Goal: Task Accomplishment & Management: Use online tool/utility

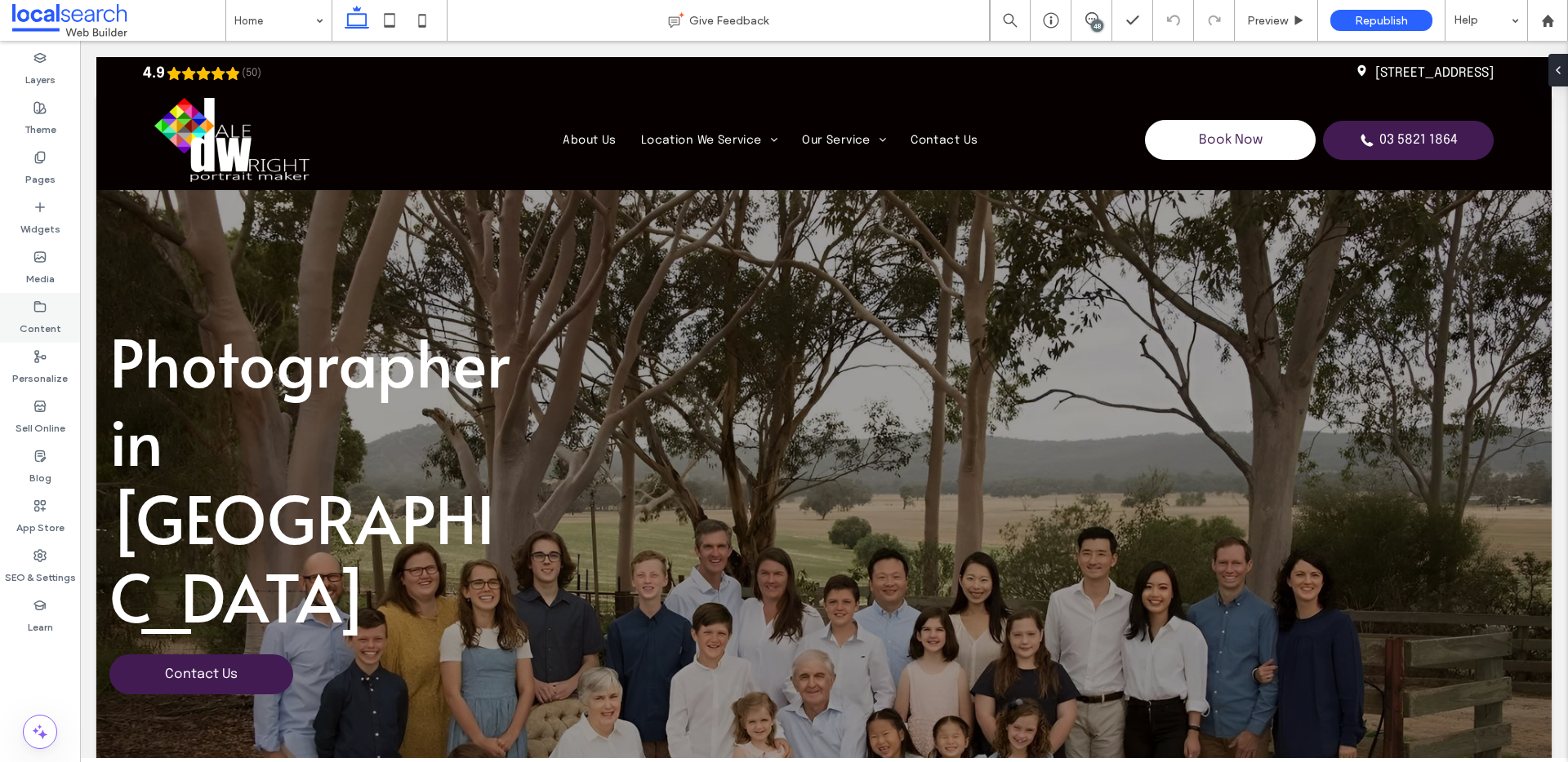
click at [42, 313] on label "Content" at bounding box center [41, 325] width 41 height 23
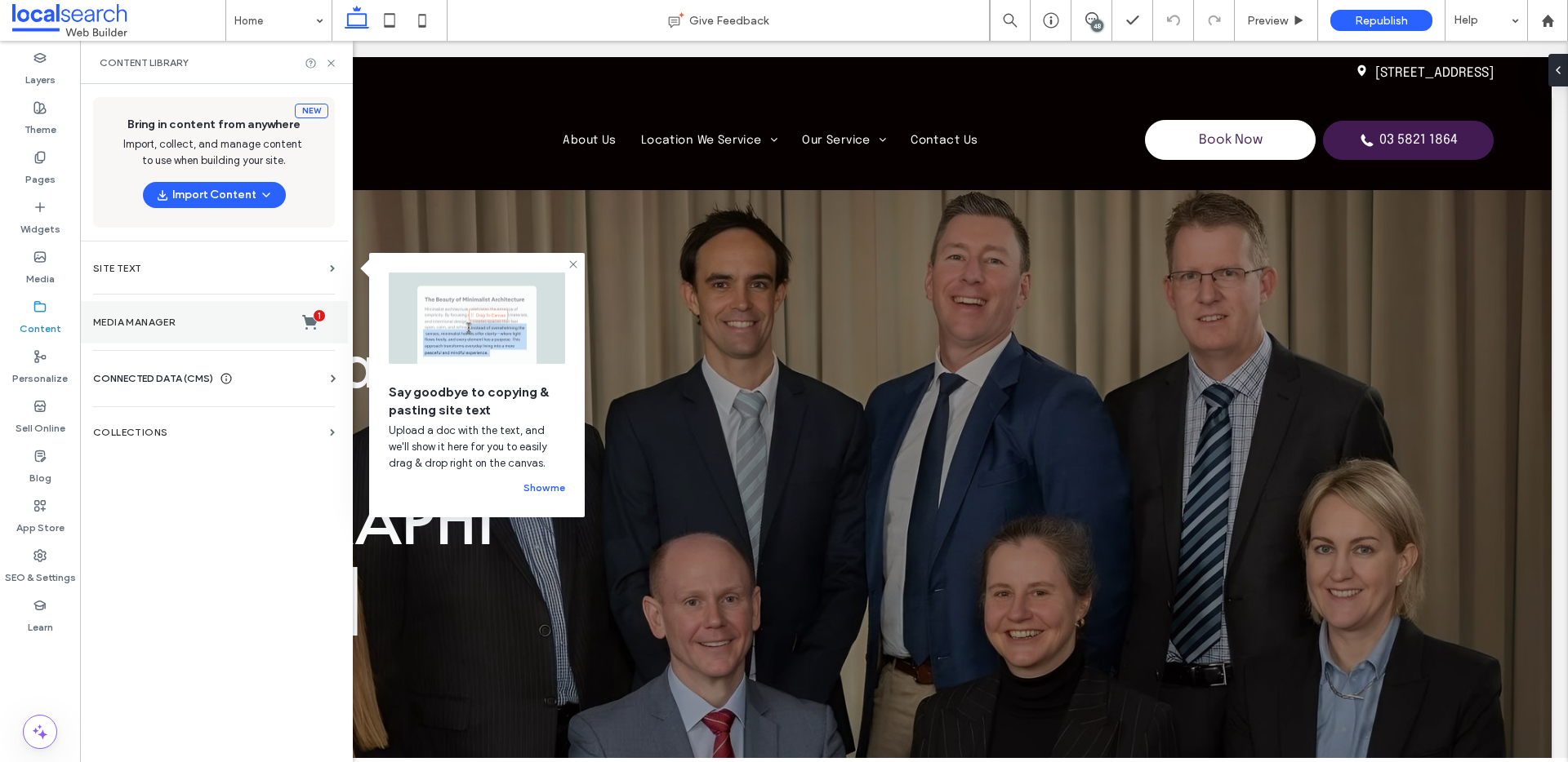
click at [141, 325] on label "Media Manager 1" at bounding box center [214, 322] width 241 height 17
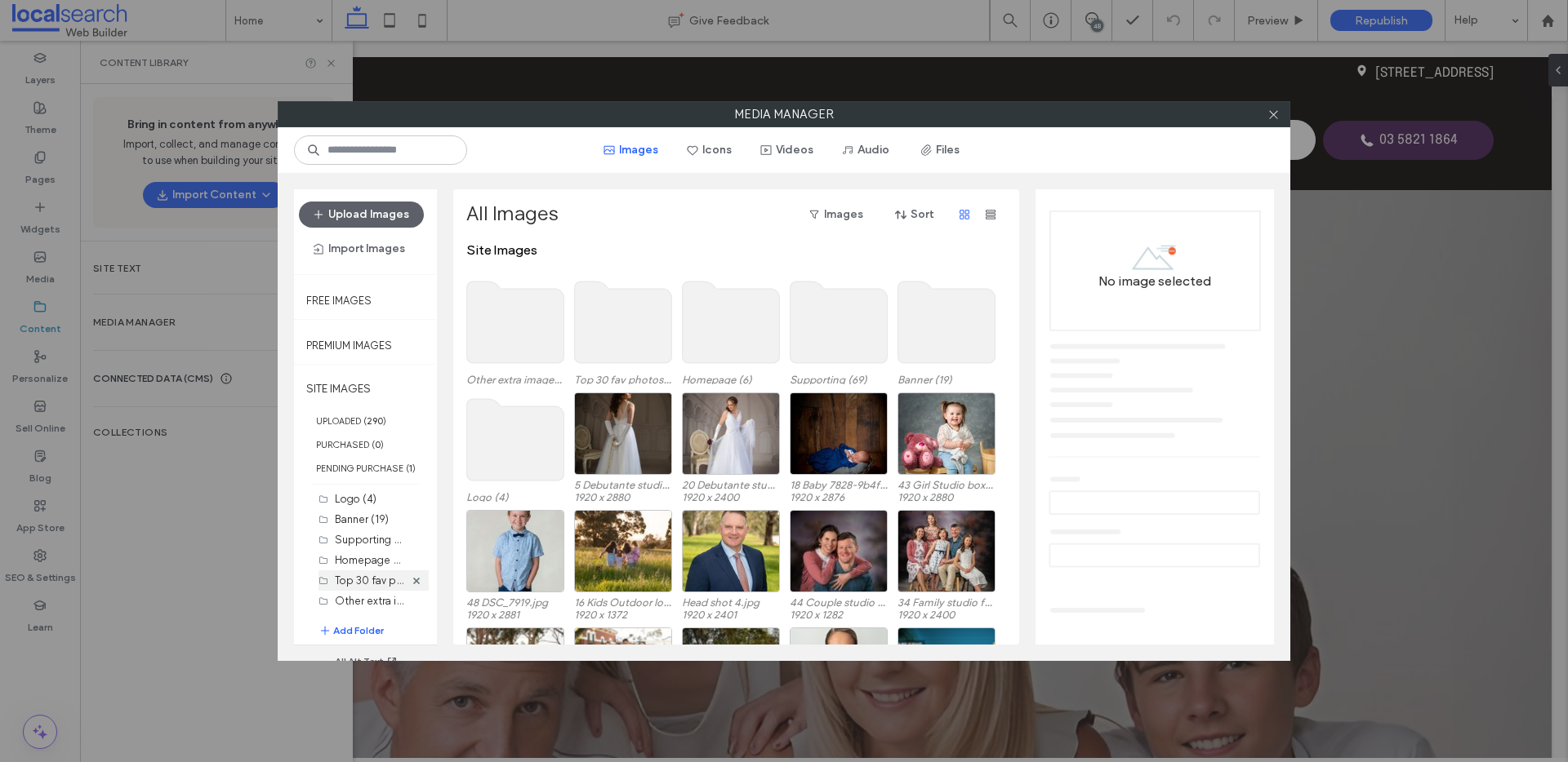
click at [374, 584] on label "Top 30 fav photos (5)" at bounding box center [387, 579] width 105 height 16
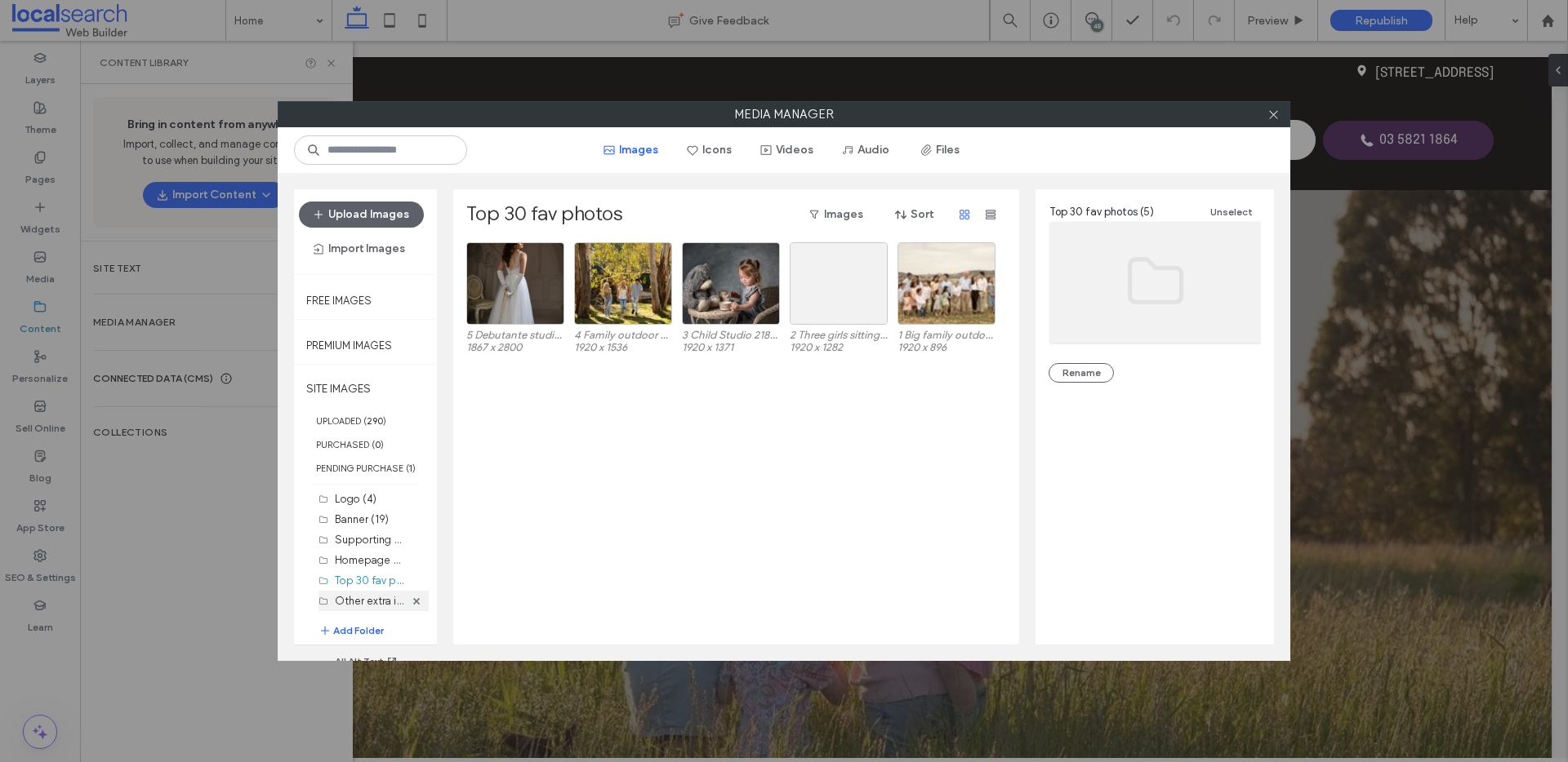
click at [349, 602] on label "Other extra images (8)" at bounding box center [390, 600] width 110 height 16
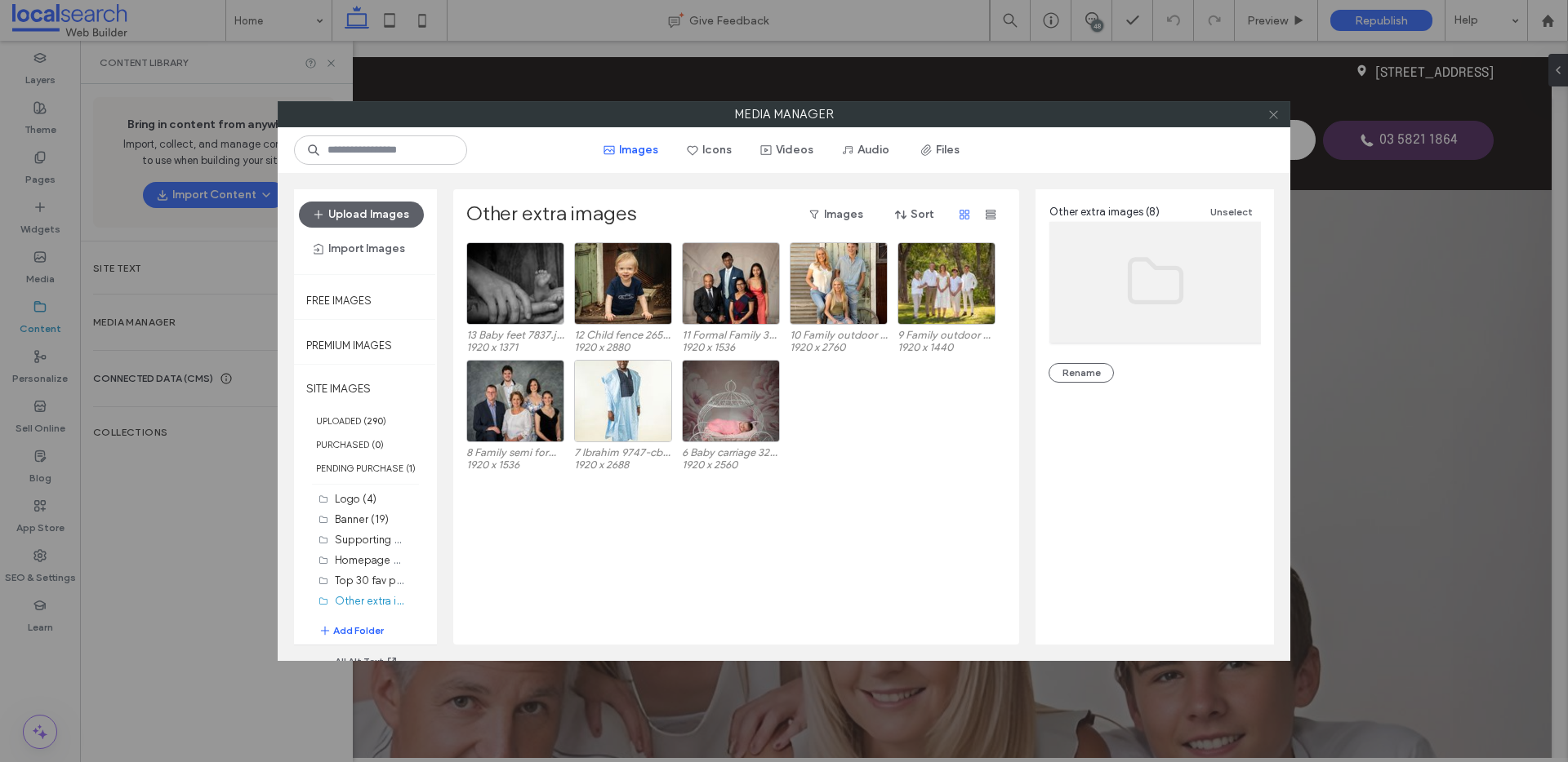
click at [1278, 118] on icon at bounding box center [1274, 114] width 12 height 12
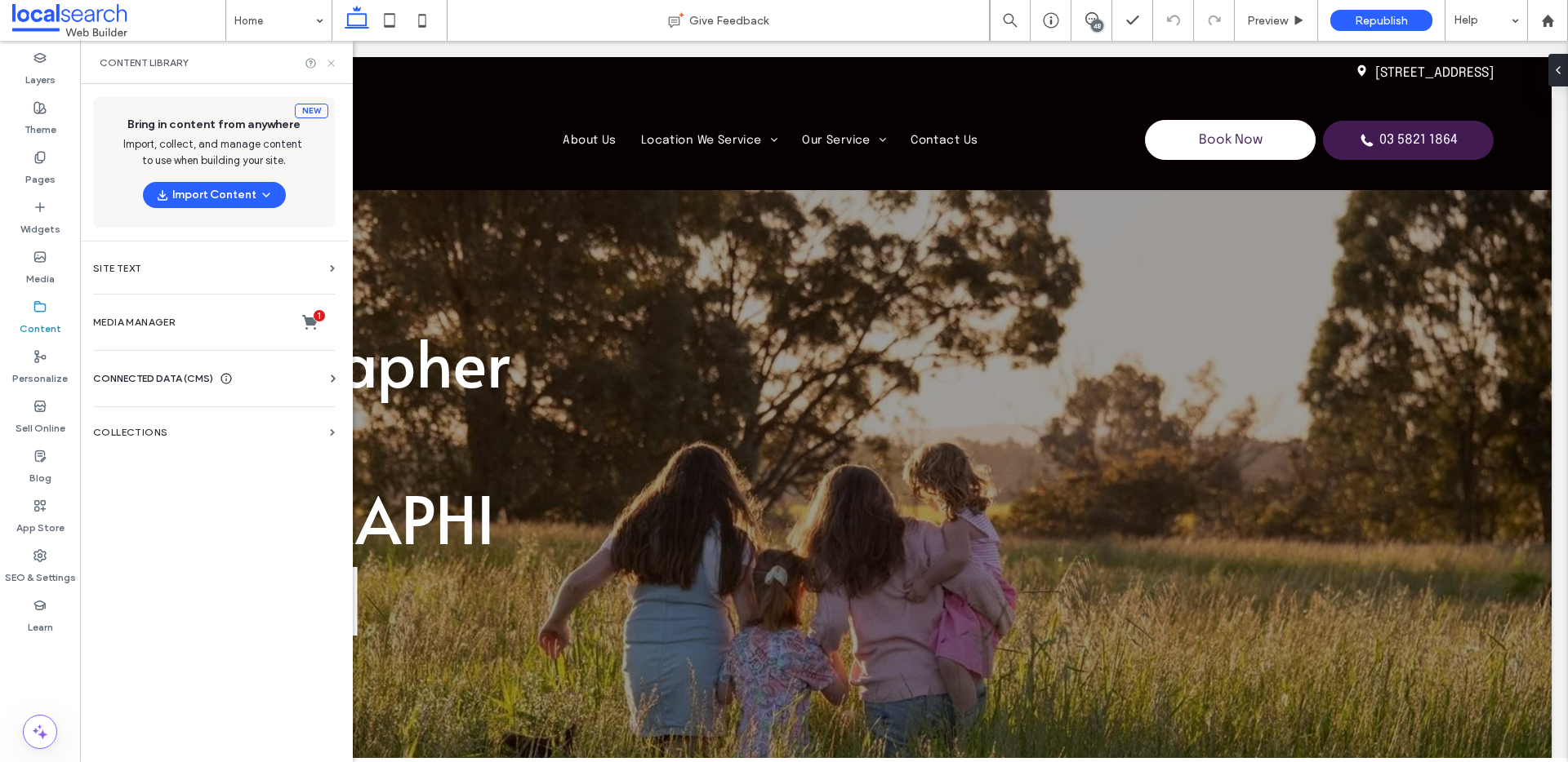
click at [329, 67] on icon at bounding box center [331, 63] width 12 height 12
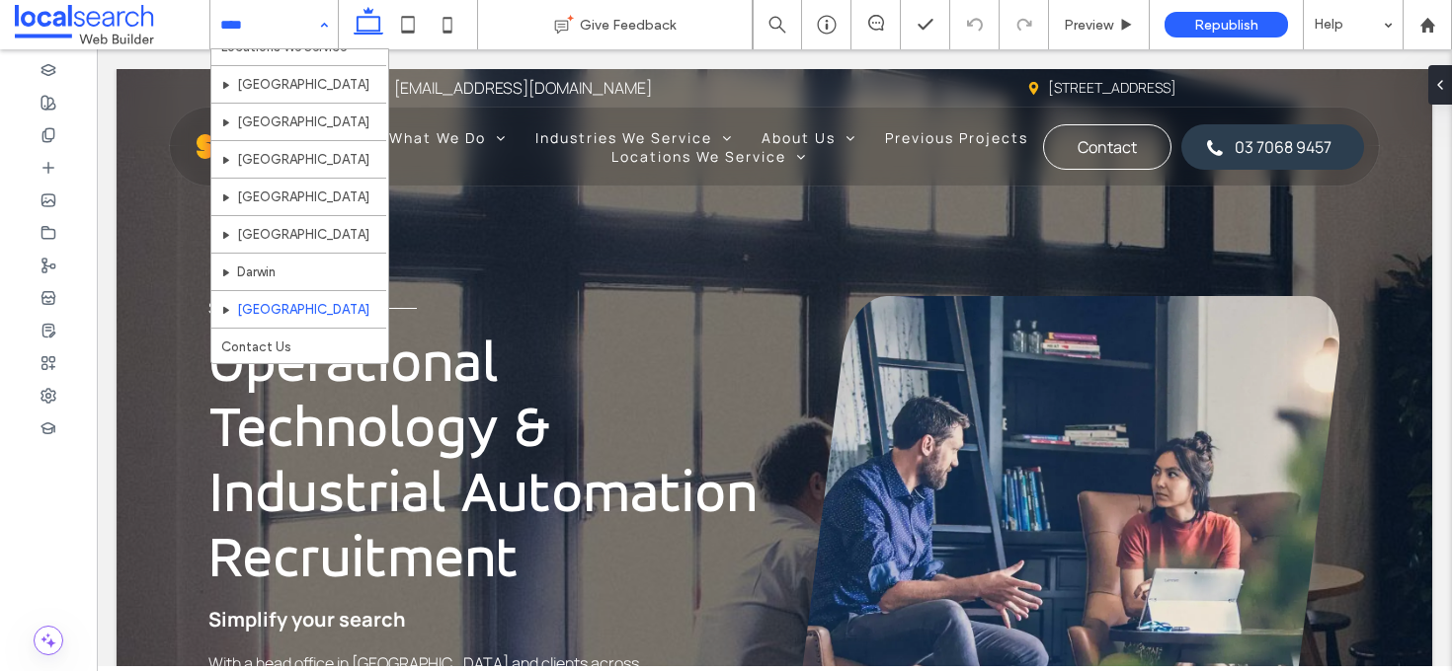
scroll to position [569, 0]
click at [323, 21] on div "Home What We Do Recruitment Contracting Executive Search Industries We Service …" at bounding box center [273, 24] width 127 height 49
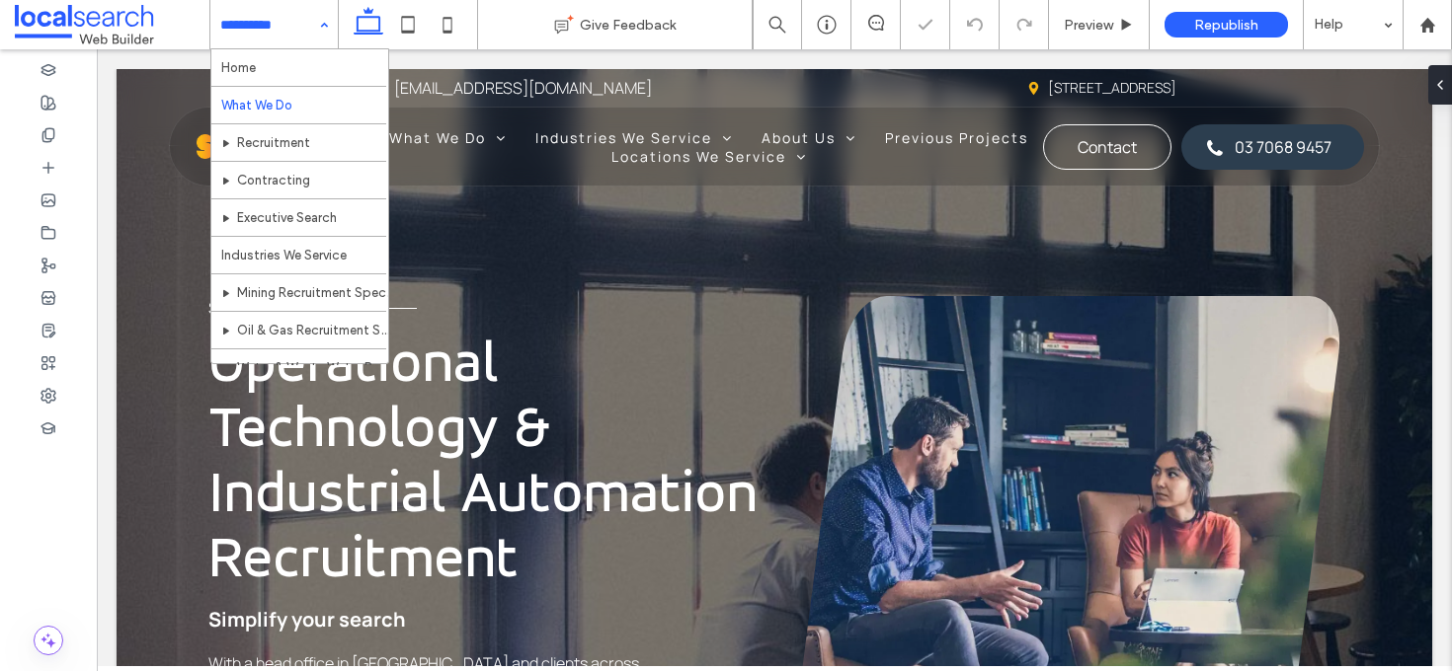
click at [297, 15] on input at bounding box center [269, 24] width 98 height 49
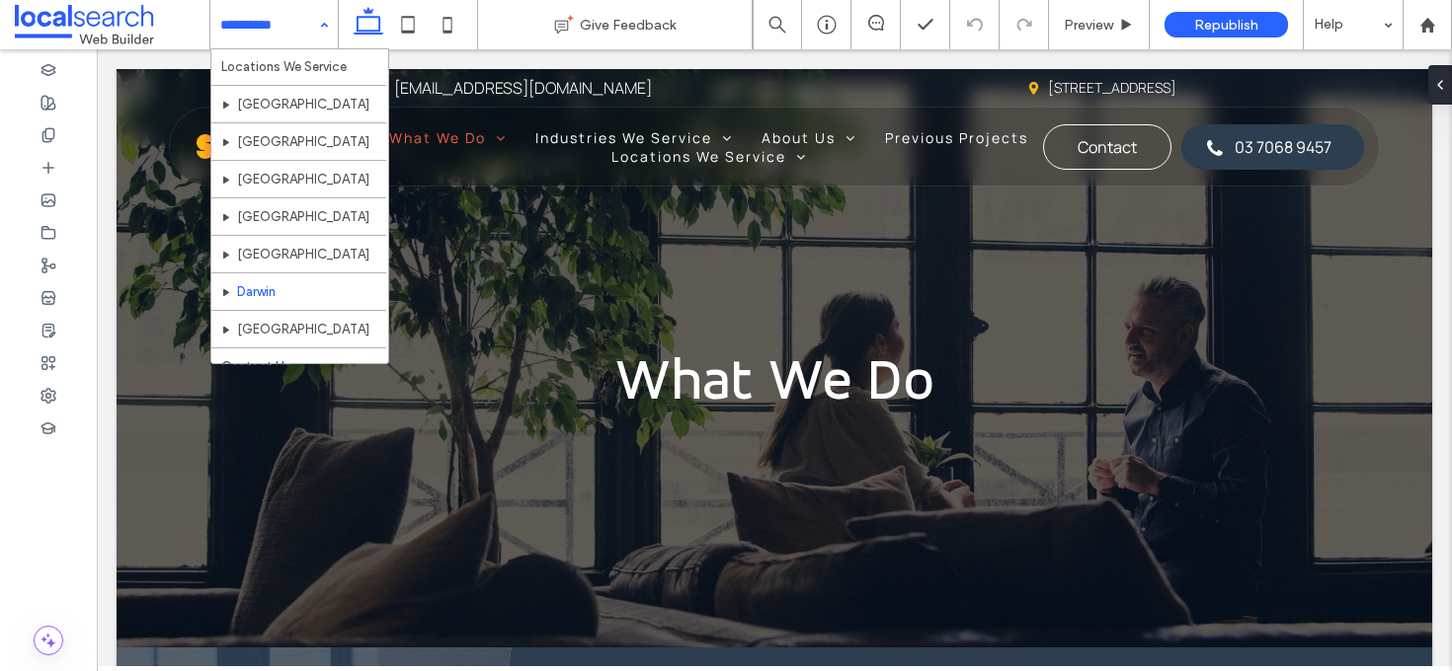
scroll to position [569, 0]
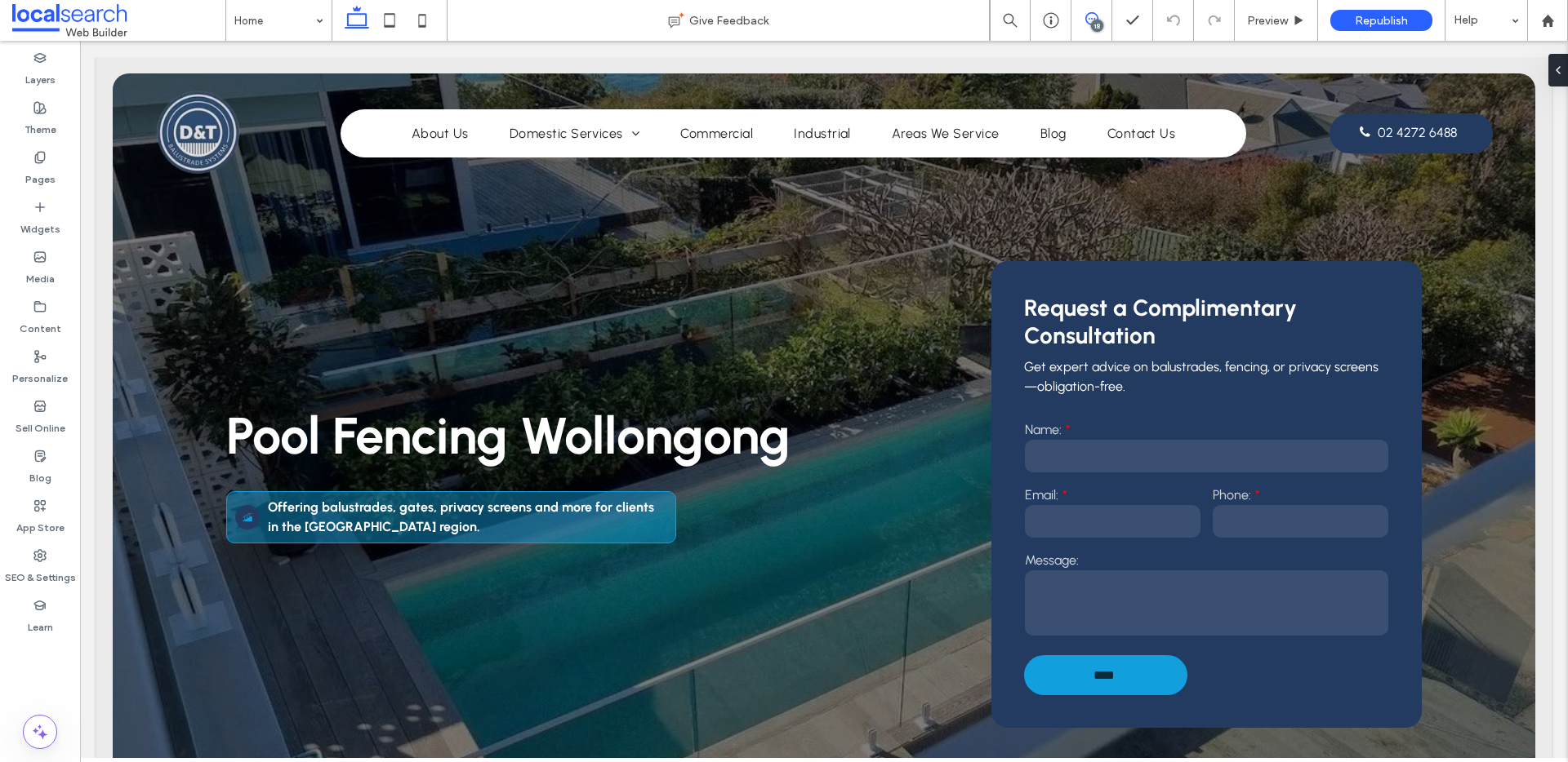
drag, startPoint x: 0, startPoint y: 0, endPoint x: 1096, endPoint y: 18, distance: 1096.1
click at [1096, 18] on icon at bounding box center [1092, 19] width 13 height 13
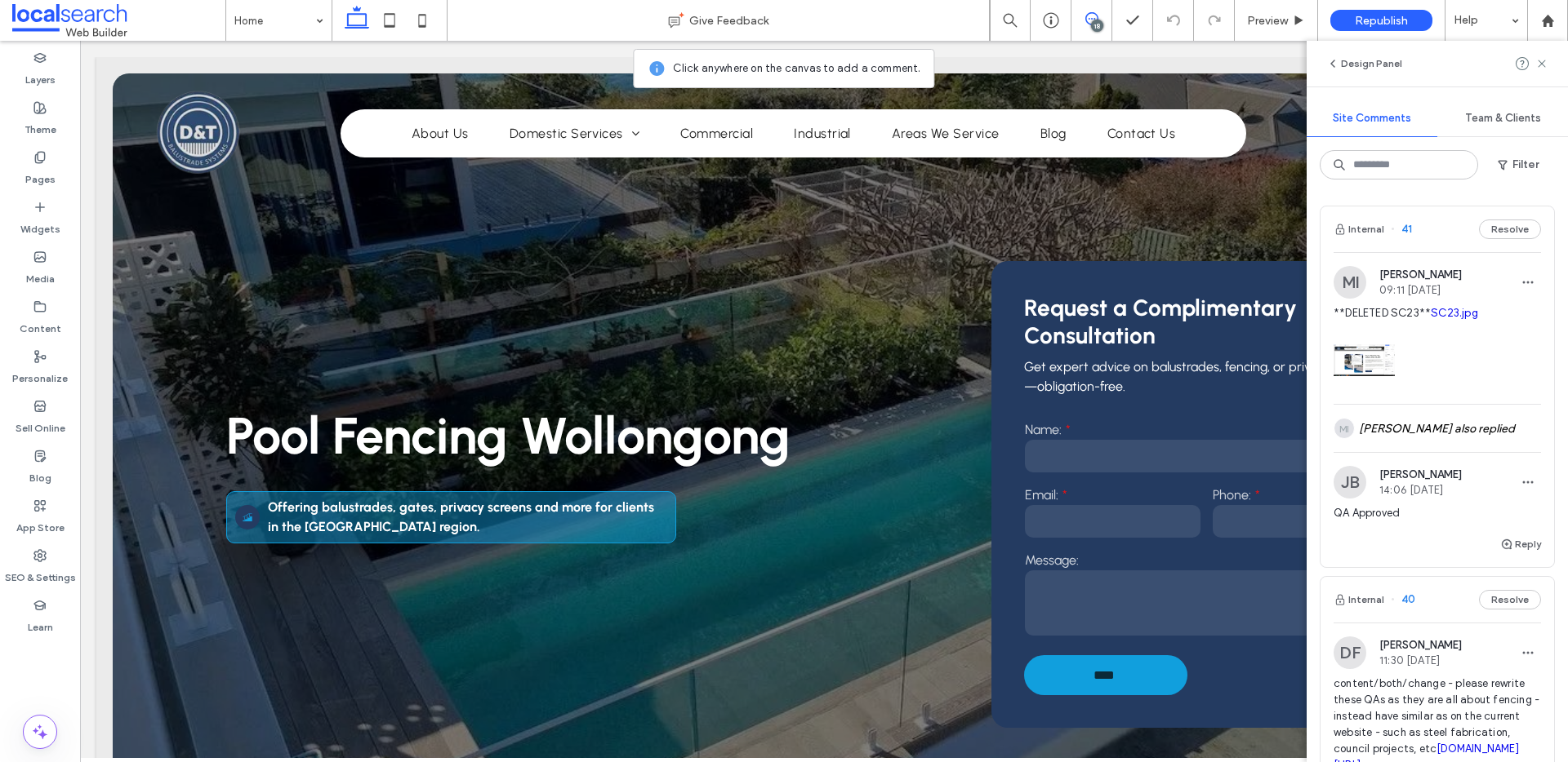
click at [1460, 218] on div "Internal 41 Resolve" at bounding box center [1437, 229] width 233 height 45
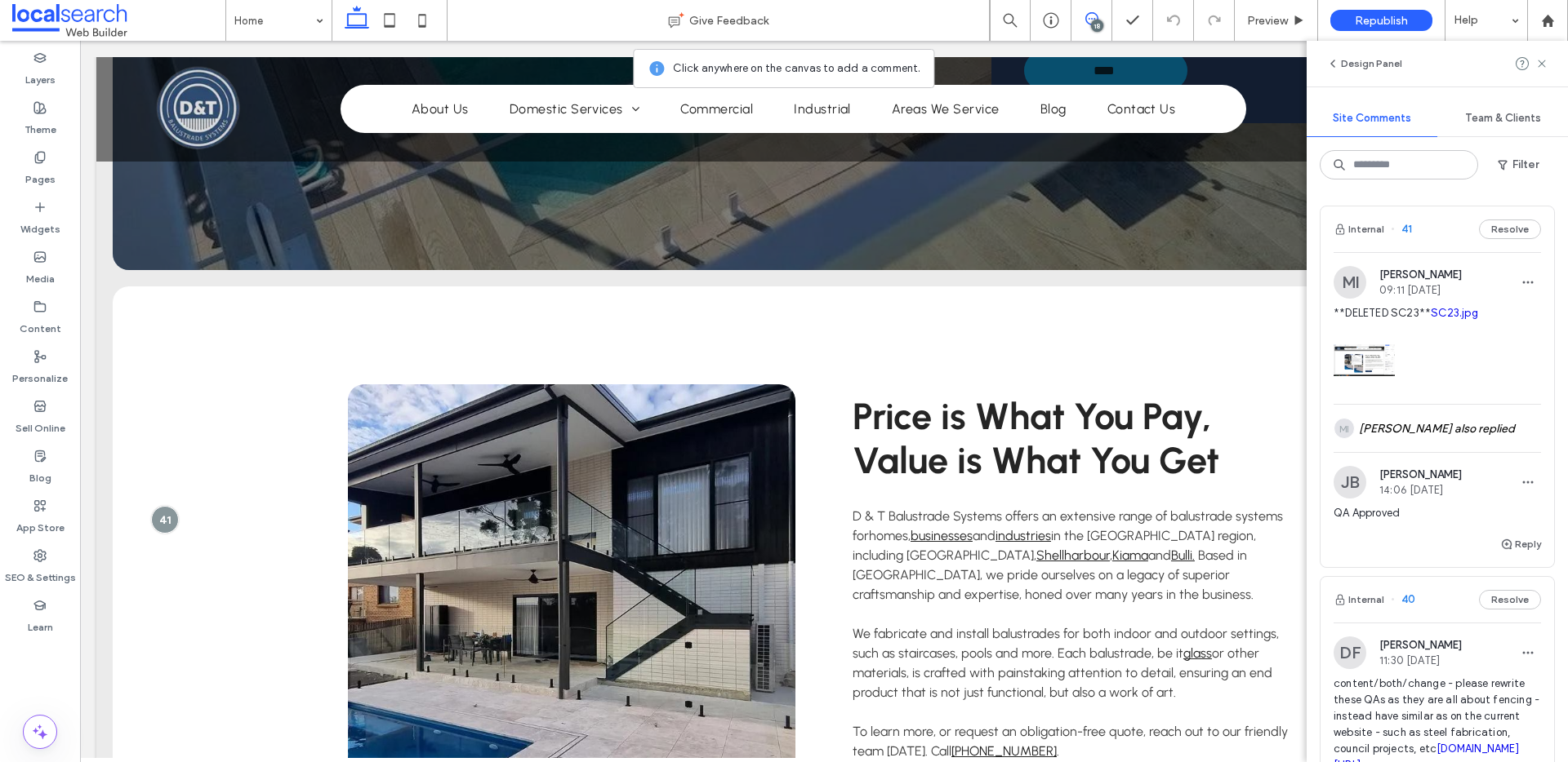
scroll to position [774, 0]
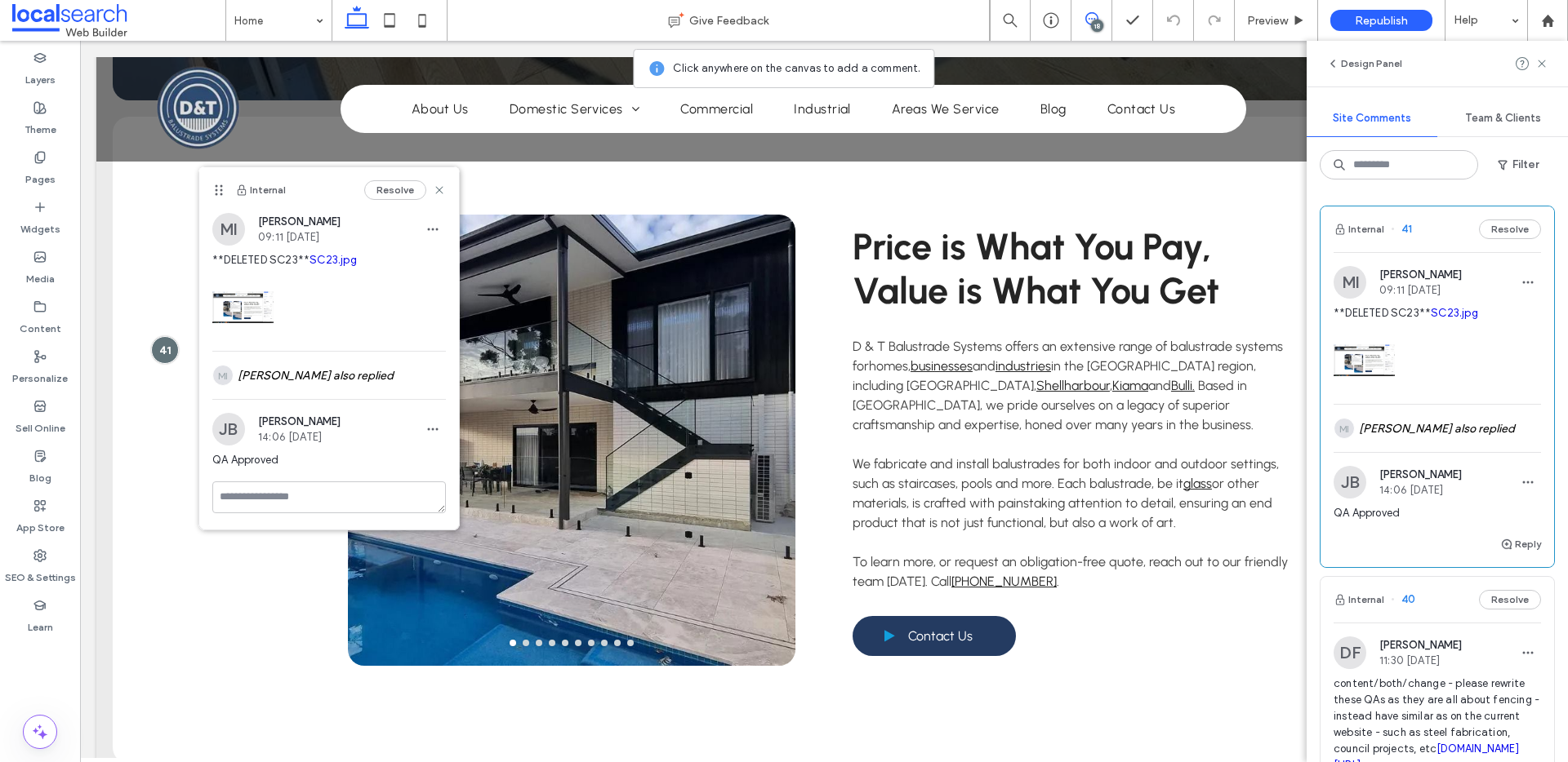
click at [1374, 391] on img at bounding box center [1365, 360] width 61 height 61
click at [1366, 391] on img at bounding box center [1365, 360] width 61 height 61
click at [433, 185] on icon at bounding box center [439, 190] width 13 height 13
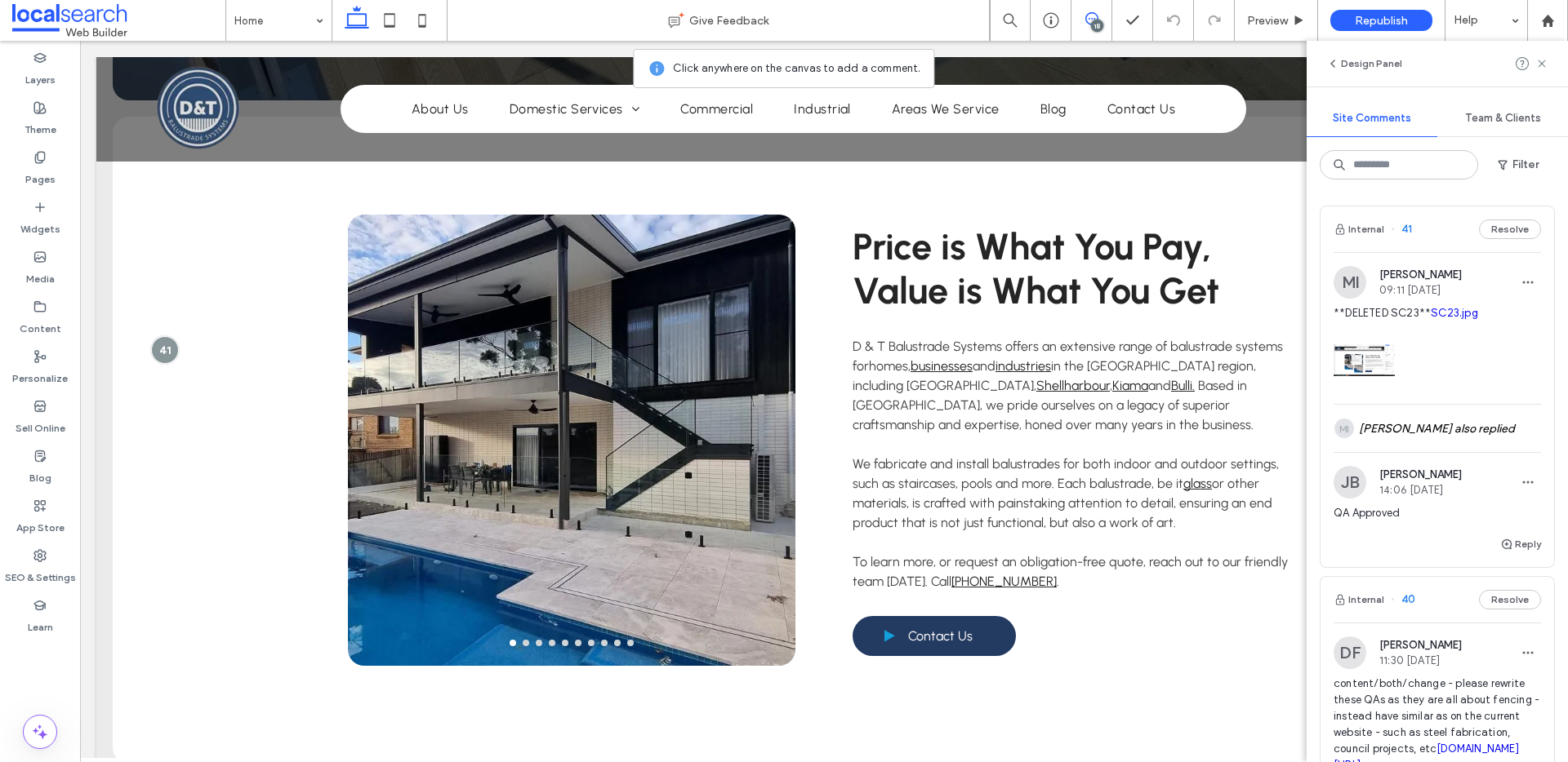
click at [1370, 391] on img at bounding box center [1365, 360] width 61 height 61
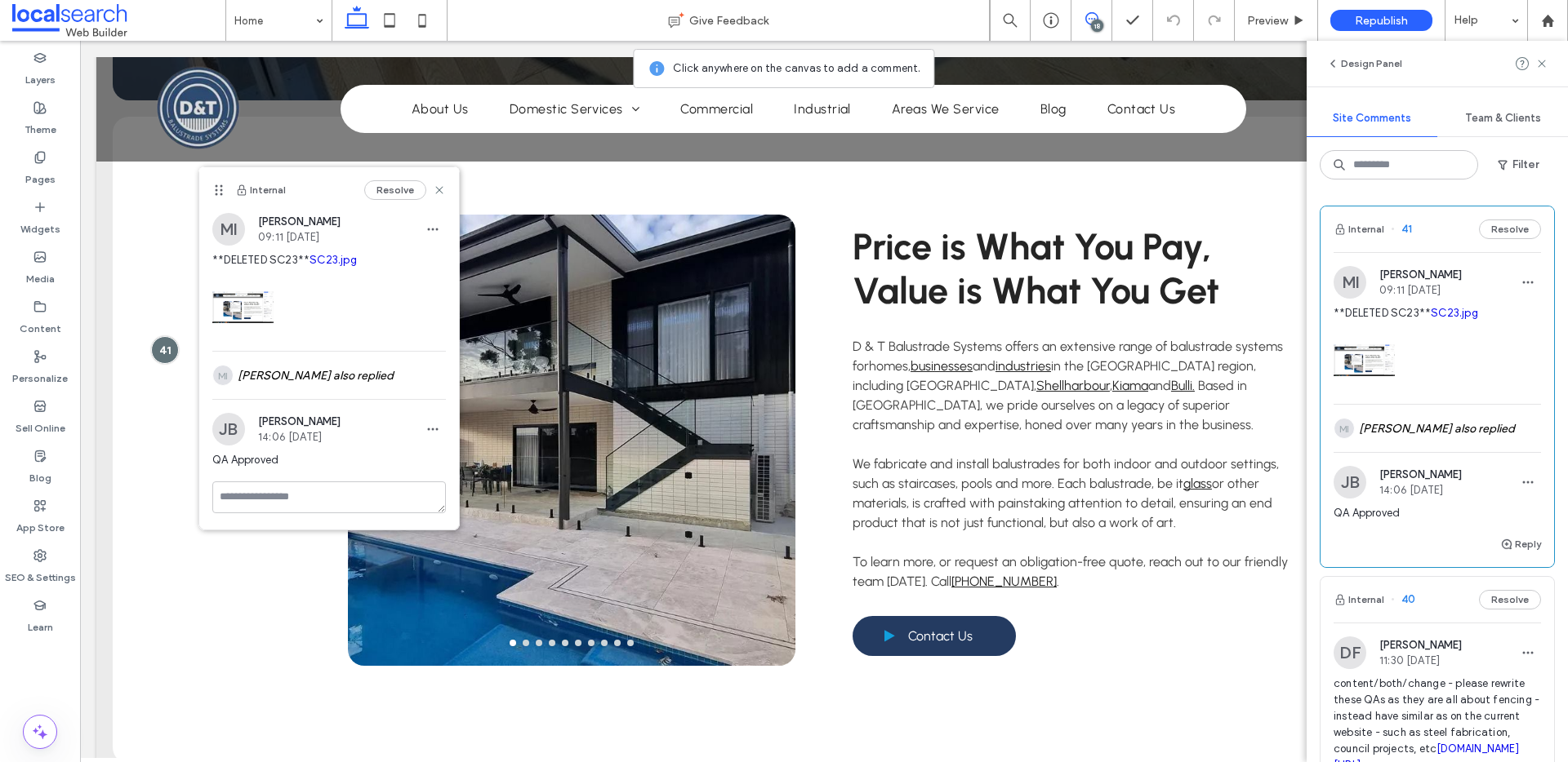
click at [1431, 319] on link "SC23.jpg" at bounding box center [1454, 312] width 47 height 12
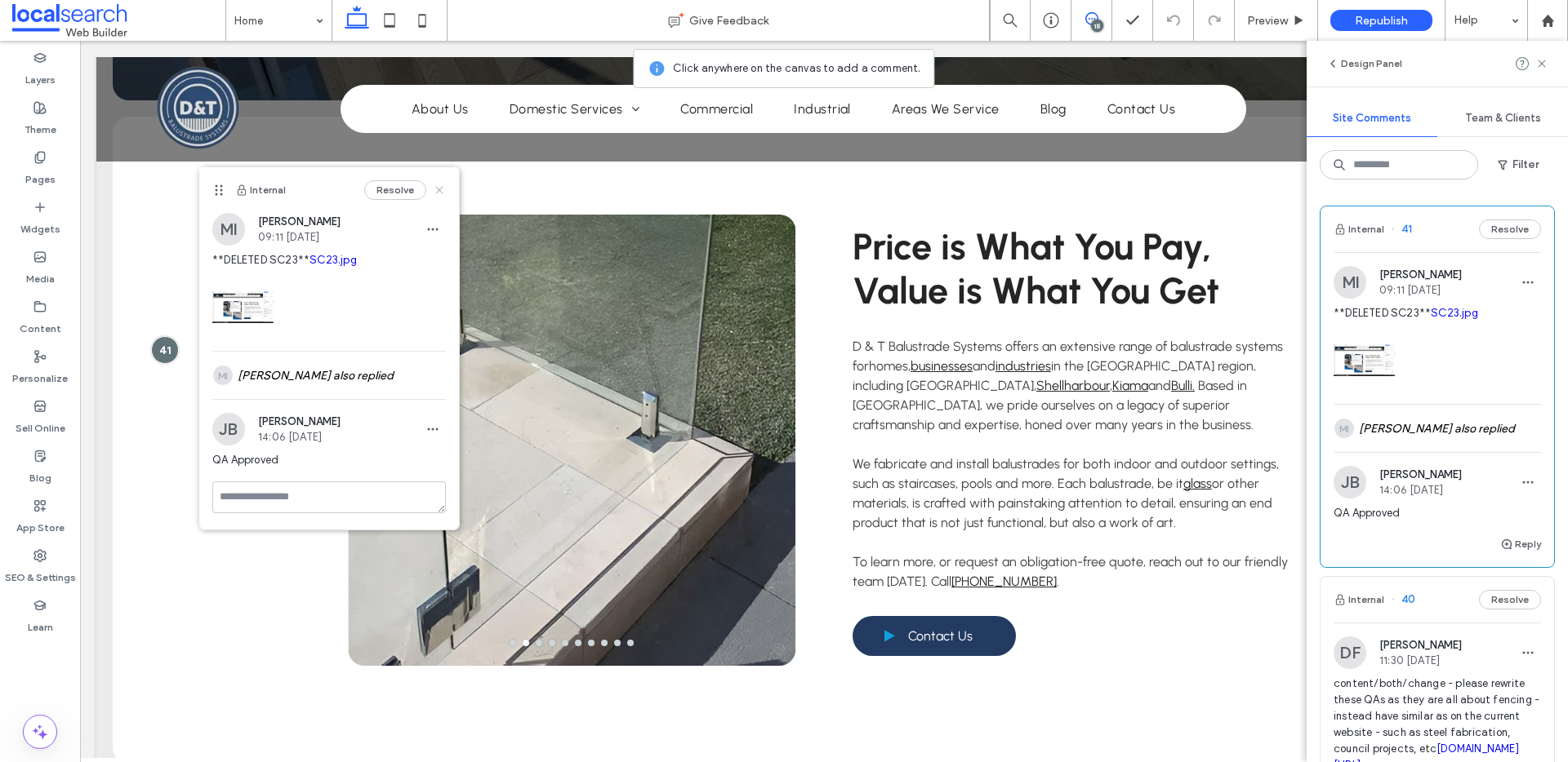
click at [435, 189] on use at bounding box center [438, 189] width 7 height 7
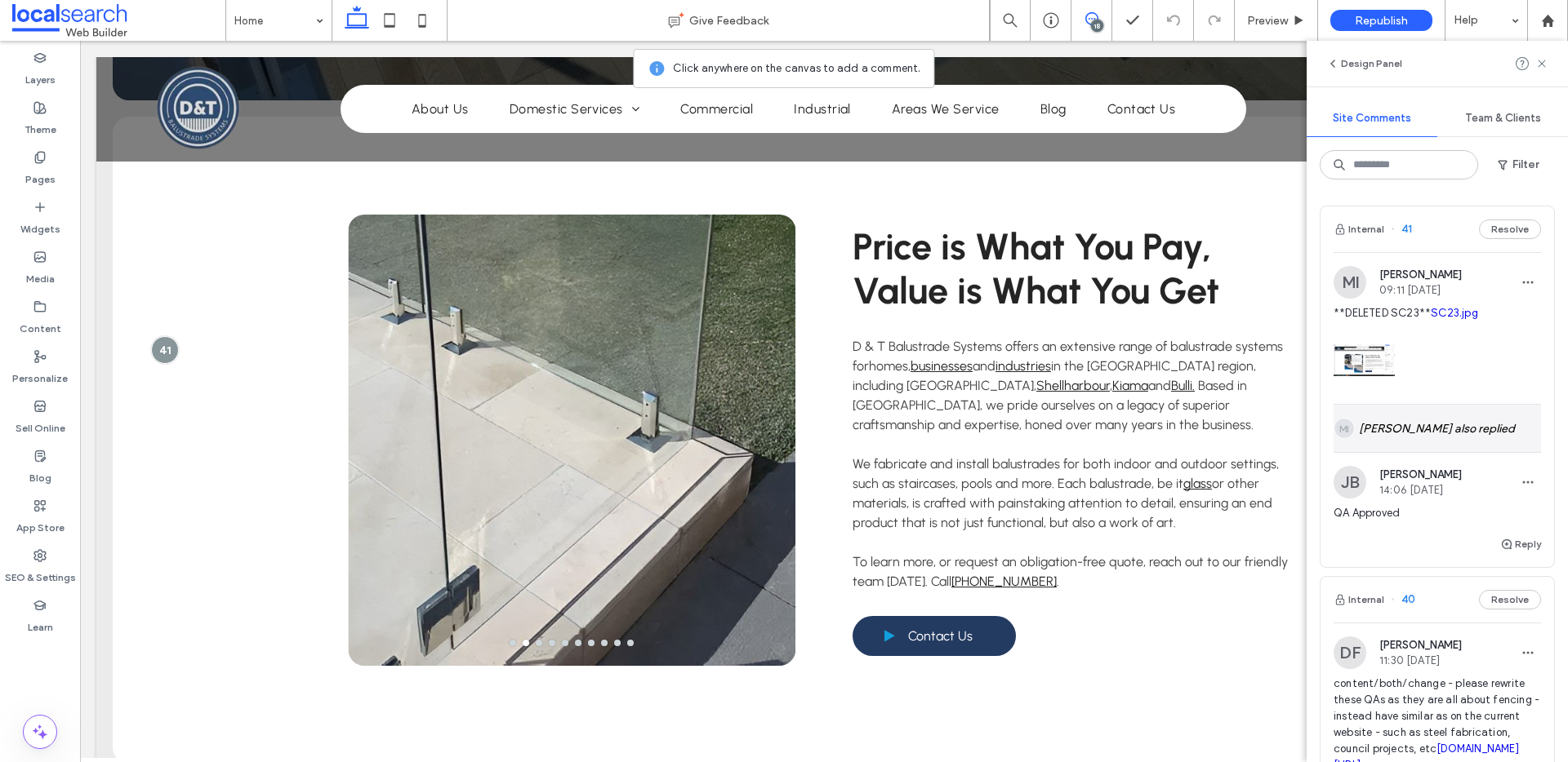
click at [1411, 452] on div "MI Mark Inosa also replied" at bounding box center [1437, 428] width 208 height 47
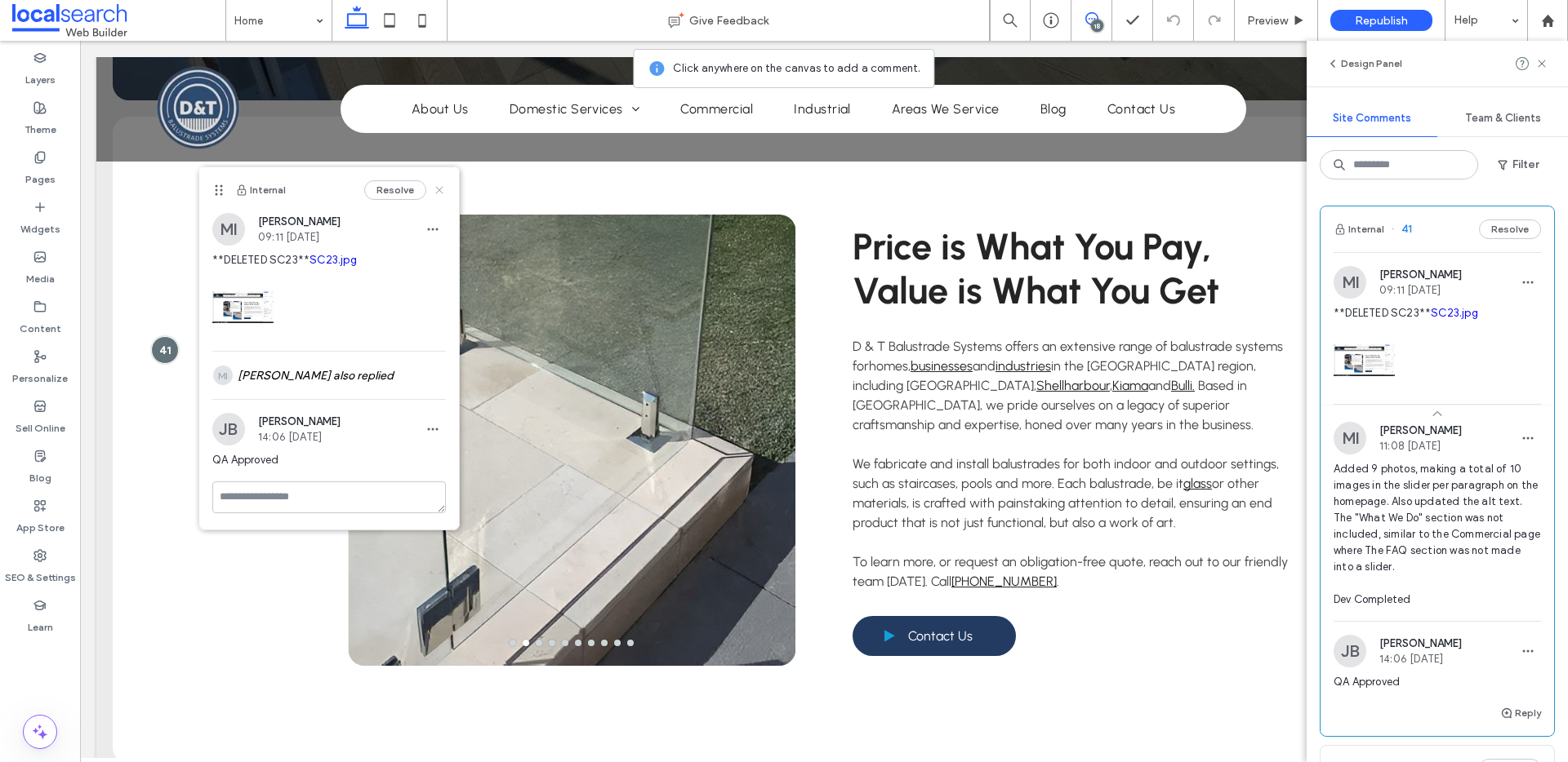
click at [435, 192] on use at bounding box center [438, 189] width 7 height 7
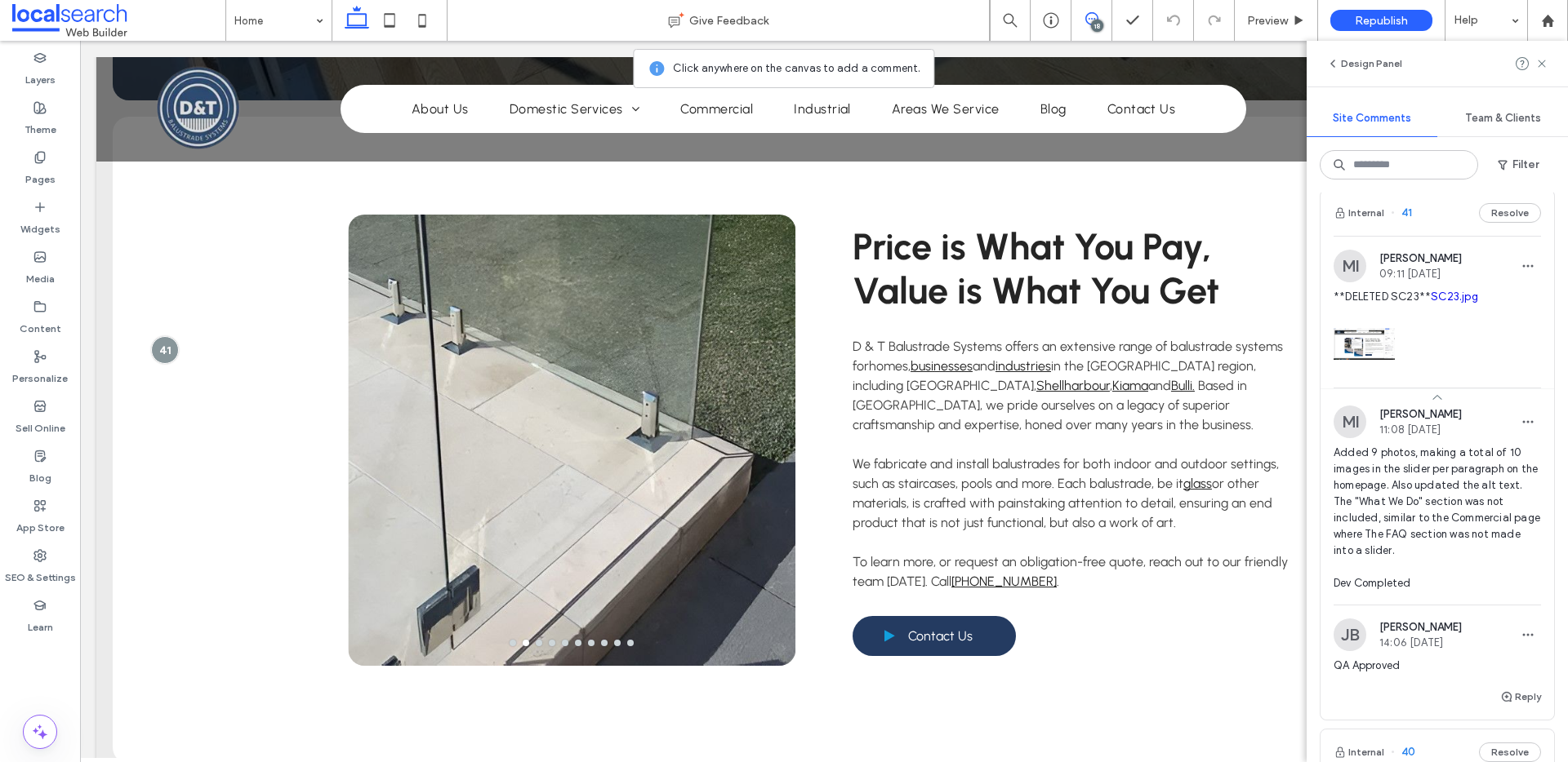
scroll to position [18, 0]
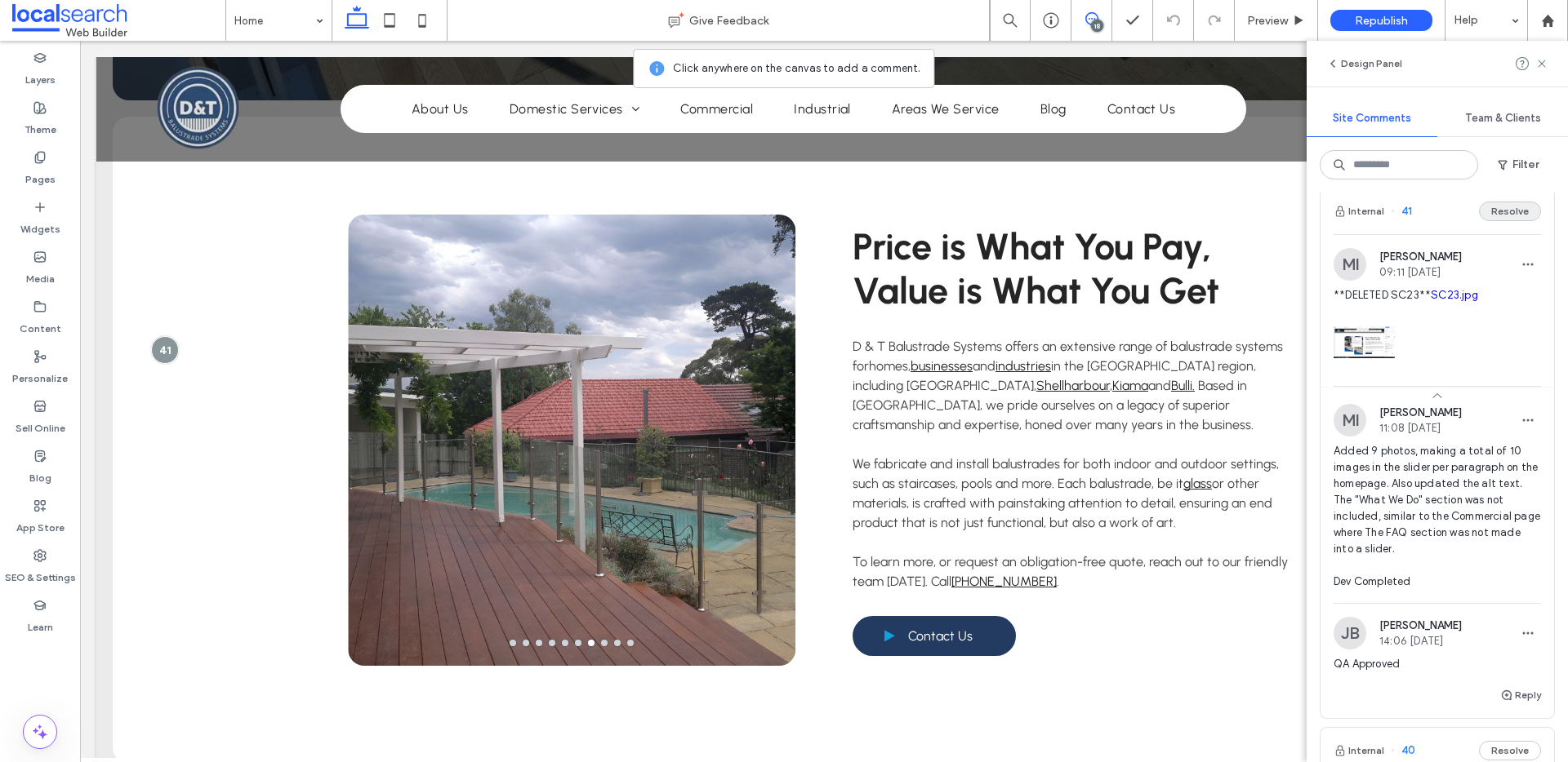
click at [1515, 206] on button "Resolve" at bounding box center [1509, 212] width 62 height 20
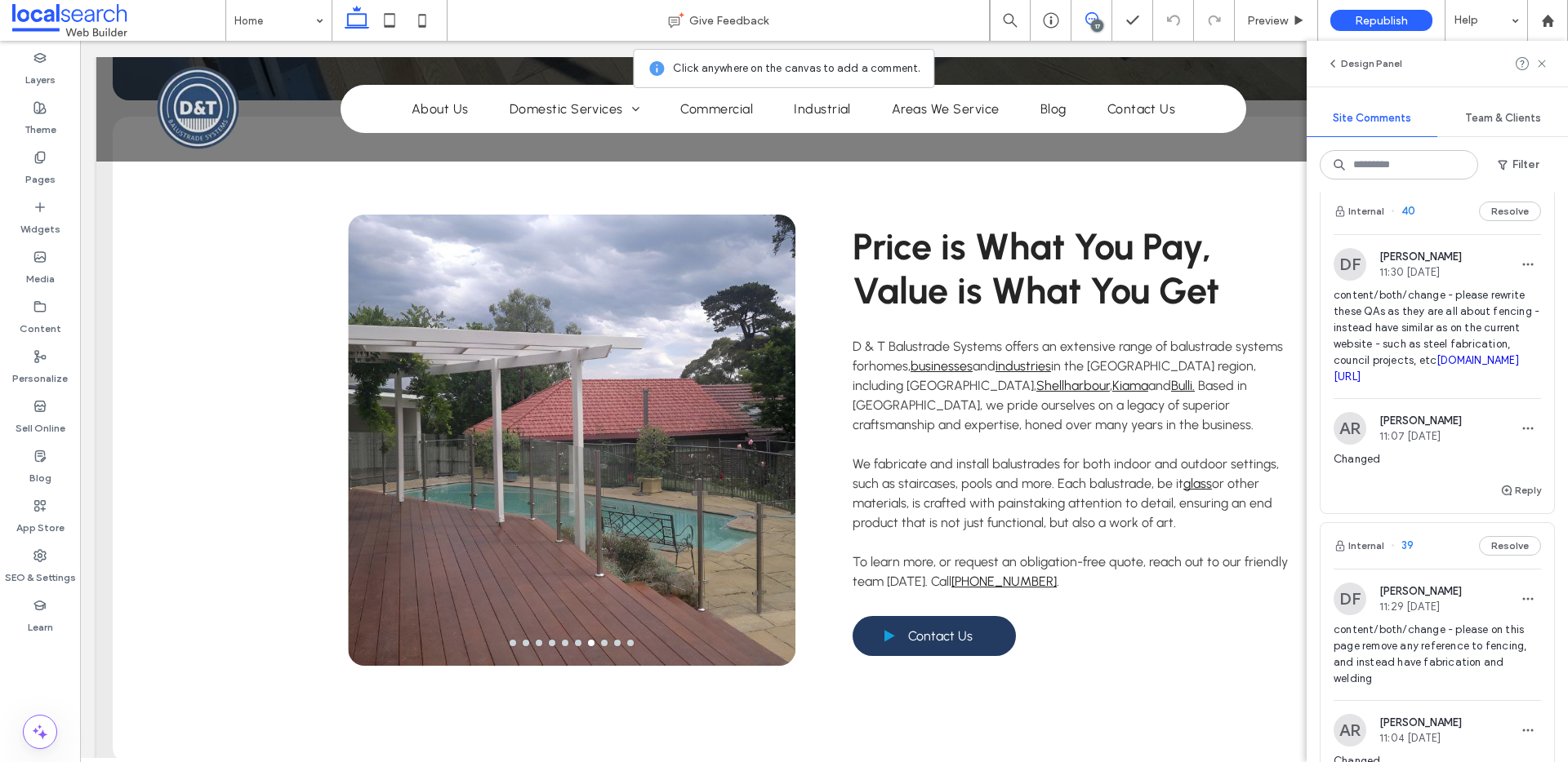
click at [1437, 216] on div "Internal 40 Resolve" at bounding box center [1437, 211] width 233 height 45
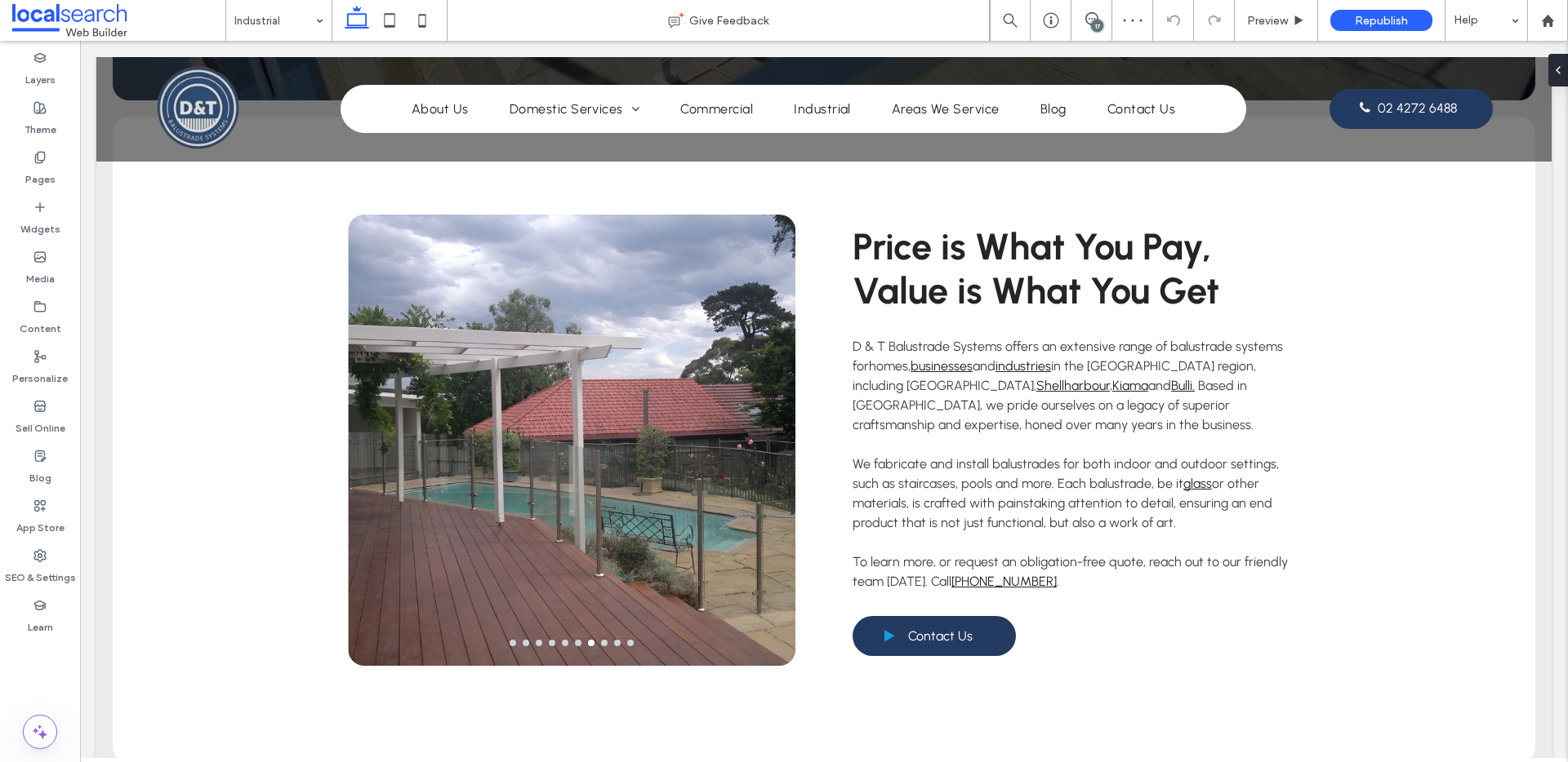
click at [1095, 23] on div "17" at bounding box center [1097, 26] width 12 height 12
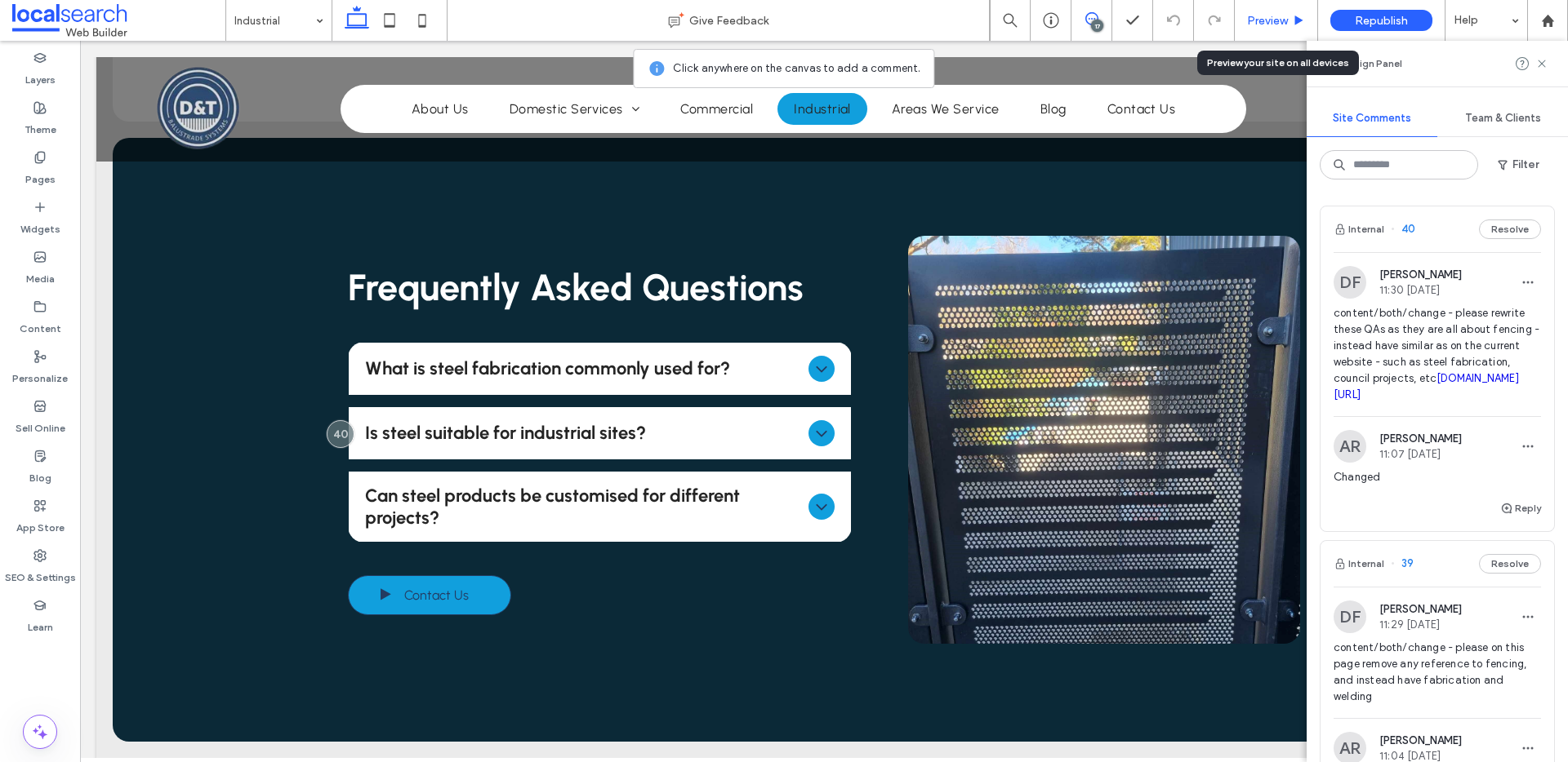
click at [1265, 29] on div "Preview" at bounding box center [1276, 20] width 84 height 40
click at [1272, 20] on span "Preview" at bounding box center [1267, 21] width 41 height 14
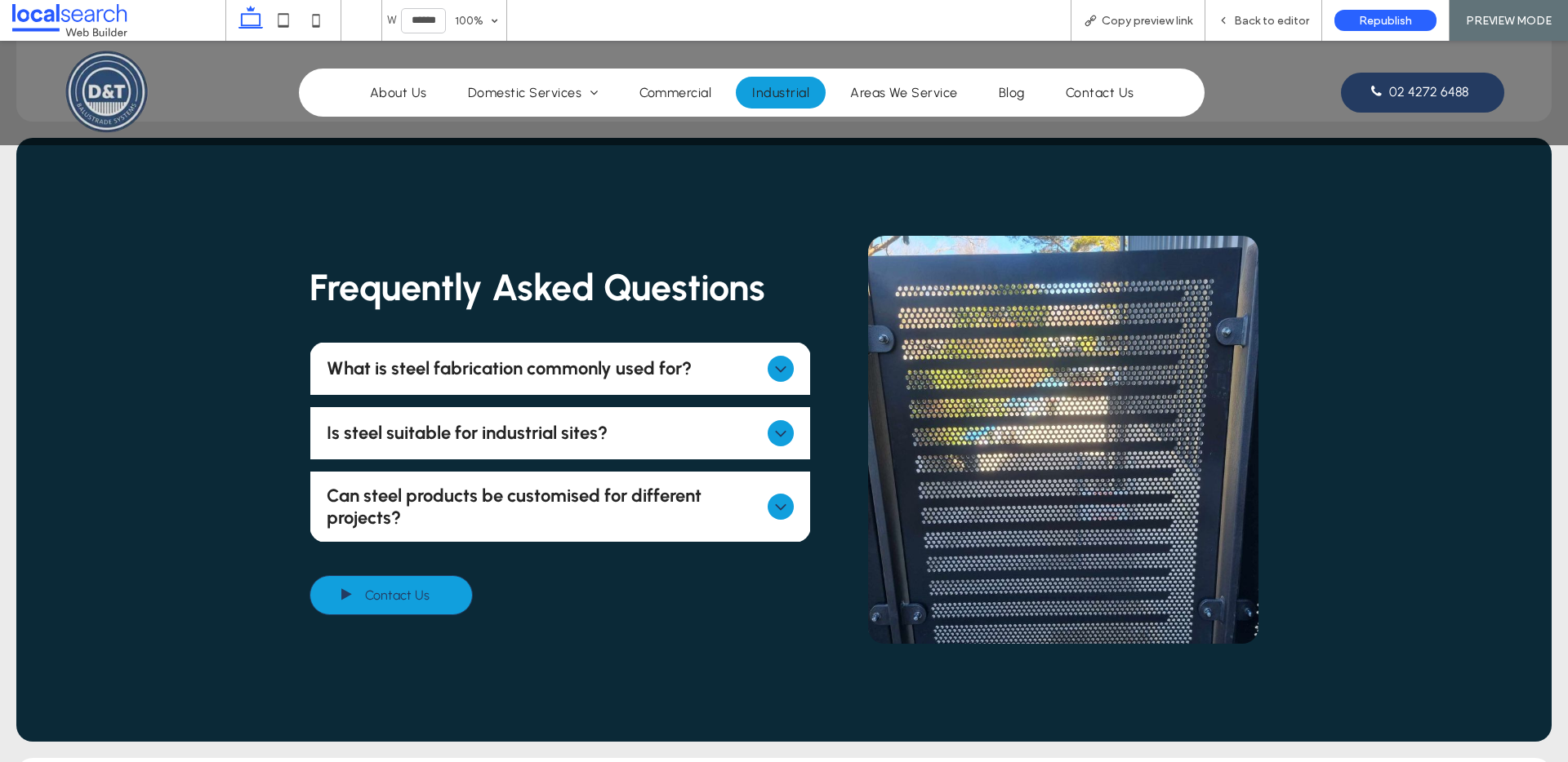
click at [771, 366] on icon at bounding box center [781, 369] width 20 height 20
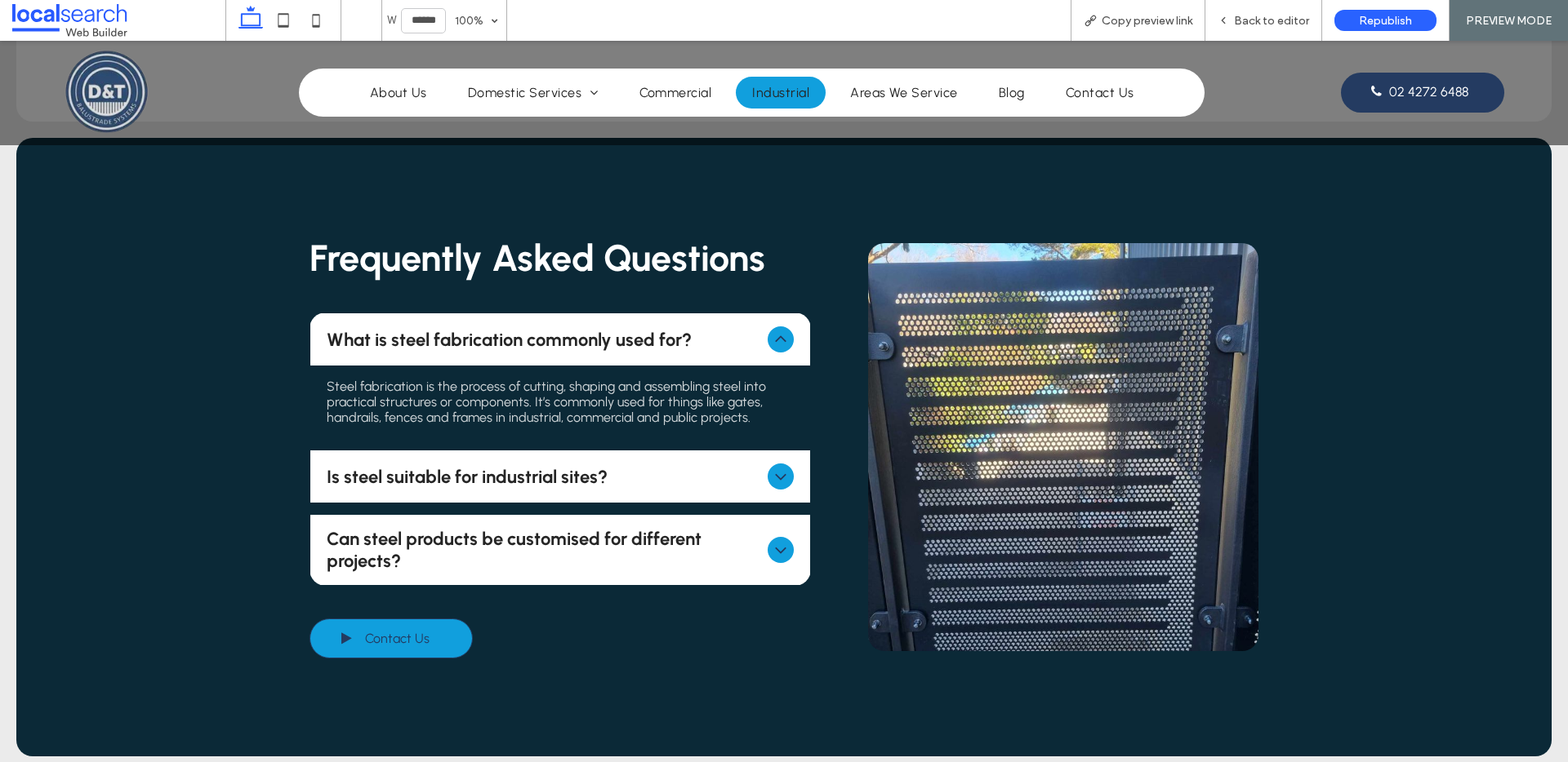
click at [772, 341] on icon at bounding box center [781, 340] width 20 height 20
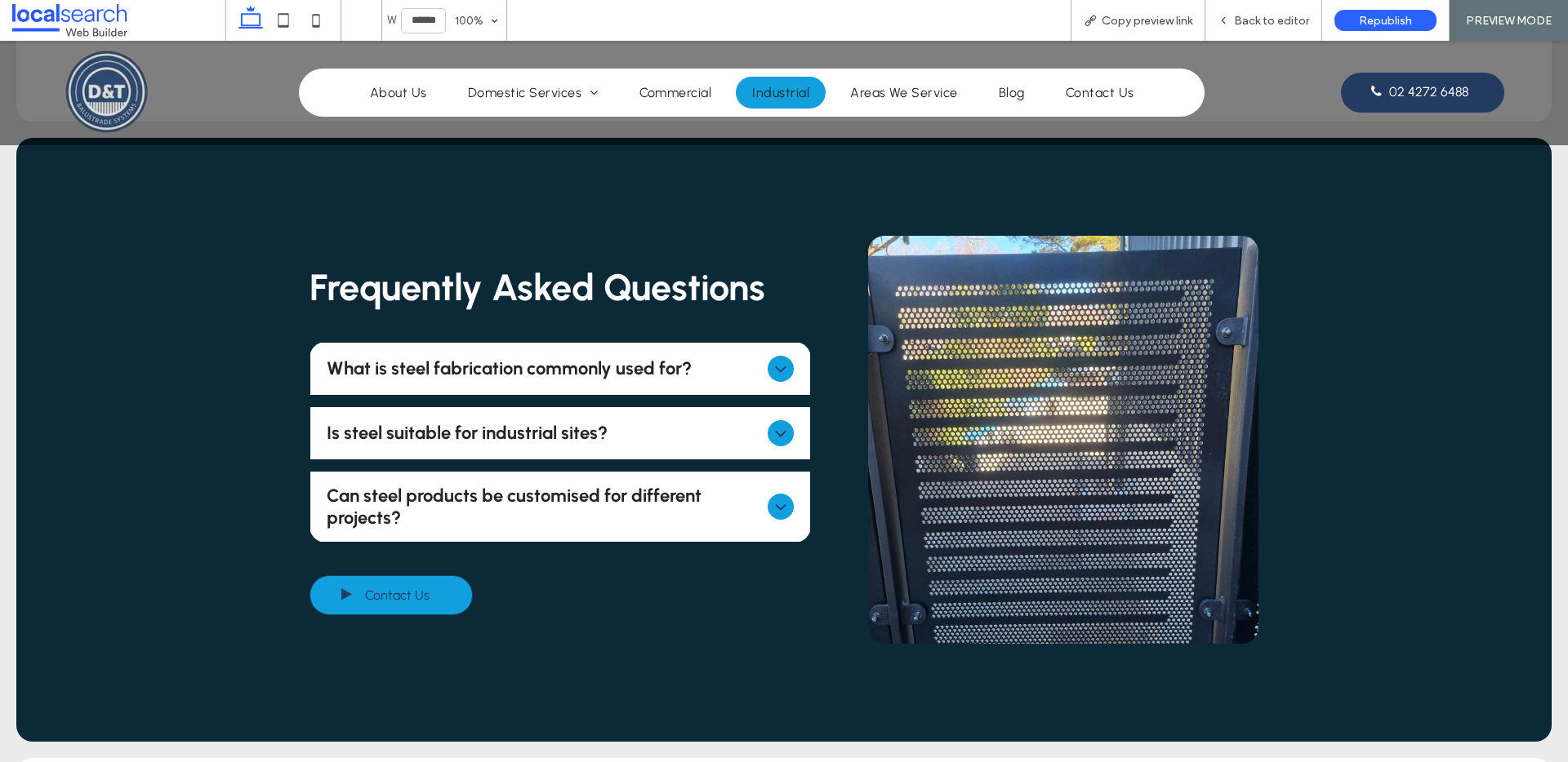
click at [734, 416] on div "Is steel suitable for industrial sites?" at bounding box center [560, 433] width 500 height 52
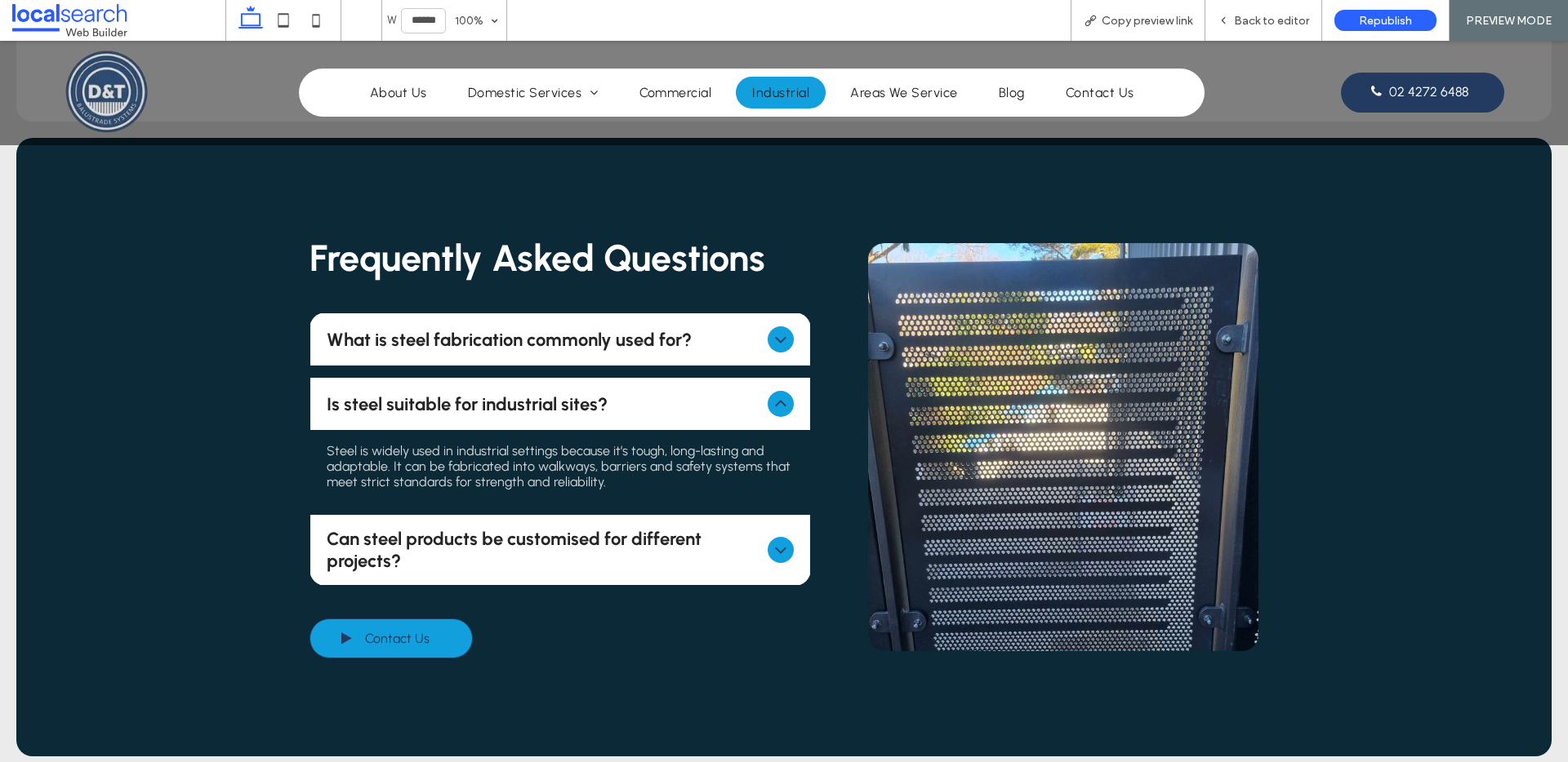
click at [742, 407] on span "Is steel suitable for industrial sites?" at bounding box center [544, 404] width 435 height 22
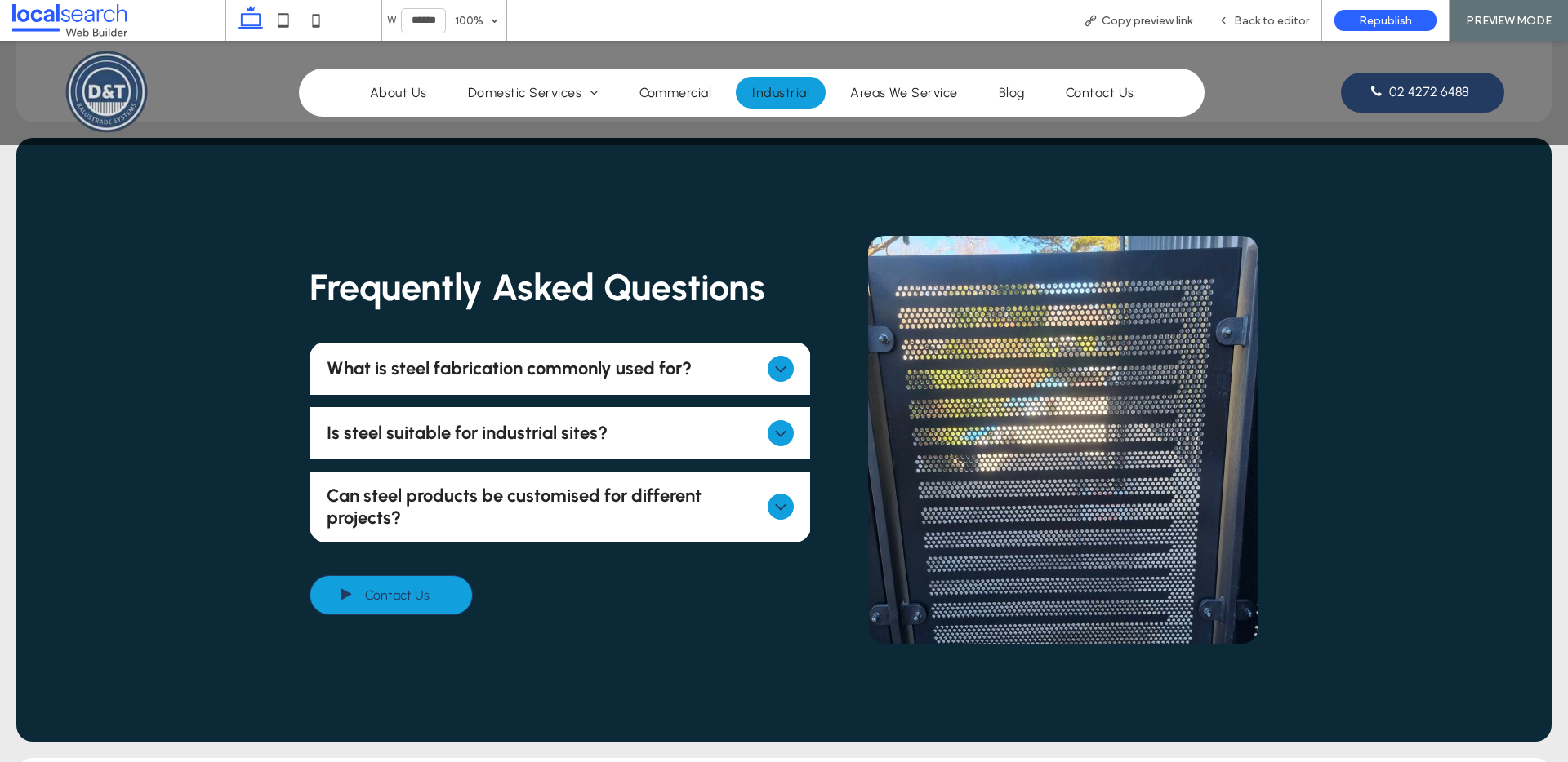
click at [749, 501] on span "Can steel products be customised for different projects?" at bounding box center [544, 507] width 435 height 44
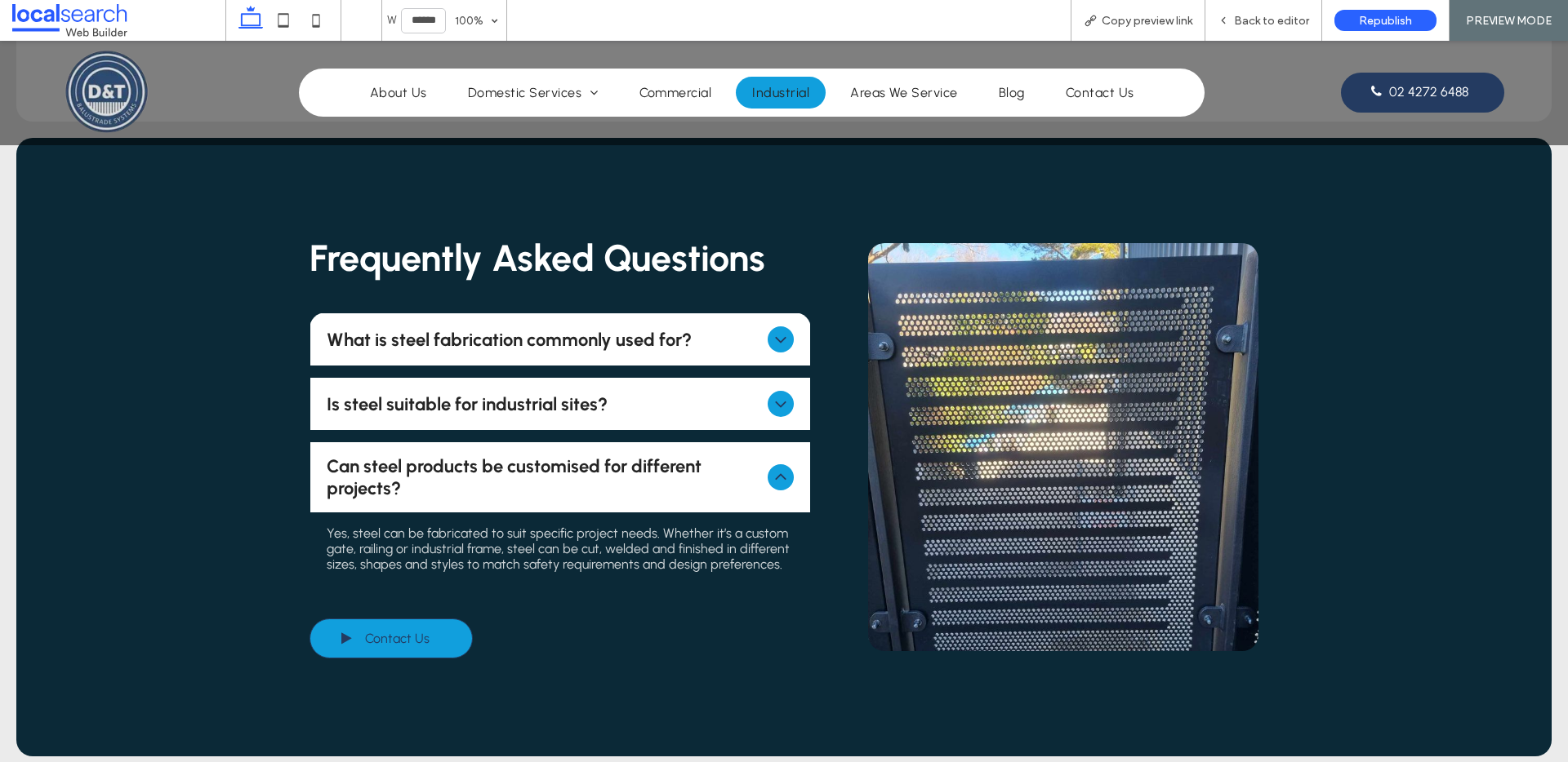
click at [753, 489] on span "Can steel products be customised for different projects?" at bounding box center [544, 477] width 435 height 44
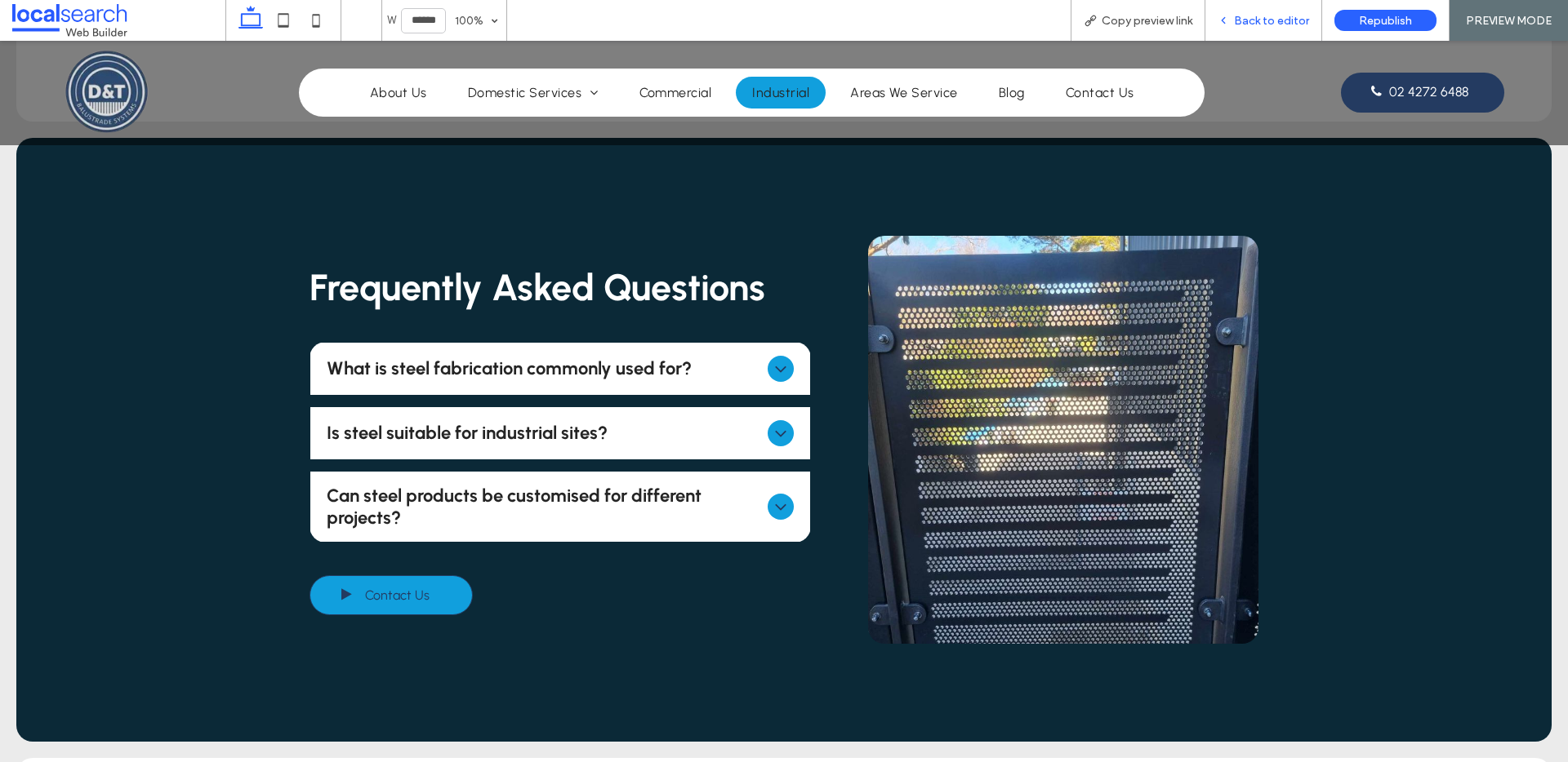
click at [1243, 22] on span "Back to editor" at bounding box center [1271, 21] width 75 height 14
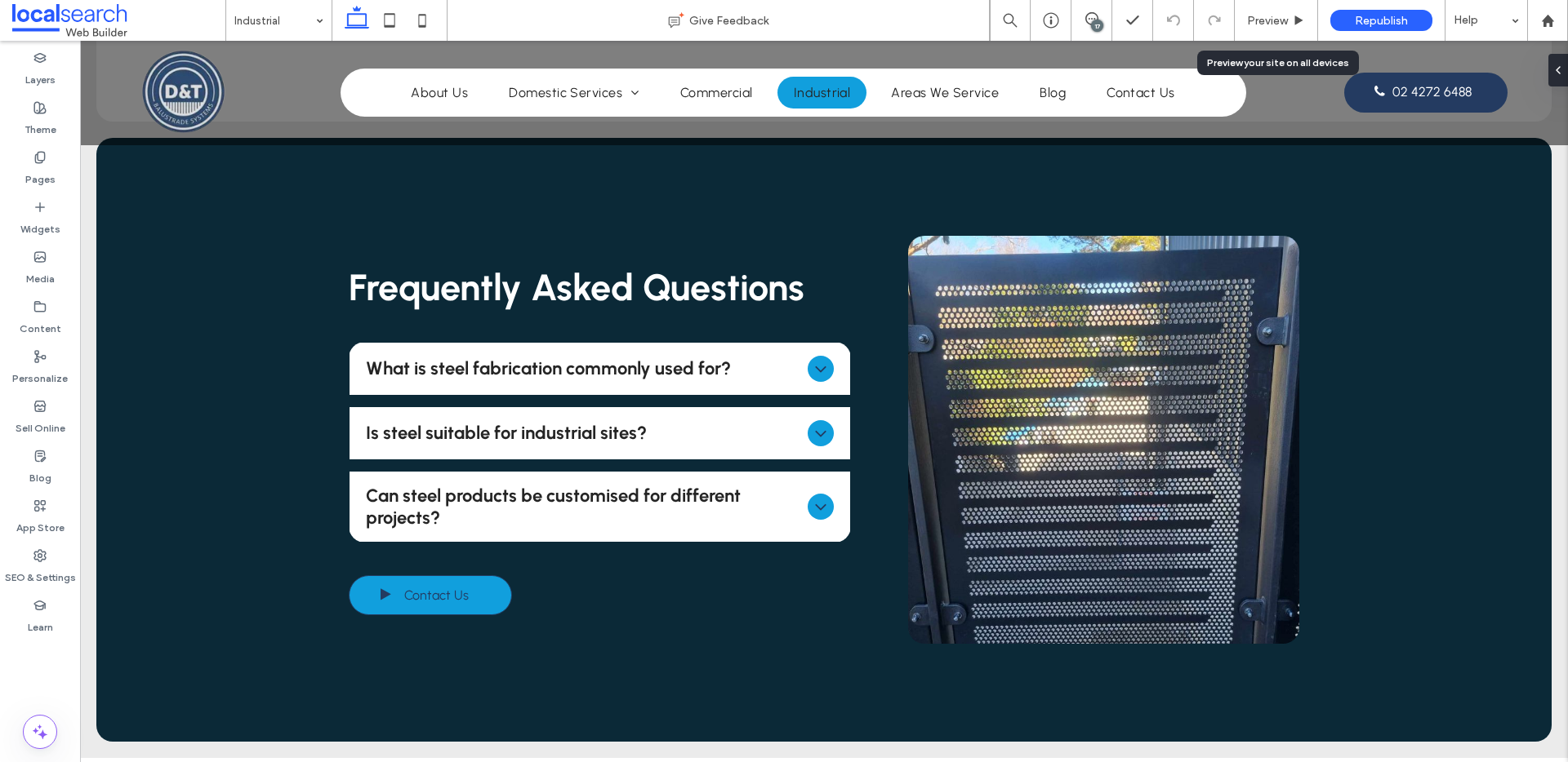
scroll to position [1281, 0]
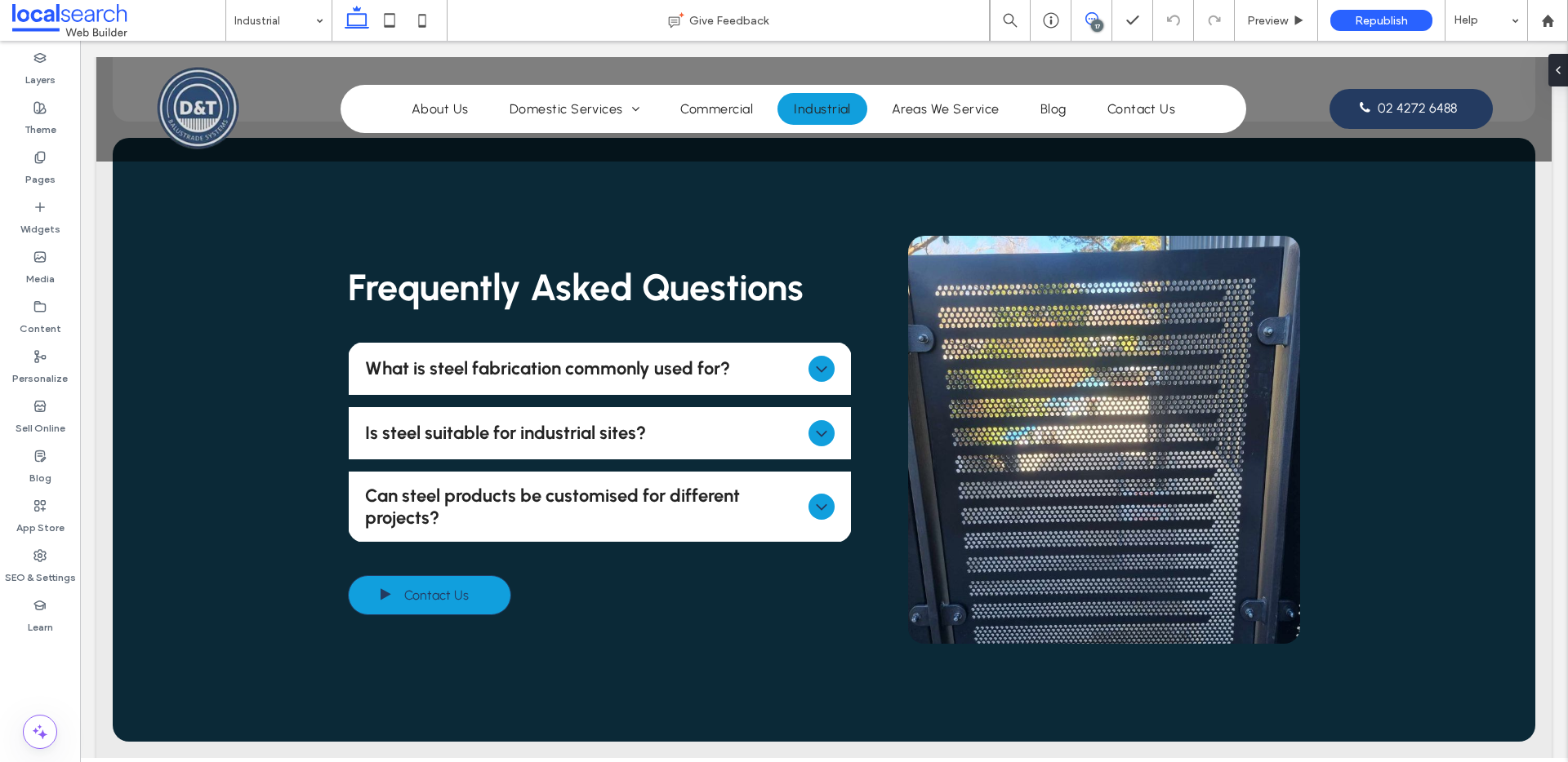
click at [1085, 21] on use at bounding box center [1092, 19] width 13 height 13
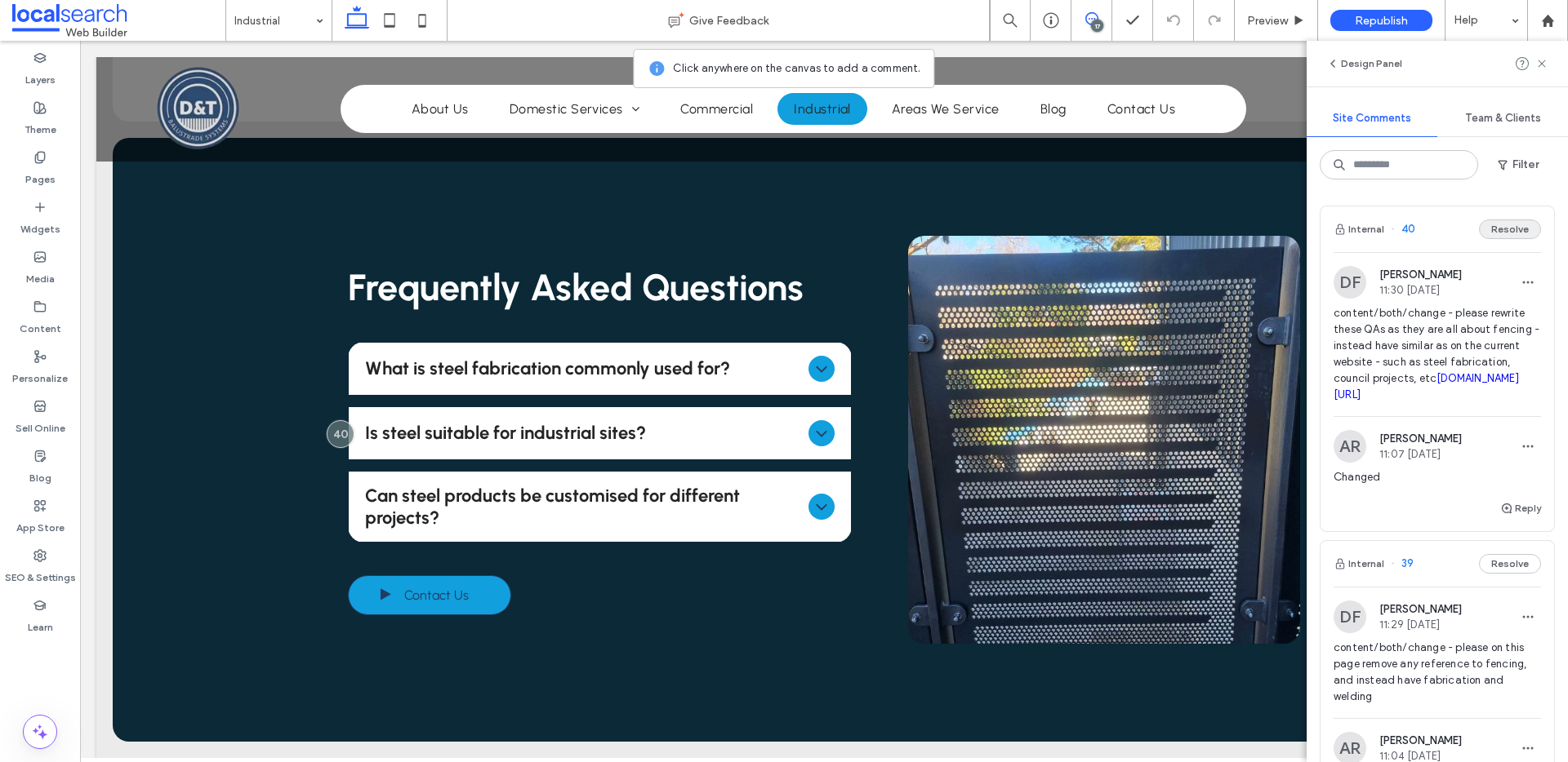
click at [1496, 230] on button "Resolve" at bounding box center [1509, 230] width 62 height 20
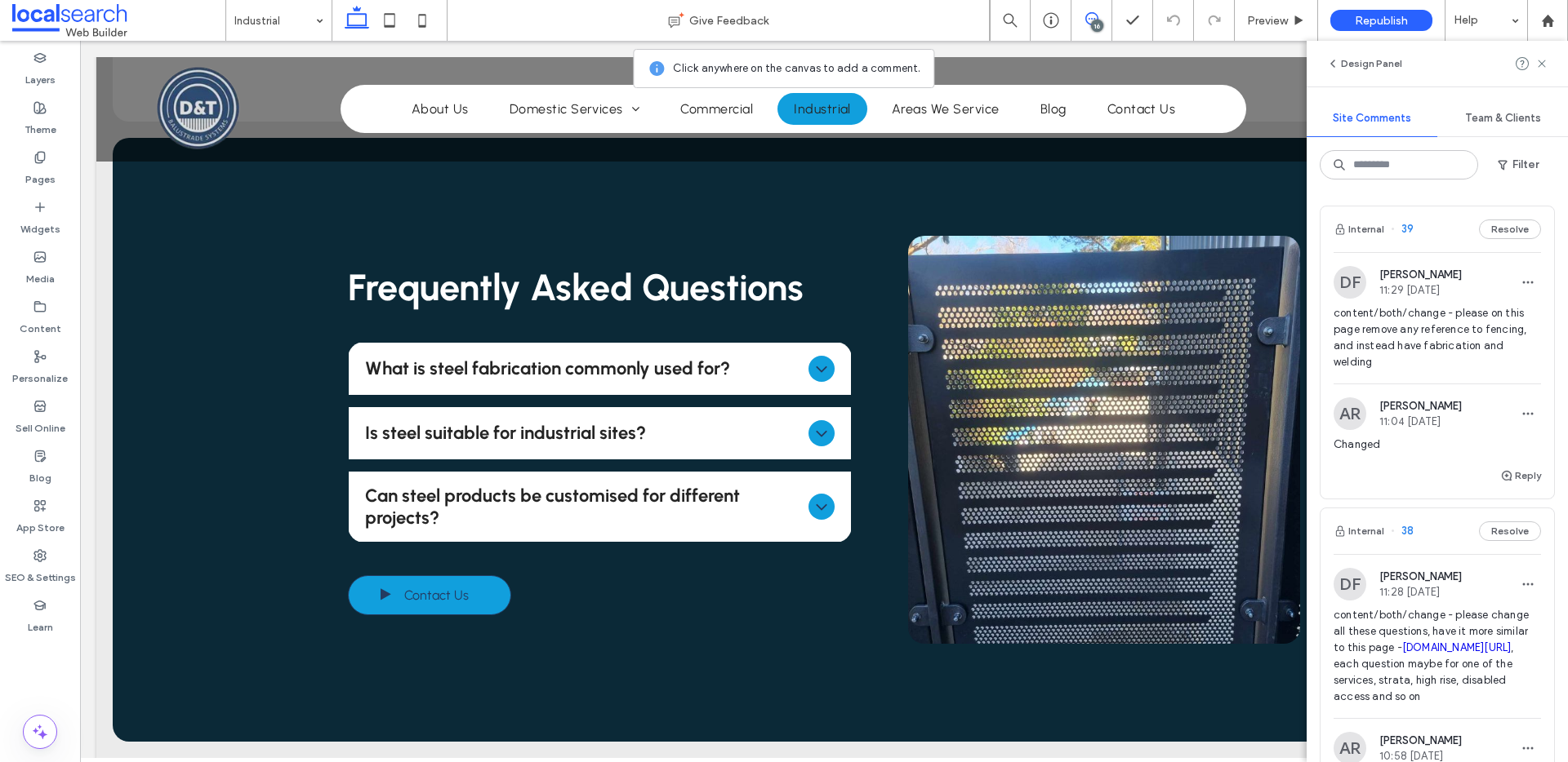
click at [1432, 229] on div "Internal 39 Resolve" at bounding box center [1437, 229] width 233 height 45
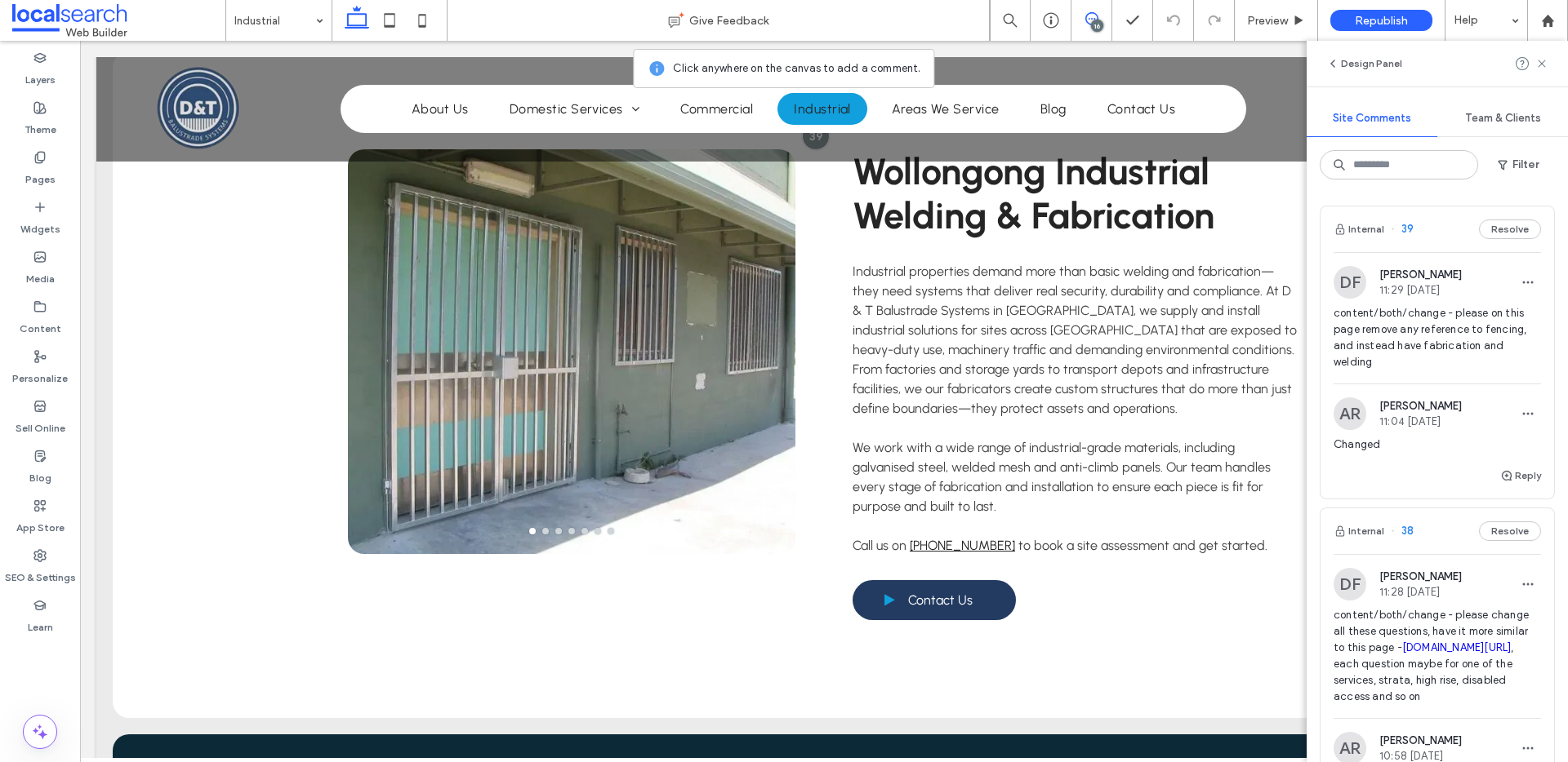
scroll to position [629, 0]
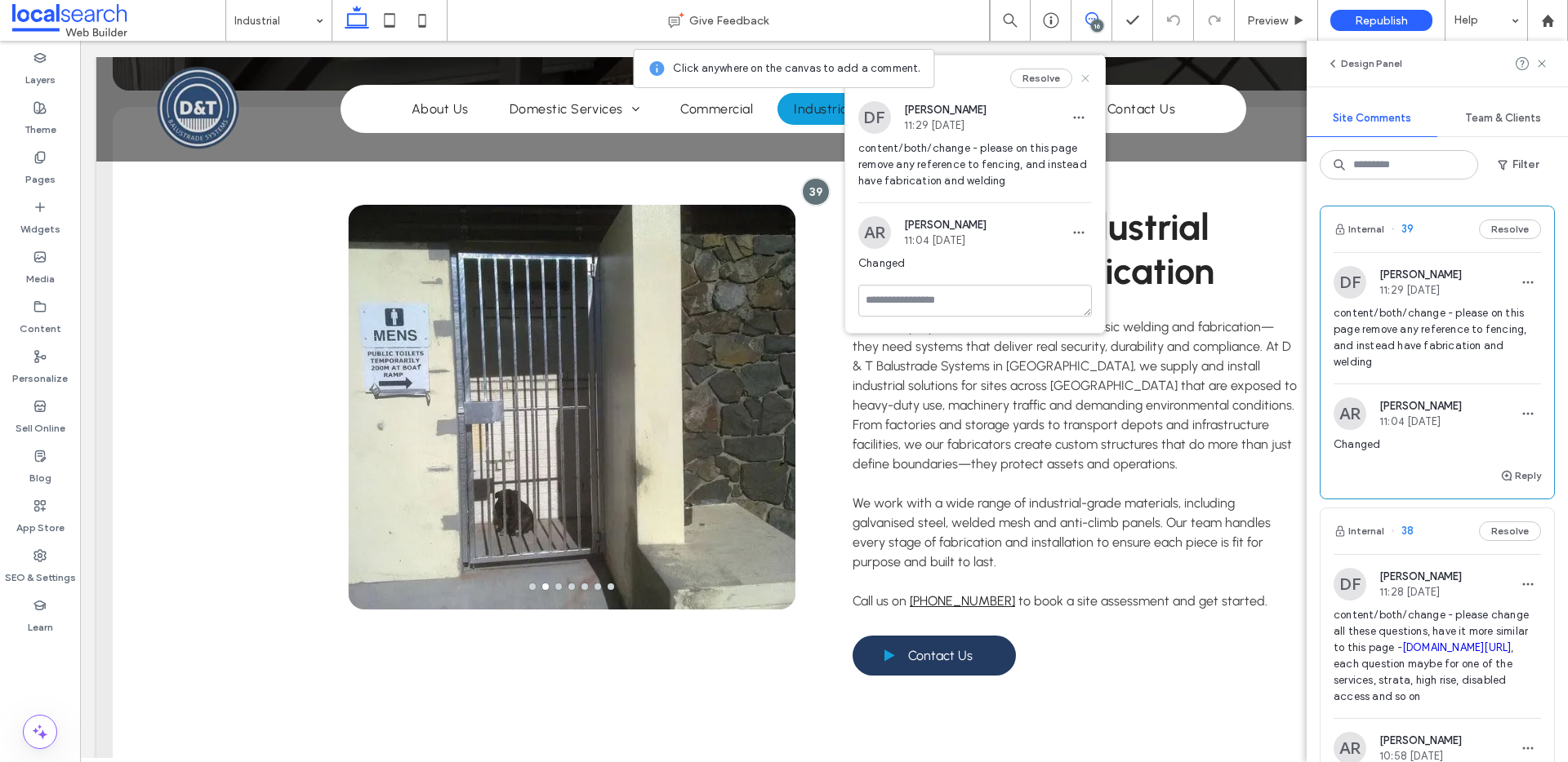
click at [1087, 82] on icon at bounding box center [1085, 79] width 13 height 13
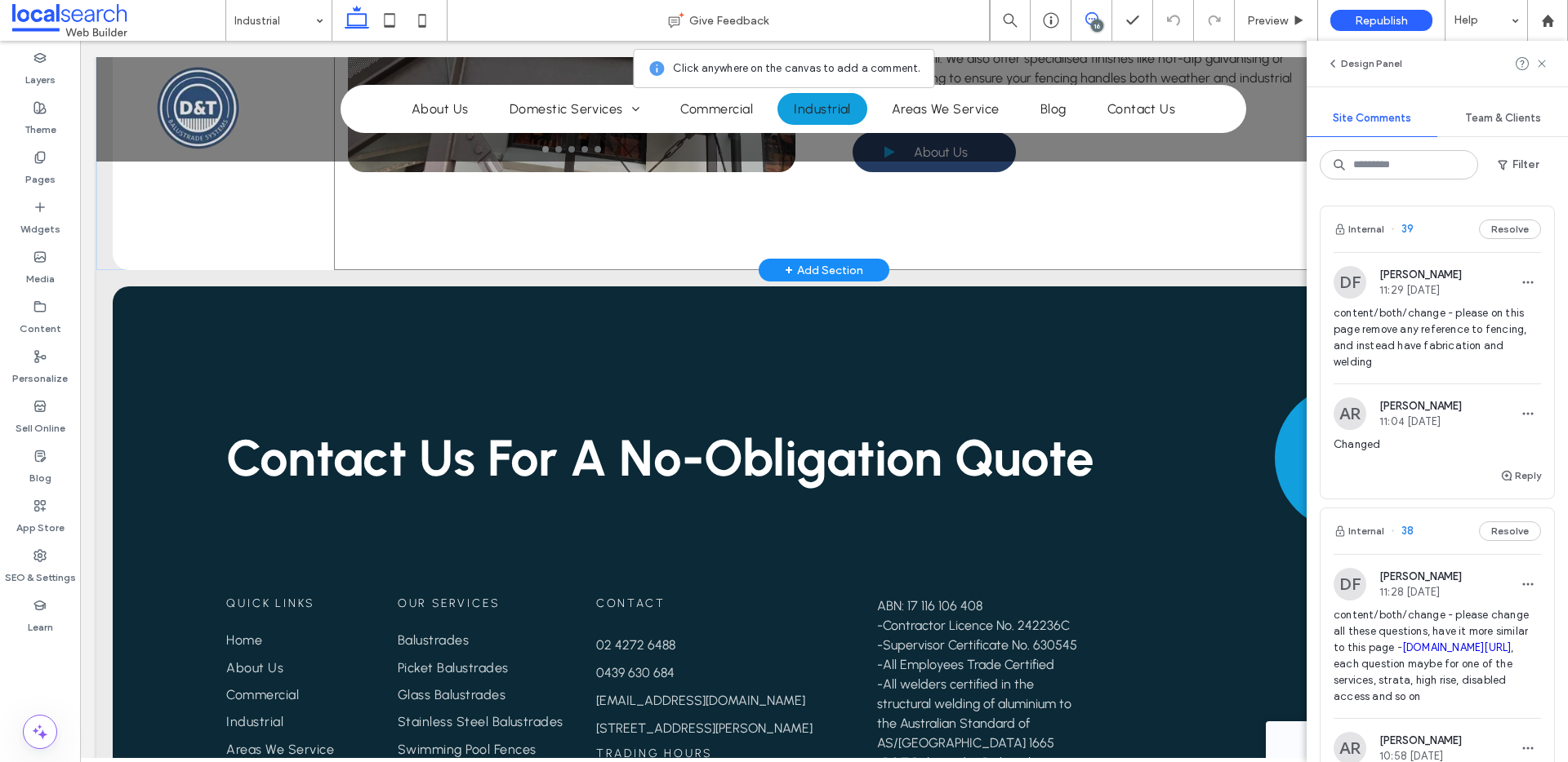
scroll to position [2571, 0]
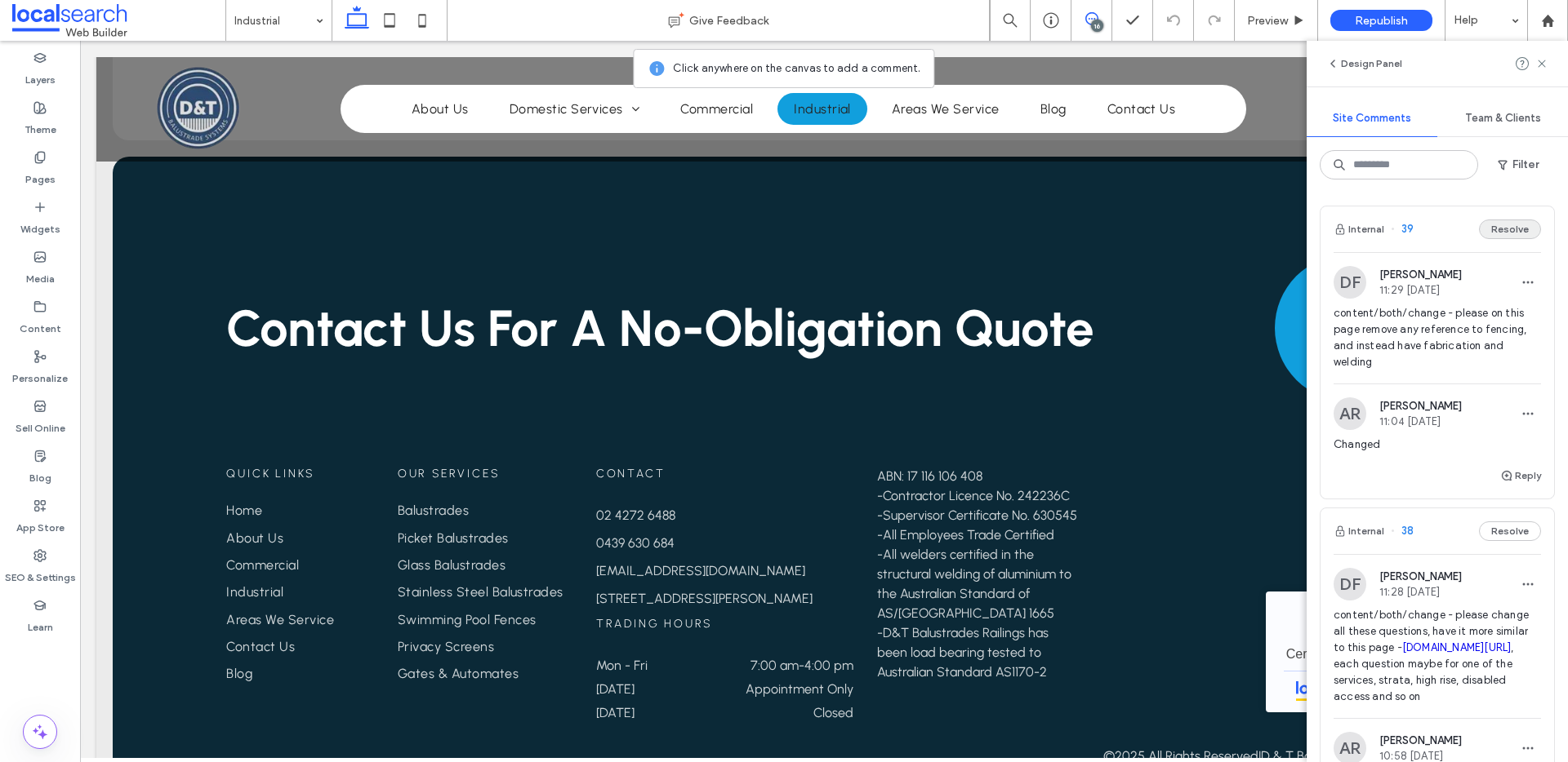
click at [1523, 228] on button "Resolve" at bounding box center [1509, 230] width 62 height 20
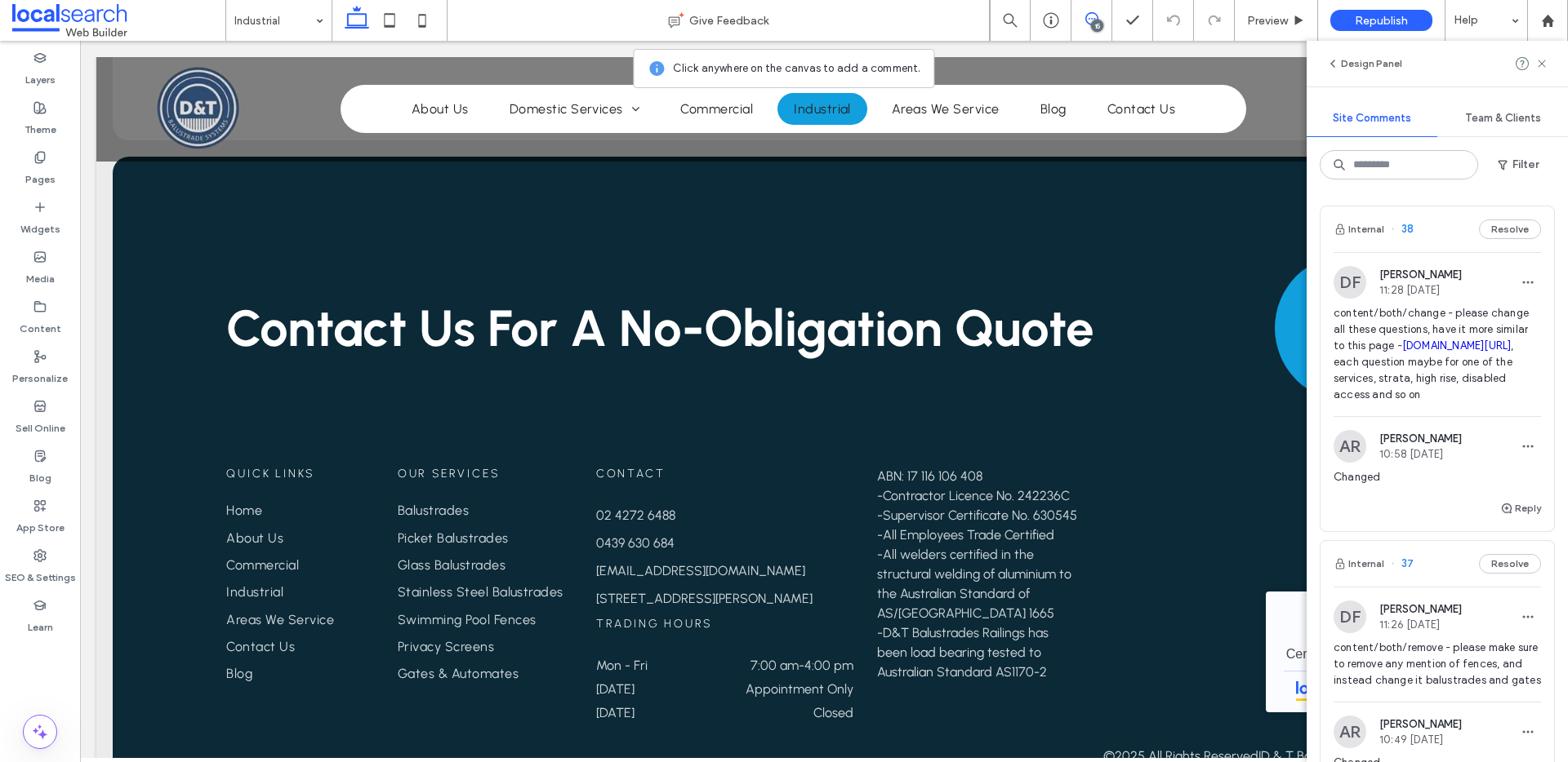
click at [1437, 230] on div "Internal 38 Resolve" at bounding box center [1437, 229] width 233 height 45
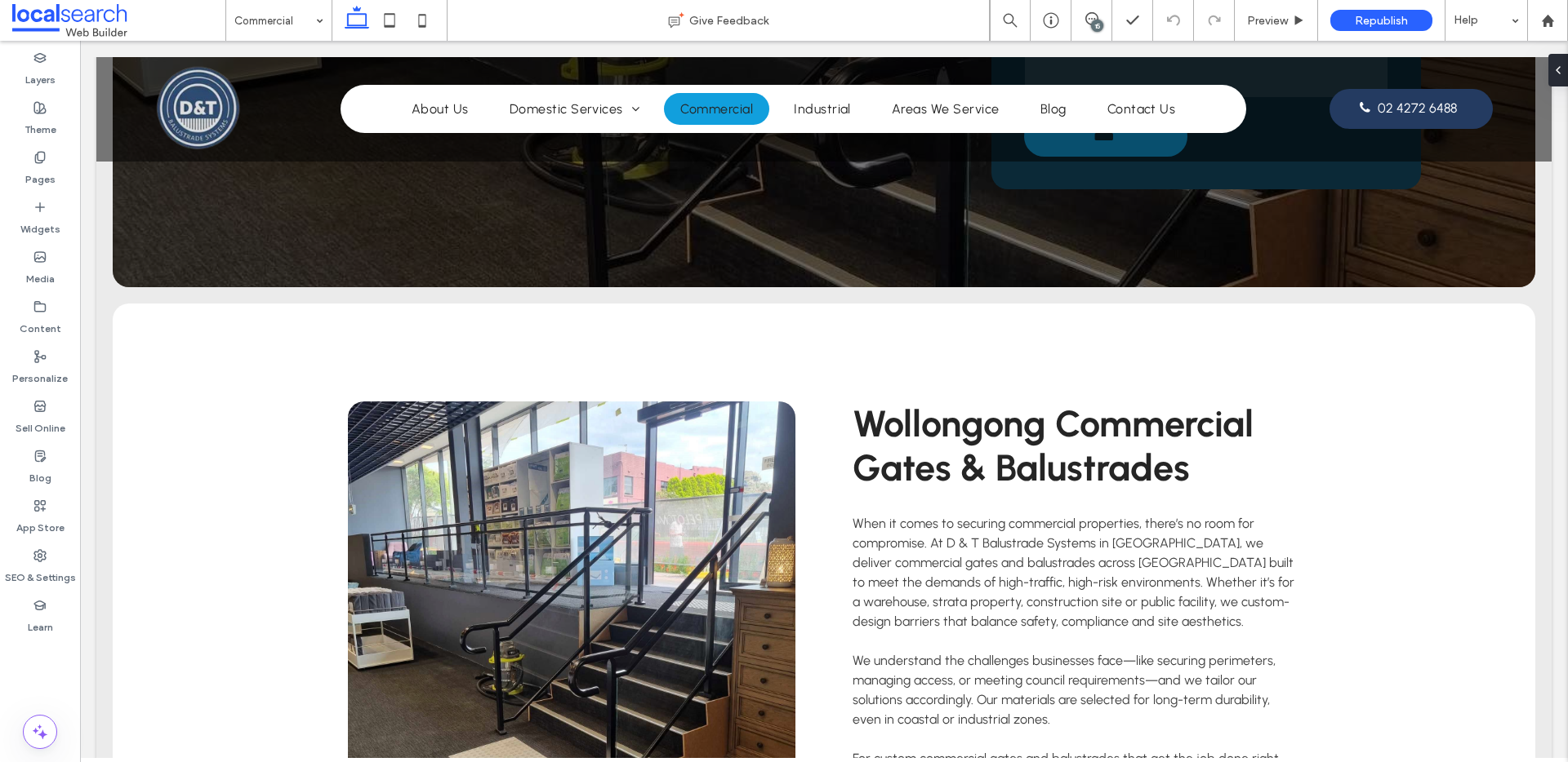
scroll to position [432, 0]
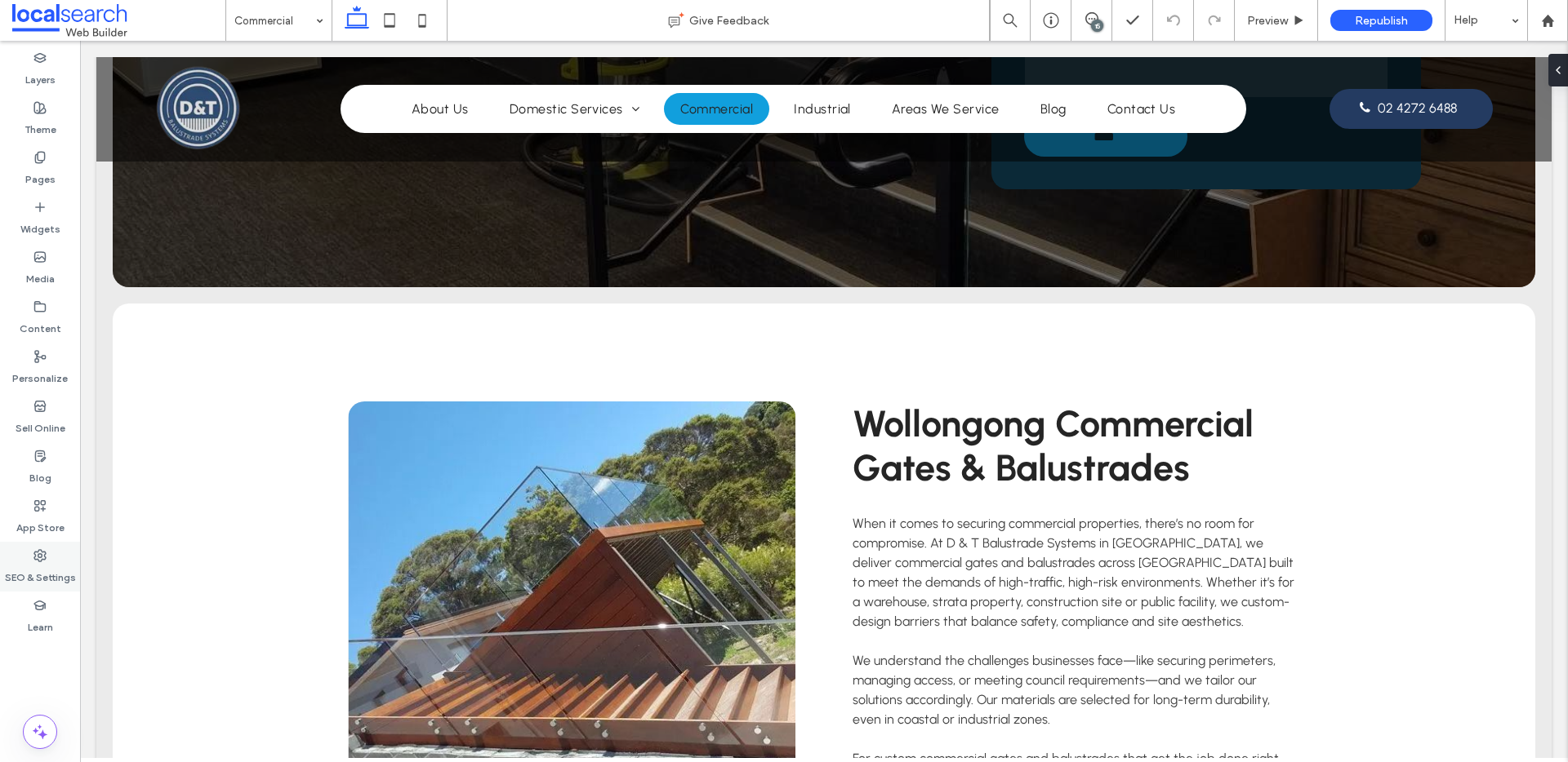
click at [37, 573] on label "SEO & Settings" at bounding box center [41, 574] width 71 height 23
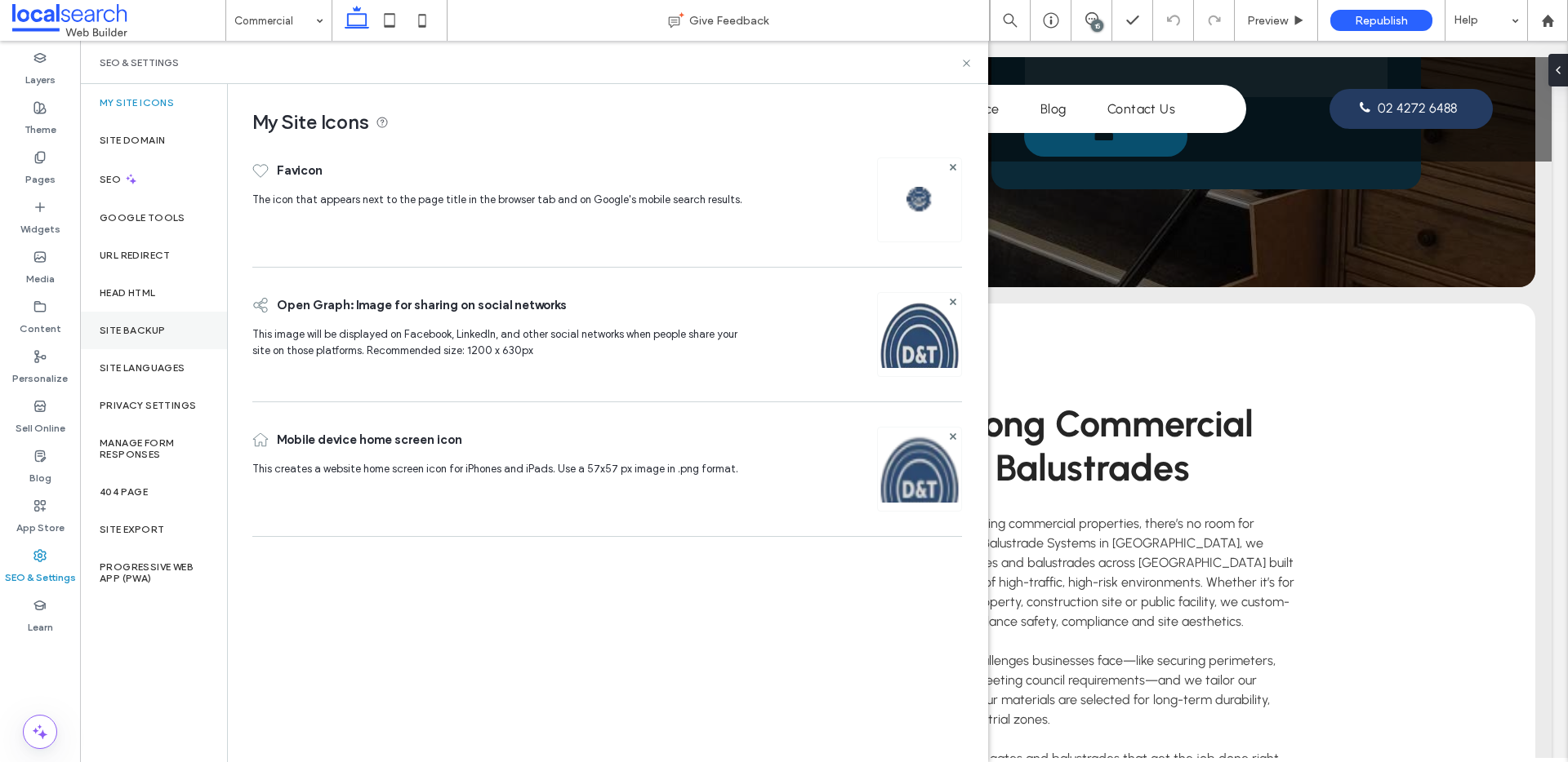
click at [136, 331] on label "Site Backup" at bounding box center [131, 331] width 65 height 12
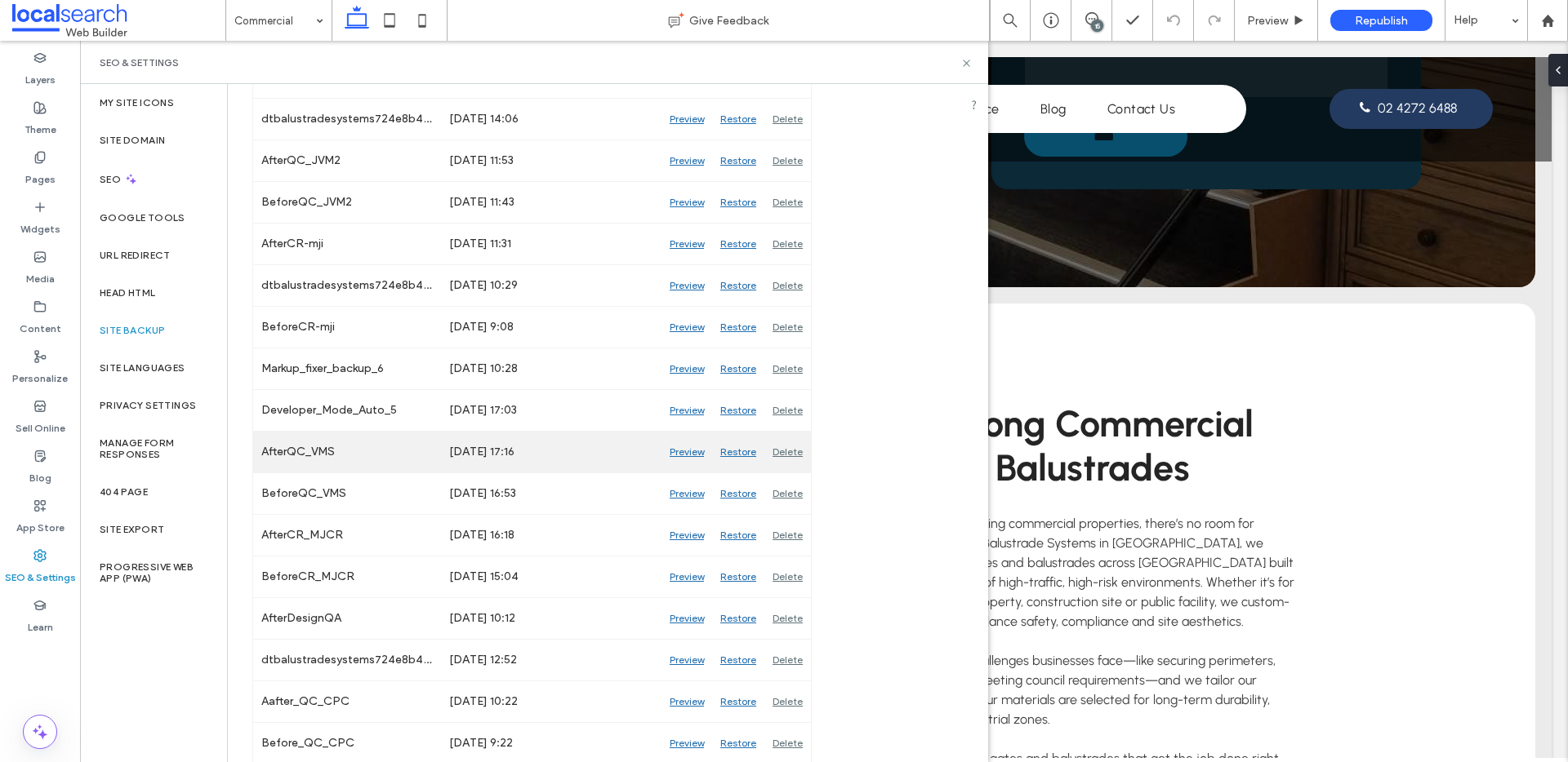
scroll to position [349, 0]
click at [686, 449] on div "Preview" at bounding box center [686, 448] width 50 height 40
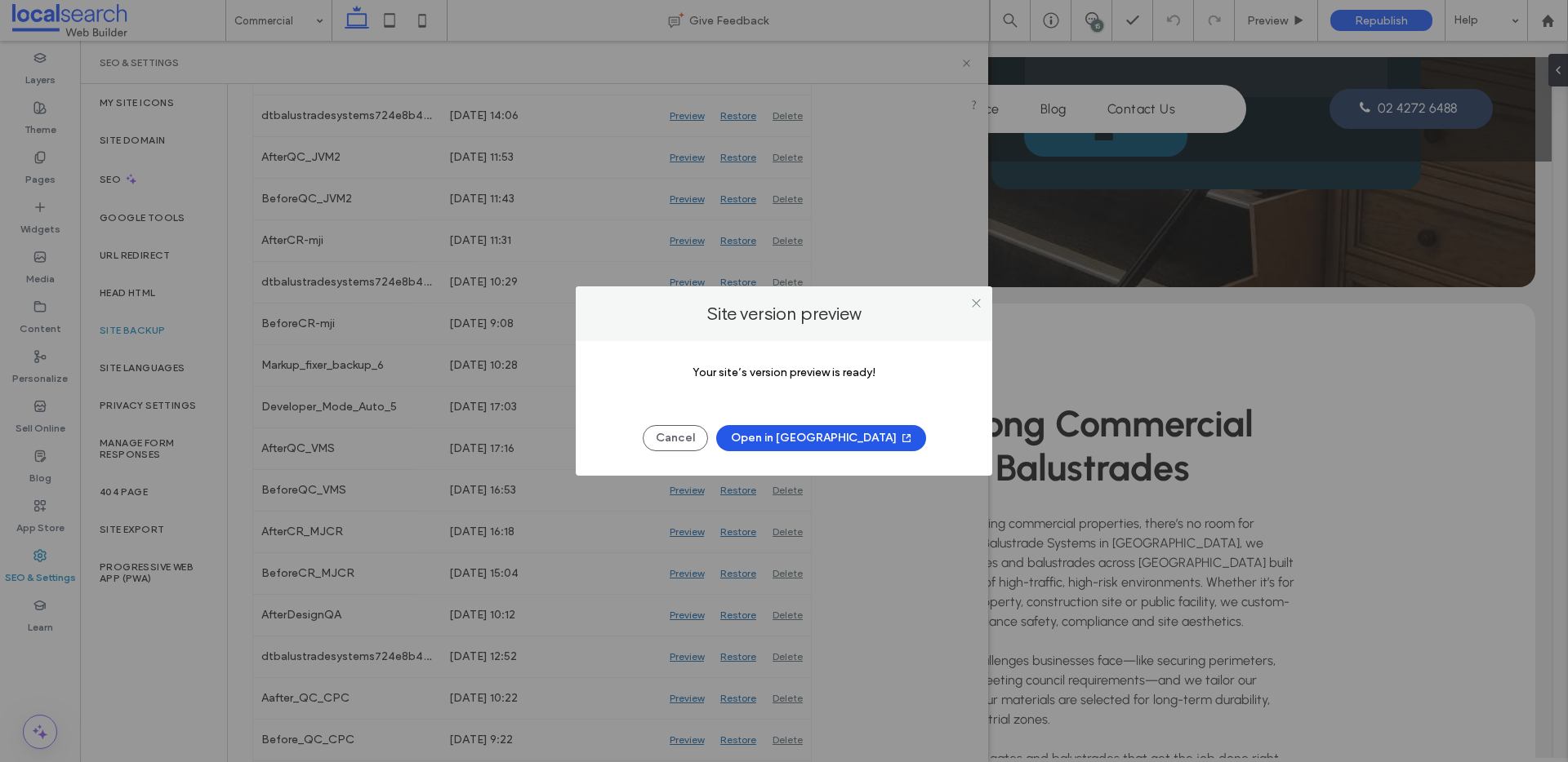
click at [808, 435] on button "Open in New Tab" at bounding box center [821, 438] width 210 height 26
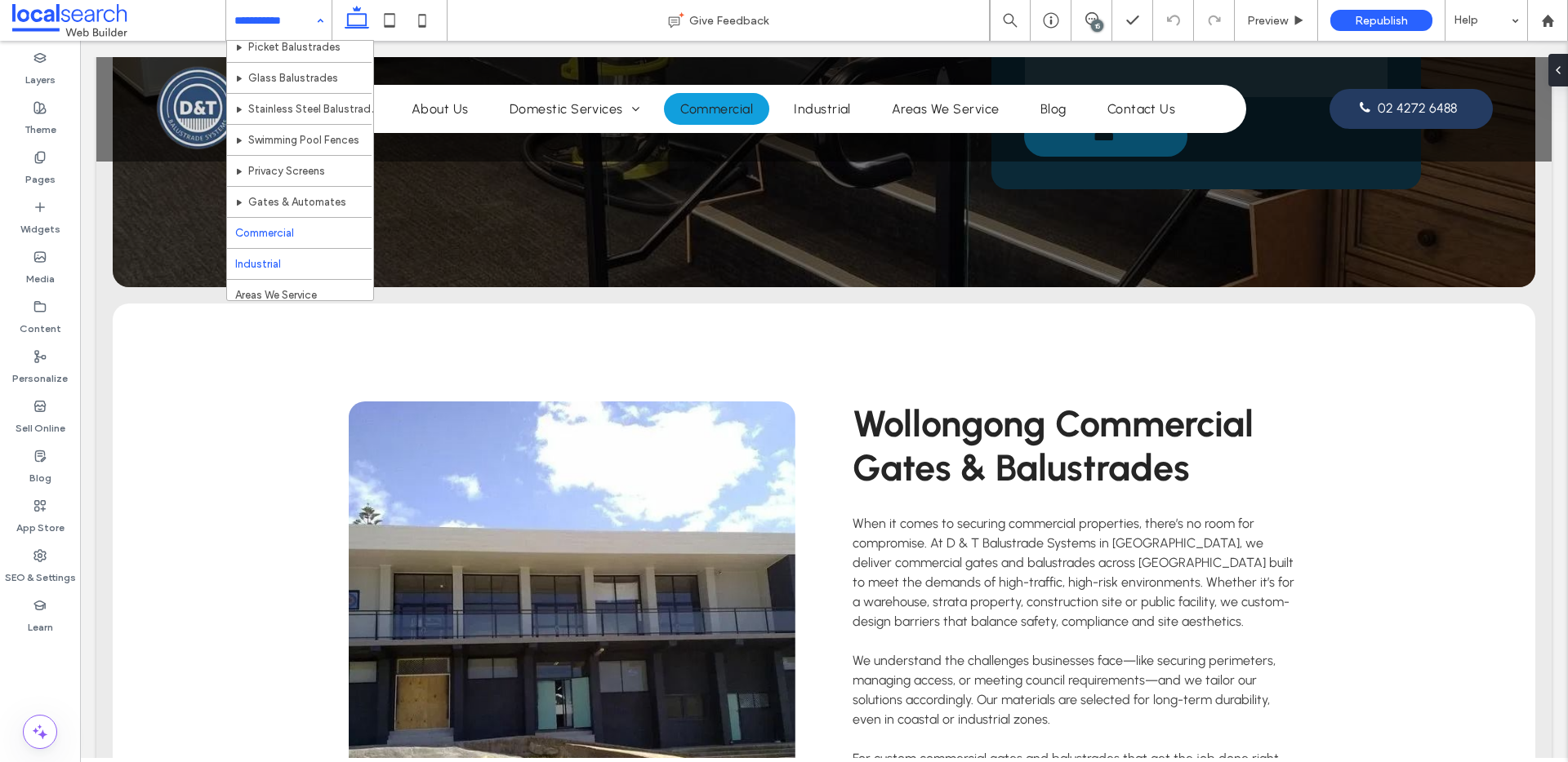
scroll to position [105, 0]
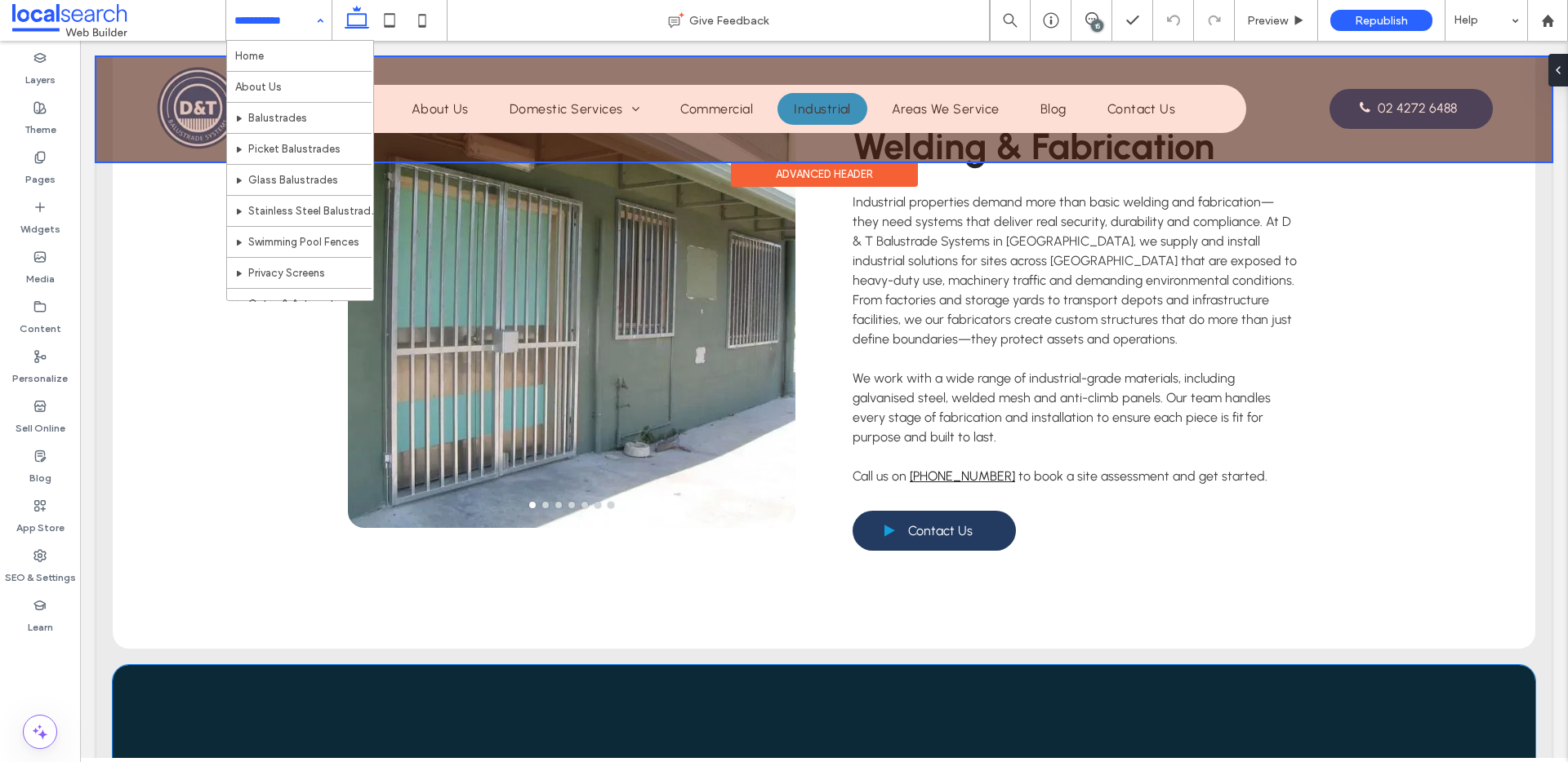
scroll to position [728, 0]
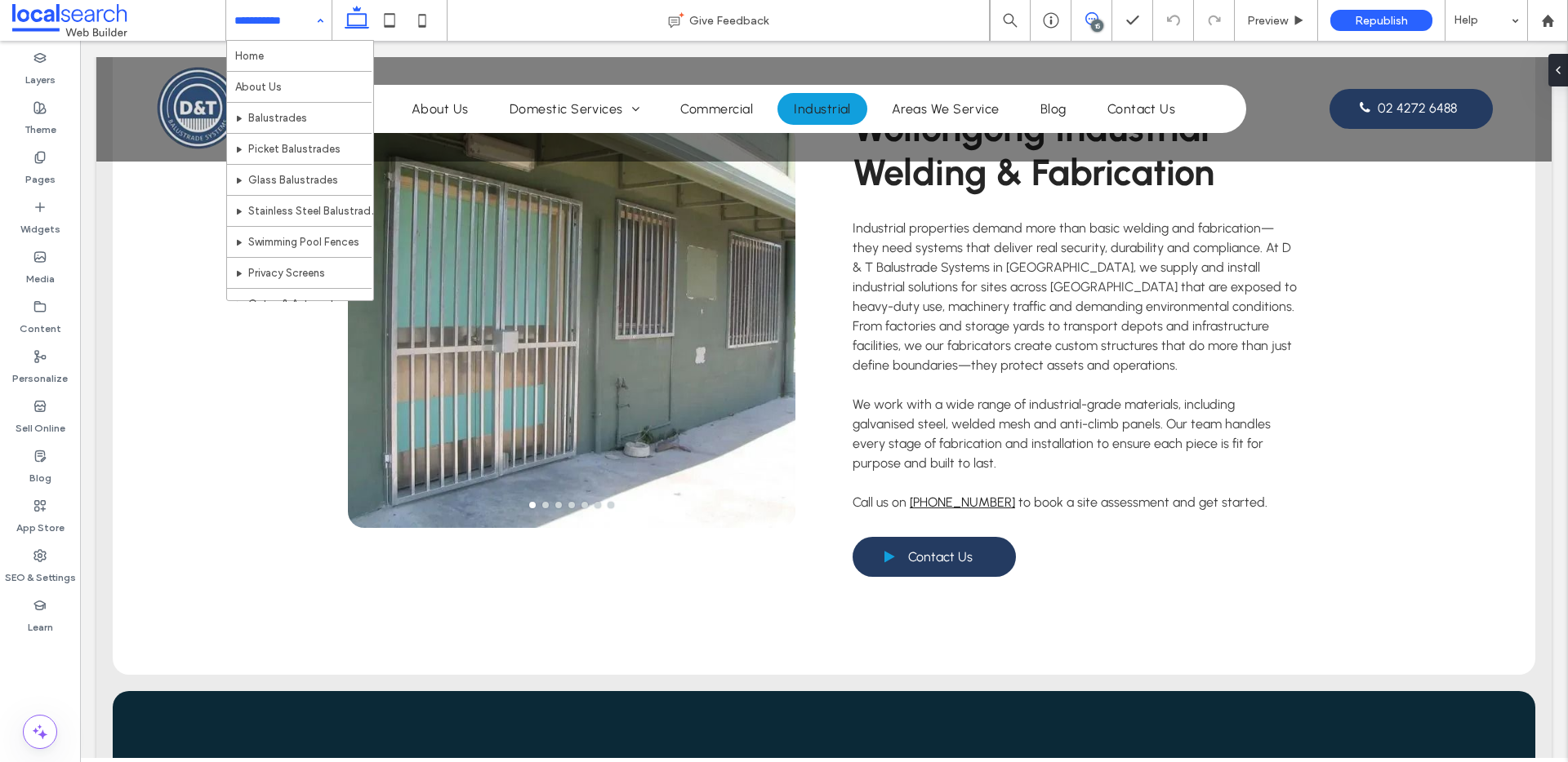
click at [1106, 23] on span at bounding box center [1092, 19] width 40 height 13
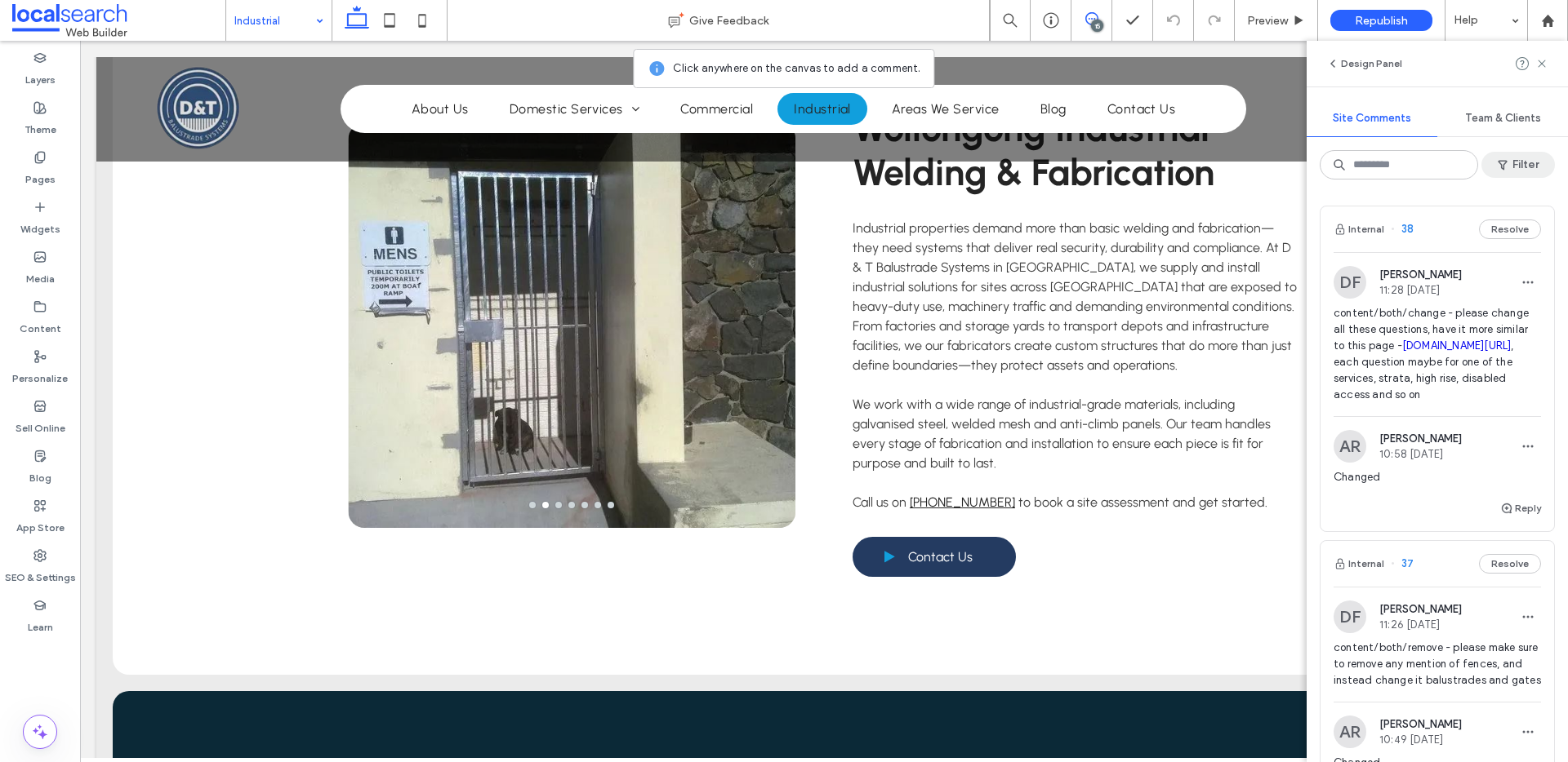
click at [1535, 167] on button "Filter" at bounding box center [1518, 165] width 74 height 26
click at [1277, 267] on div "Resolved (24)" at bounding box center [1291, 261] width 115 height 14
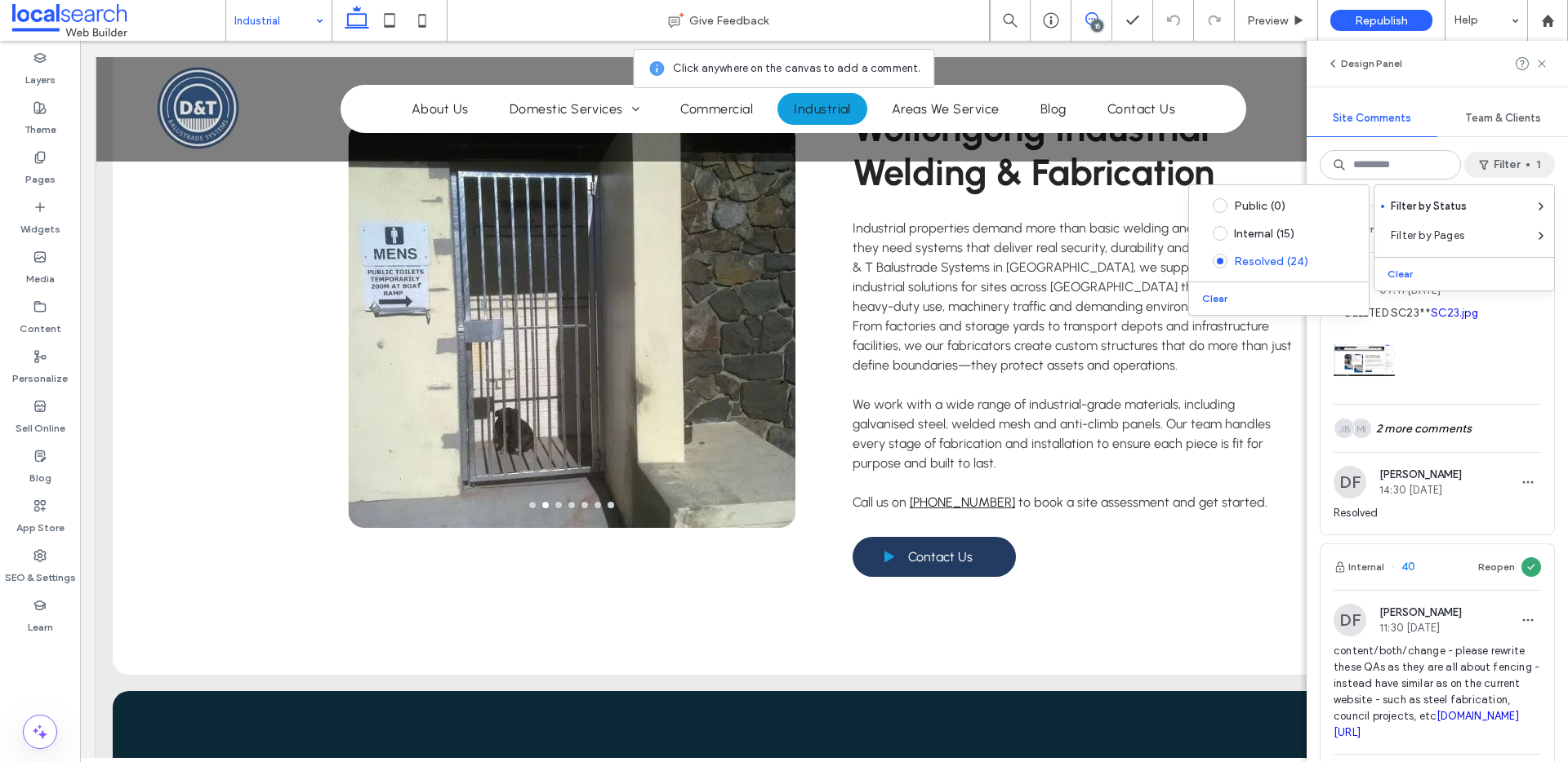
click at [1500, 362] on div at bounding box center [1437, 356] width 208 height 69
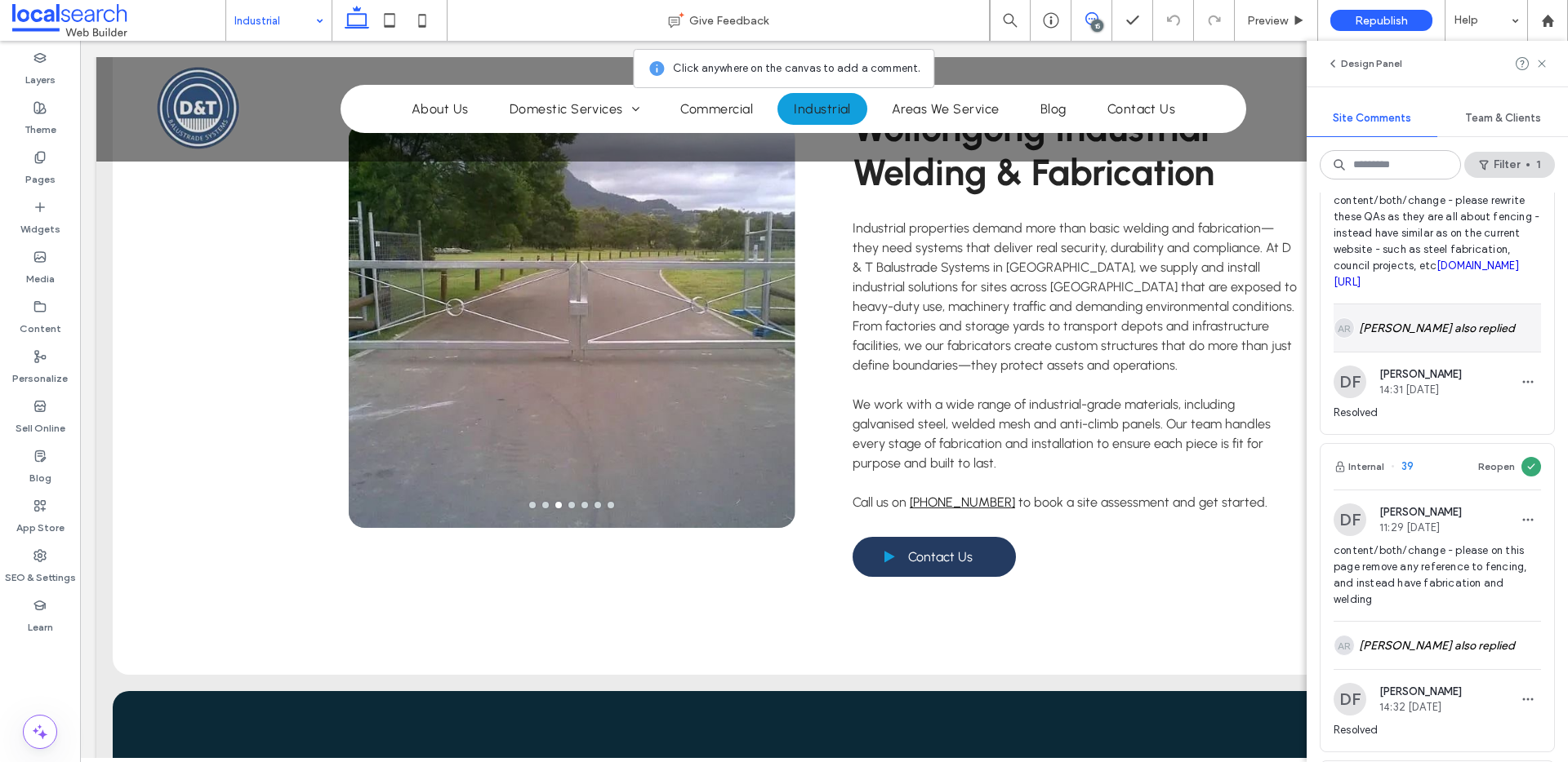
scroll to position [581, 0]
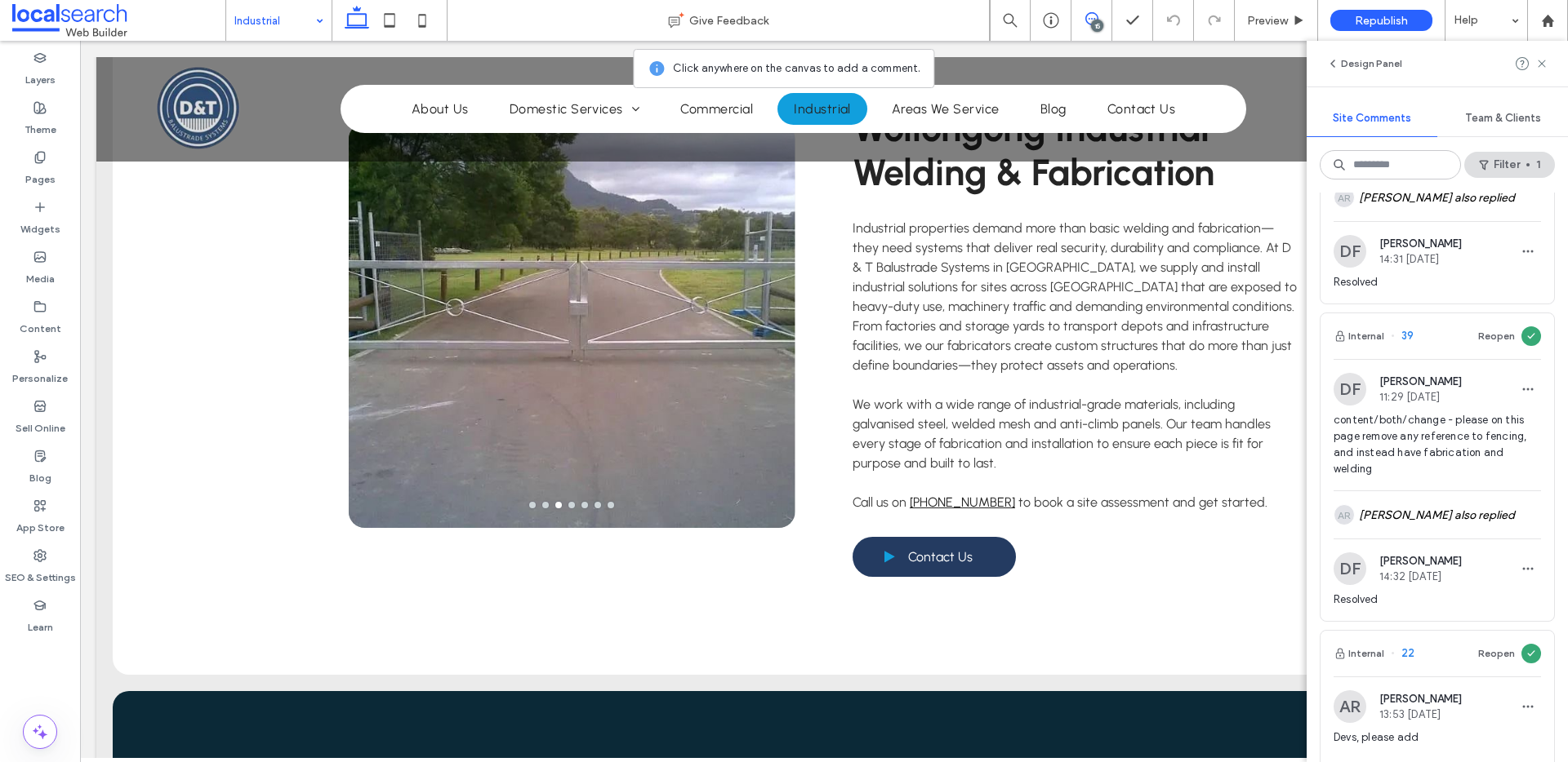
click at [1442, 359] on div "Internal 39 Reopen" at bounding box center [1437, 336] width 233 height 45
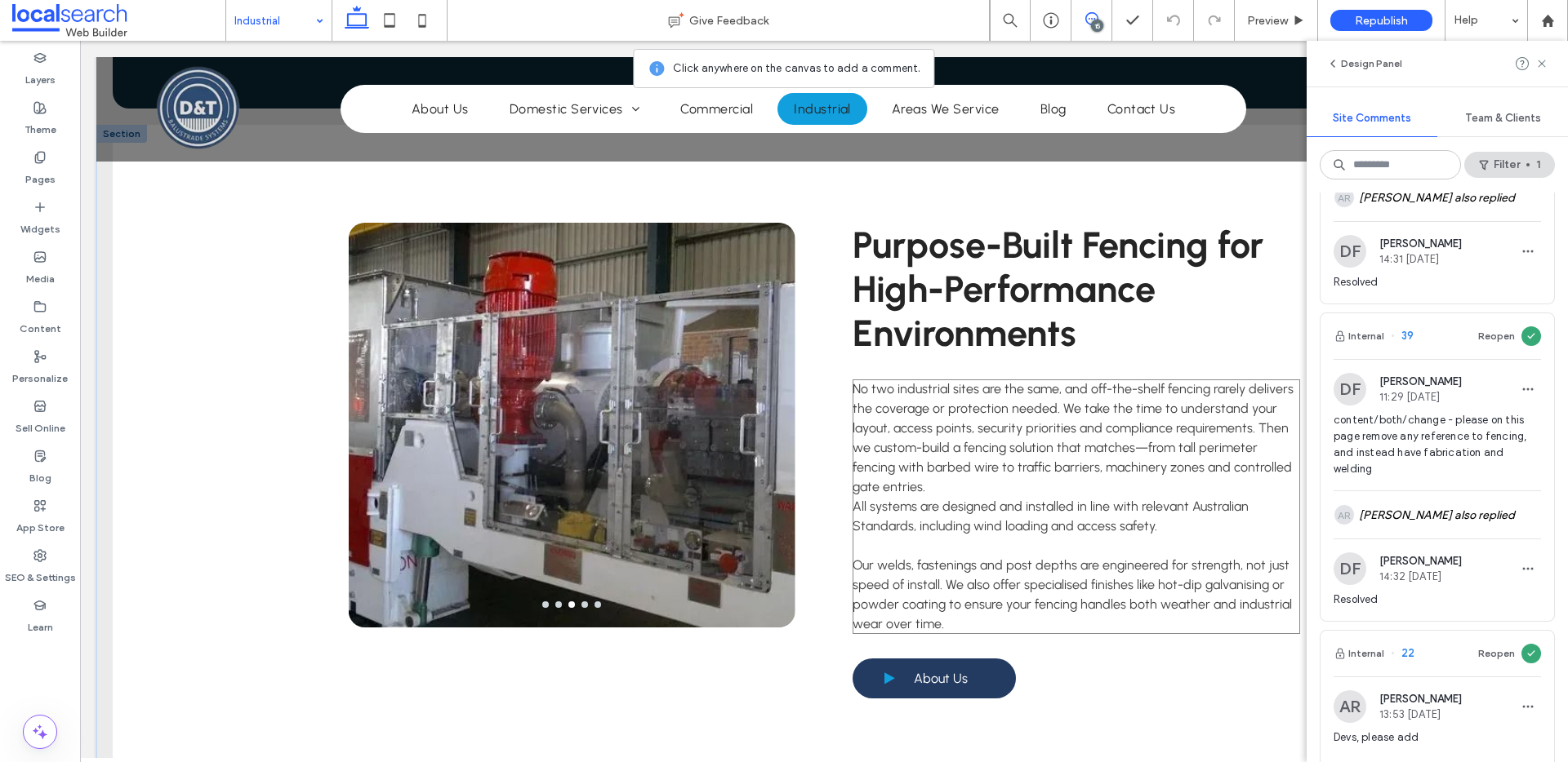
scroll to position [1917, 0]
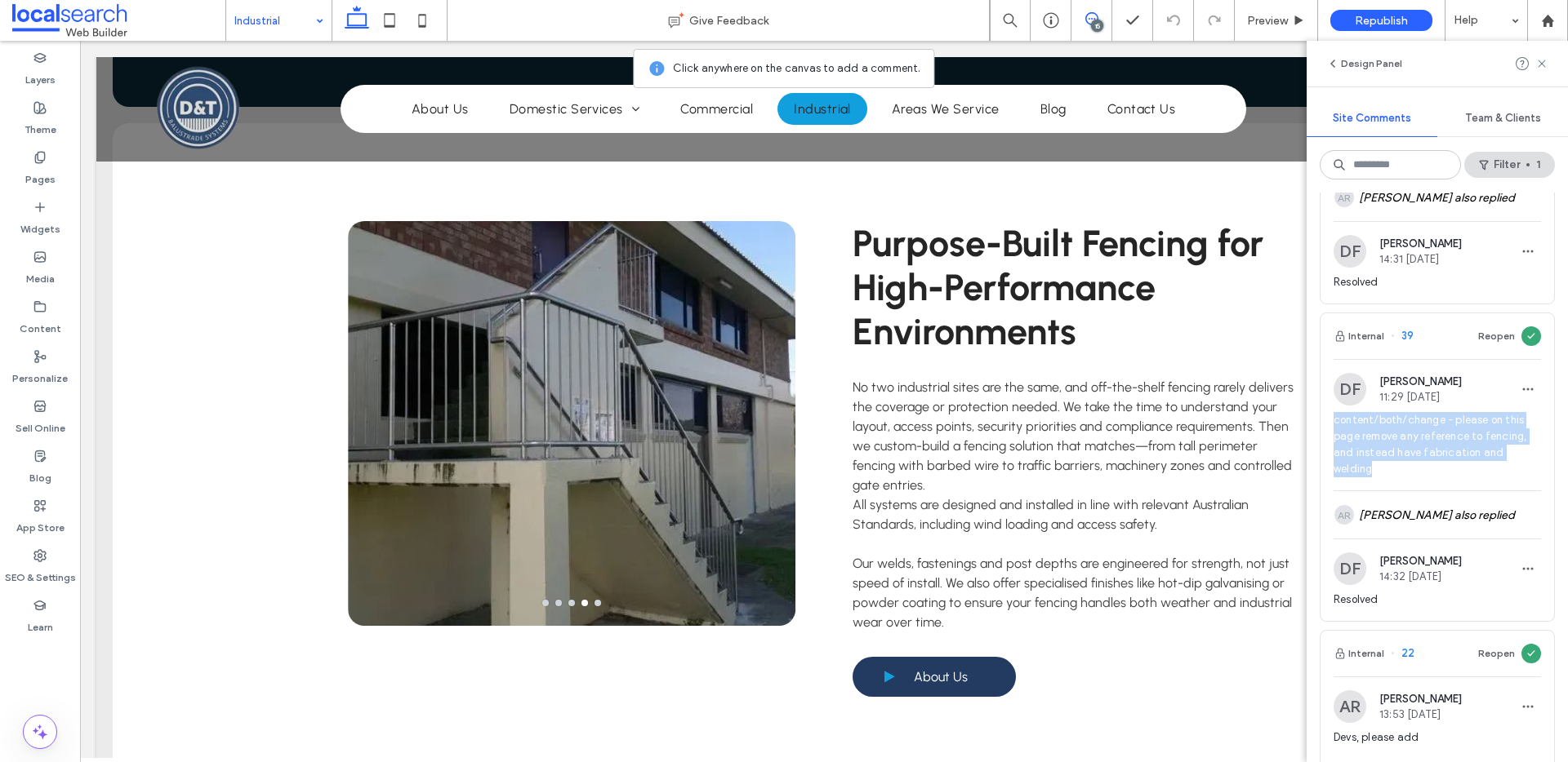
drag, startPoint x: 1398, startPoint y: 510, endPoint x: 1336, endPoint y: 457, distance: 81.6
click at [1336, 457] on div "content/both/change - please on this page remove any reference to fencing, and …" at bounding box center [1437, 451] width 208 height 79
copy span "content/both/change - please on this page remove any reference to fencing, and …"
click at [1543, 59] on icon at bounding box center [1542, 64] width 13 height 13
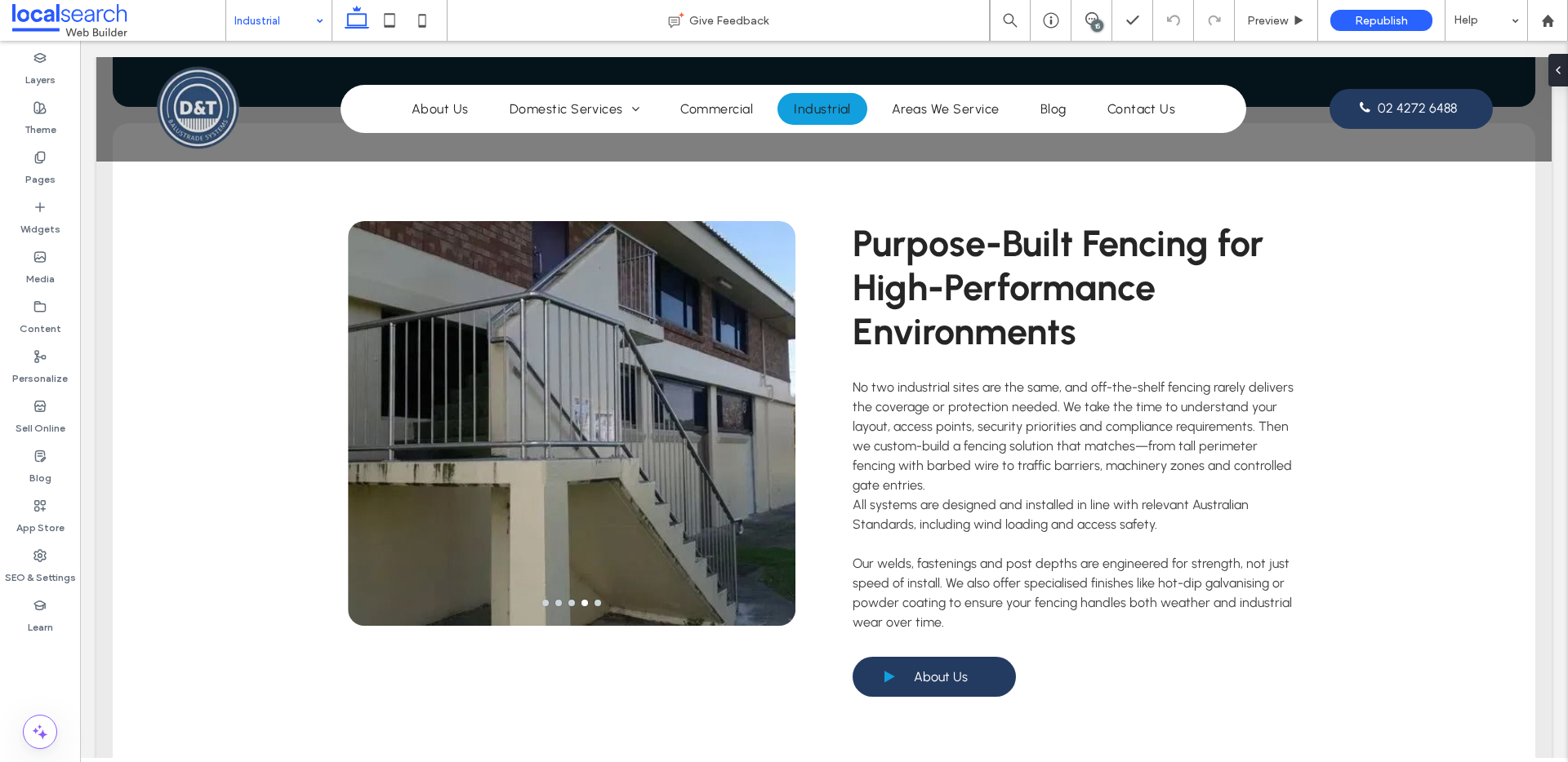
scroll to position [0, 0]
click at [1096, 26] on div "15" at bounding box center [1097, 26] width 12 height 12
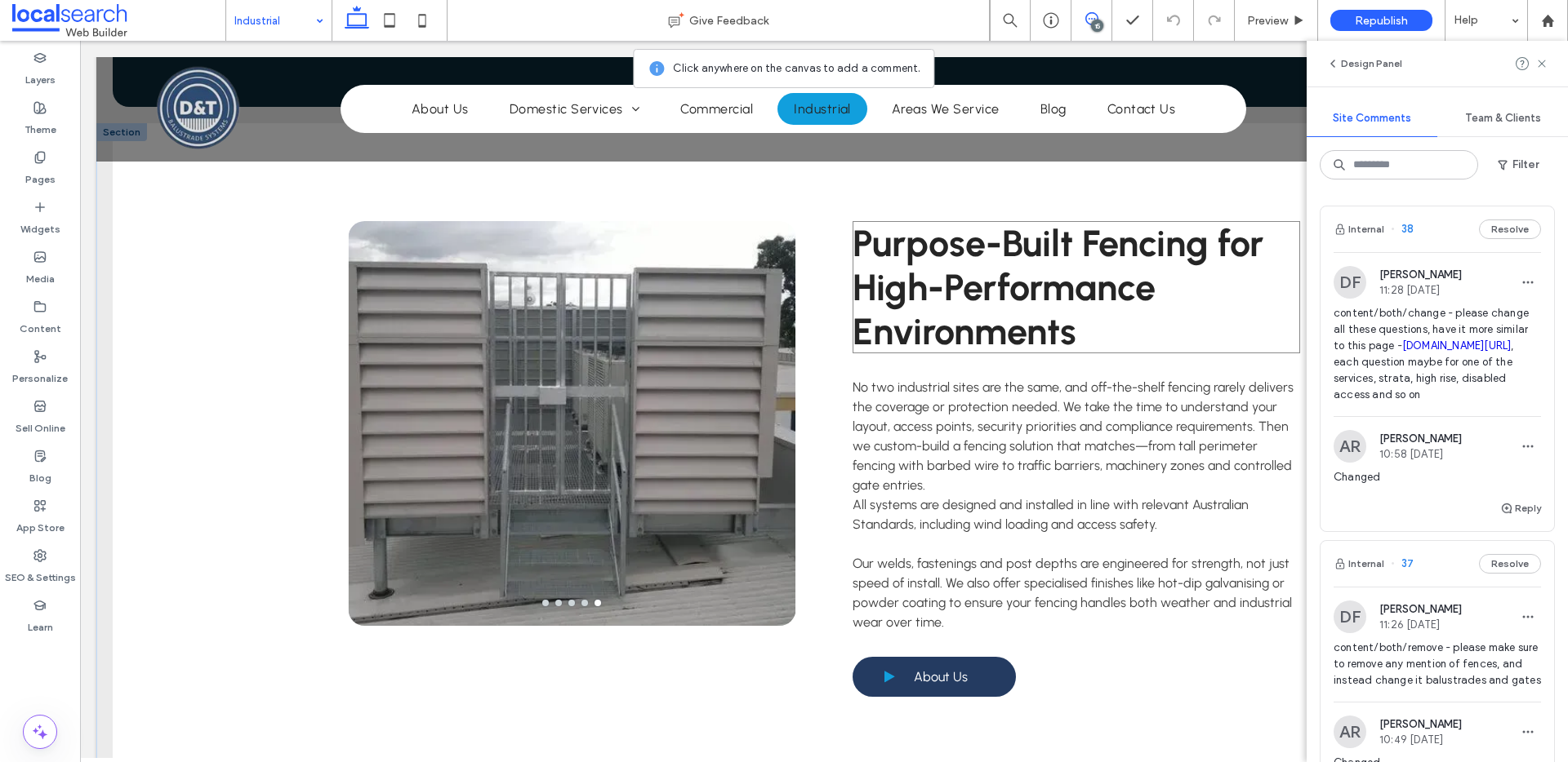
click at [1203, 323] on h2 "Purpose-Built Fencing for High-Performance Environments" at bounding box center [1076, 288] width 447 height 132
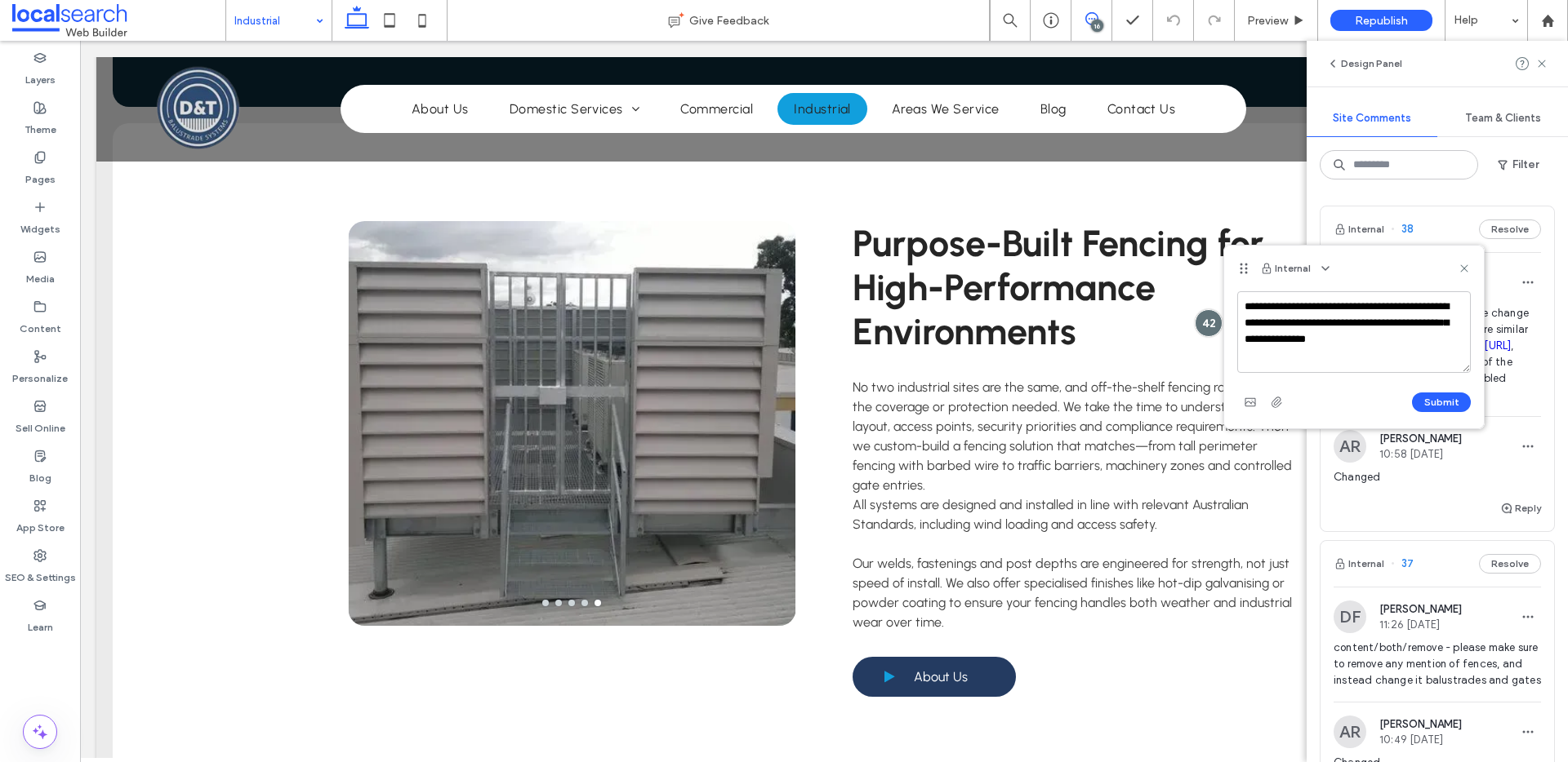
drag, startPoint x: 1465, startPoint y: 304, endPoint x: 1438, endPoint y: 305, distance: 27.0
click at [1434, 305] on textarea "**********" at bounding box center [1354, 332] width 233 height 82
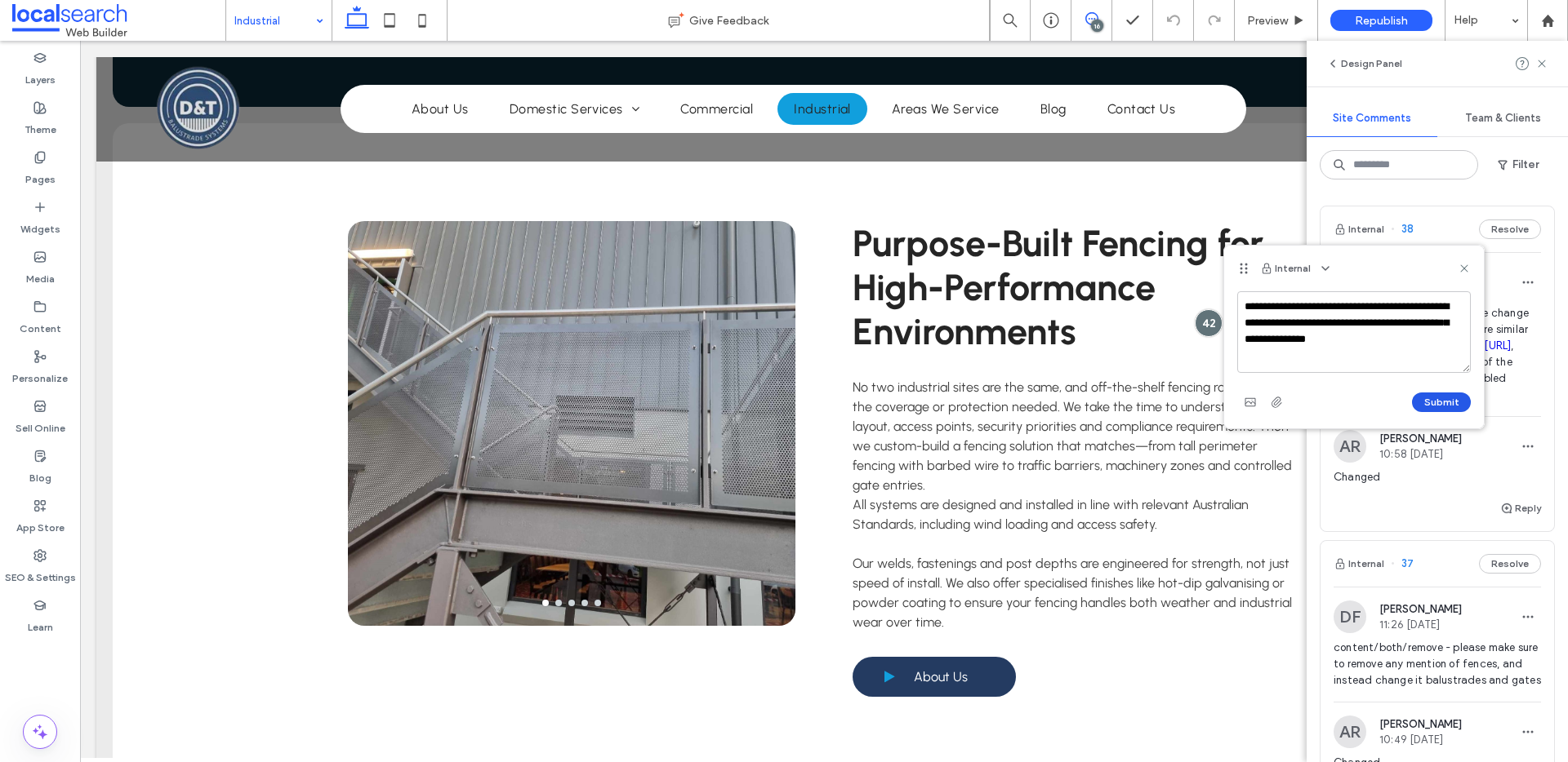
type textarea "**********"
click at [1442, 396] on button "Submit" at bounding box center [1441, 402] width 59 height 20
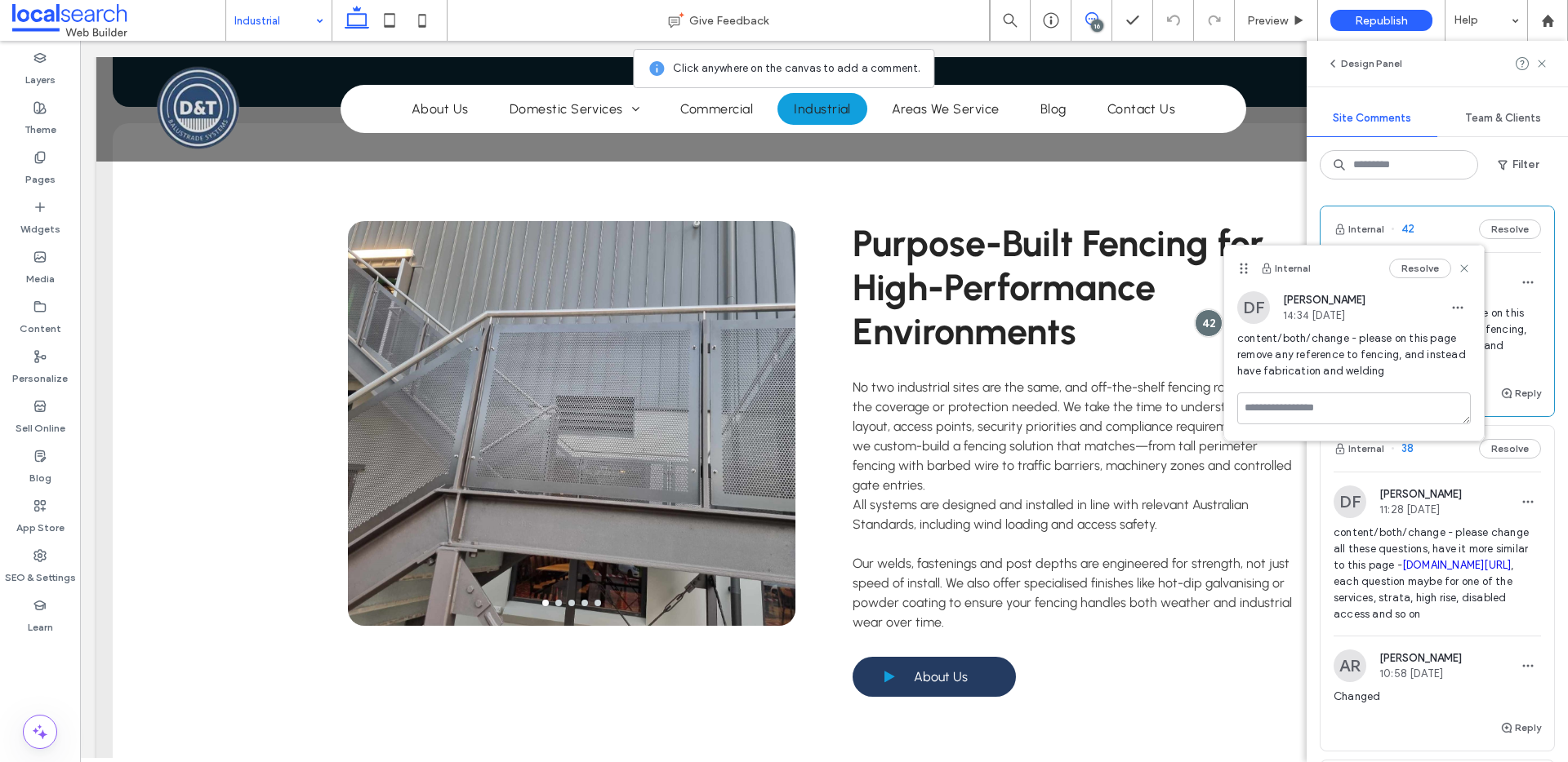
click at [1460, 259] on div "Resolve" at bounding box center [1430, 269] width 82 height 20
click at [1462, 262] on icon at bounding box center [1465, 269] width 13 height 13
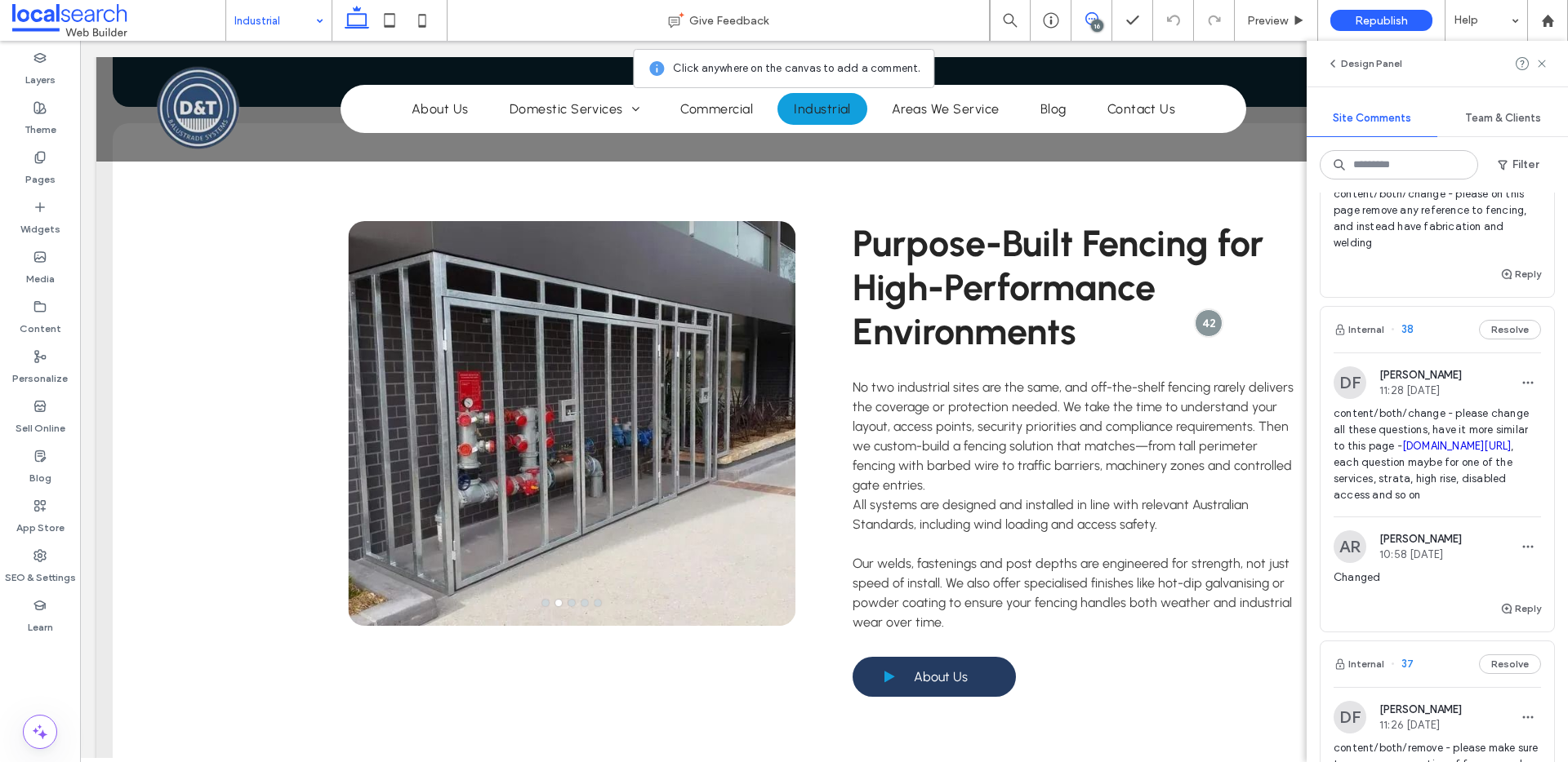
scroll to position [126, 0]
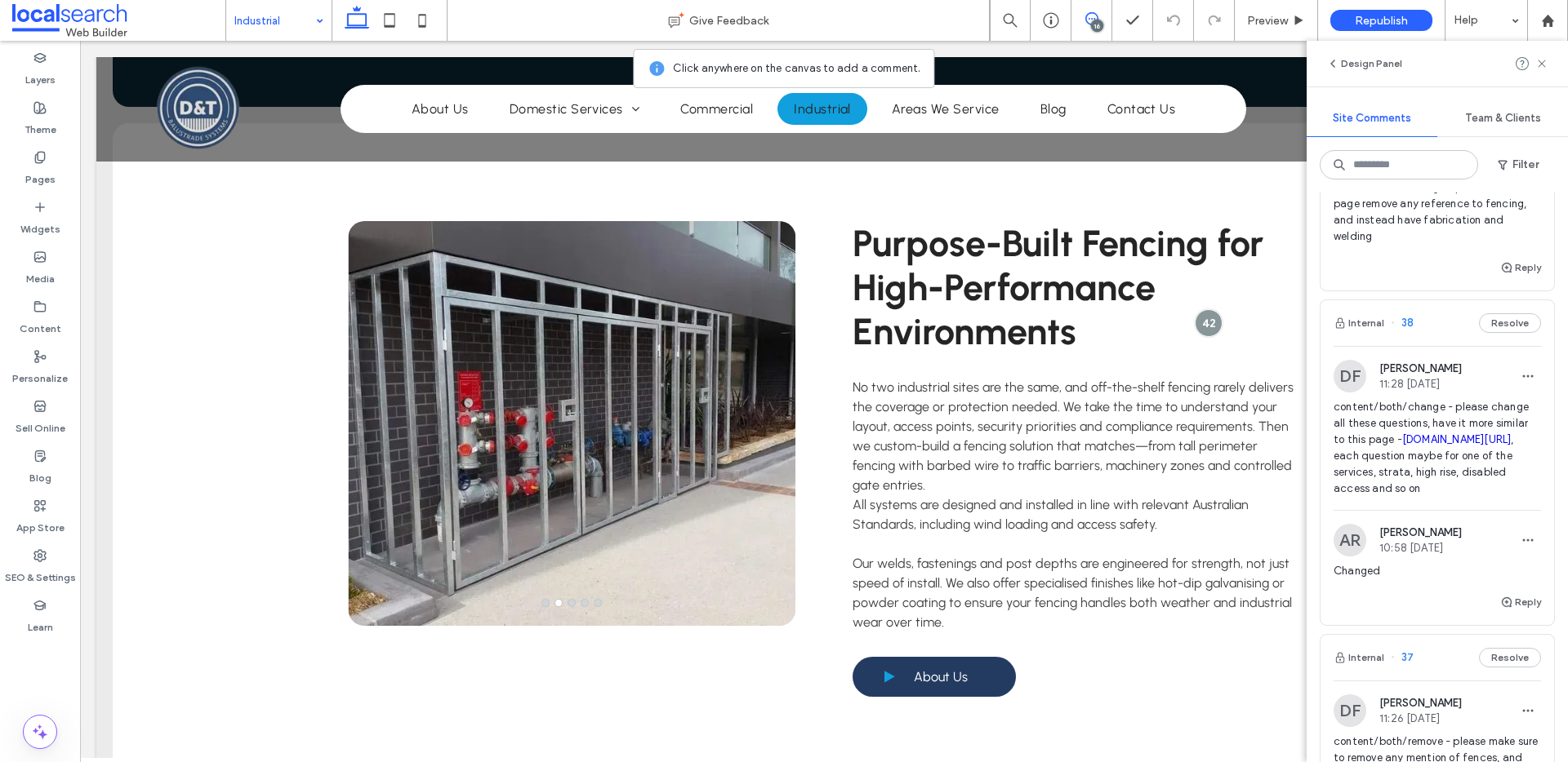
click at [1436, 331] on div "Internal 38 Resolve" at bounding box center [1437, 322] width 233 height 45
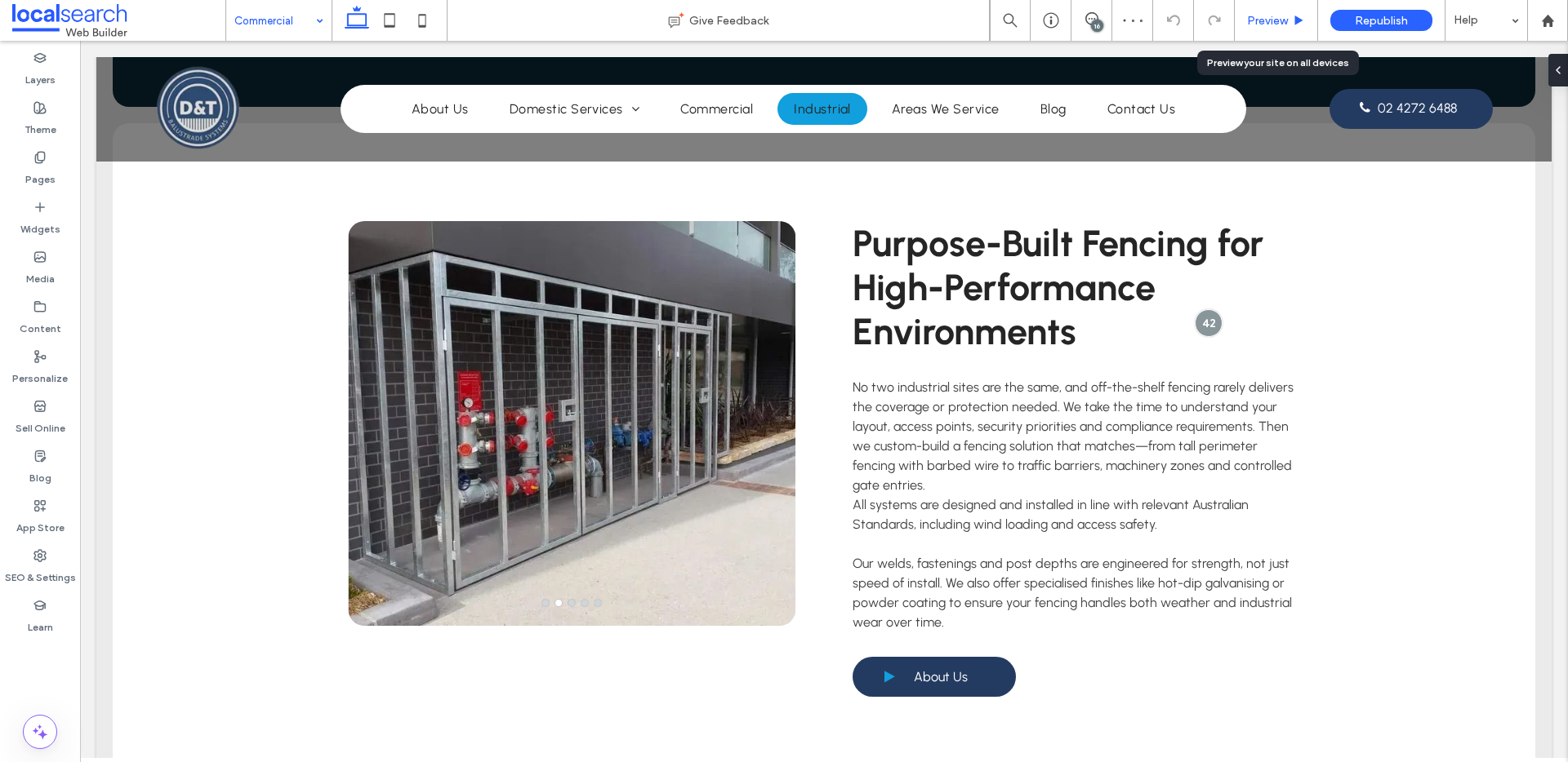
click at [1248, 26] on span "Preview" at bounding box center [1267, 21] width 41 height 14
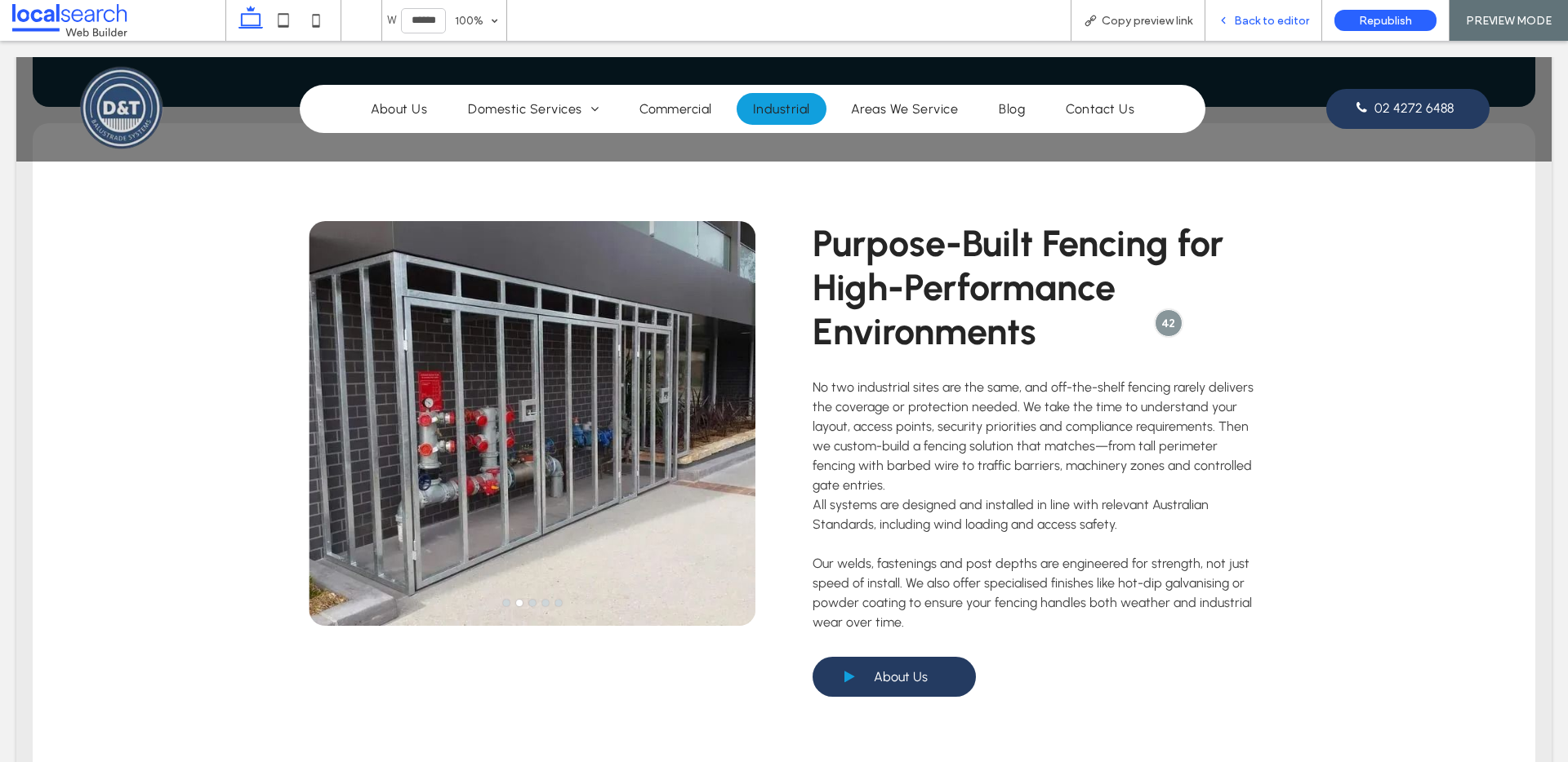
click at [1289, 21] on span "Back to editor" at bounding box center [1271, 21] width 75 height 14
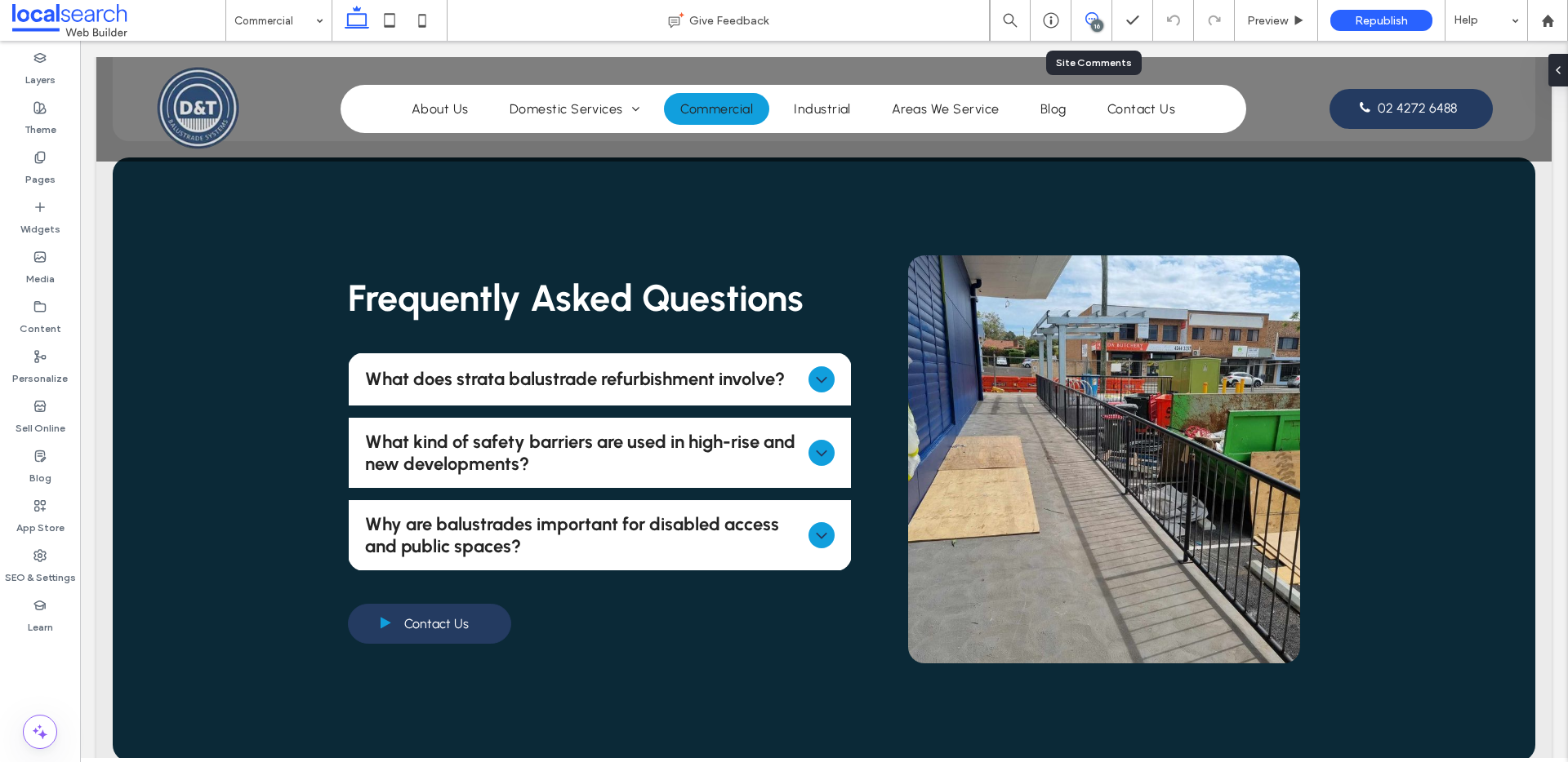
click at [1090, 21] on icon at bounding box center [1092, 19] width 13 height 13
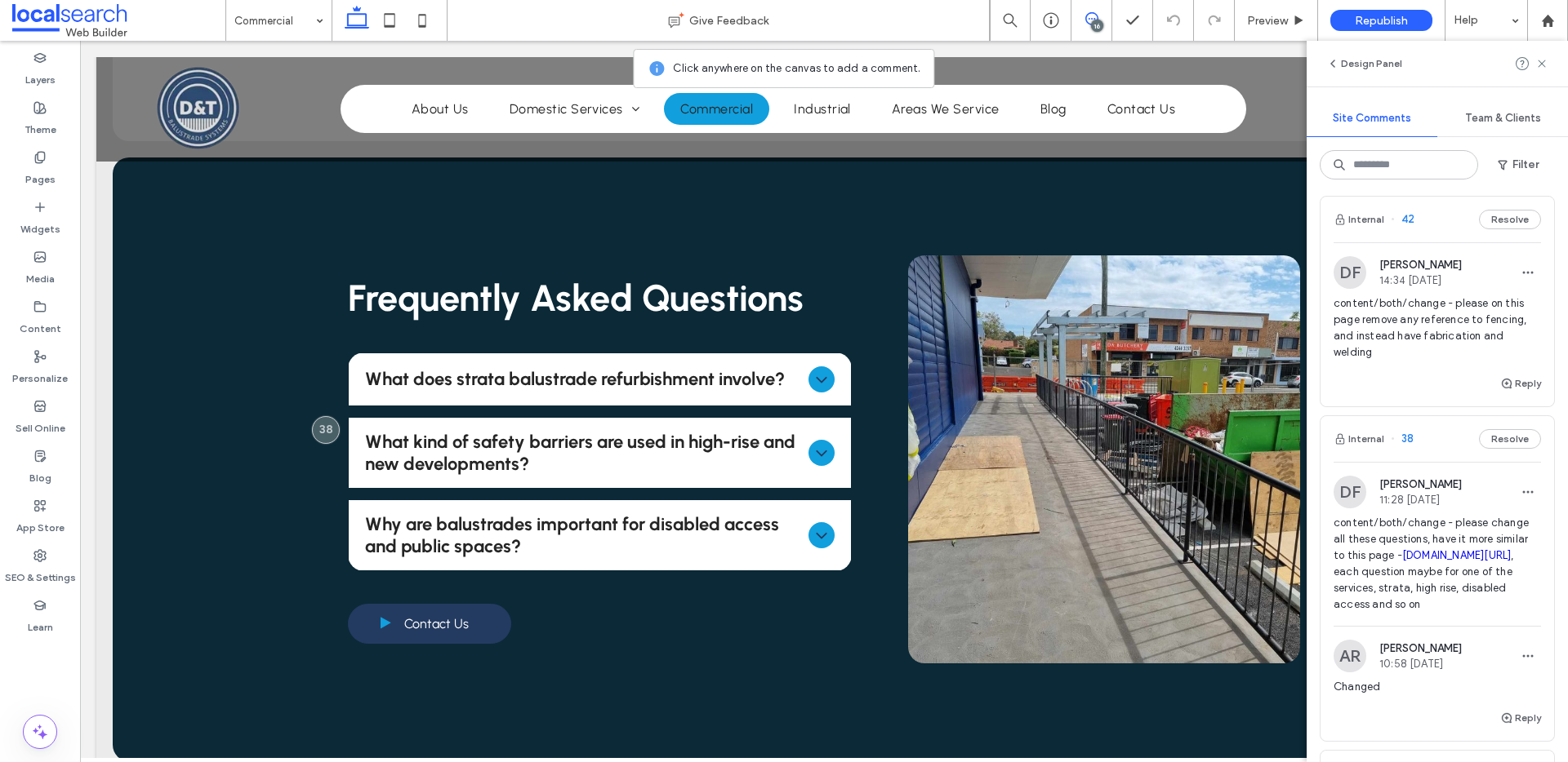
scroll to position [148, 0]
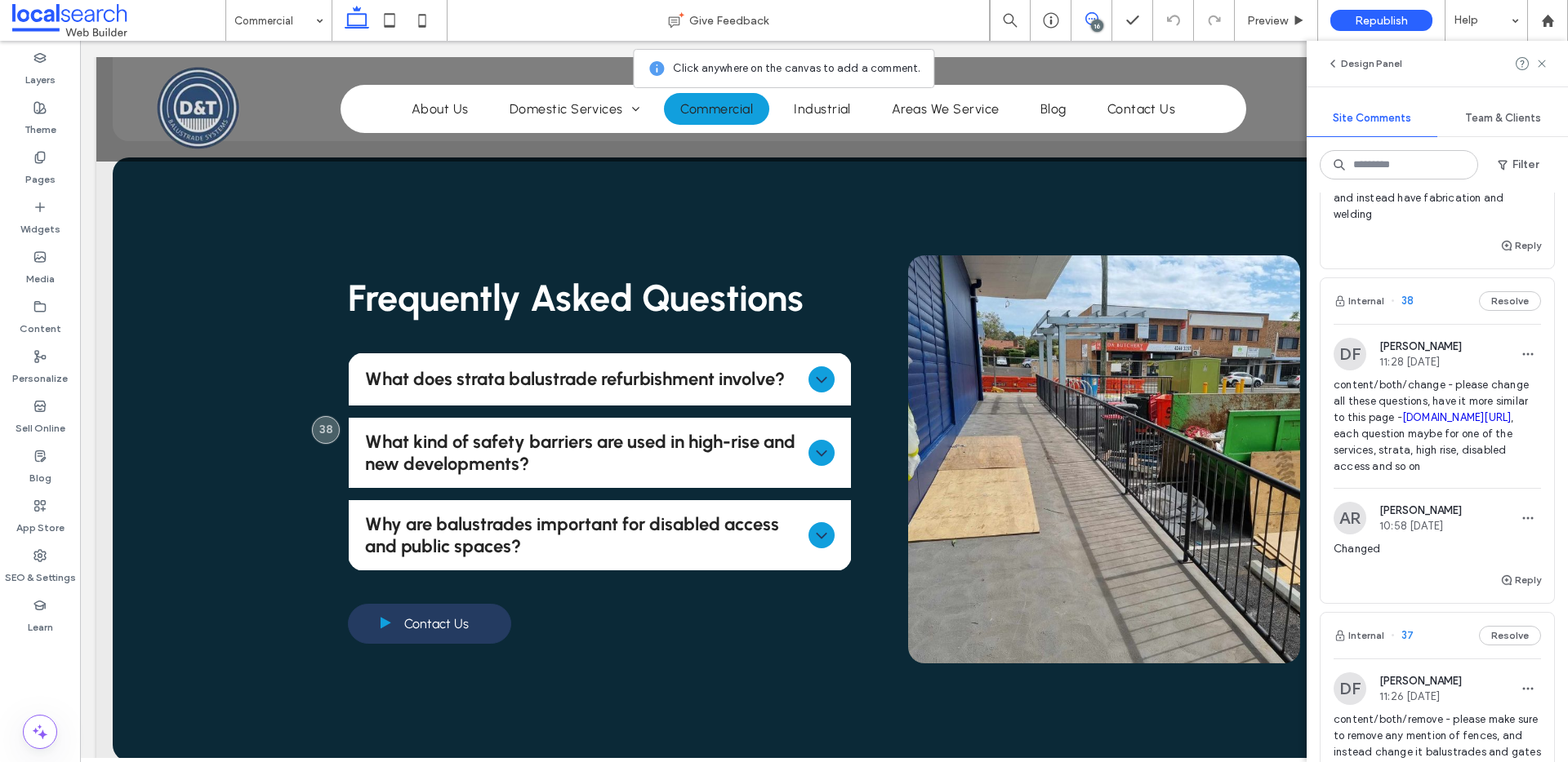
click at [1470, 424] on link "dtbalustrade.com.au/commercial" at bounding box center [1457, 417] width 109 height 12
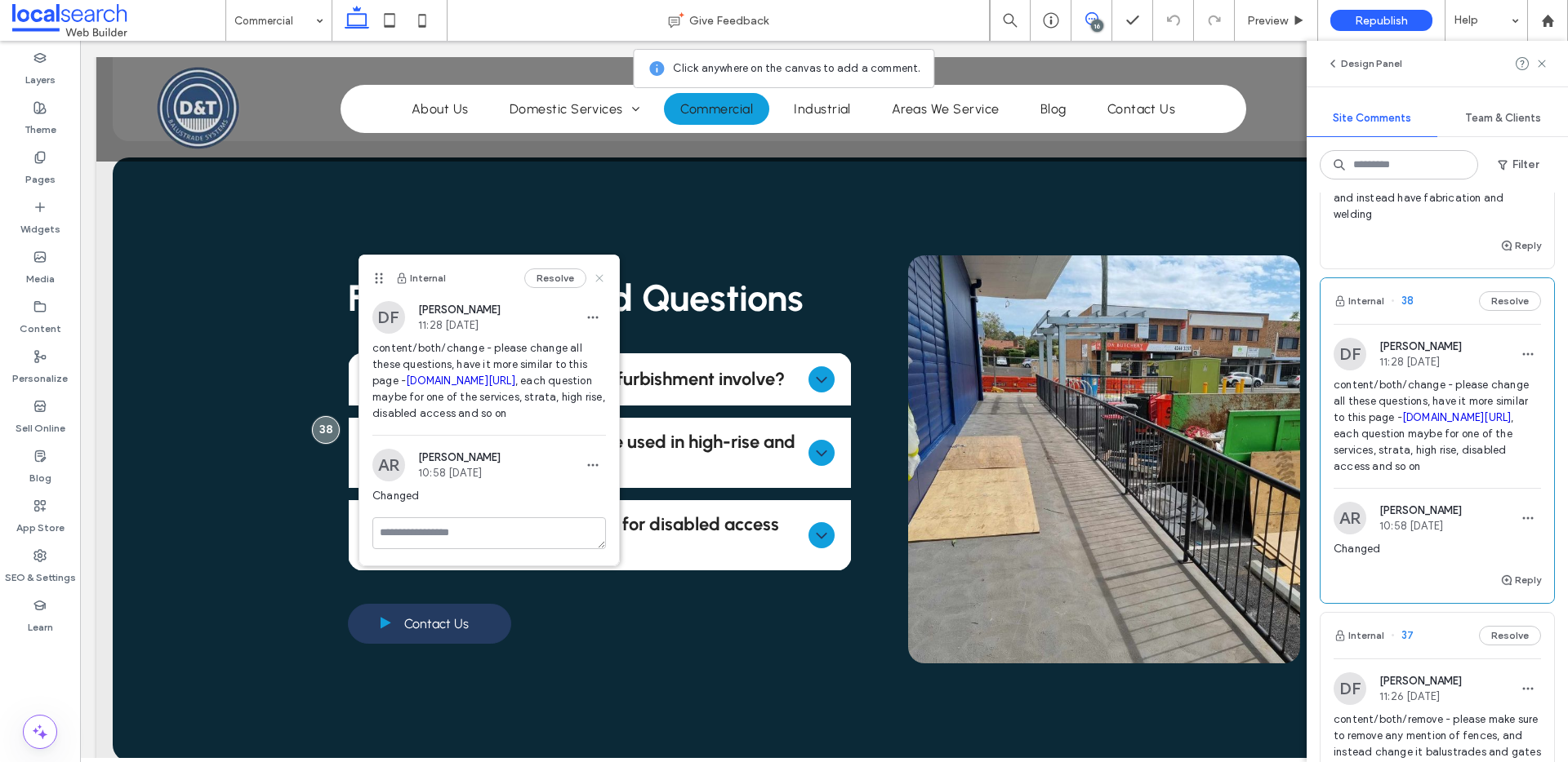
click at [597, 279] on icon at bounding box center [600, 279] width 13 height 13
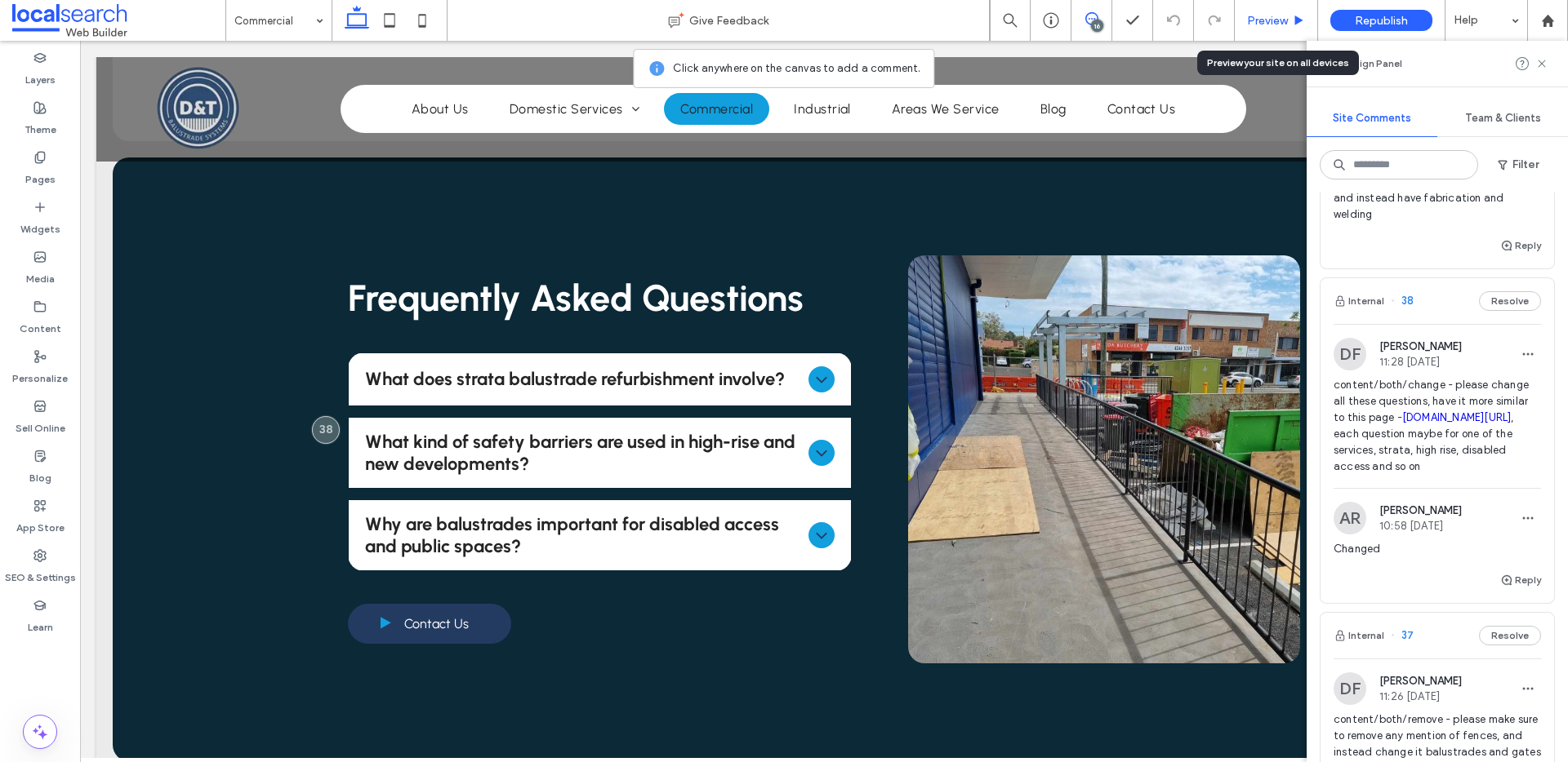
click at [1264, 32] on div "Preview" at bounding box center [1276, 20] width 84 height 40
click at [1278, 20] on span "Preview" at bounding box center [1267, 21] width 41 height 14
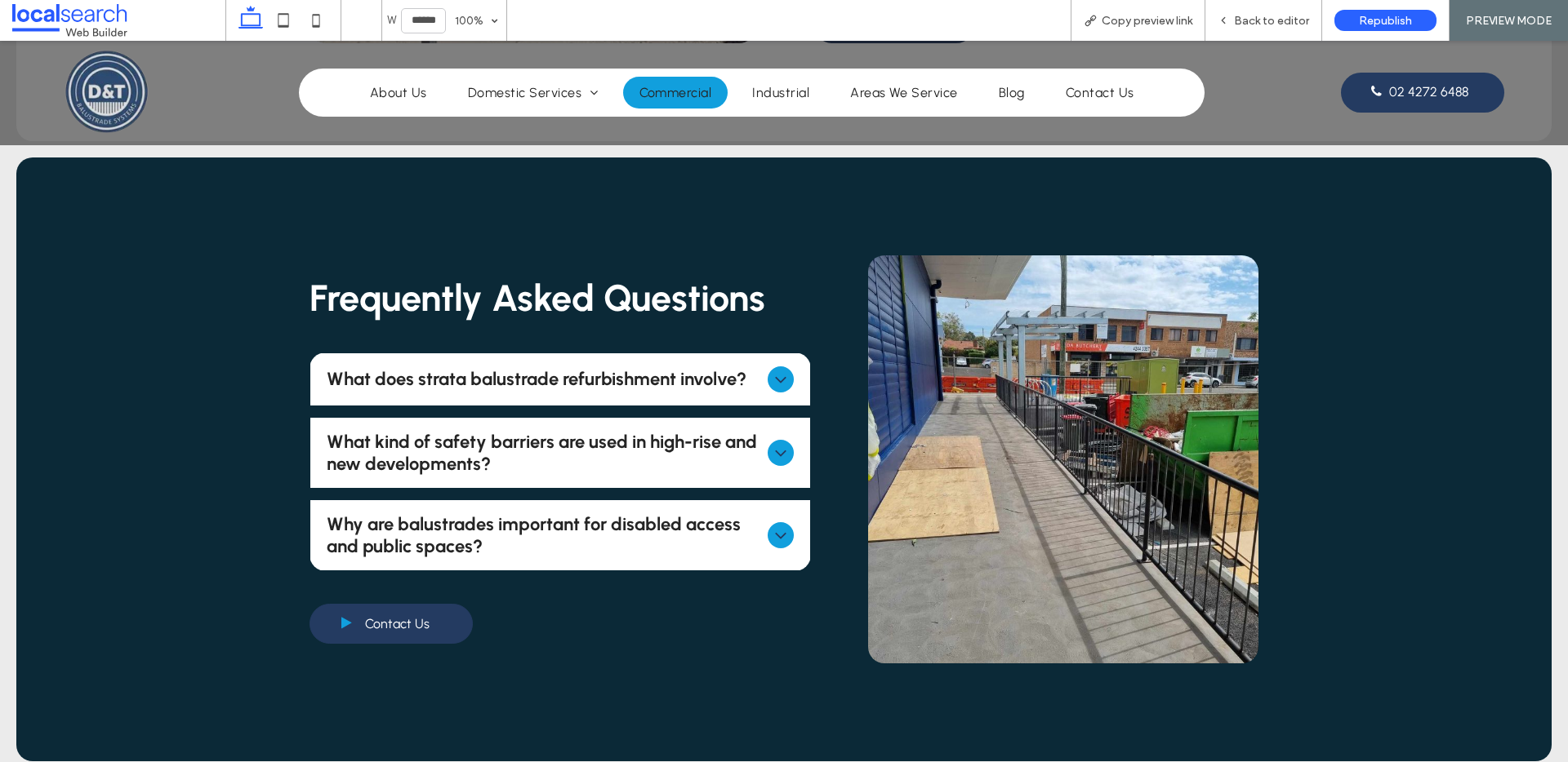
click at [767, 369] on div at bounding box center [781, 379] width 26 height 26
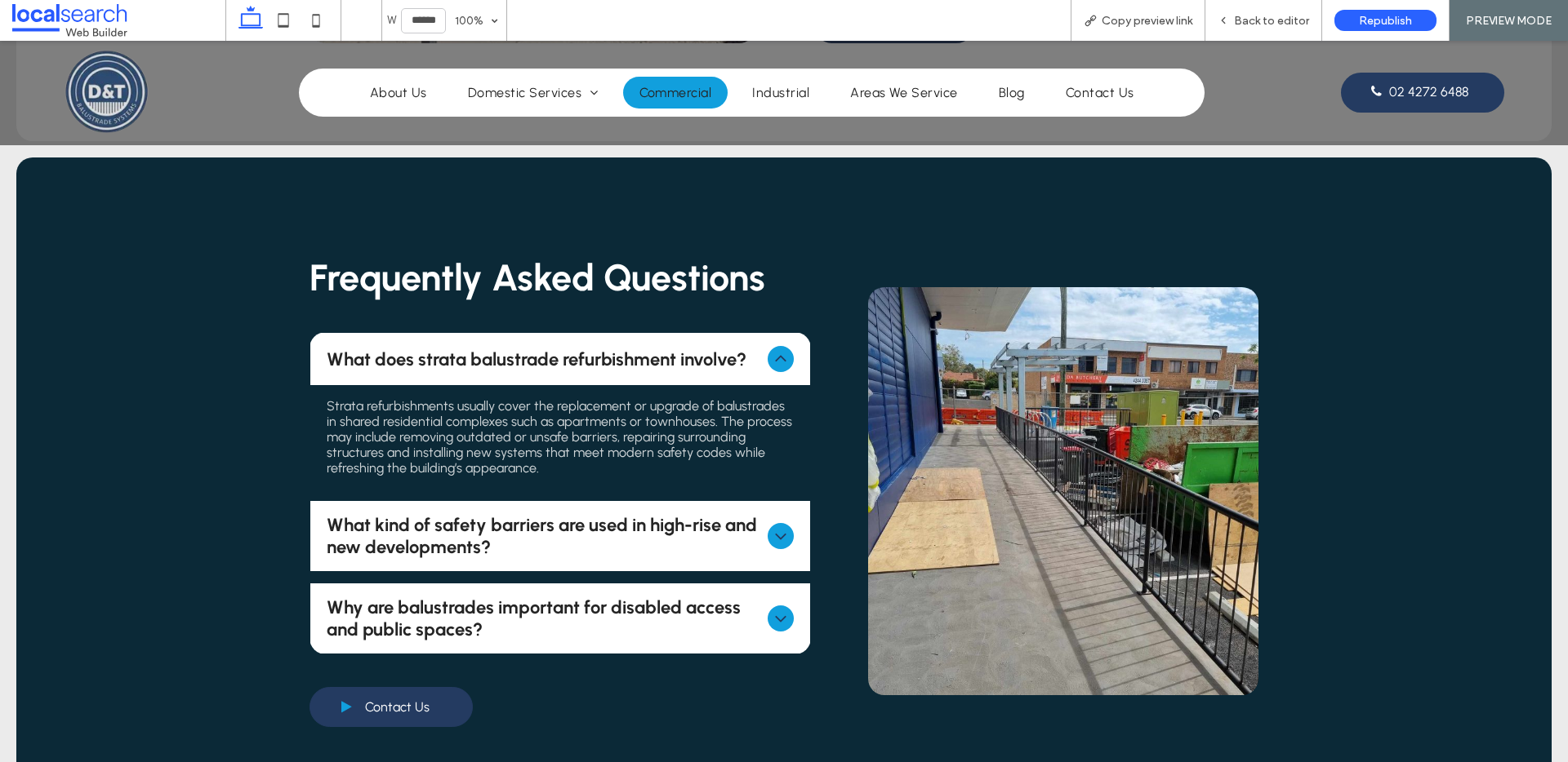
click at [754, 351] on div "What does strata balustrade refurbishment involve?" at bounding box center [560, 359] width 500 height 52
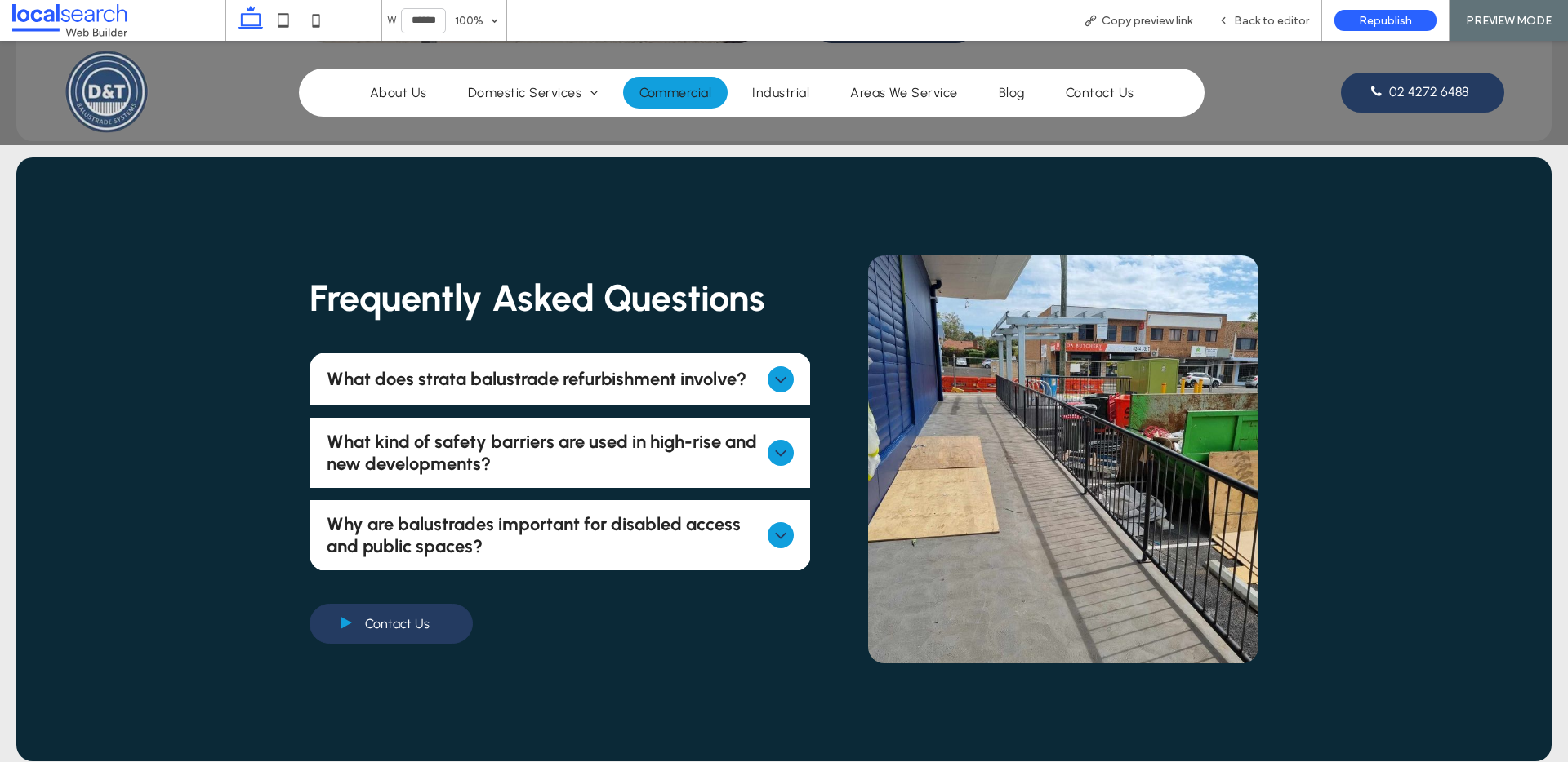
click at [665, 435] on span "What kind of safety barriers are used in high-rise and new developments?" at bounding box center [544, 452] width 435 height 44
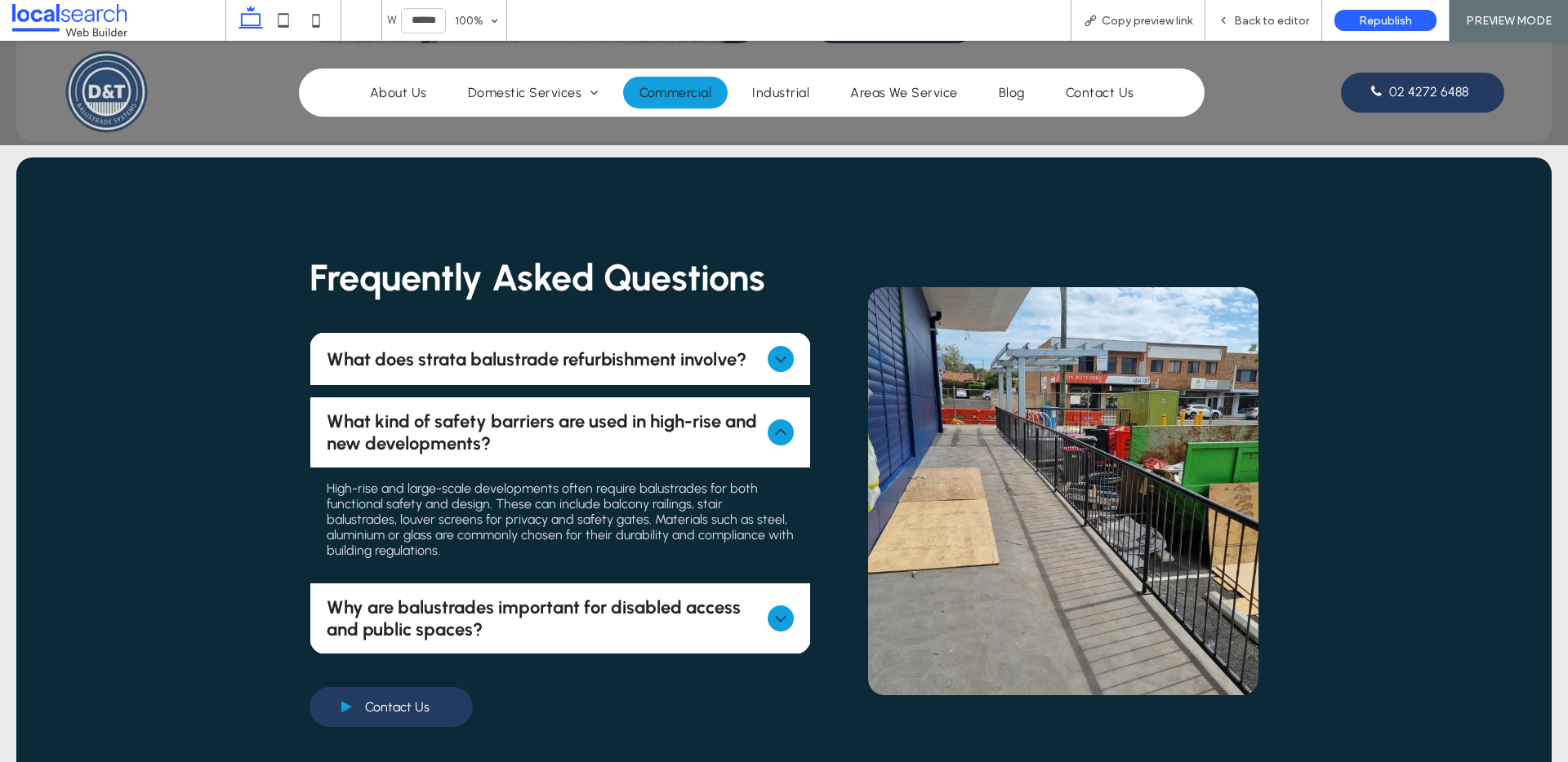
click at [665, 435] on div "What kind of safety barriers are used in high-rise and new developments?" at bounding box center [560, 432] width 500 height 70
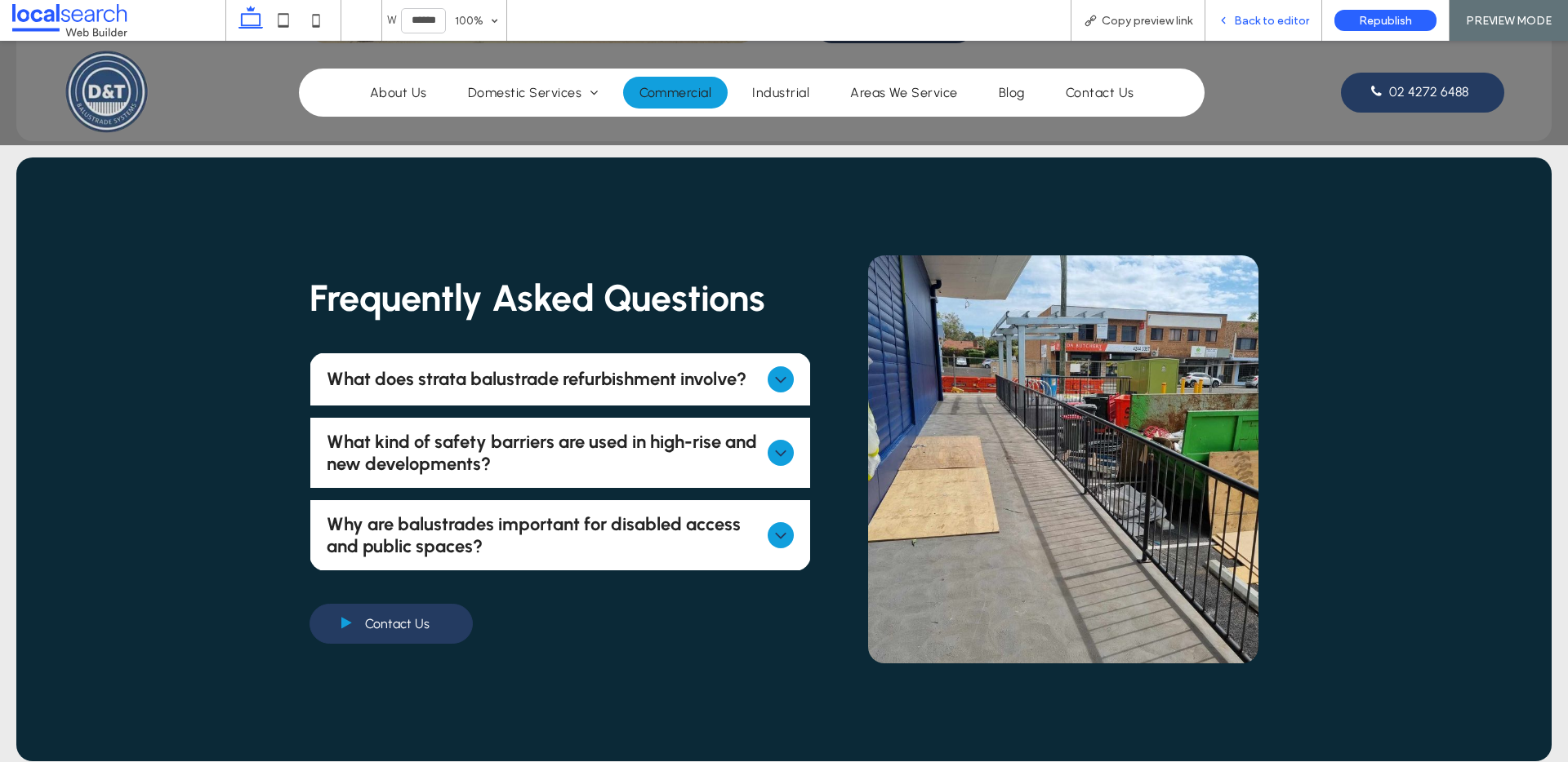
click at [1278, 16] on span "Back to editor" at bounding box center [1271, 21] width 75 height 14
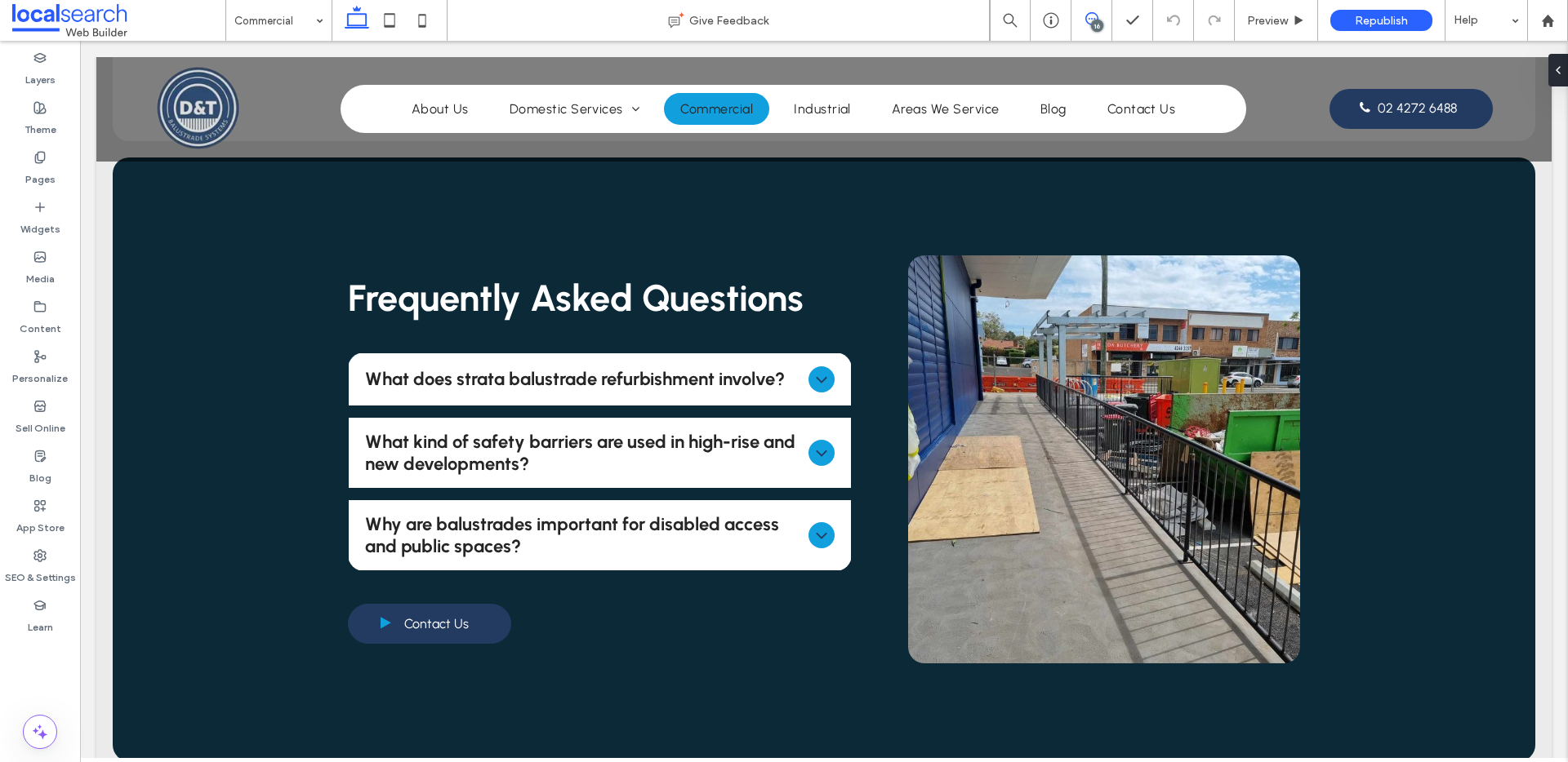
click at [1088, 17] on icon at bounding box center [1092, 19] width 13 height 13
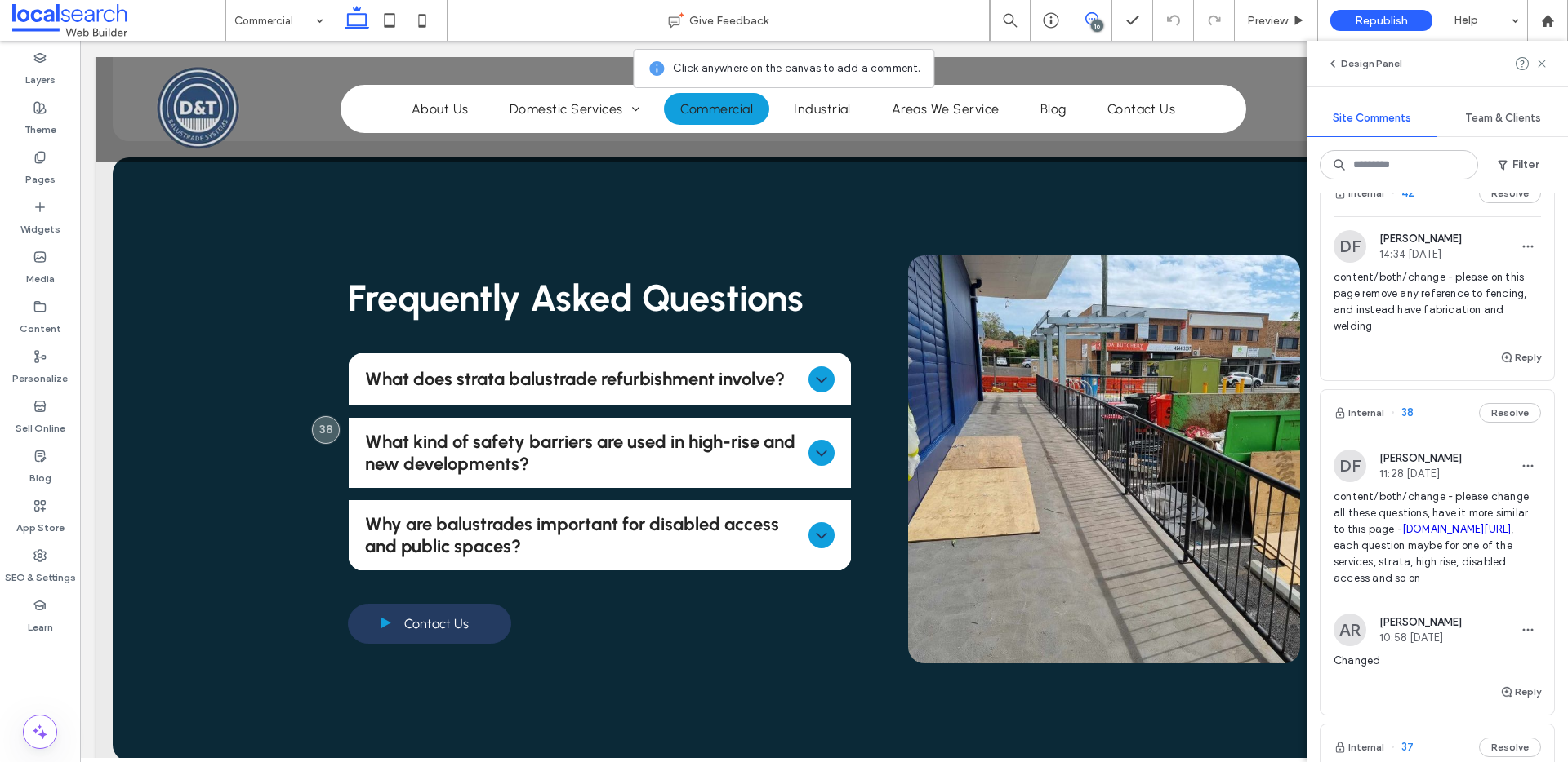
scroll to position [189, 0]
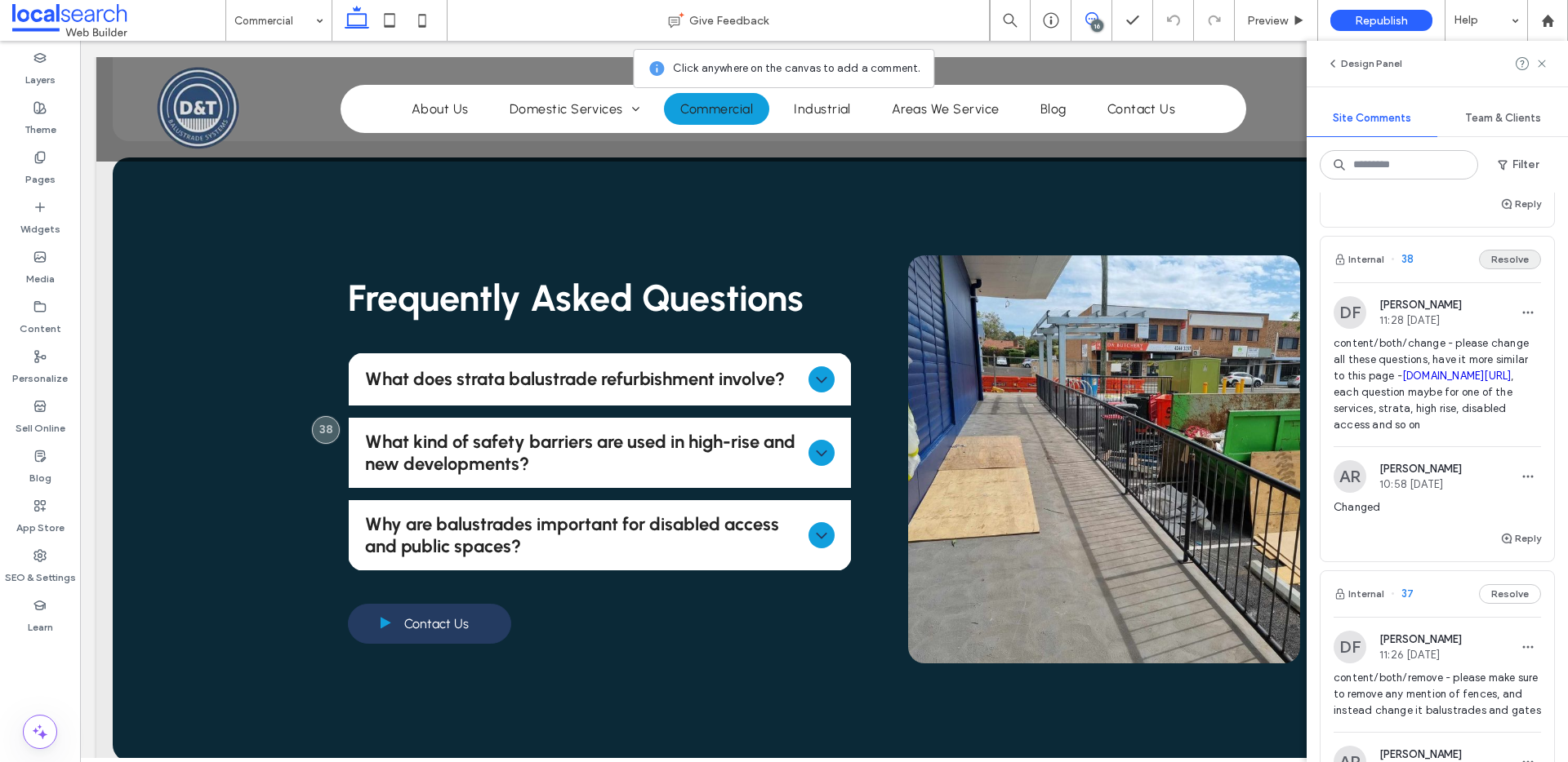
click at [1491, 260] on button "Resolve" at bounding box center [1509, 260] width 62 height 20
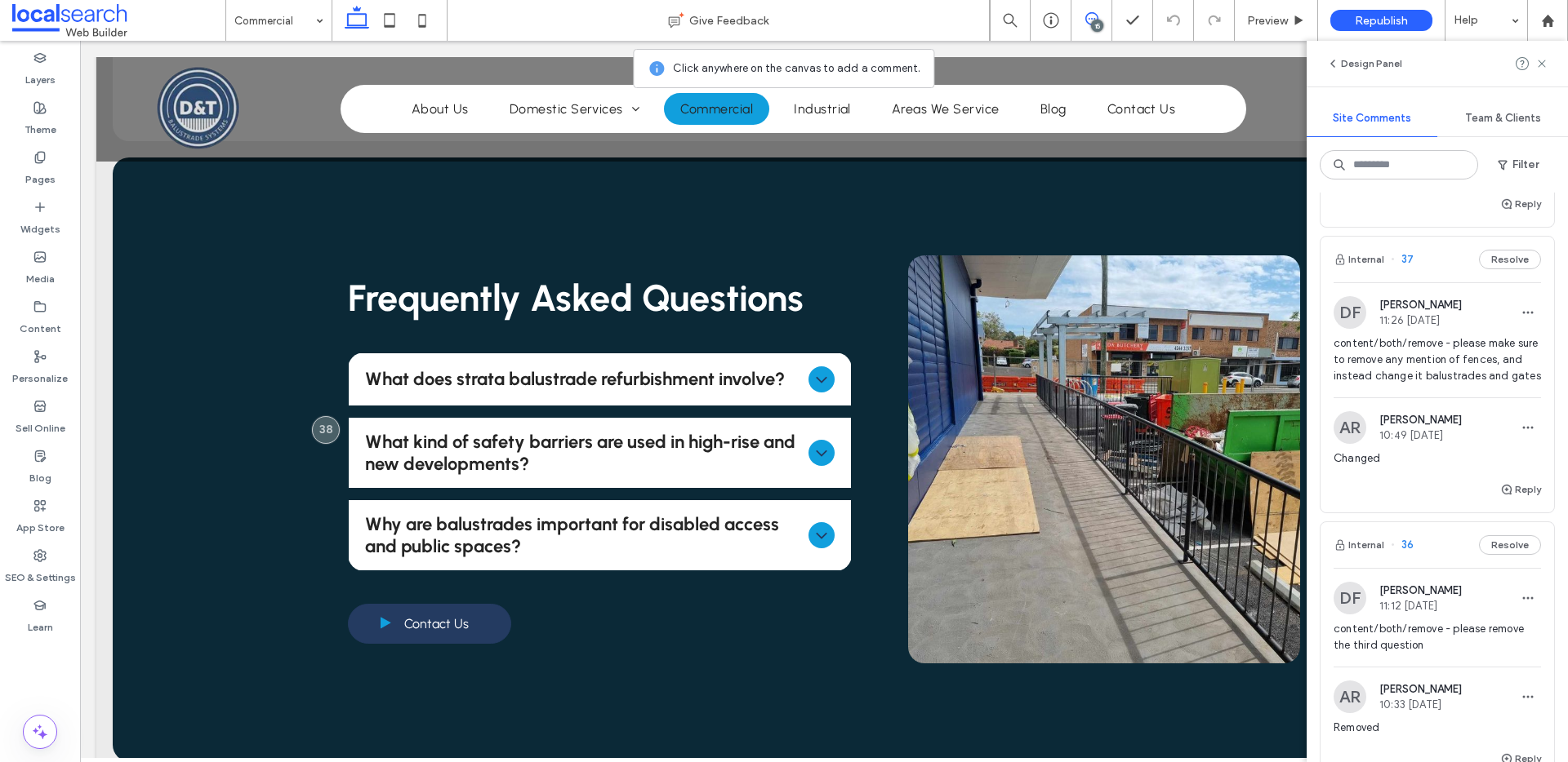
click at [1431, 267] on div "Internal 37 Resolve" at bounding box center [1437, 259] width 233 height 45
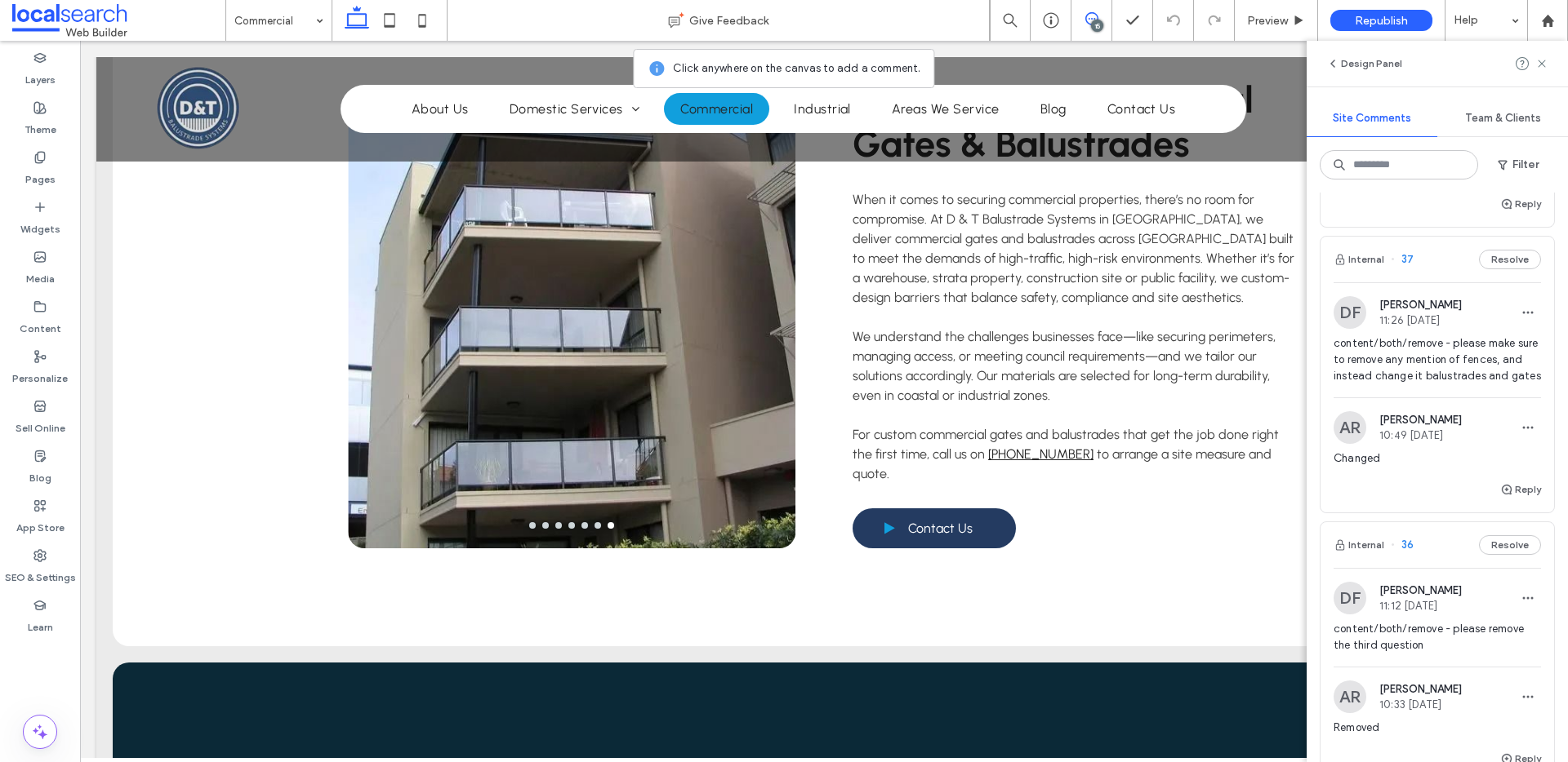
scroll to position [620, 0]
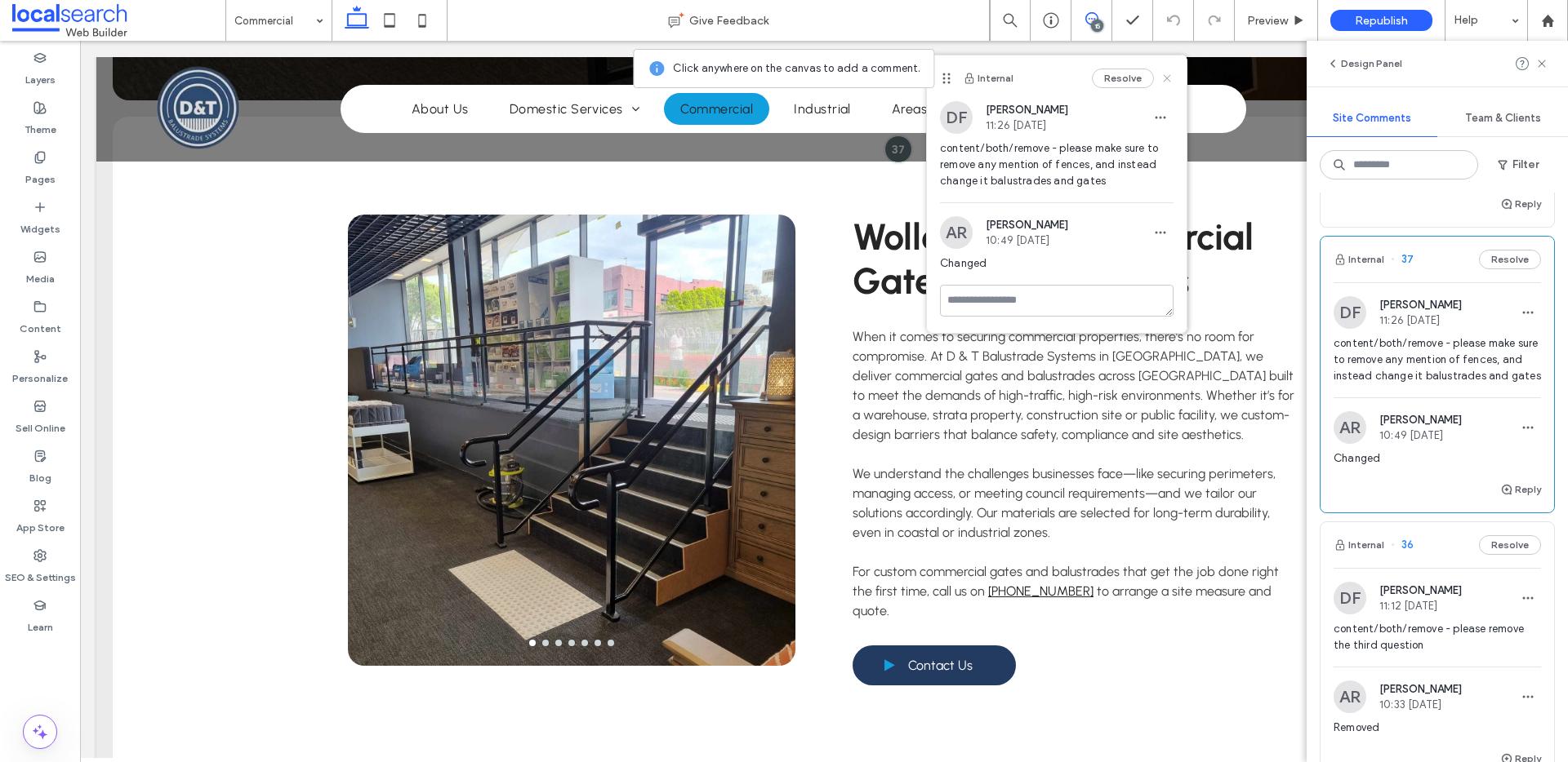
drag, startPoint x: 1168, startPoint y: 78, endPoint x: 1167, endPoint y: 240, distance: 162.0
click at [1168, 78] on use at bounding box center [1166, 78] width 7 height 7
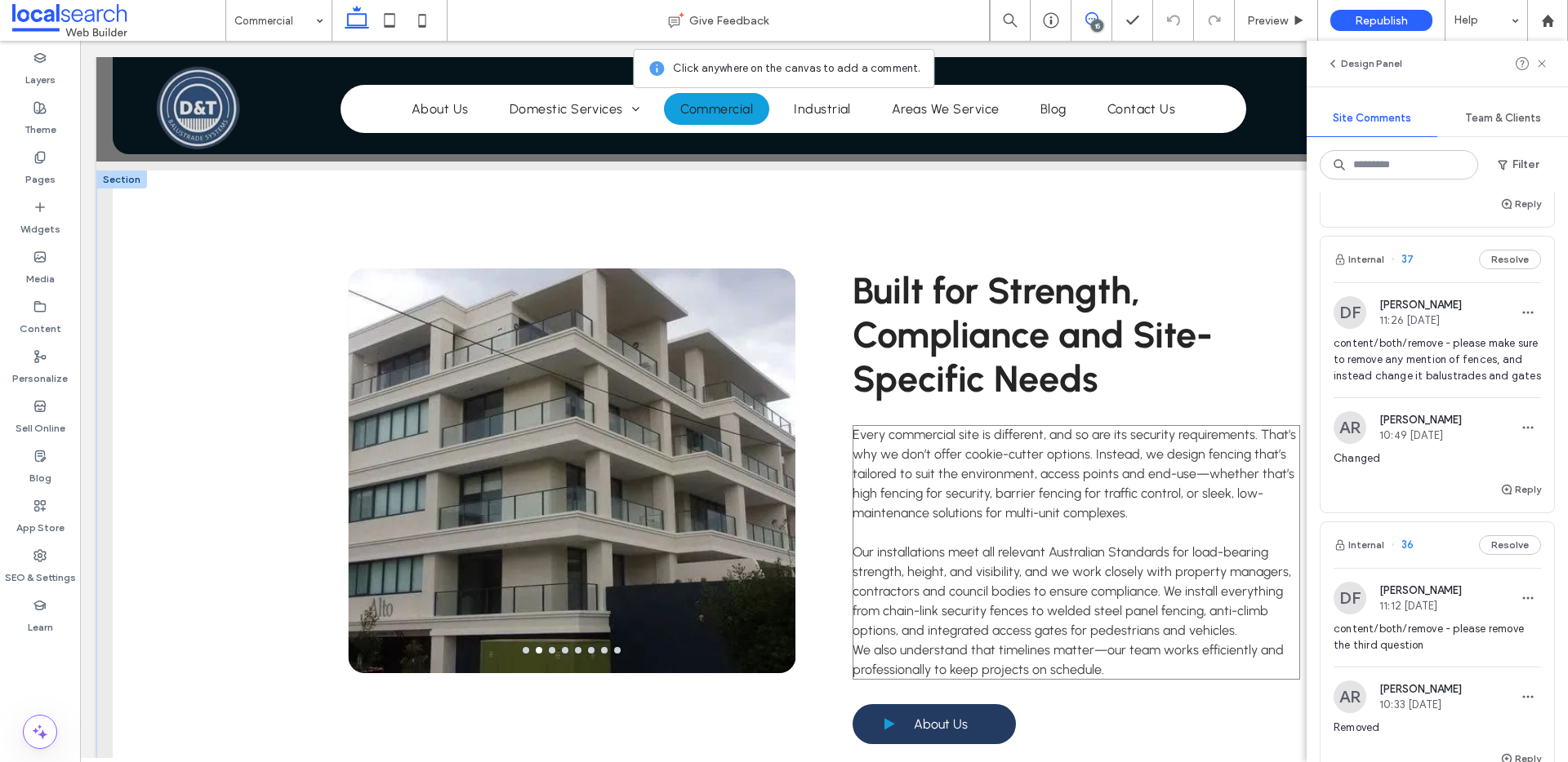
scroll to position [1868, 0]
click at [1258, 488] on p "Every commercial site is different, and so are its security requirements. That’…" at bounding box center [1076, 474] width 447 height 98
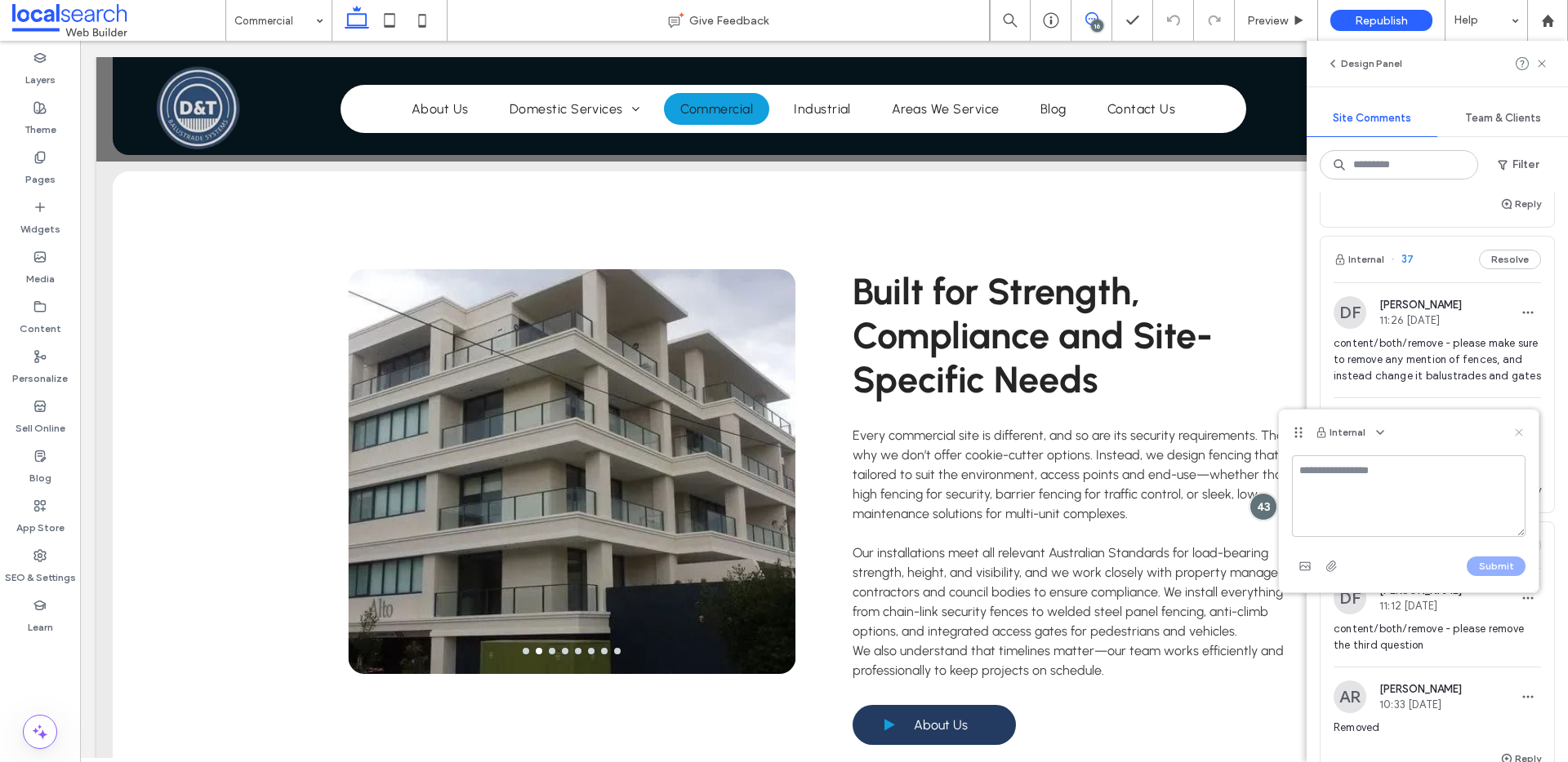
click at [1519, 429] on icon at bounding box center [1519, 432] width 13 height 13
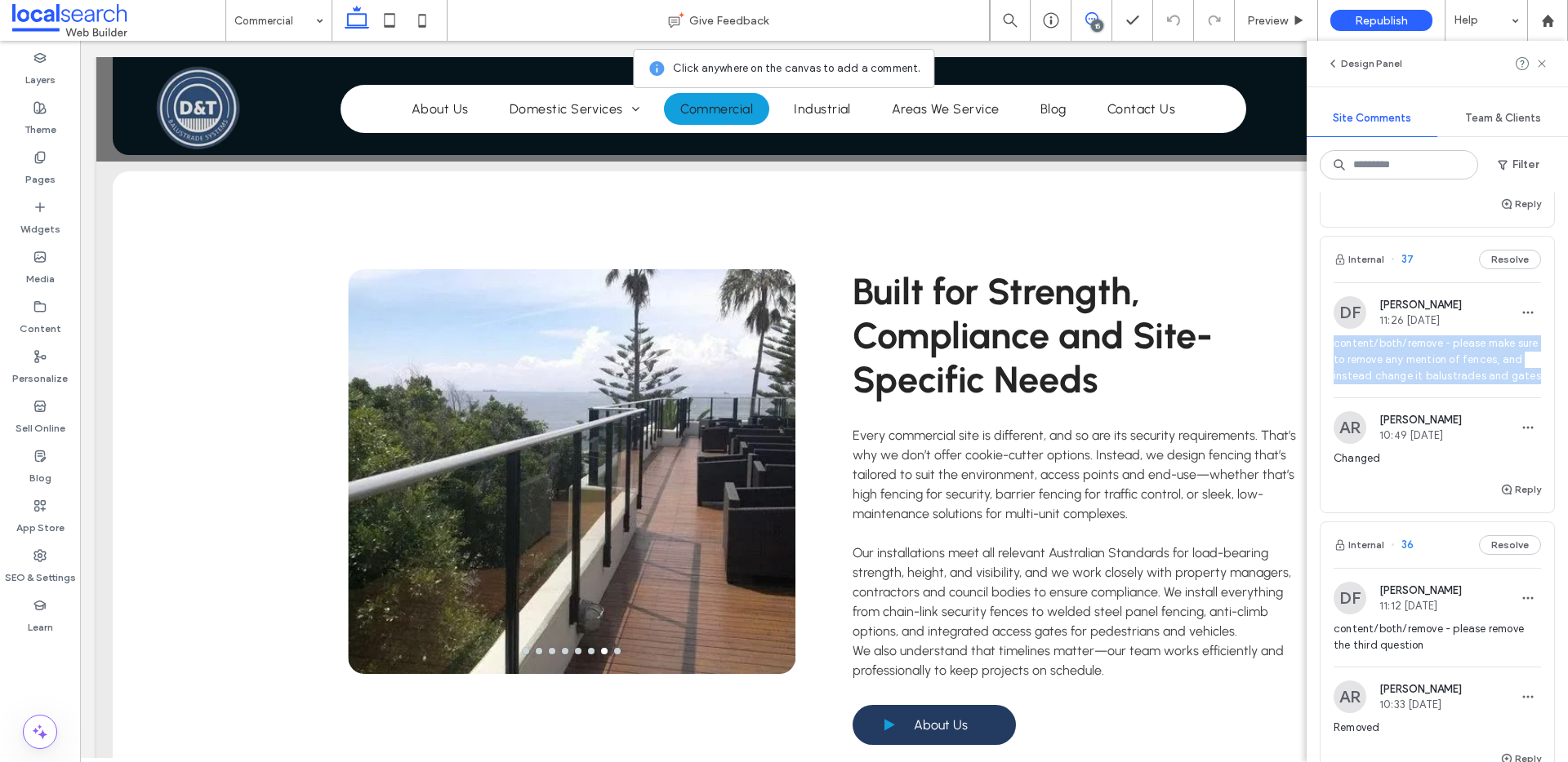
drag, startPoint x: 1358, startPoint y: 383, endPoint x: 1327, endPoint y: 341, distance: 52.2
click at [1327, 341] on div "DF Dorotea Finn 11:26 Sep 8 2025 content/both/remove - please make sure to remo…" at bounding box center [1437, 346] width 233 height 101
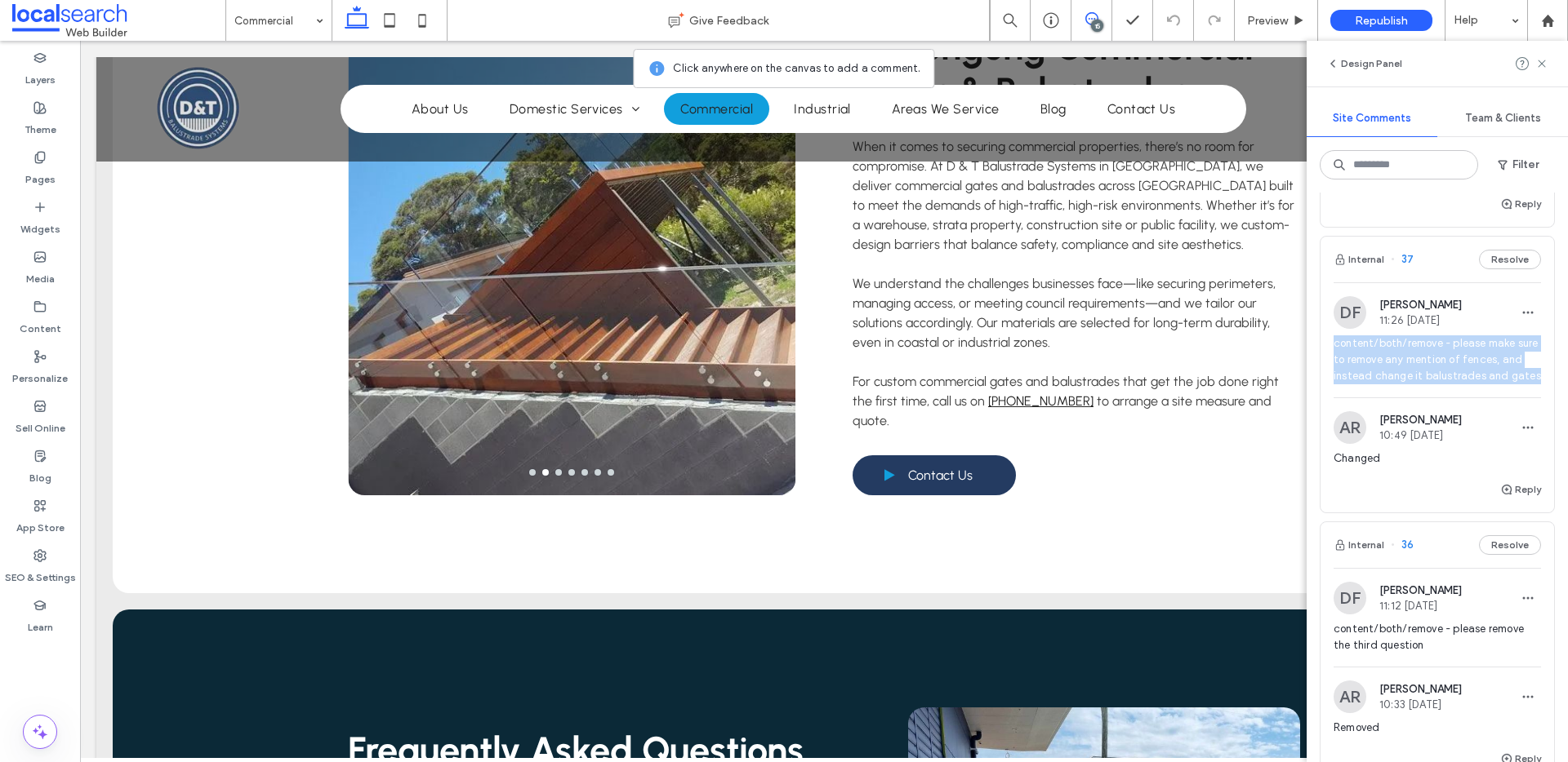
copy span "content/both/remove - please make sure to remove any mention of fences, and ins…"
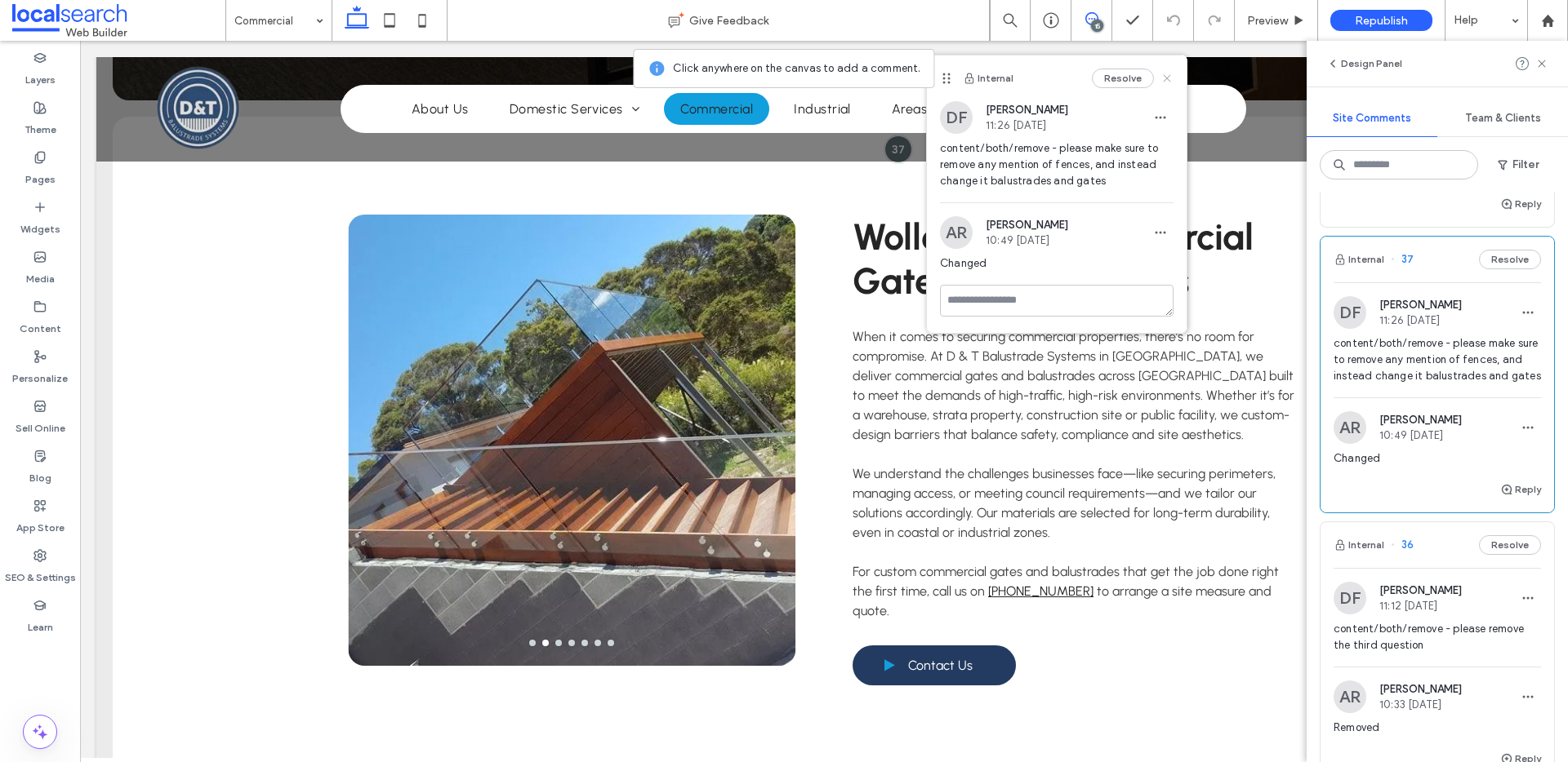
click at [1165, 77] on use at bounding box center [1166, 78] width 7 height 7
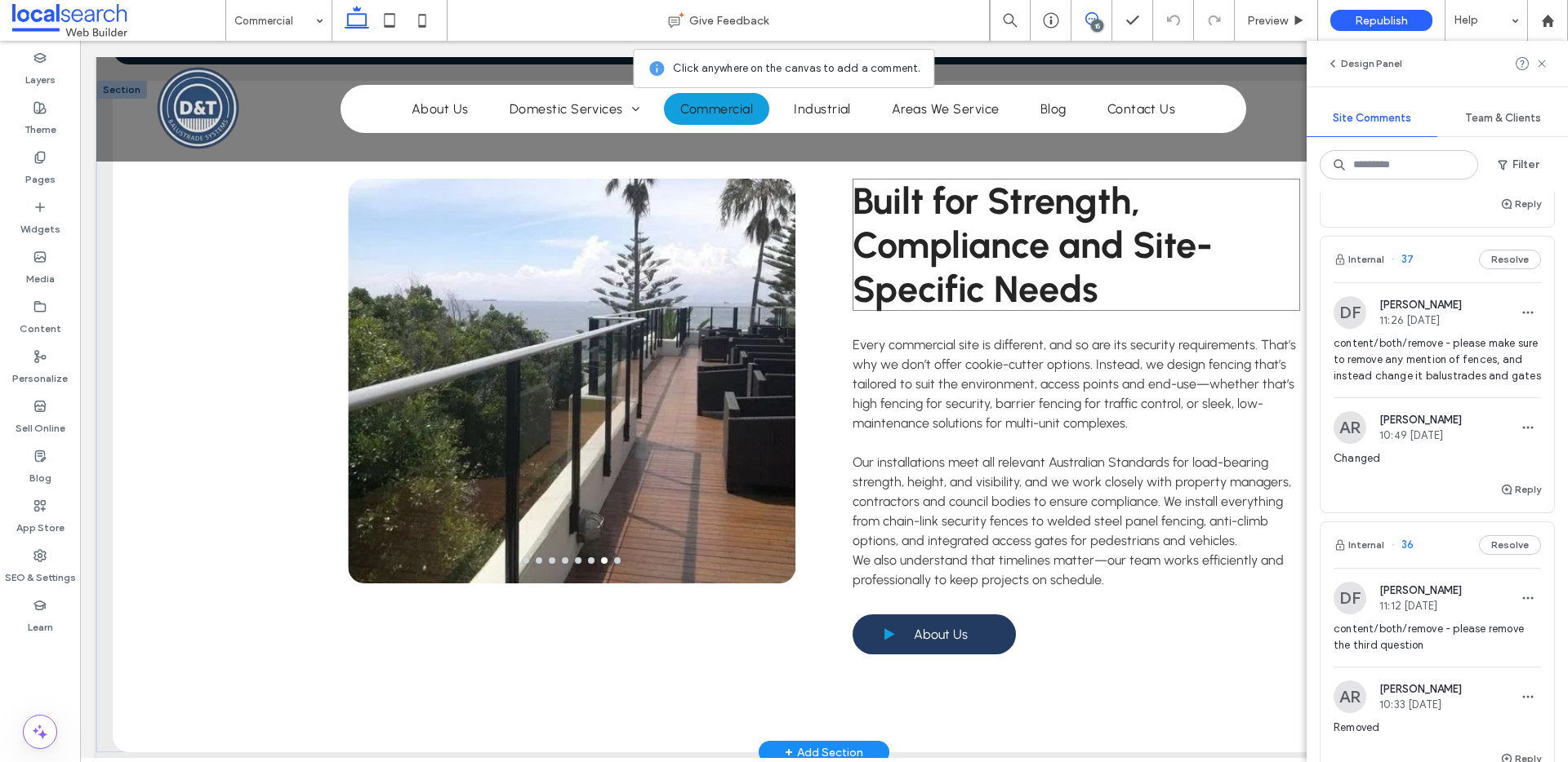
scroll to position [1893, 0]
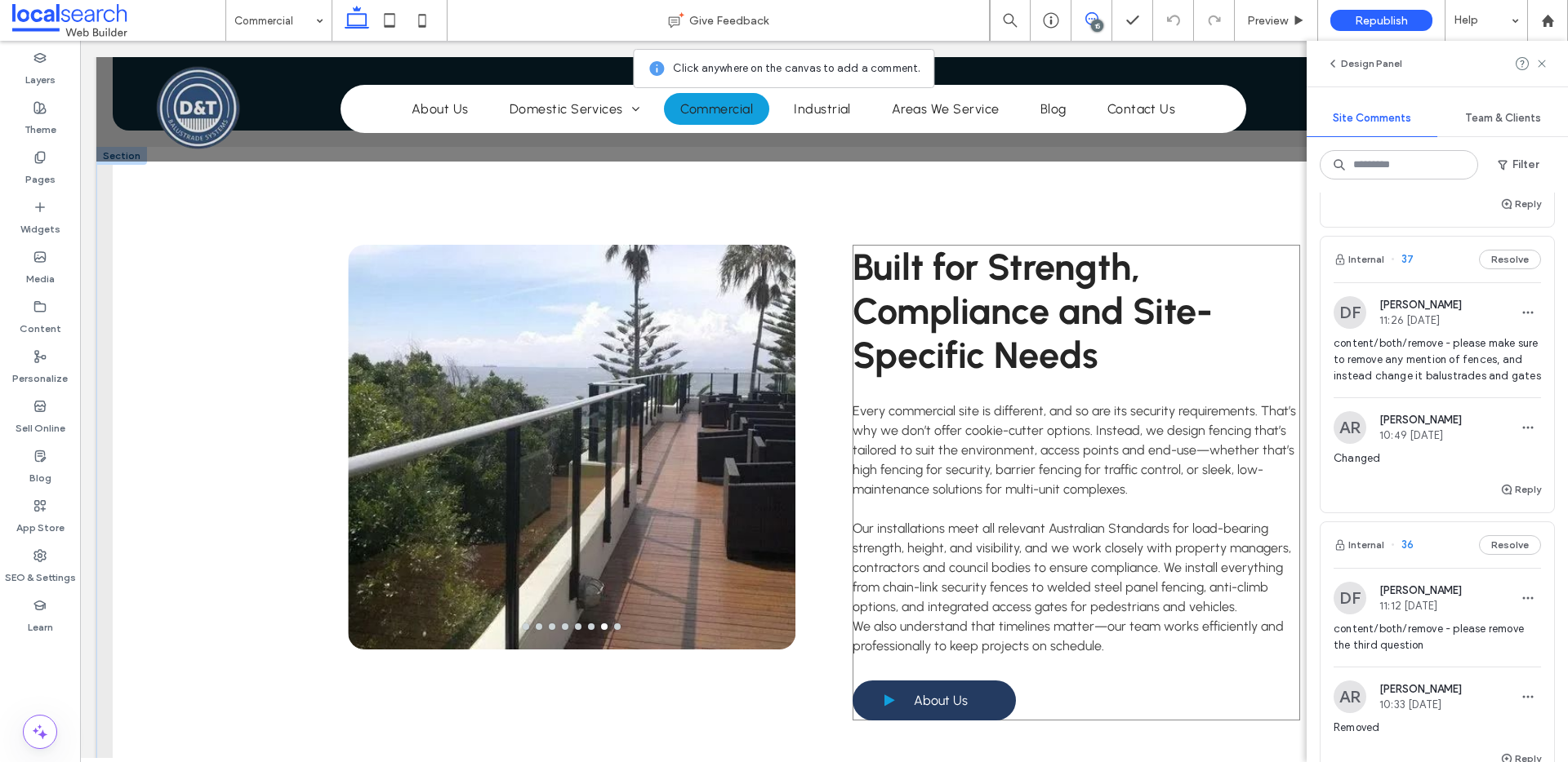
click at [1221, 372] on div "Built for Strength, Compliance and Site-Specific Needs Every commercial site is…" at bounding box center [1076, 483] width 447 height 476
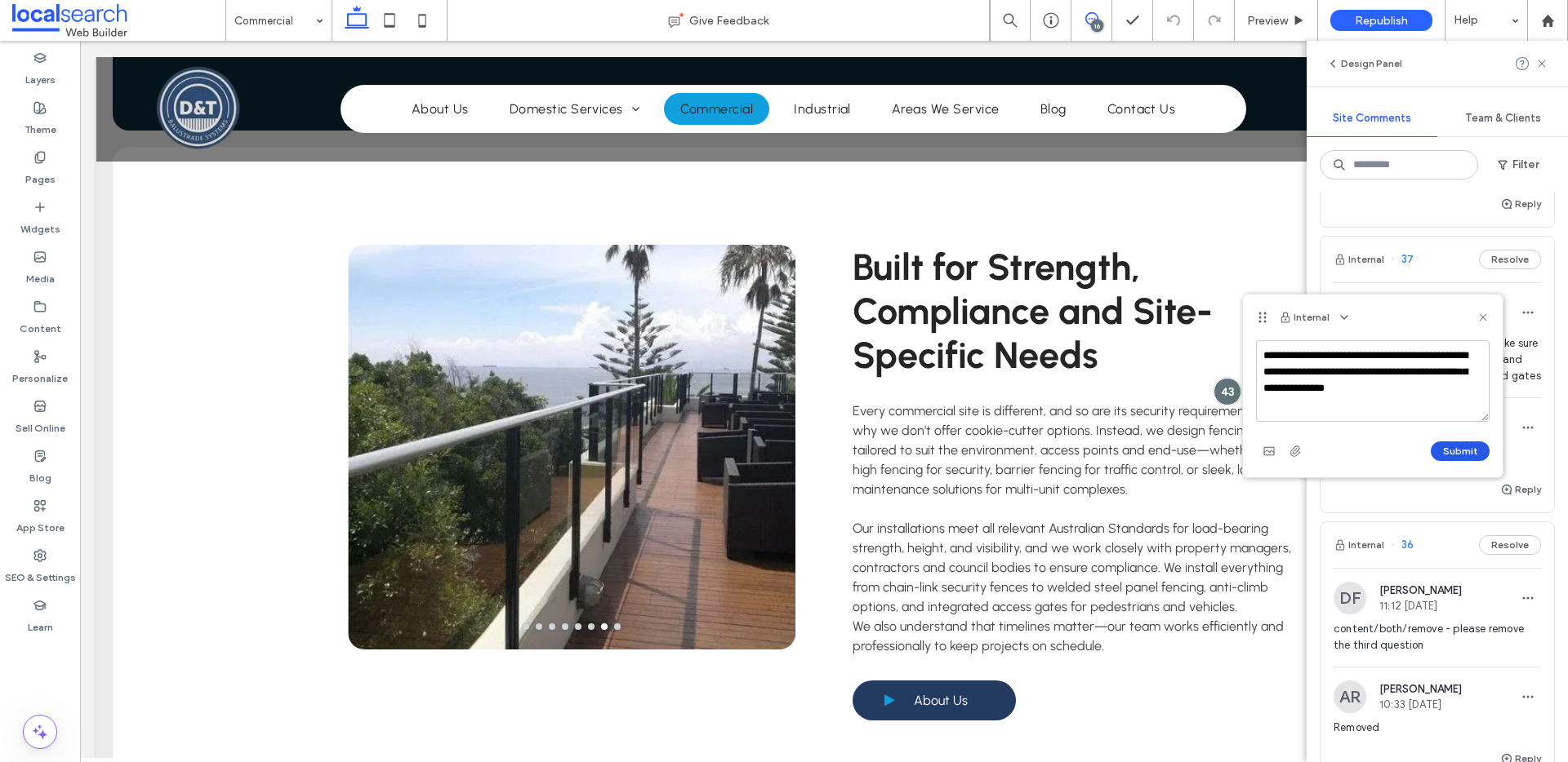
type textarea "**********"
click at [1461, 448] on button "Submit" at bounding box center [1460, 451] width 59 height 20
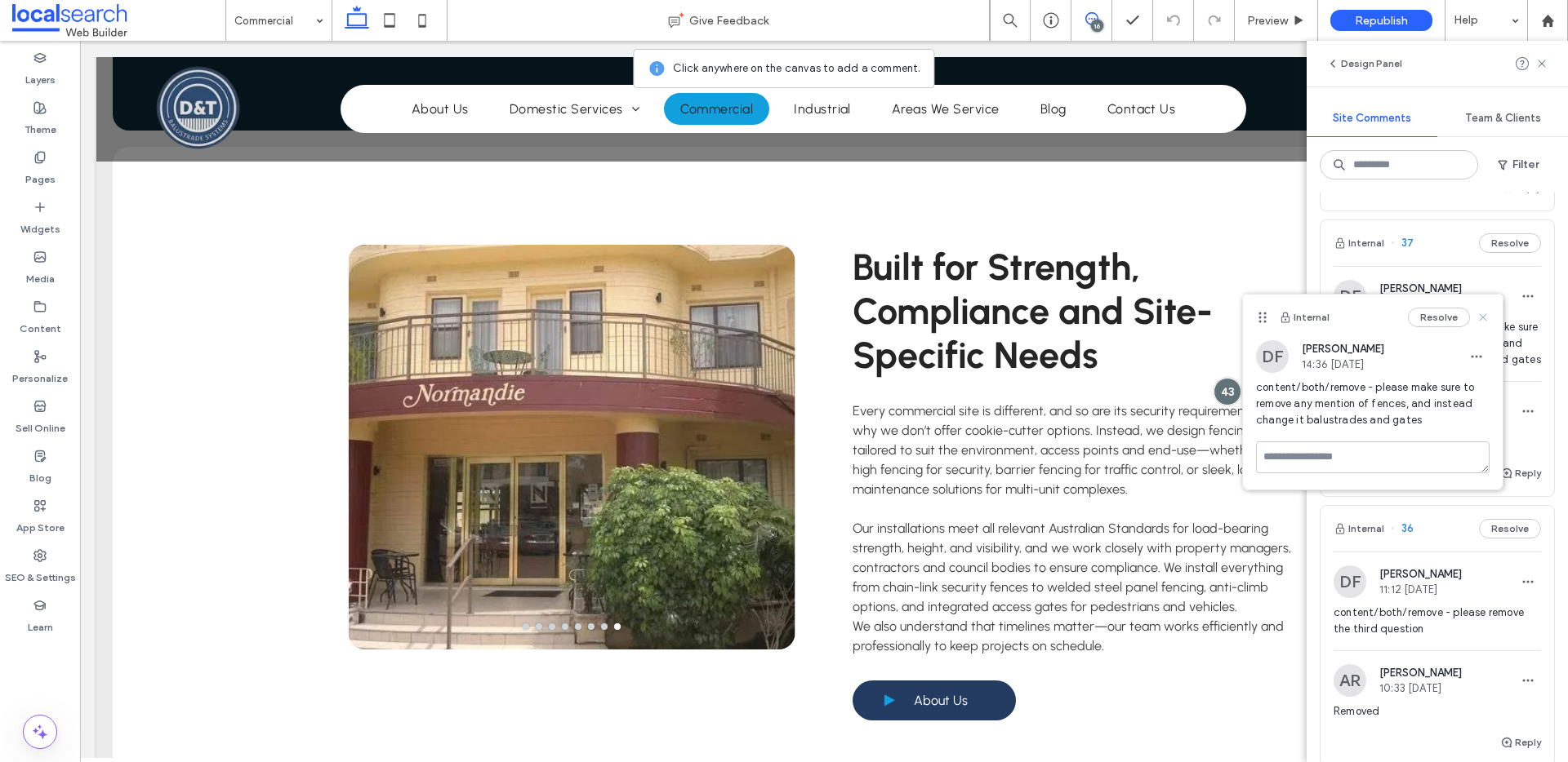
click at [1486, 314] on use at bounding box center [1482, 317] width 7 height 7
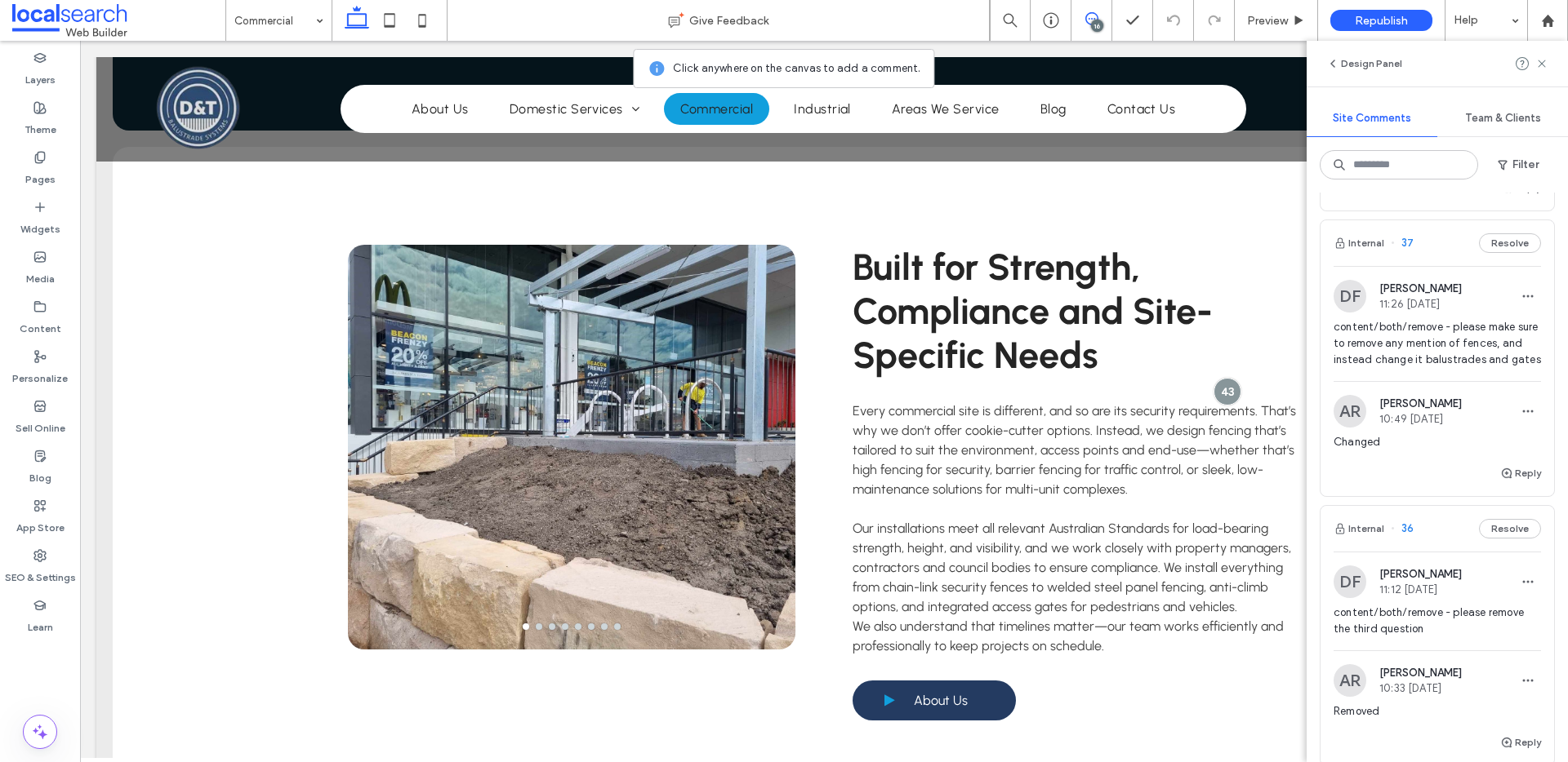
click at [1432, 266] on div "Internal 37 Resolve" at bounding box center [1437, 243] width 233 height 45
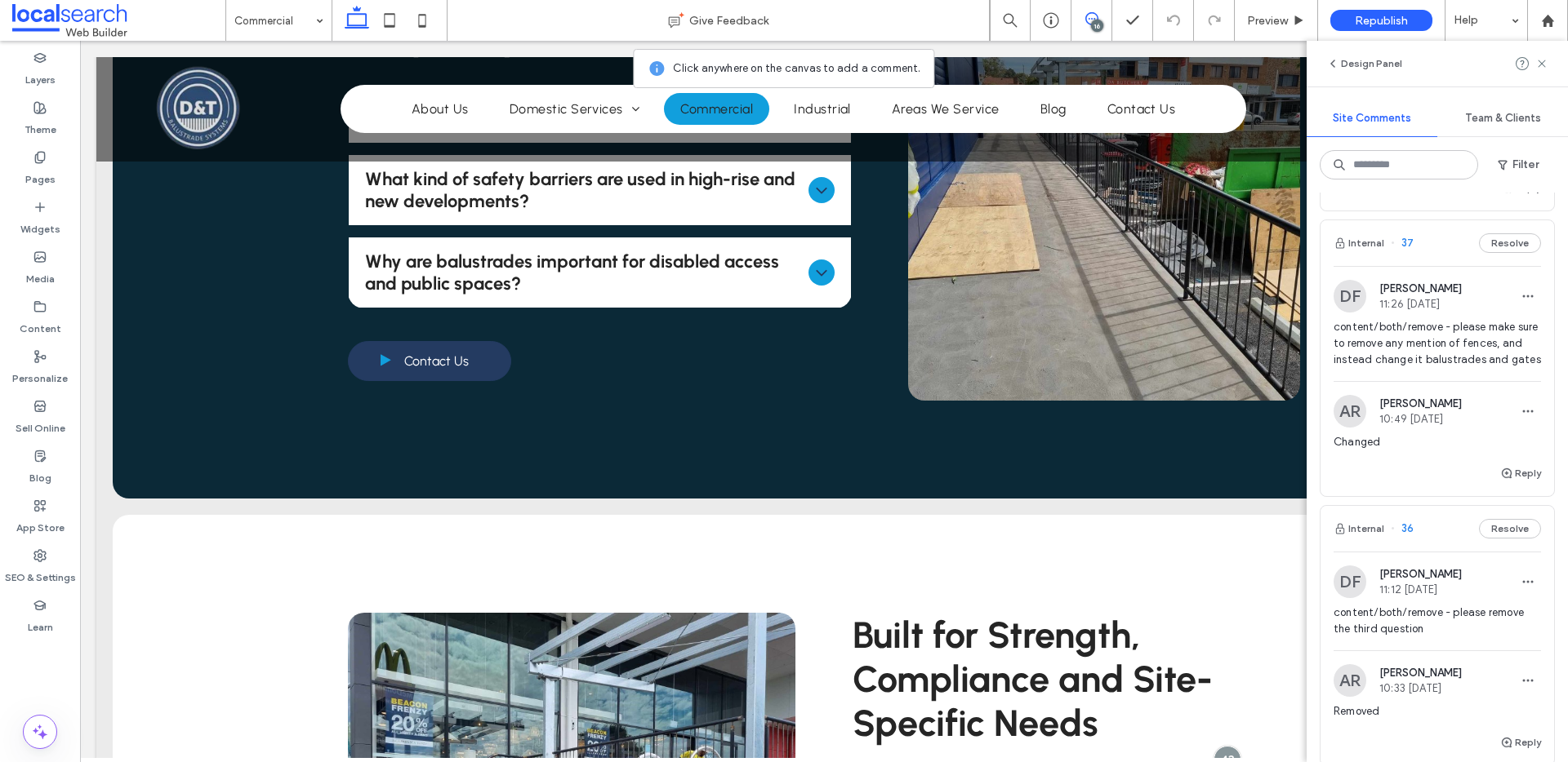
scroll to position [620, 0]
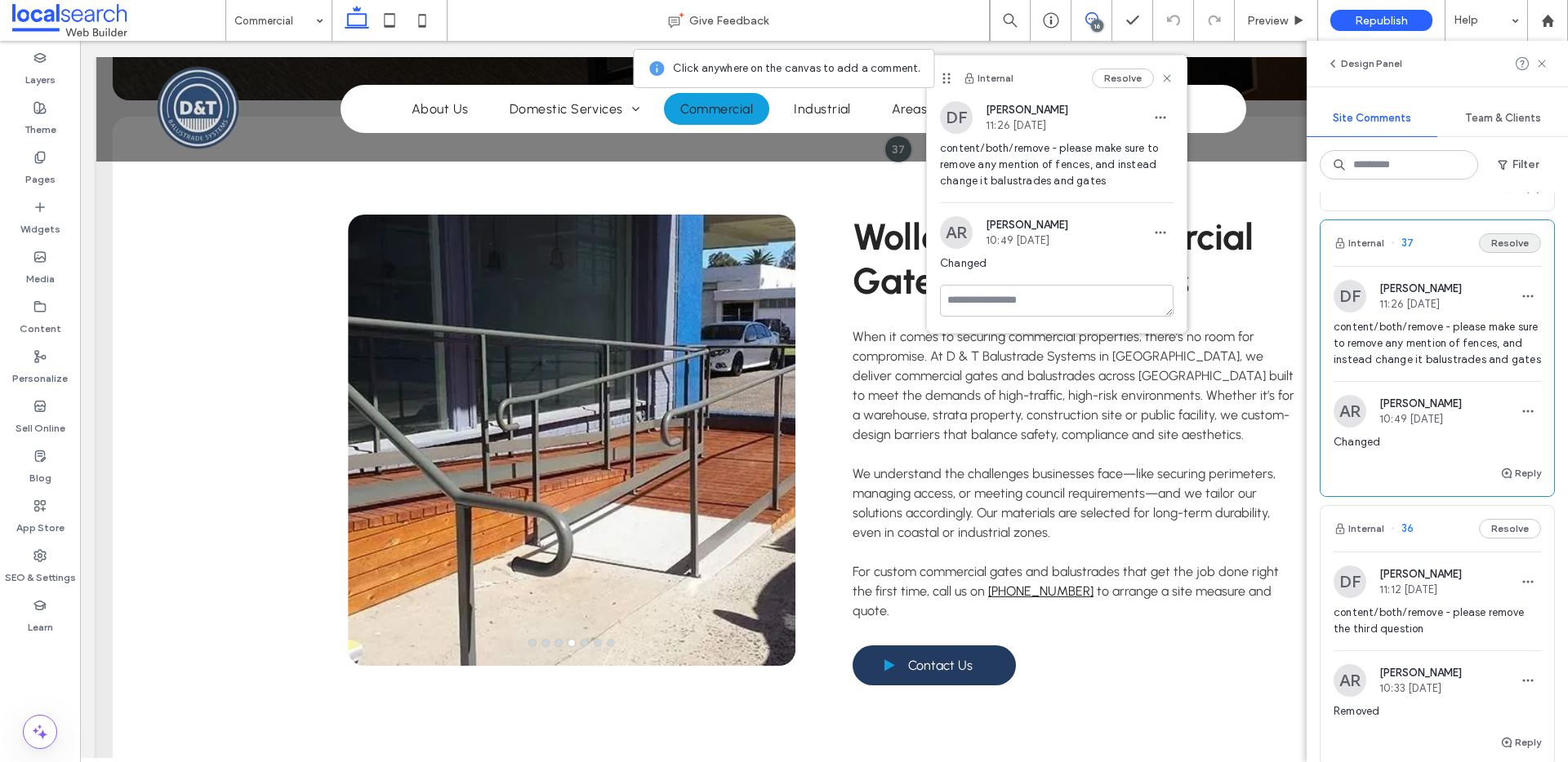
click at [1503, 253] on button "Resolve" at bounding box center [1509, 243] width 62 height 20
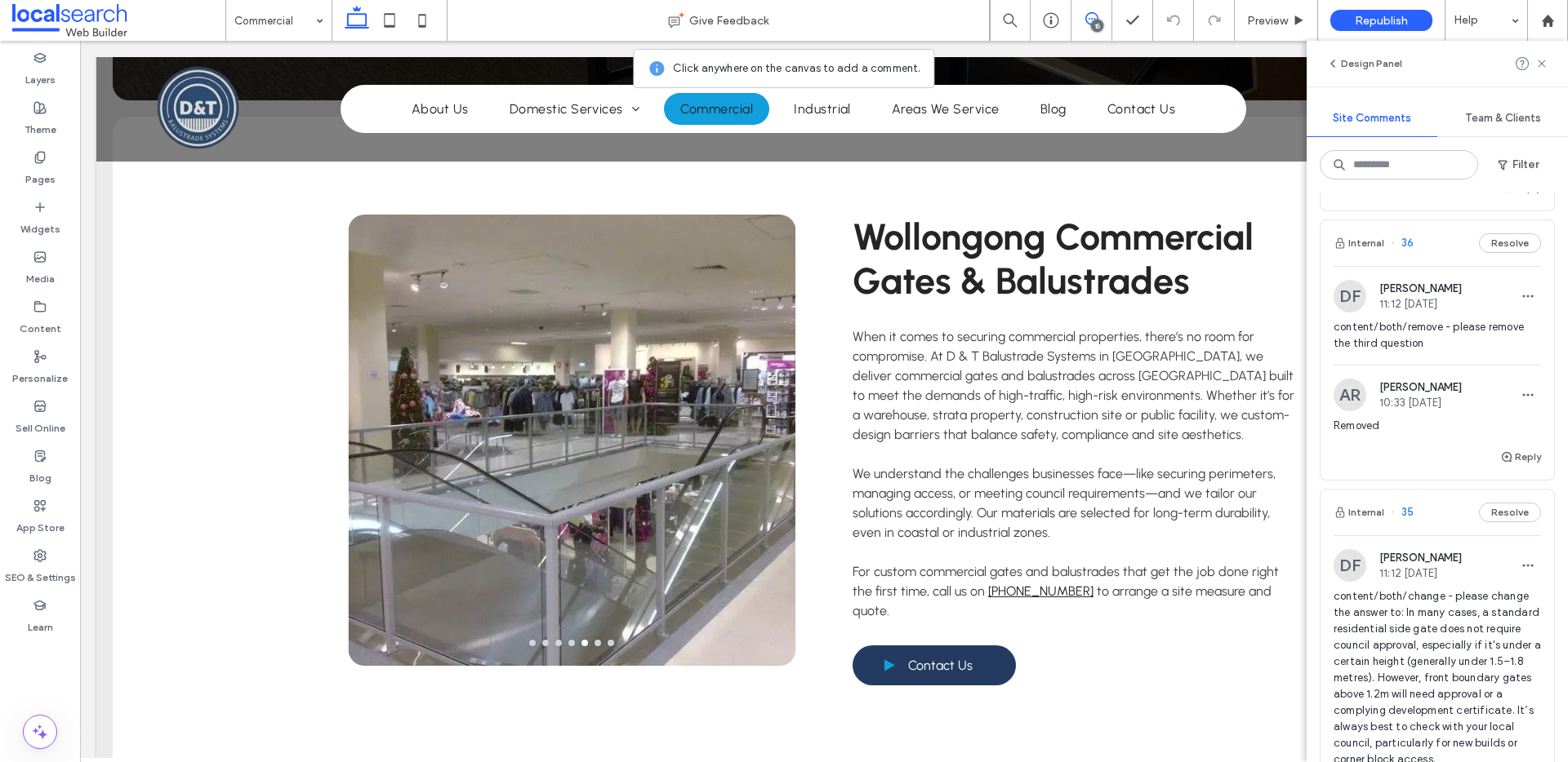
click at [1438, 264] on div "Internal 36 Resolve" at bounding box center [1437, 243] width 233 height 45
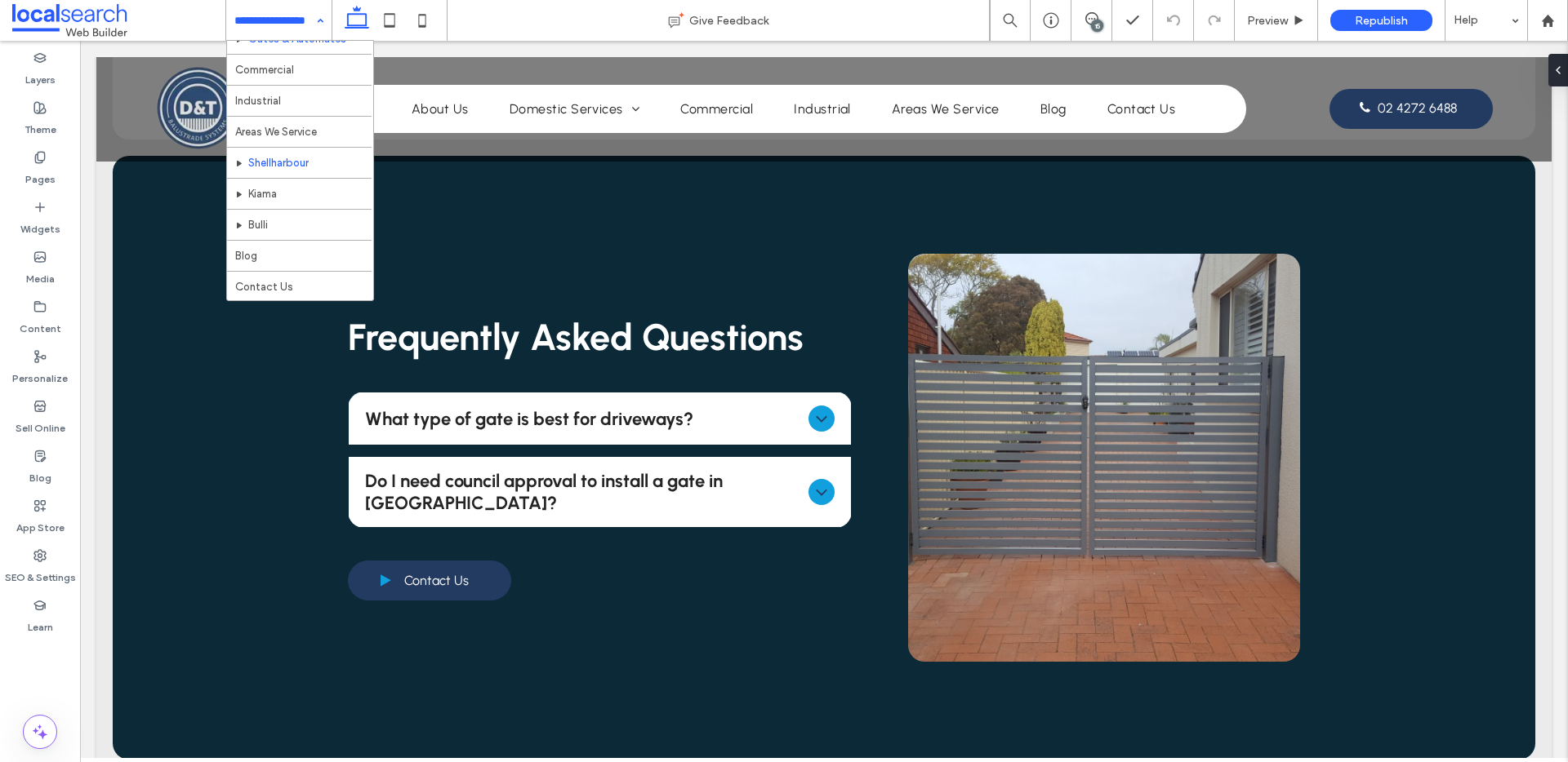
scroll to position [240, 0]
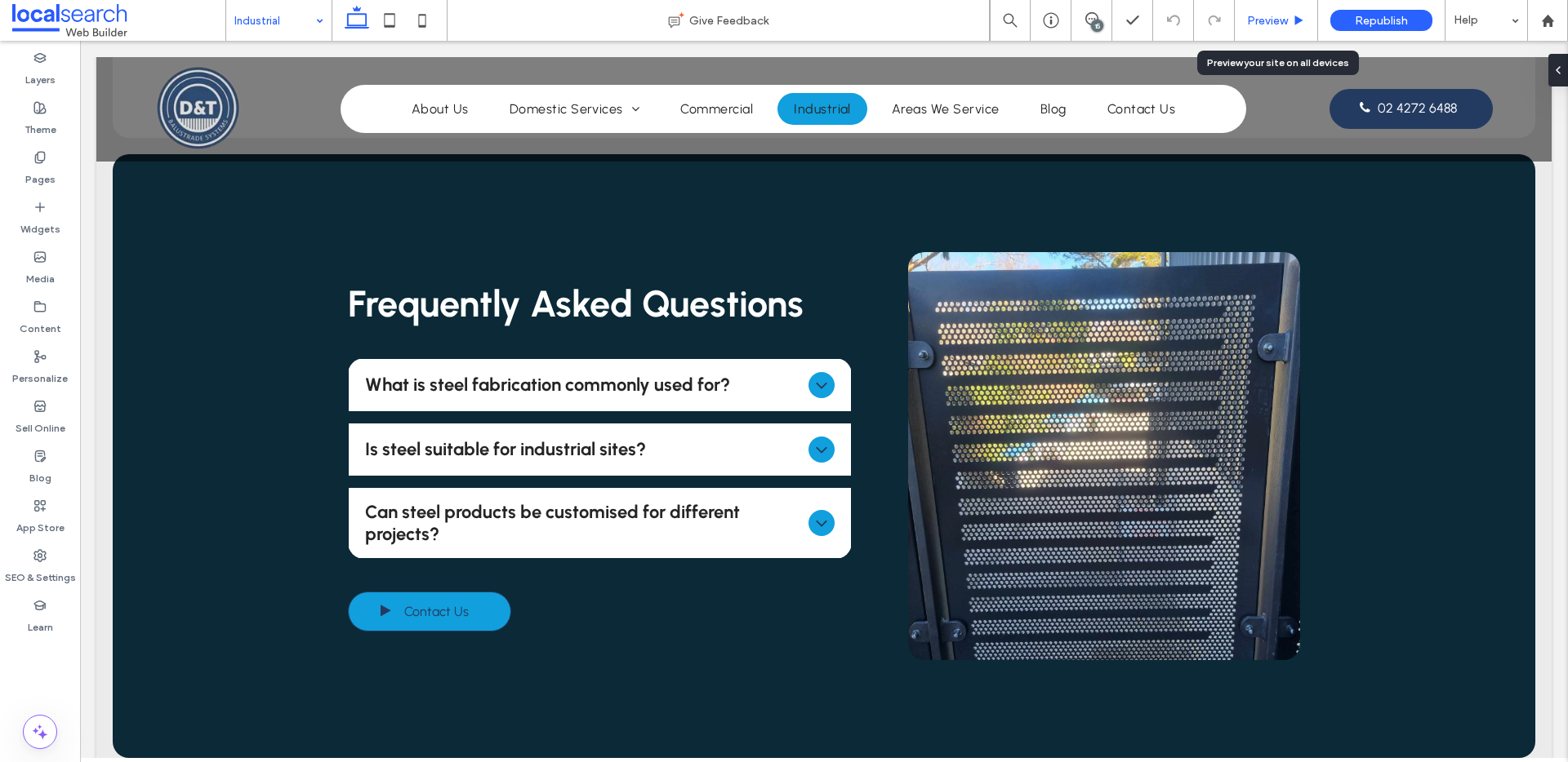
click at [1275, 32] on div "Preview" at bounding box center [1276, 20] width 84 height 40
click at [1275, 26] on span "Preview" at bounding box center [1267, 21] width 41 height 14
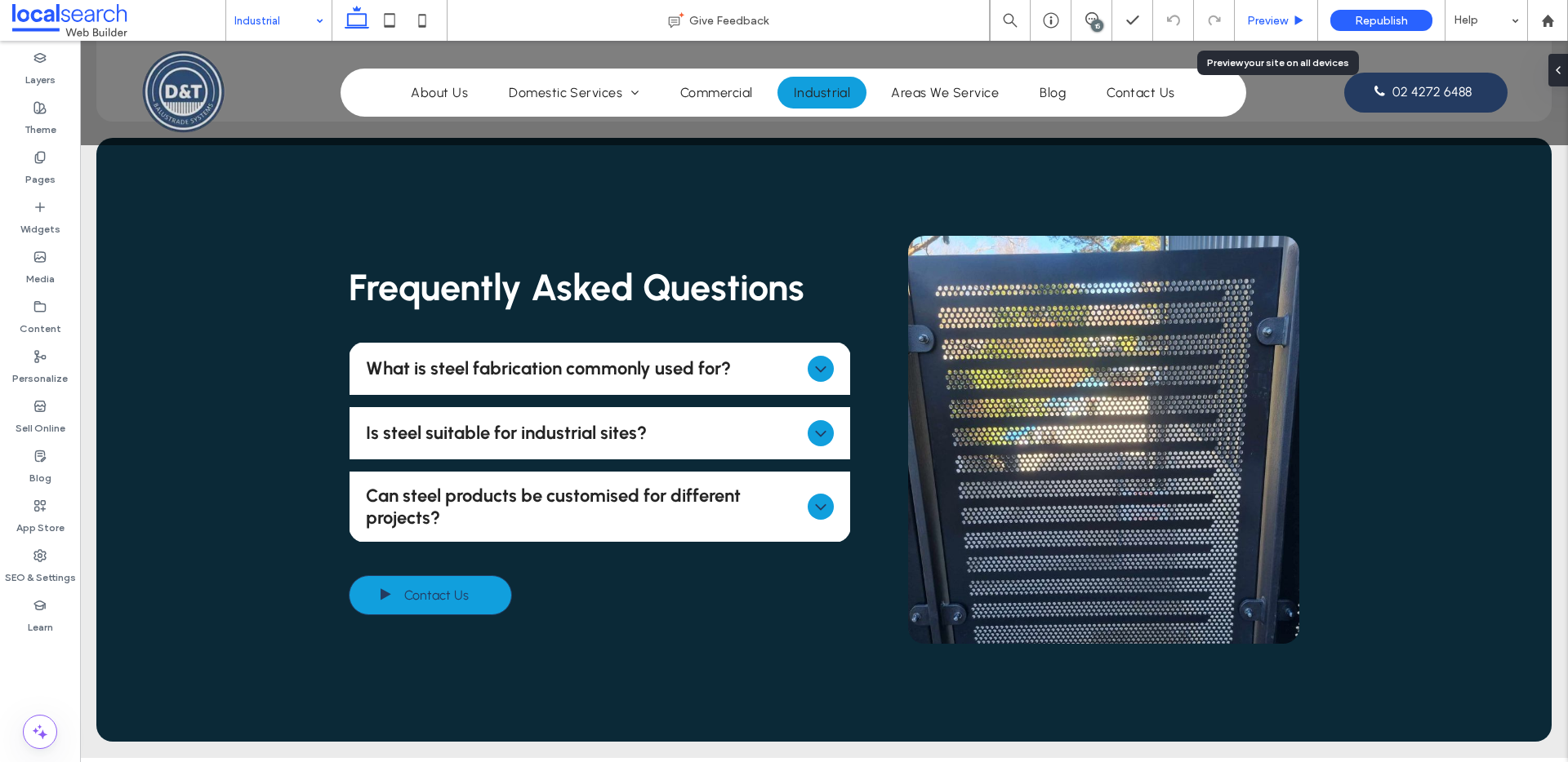
scroll to position [1249, 0]
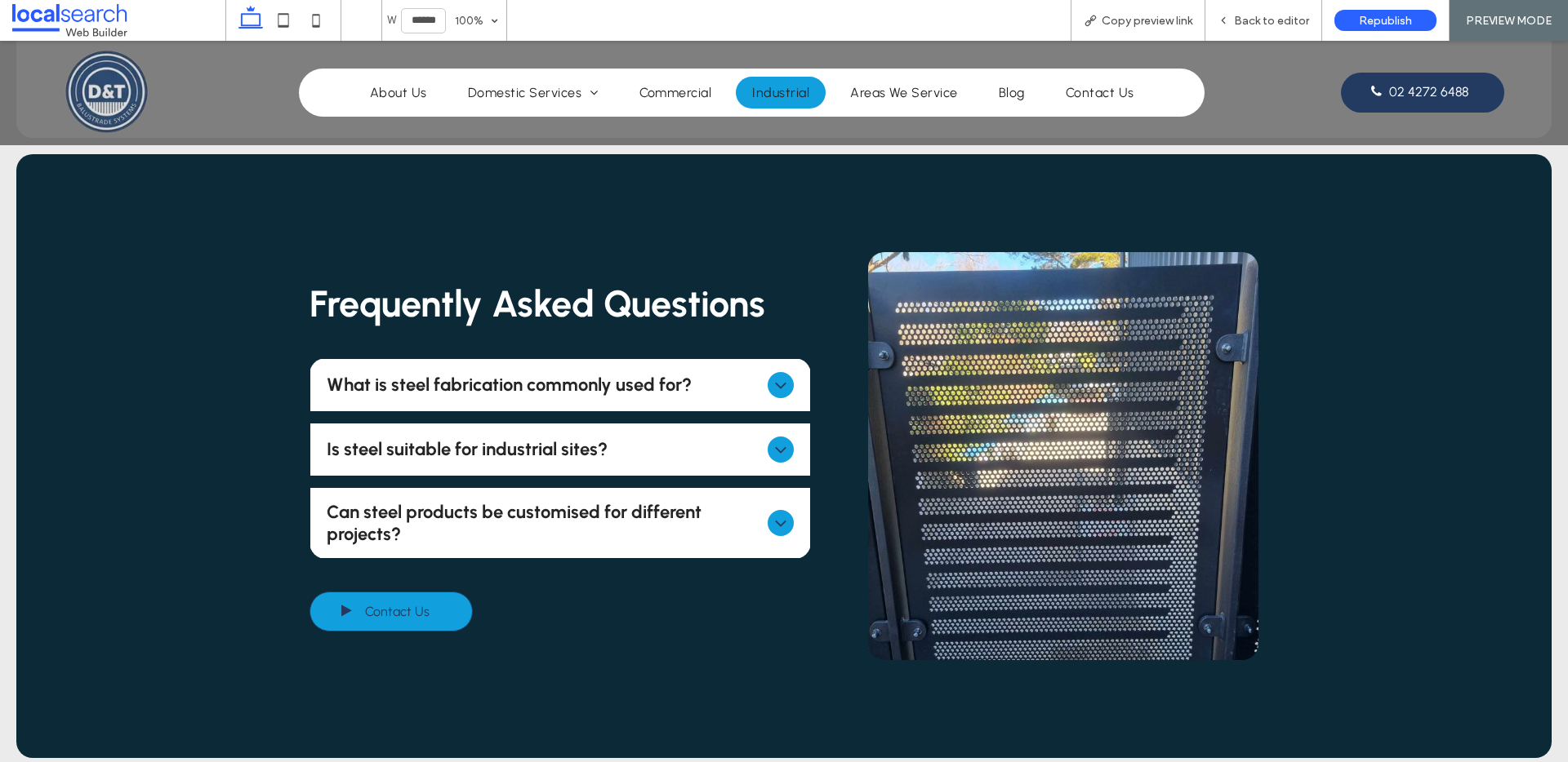
click at [731, 400] on div "What is steel fabrication commonly used for?" at bounding box center [560, 384] width 500 height 52
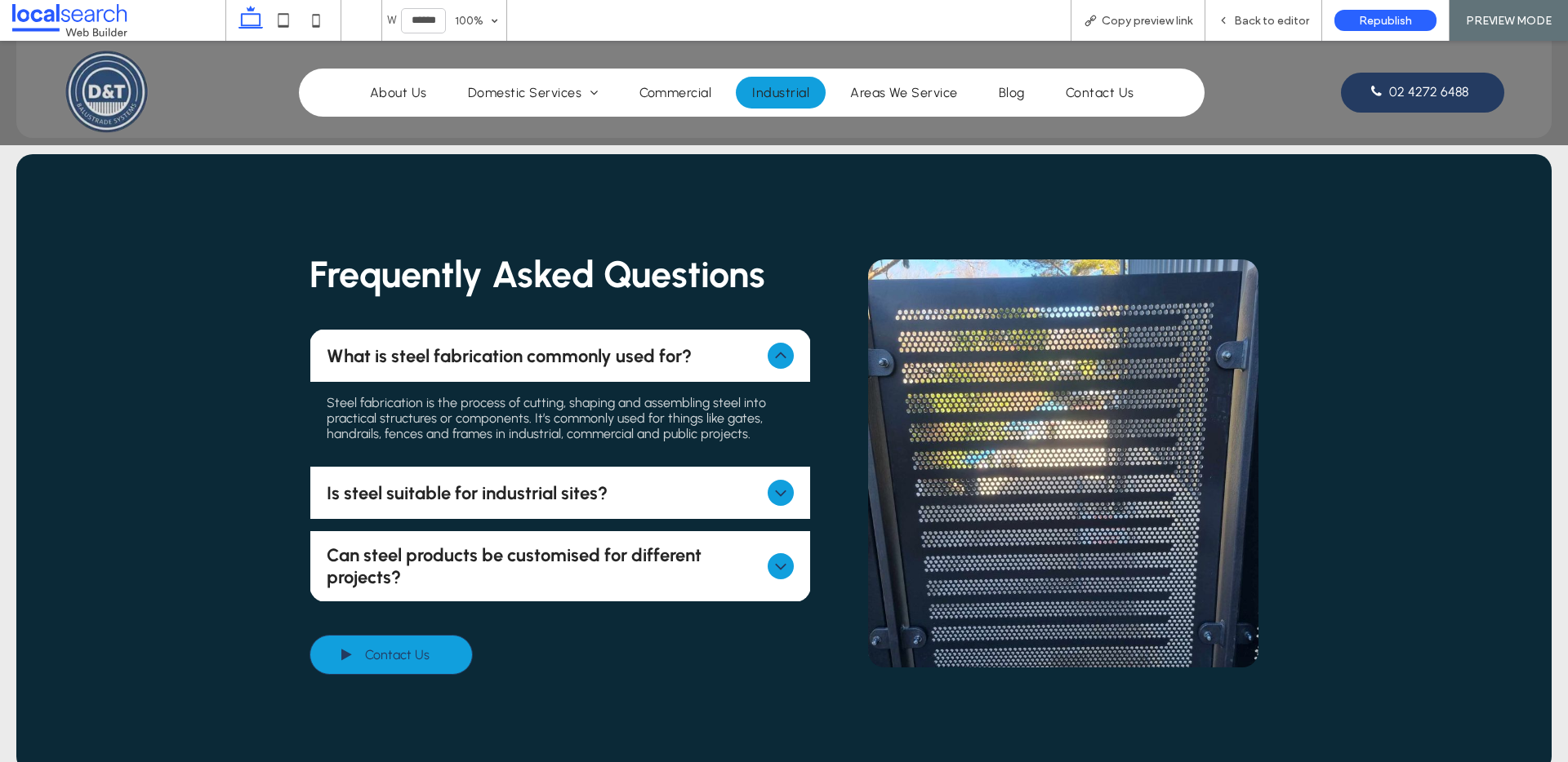
click at [686, 491] on span "Is steel suitable for industrial sites?" at bounding box center [544, 493] width 435 height 22
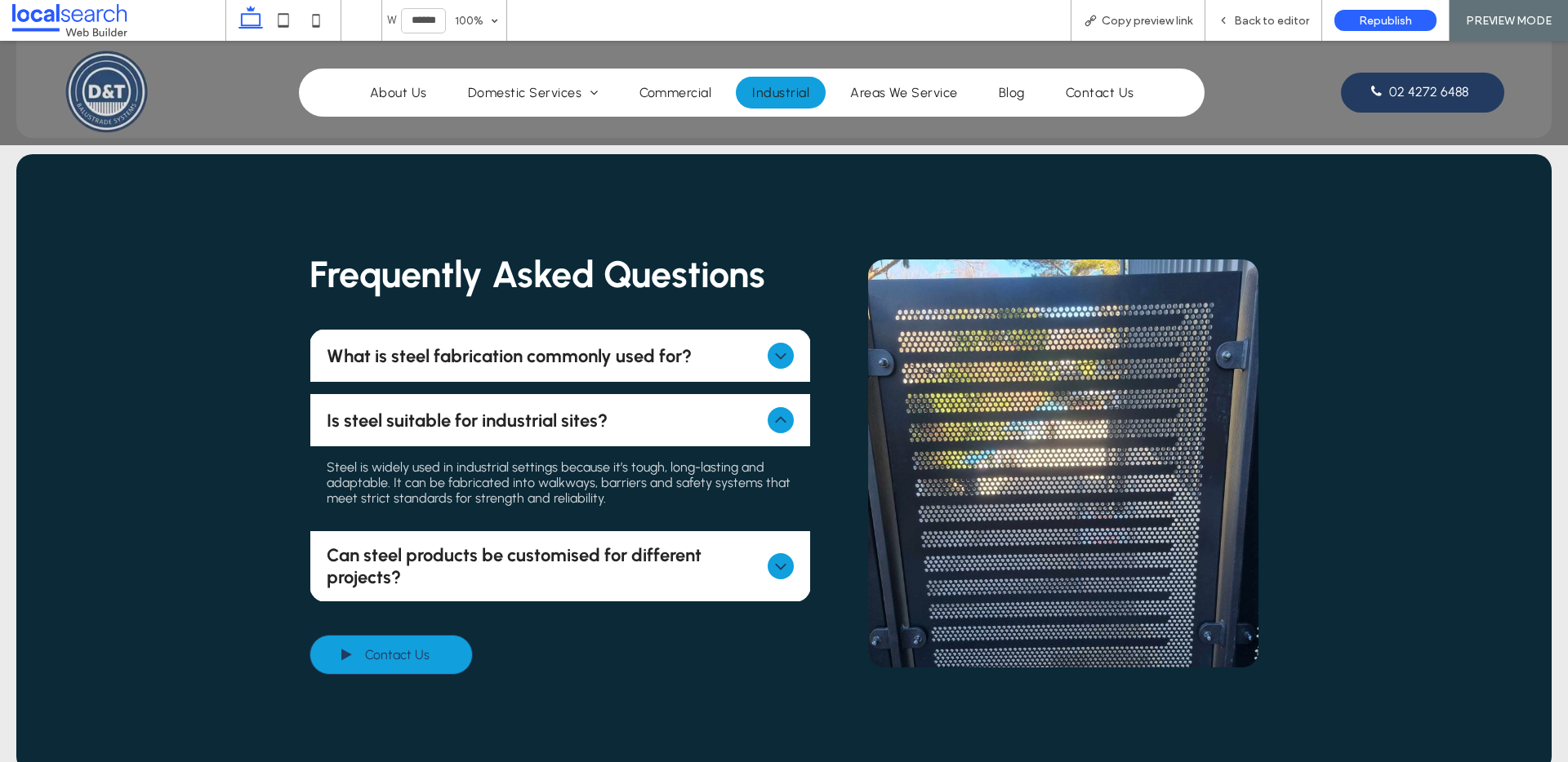
click at [689, 561] on span "Can steel products be customised for different projects?" at bounding box center [544, 566] width 435 height 44
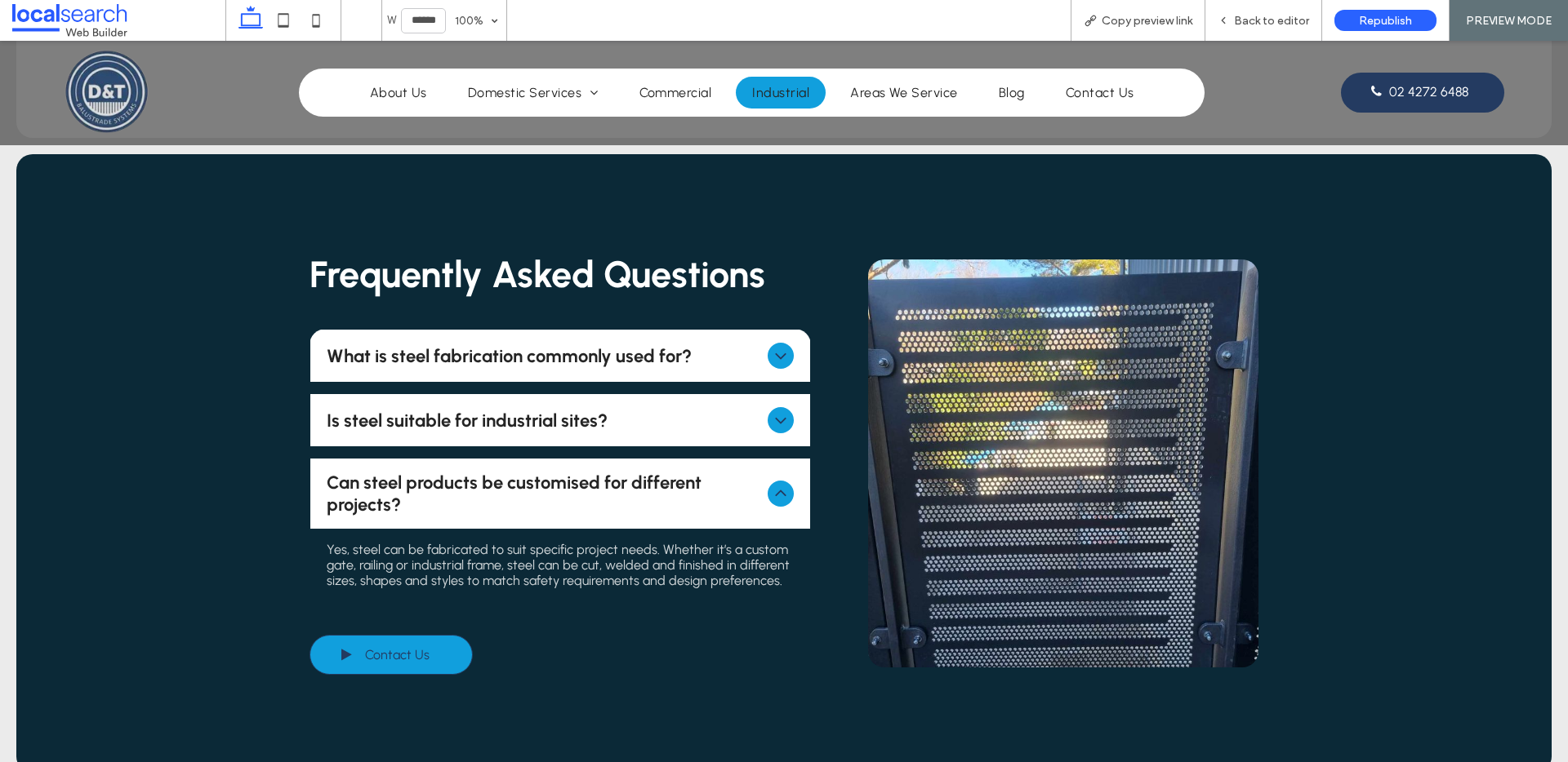
click at [690, 481] on span "Can steel products be customised for different projects?" at bounding box center [544, 493] width 435 height 44
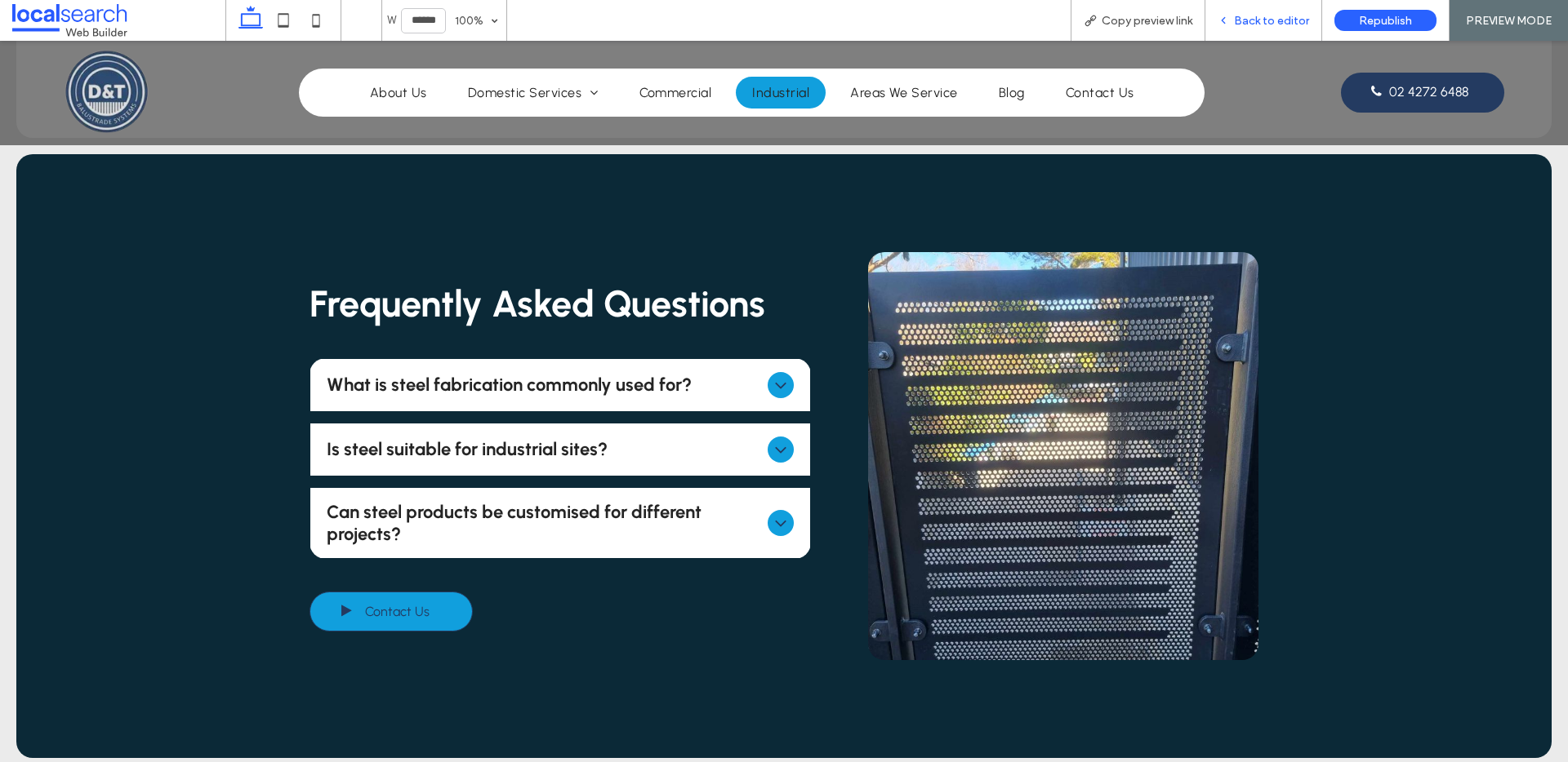
click at [1265, 23] on span "Back to editor" at bounding box center [1271, 21] width 75 height 14
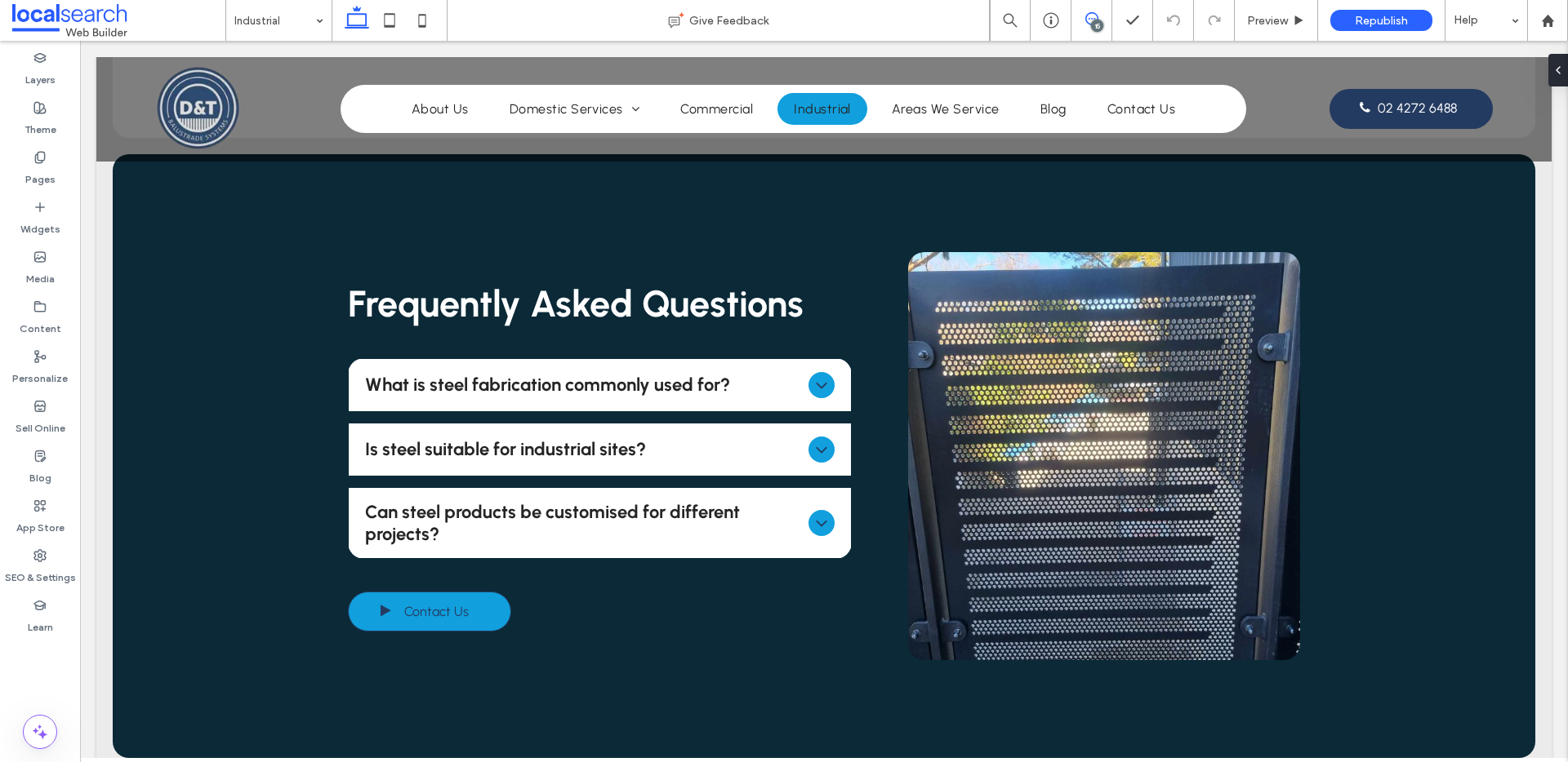
click at [1091, 14] on icon at bounding box center [1092, 19] width 13 height 13
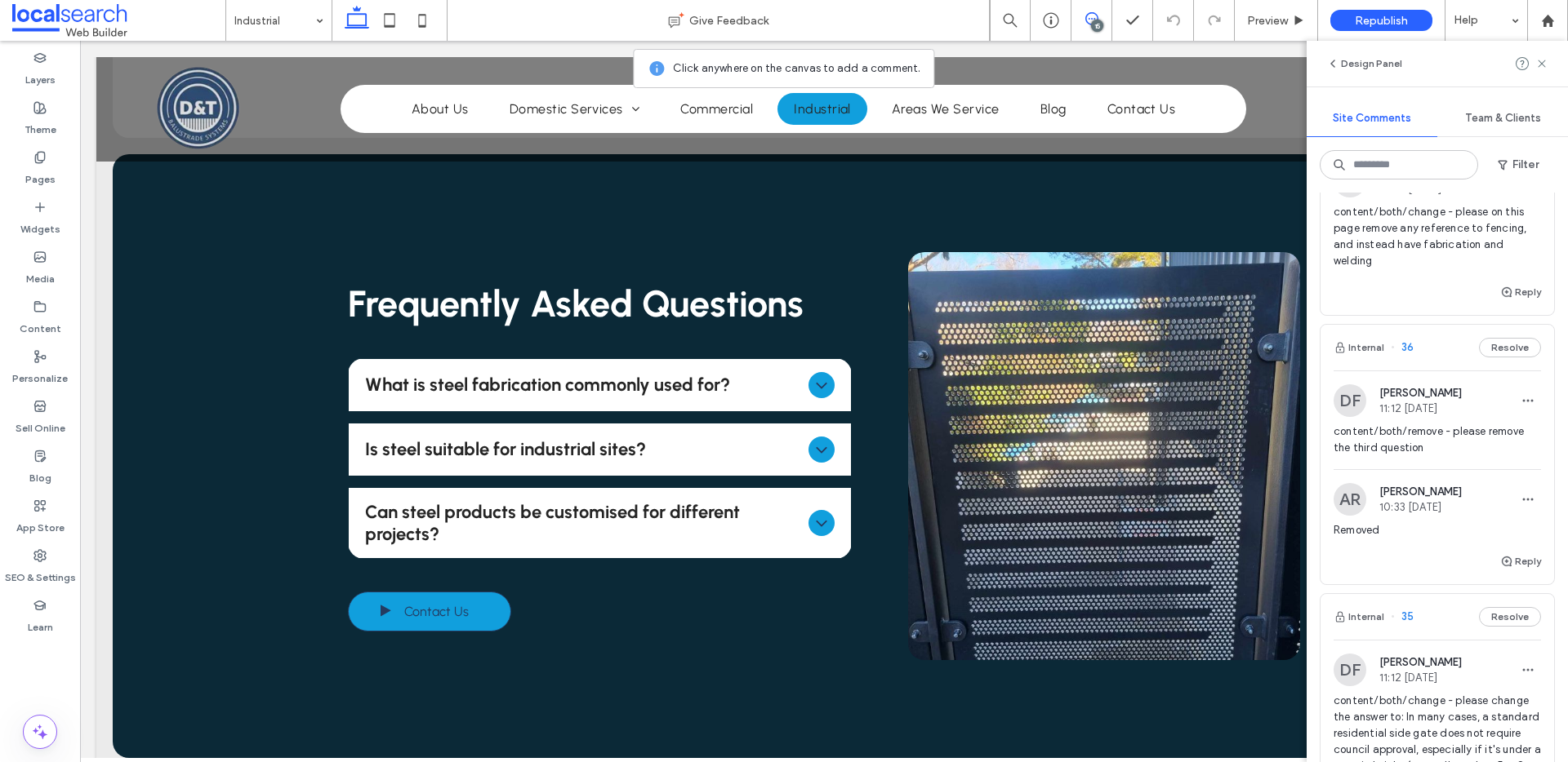
scroll to position [365, 0]
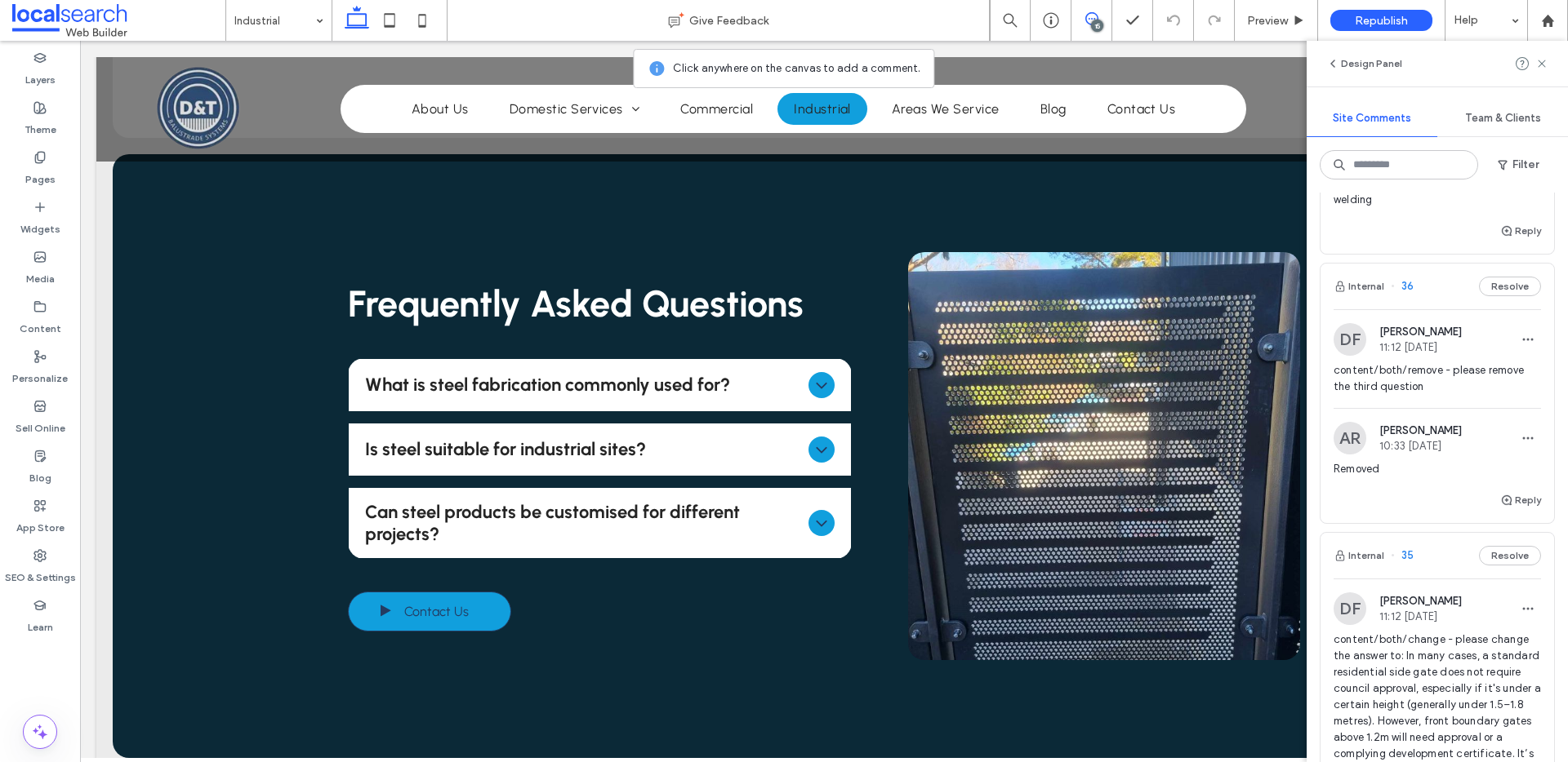
click at [1432, 309] on div "Internal 36 Resolve" at bounding box center [1437, 286] width 233 height 45
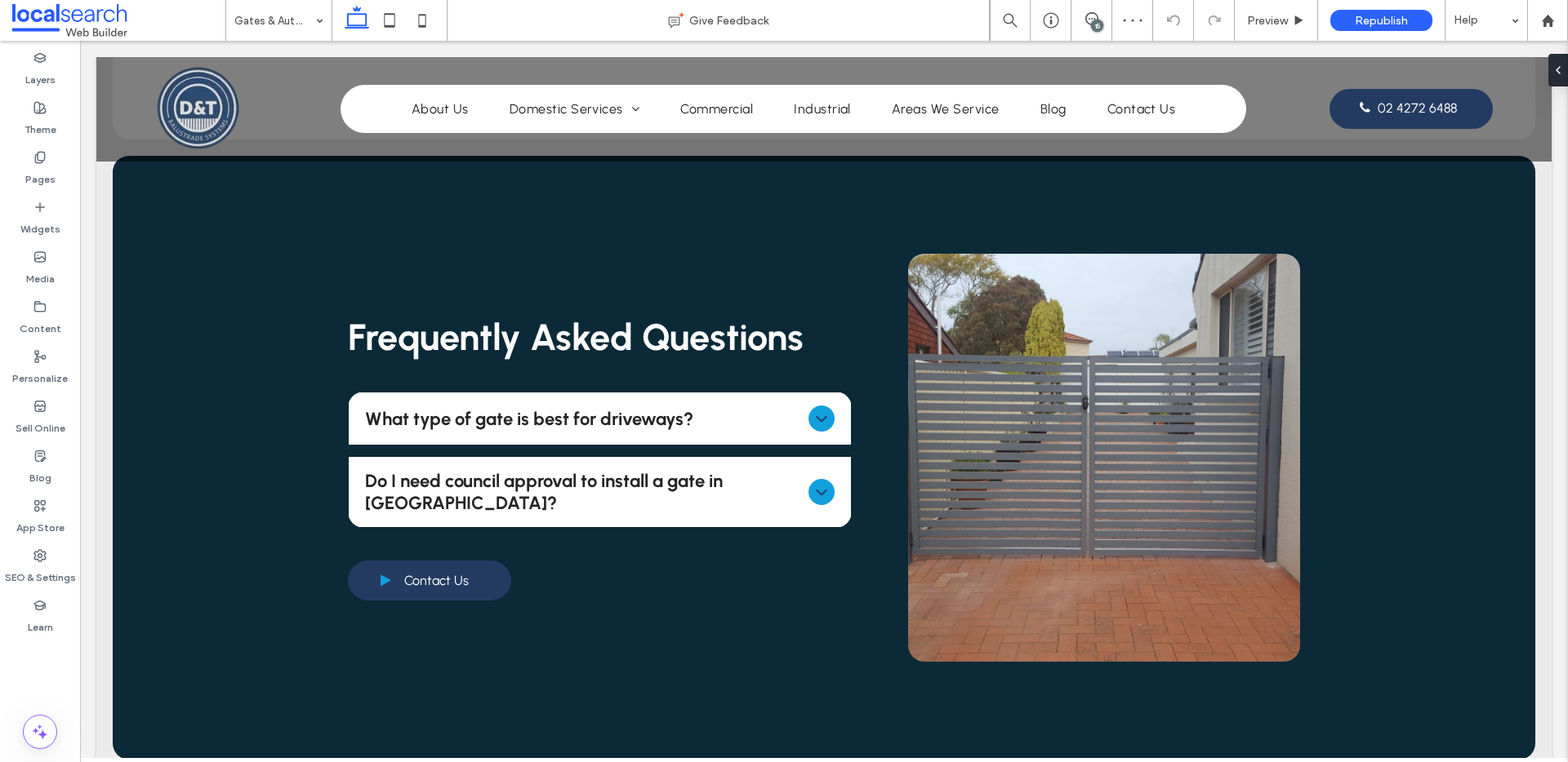
click at [1095, 28] on div "15" at bounding box center [1097, 26] width 12 height 12
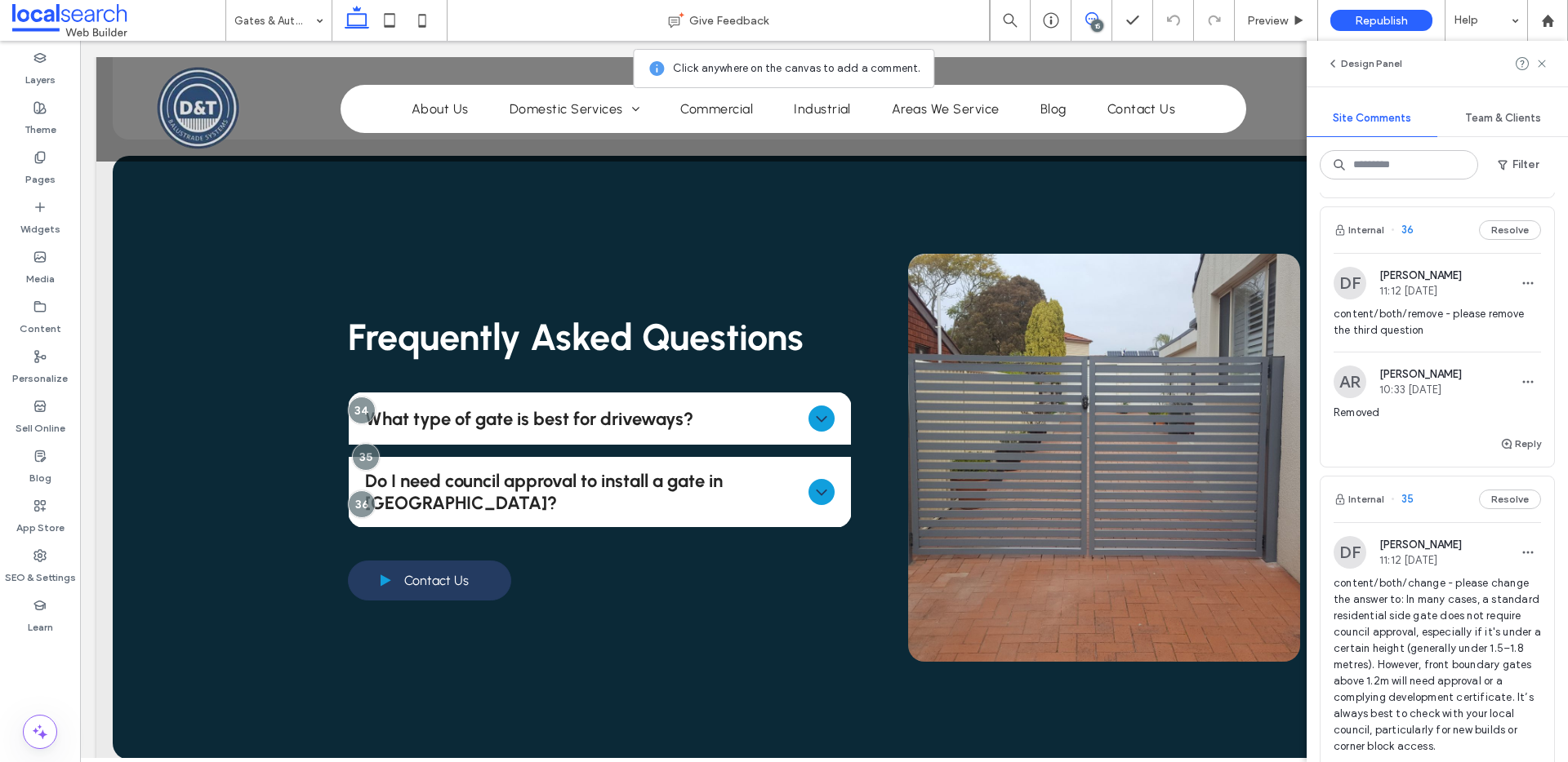
scroll to position [424, 0]
click at [1495, 238] on button "Resolve" at bounding box center [1509, 229] width 62 height 20
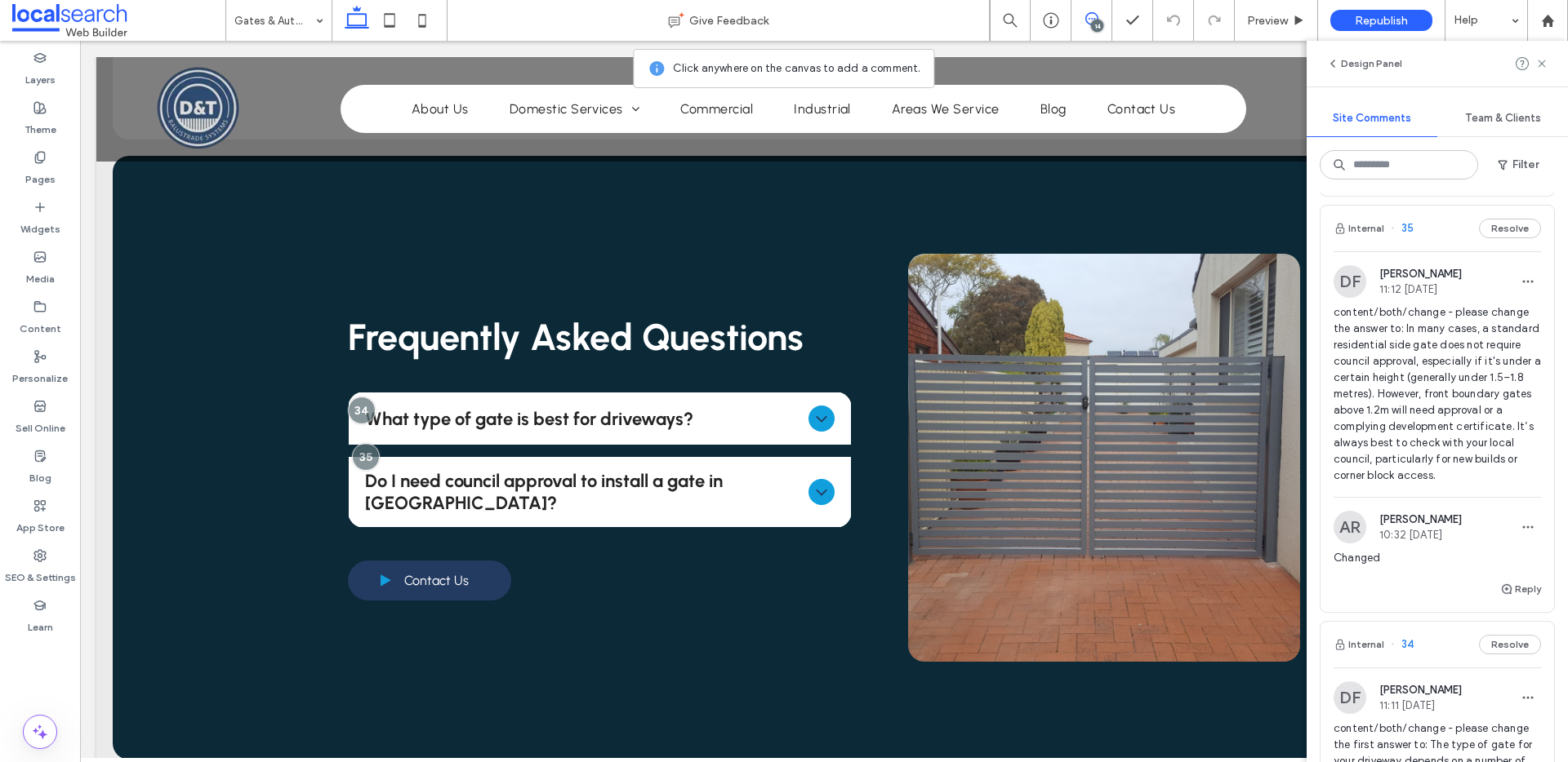
click at [1446, 246] on div "Internal 35 Resolve" at bounding box center [1437, 228] width 233 height 45
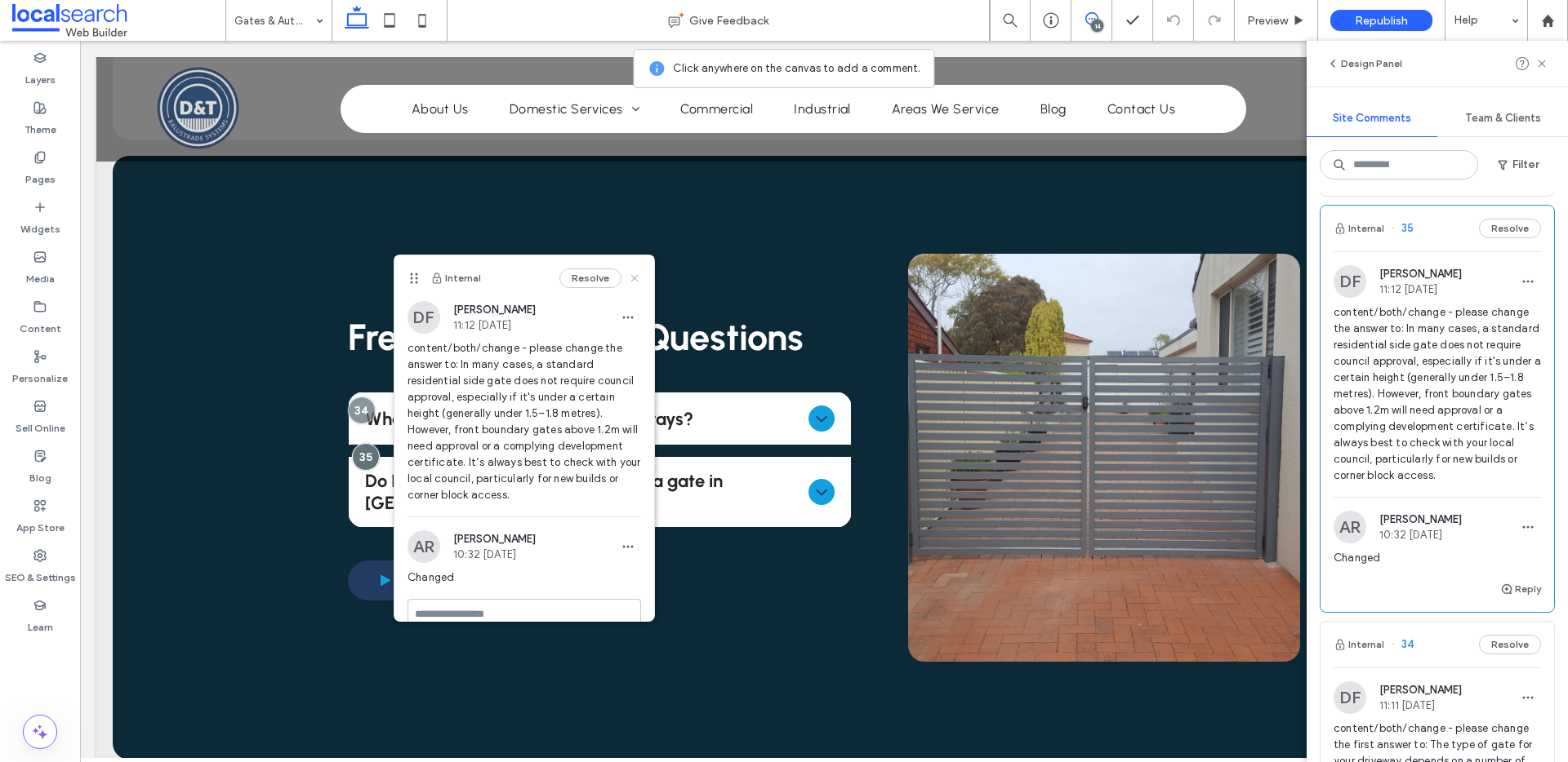
click at [628, 279] on icon at bounding box center [634, 279] width 13 height 13
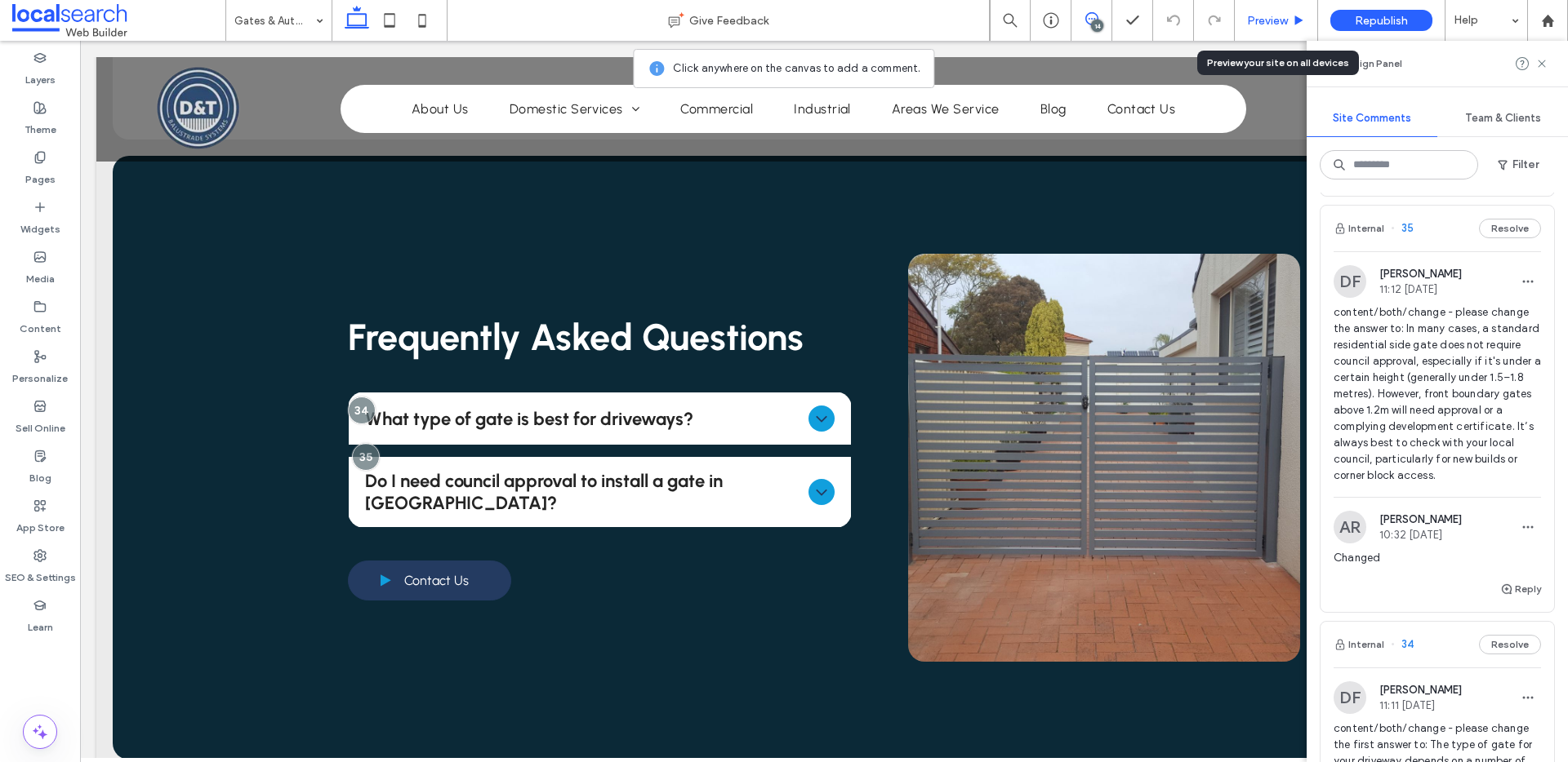
click at [1255, 28] on div "Preview" at bounding box center [1276, 20] width 84 height 40
click at [1283, 37] on div "Preview" at bounding box center [1276, 20] width 84 height 40
click at [1279, 14] on span "Preview" at bounding box center [1267, 21] width 41 height 14
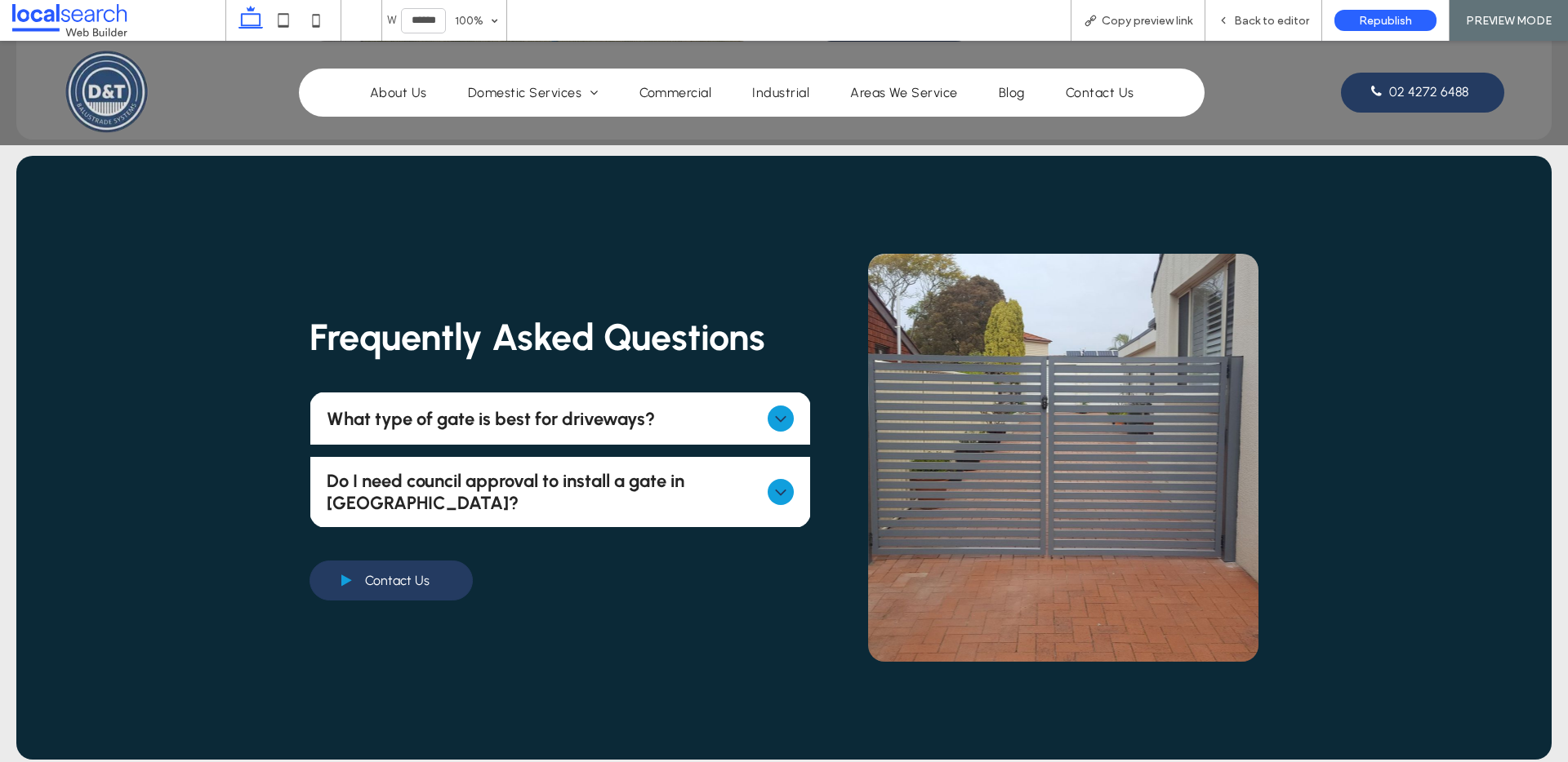
click at [743, 470] on span "Do I need council approval to install a gate in NSW?" at bounding box center [544, 492] width 435 height 44
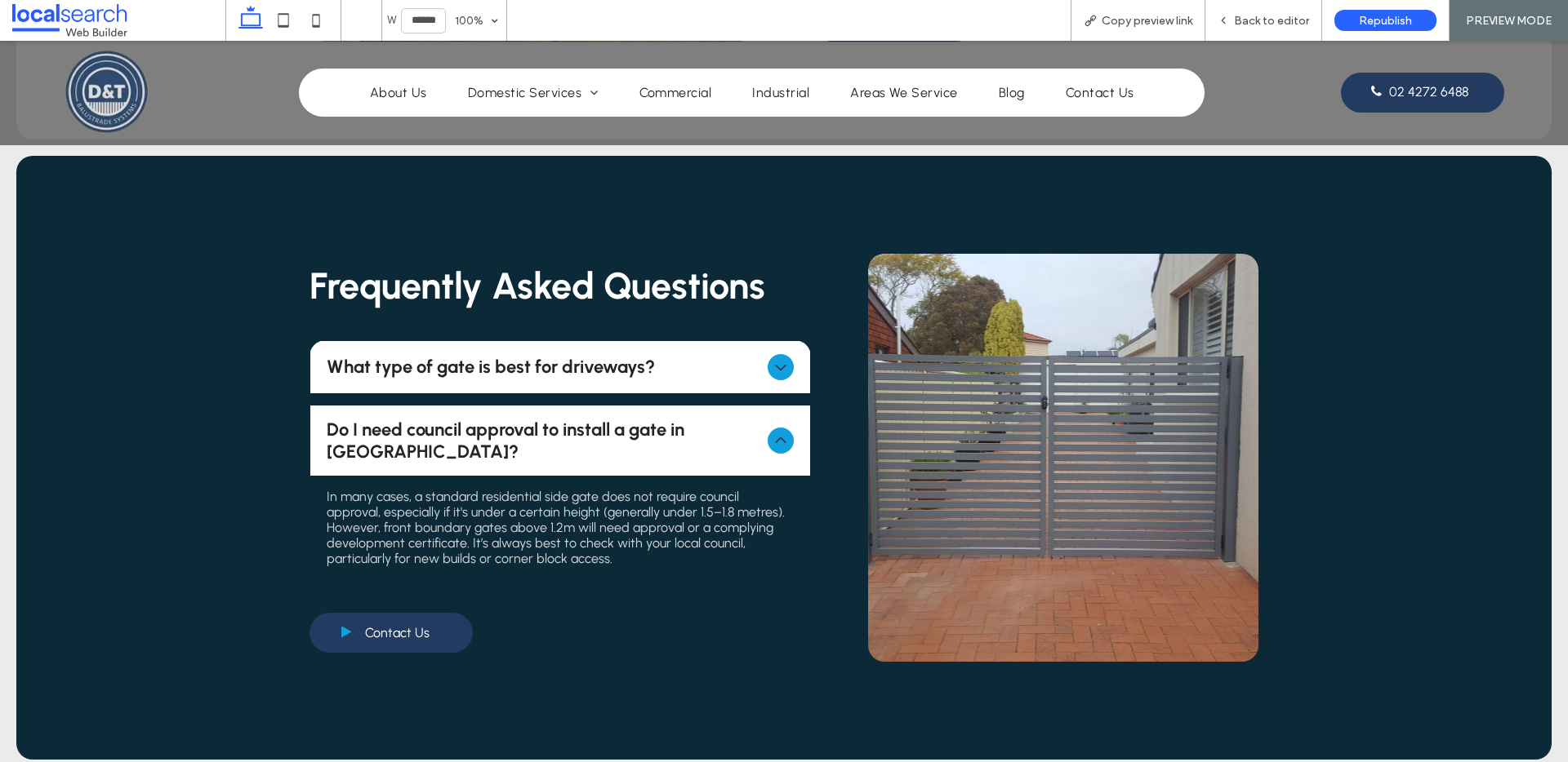
click at [753, 432] on div "Do I need council approval to install a gate in NSW?" at bounding box center [560, 441] width 500 height 70
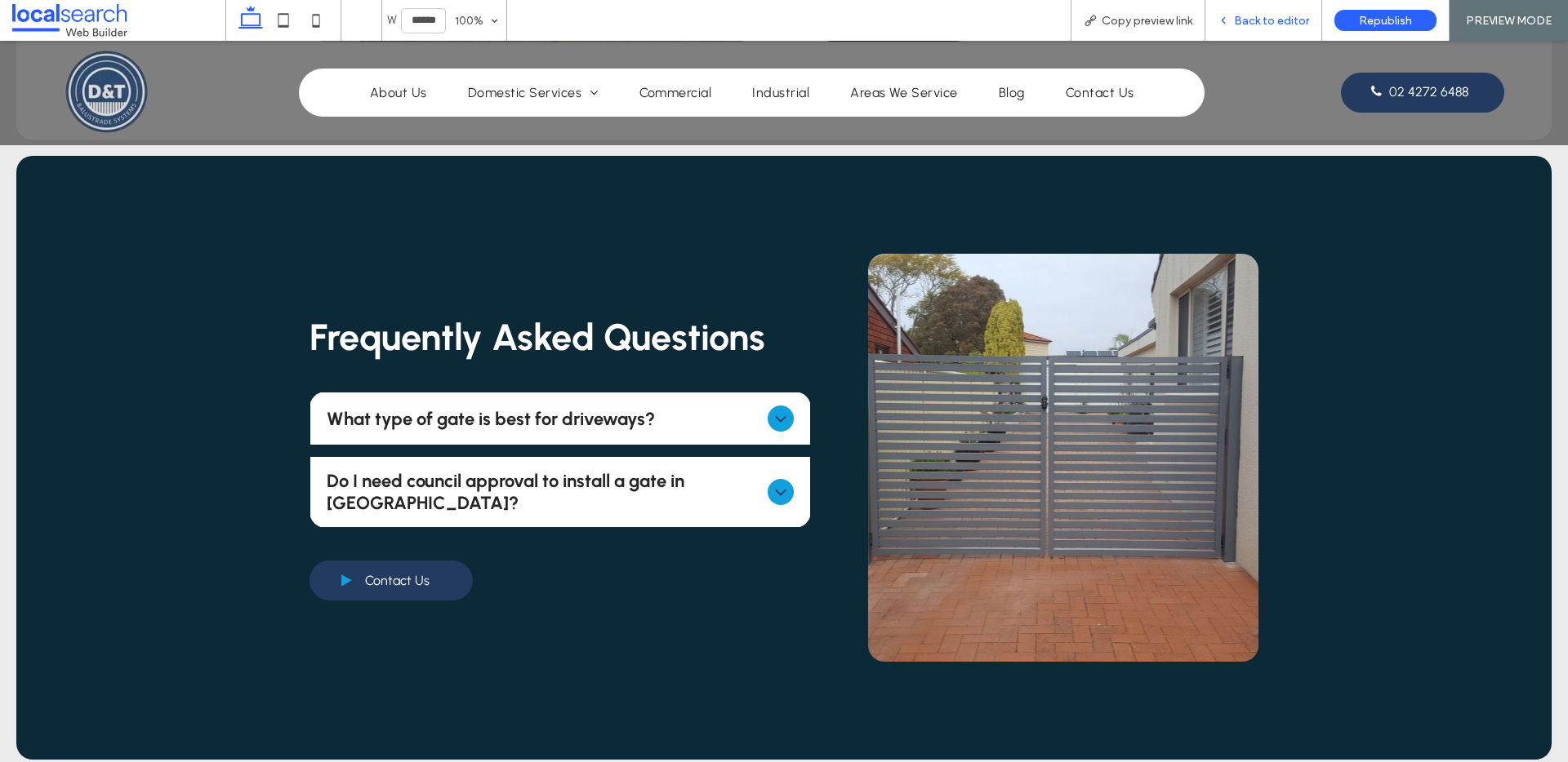
click at [1264, 36] on div "Back to editor" at bounding box center [1264, 20] width 117 height 40
click at [762, 416] on div "What type of gate is best for driveways?" at bounding box center [560, 418] width 500 height 52
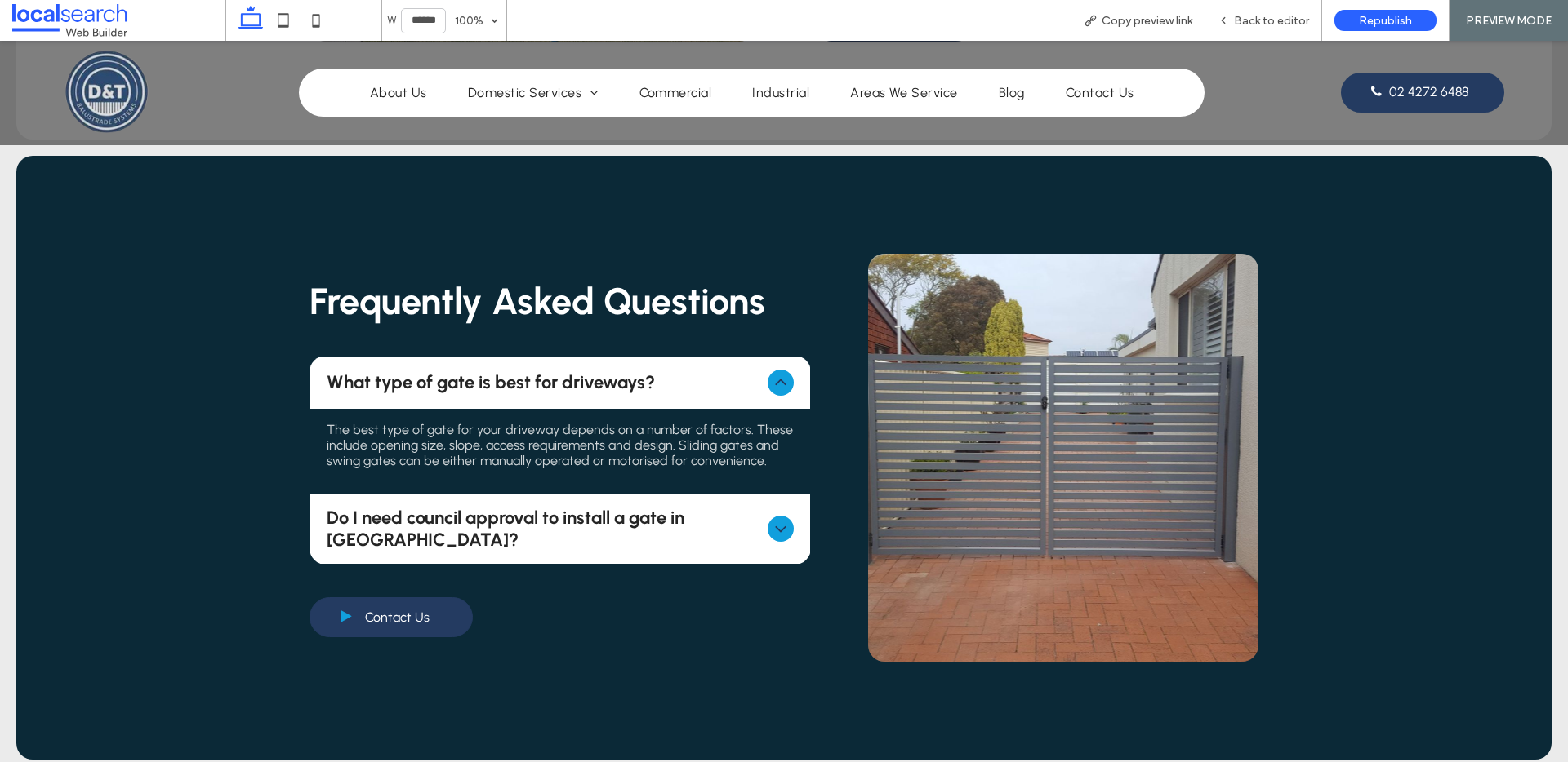
click at [759, 374] on div "What type of gate is best for driveways?" at bounding box center [560, 383] width 500 height 52
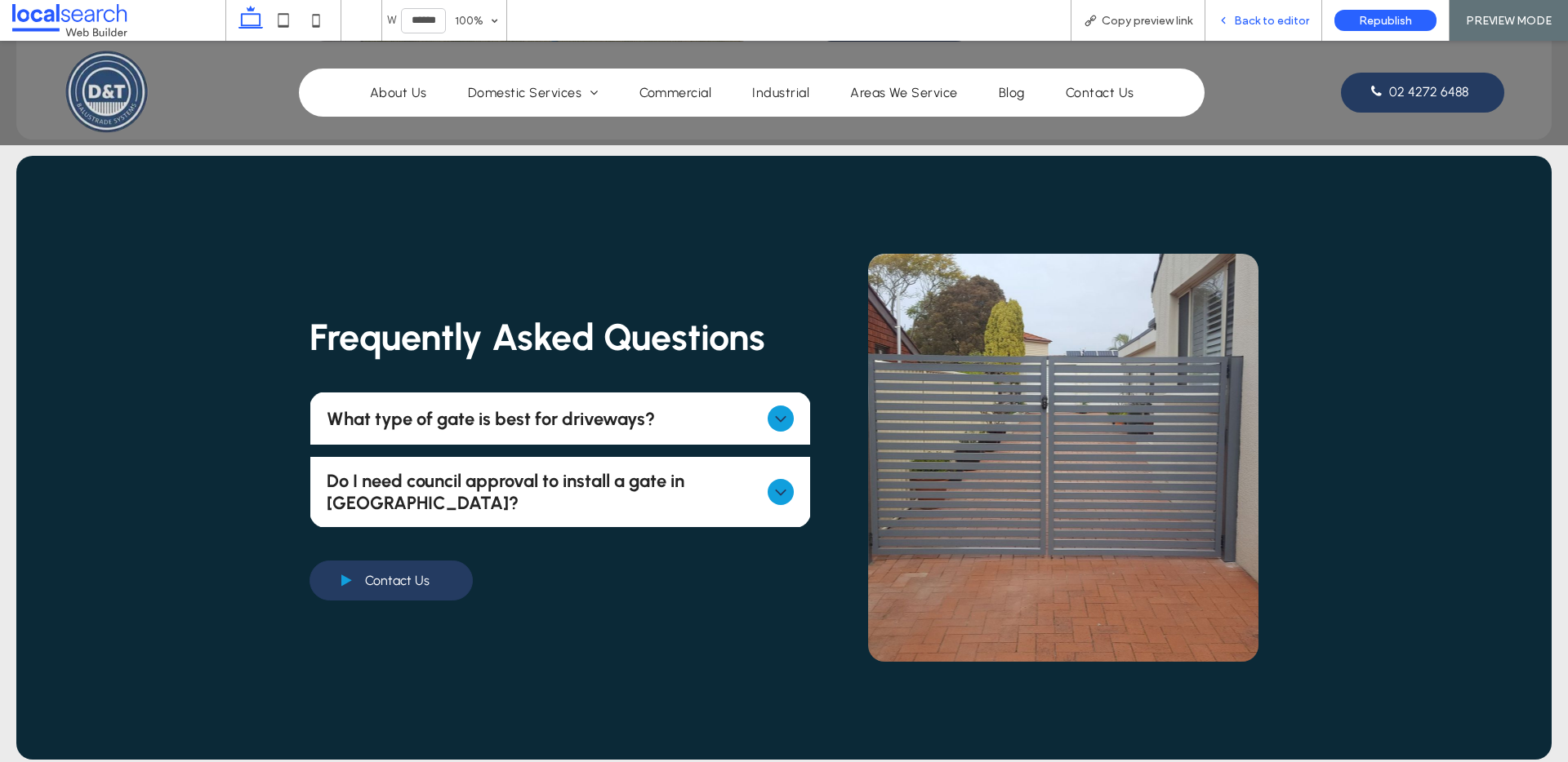
click at [1262, 25] on span "Back to editor" at bounding box center [1271, 21] width 75 height 14
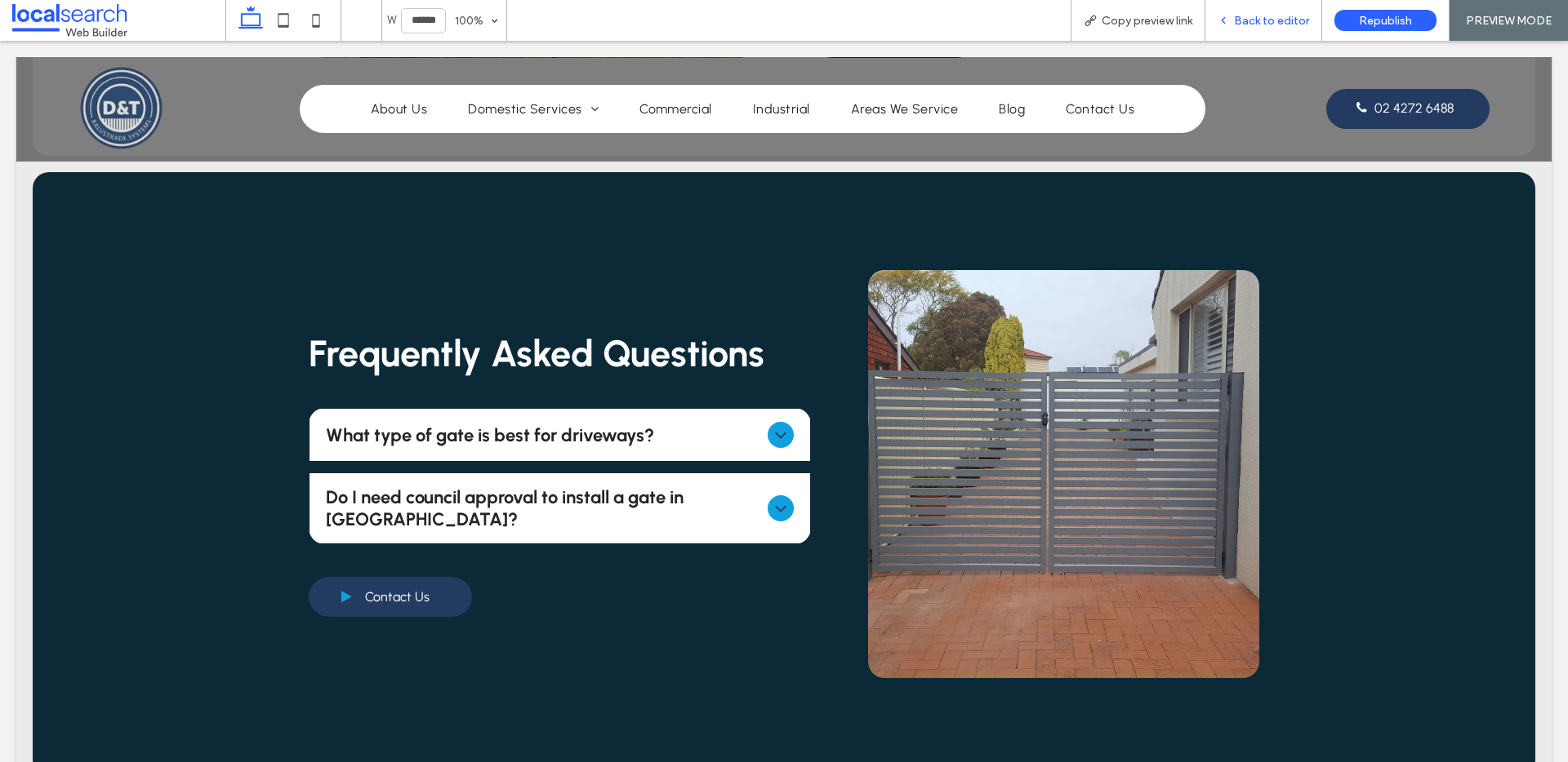
scroll to position [1200, 0]
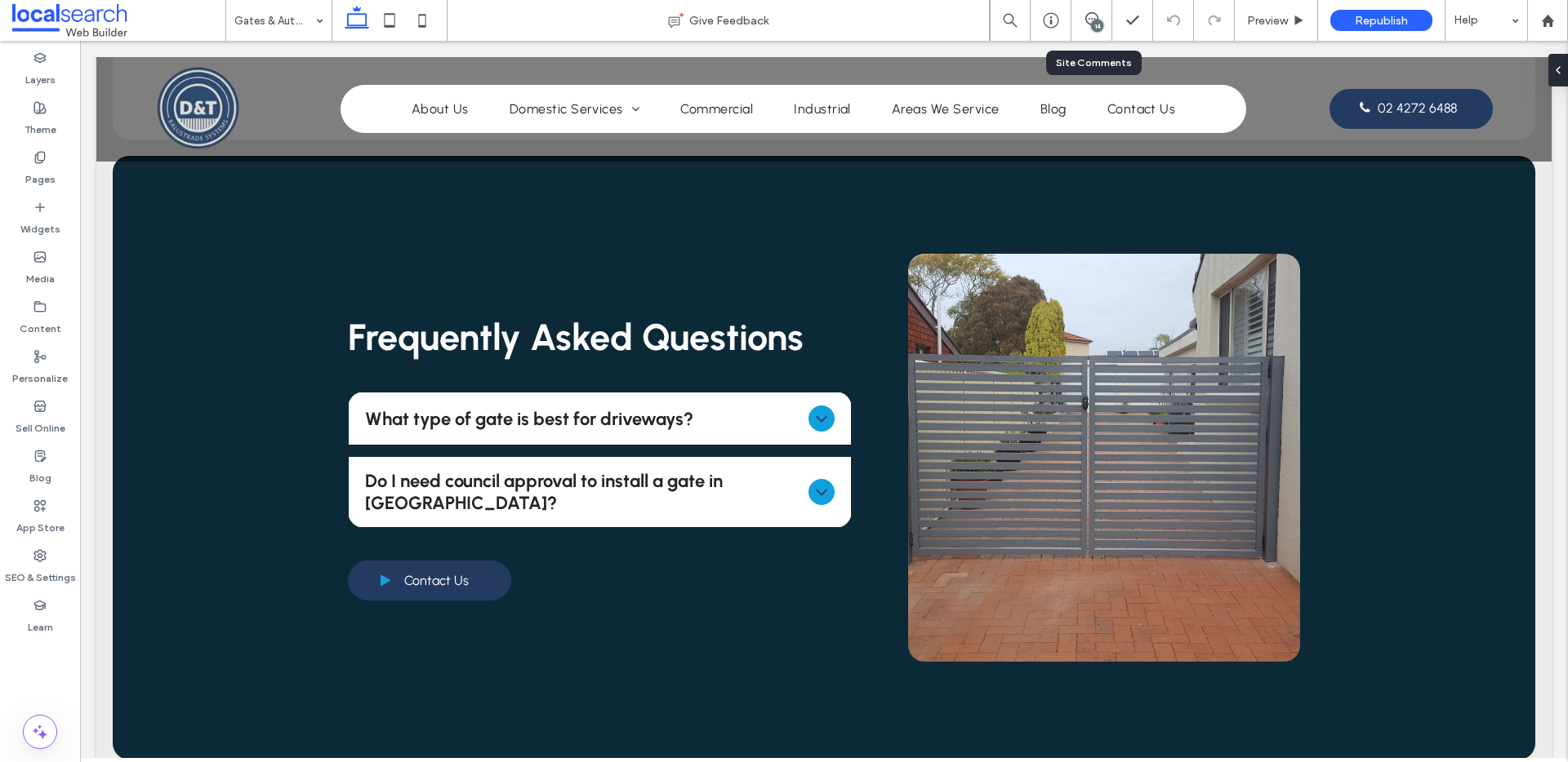
click at [1082, 2] on div "14" at bounding box center [1092, 20] width 41 height 40
click at [1088, 11] on div "14" at bounding box center [1092, 20] width 41 height 40
click at [1101, 18] on span at bounding box center [1092, 19] width 40 height 13
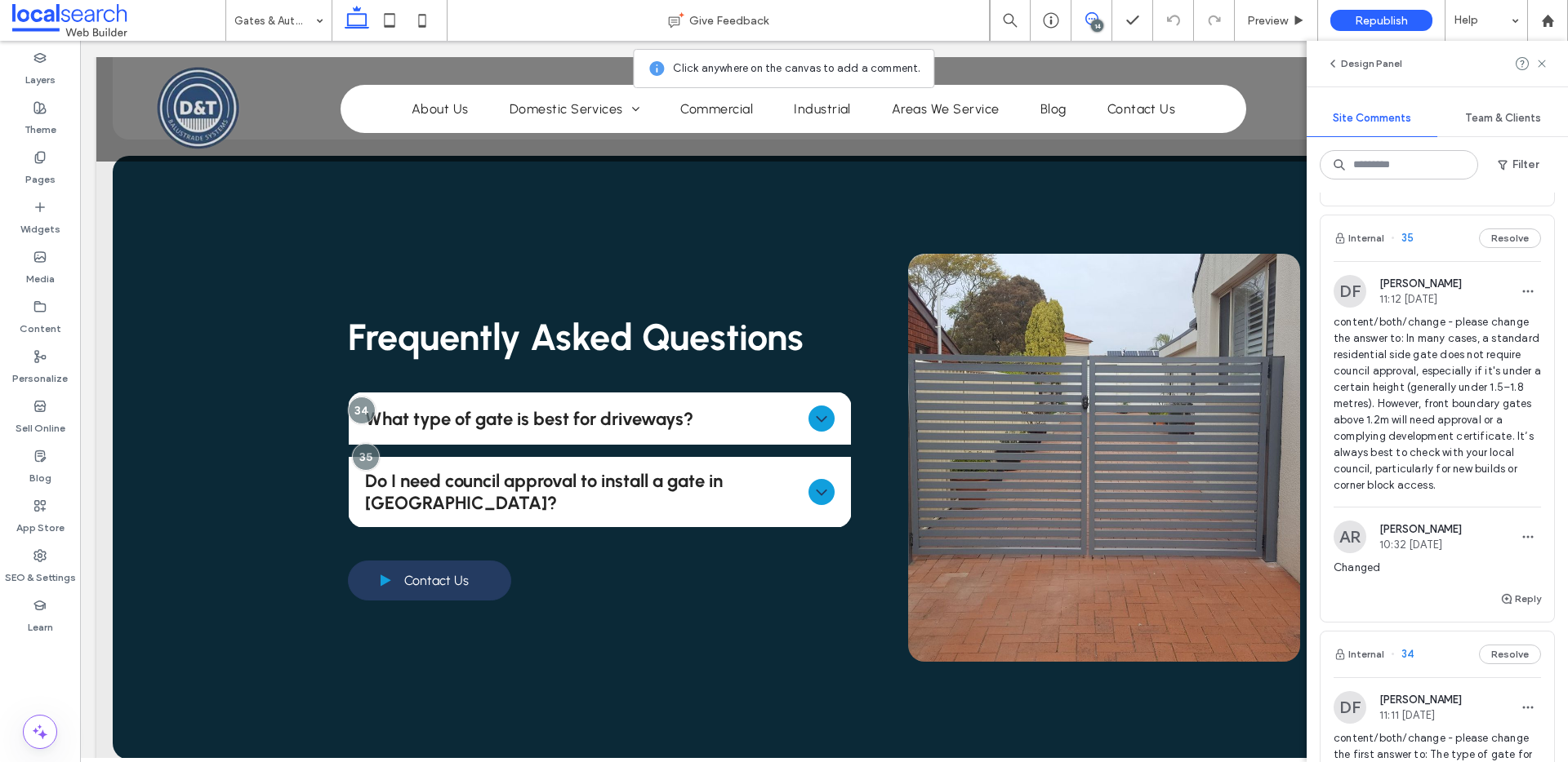
scroll to position [417, 0]
click at [1513, 245] on button "Resolve" at bounding box center [1509, 236] width 62 height 20
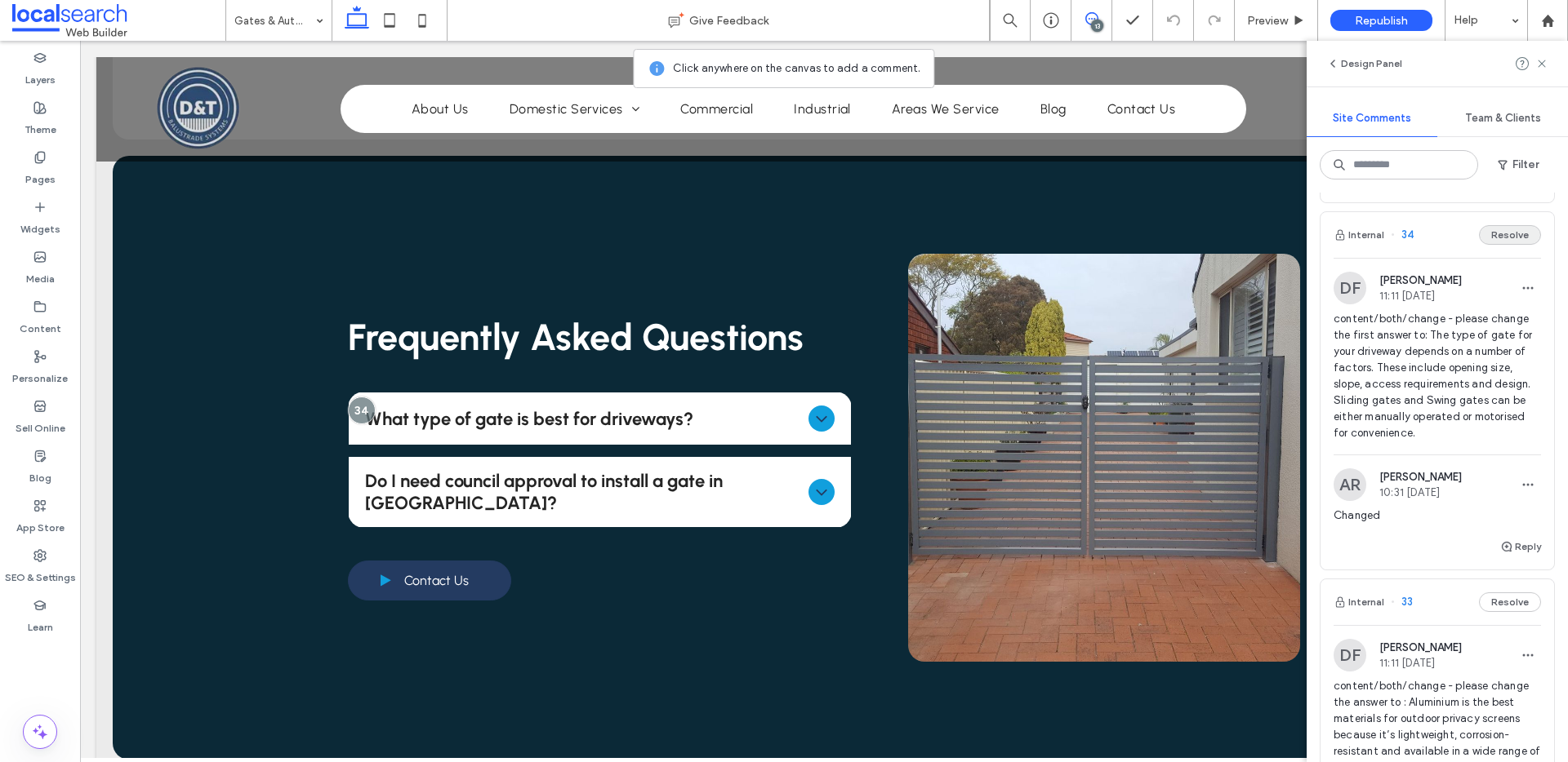
click at [1491, 245] on button "Resolve" at bounding box center [1509, 236] width 62 height 20
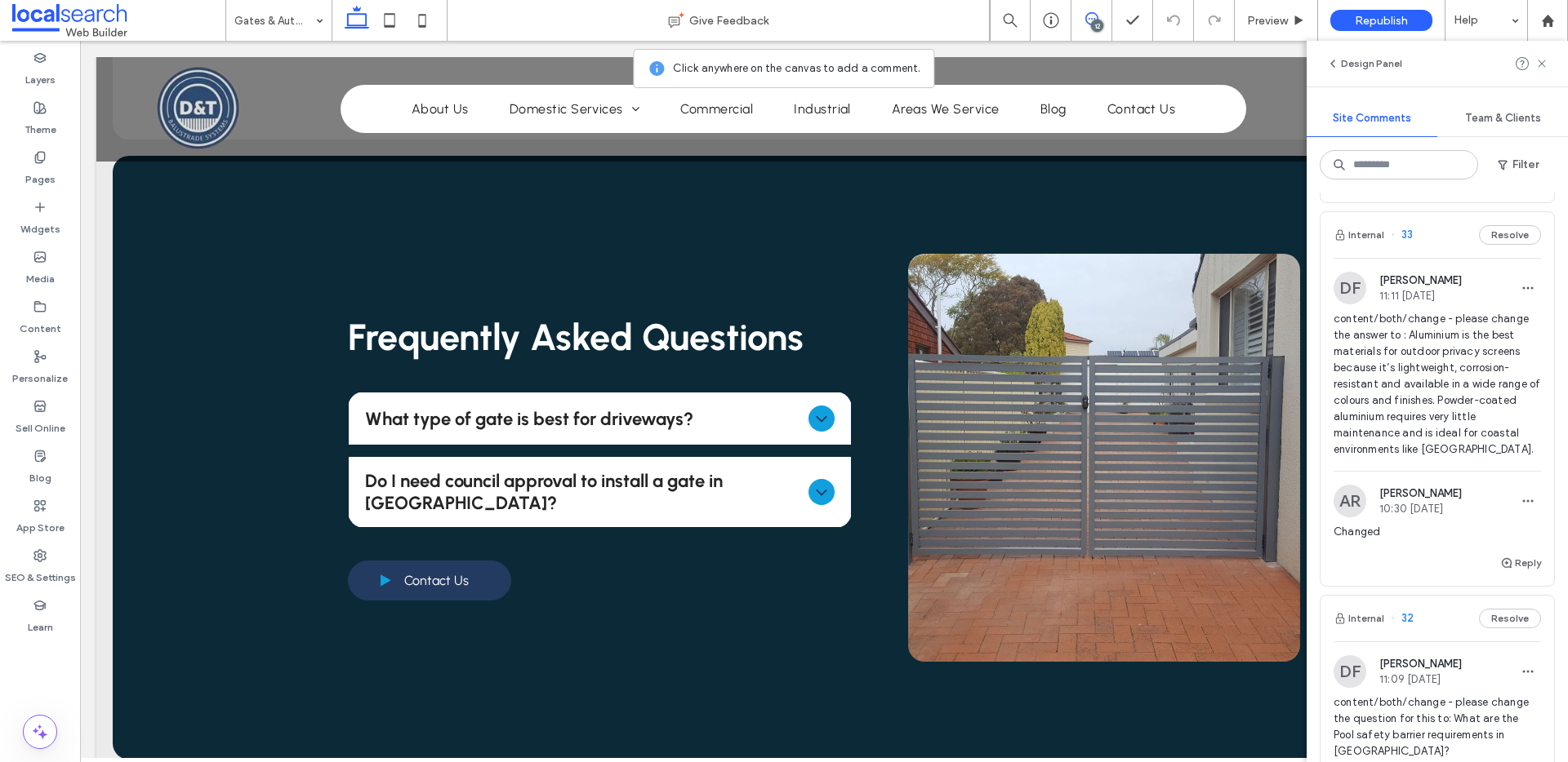
click at [1422, 245] on div "Internal 33 Resolve" at bounding box center [1437, 235] width 233 height 45
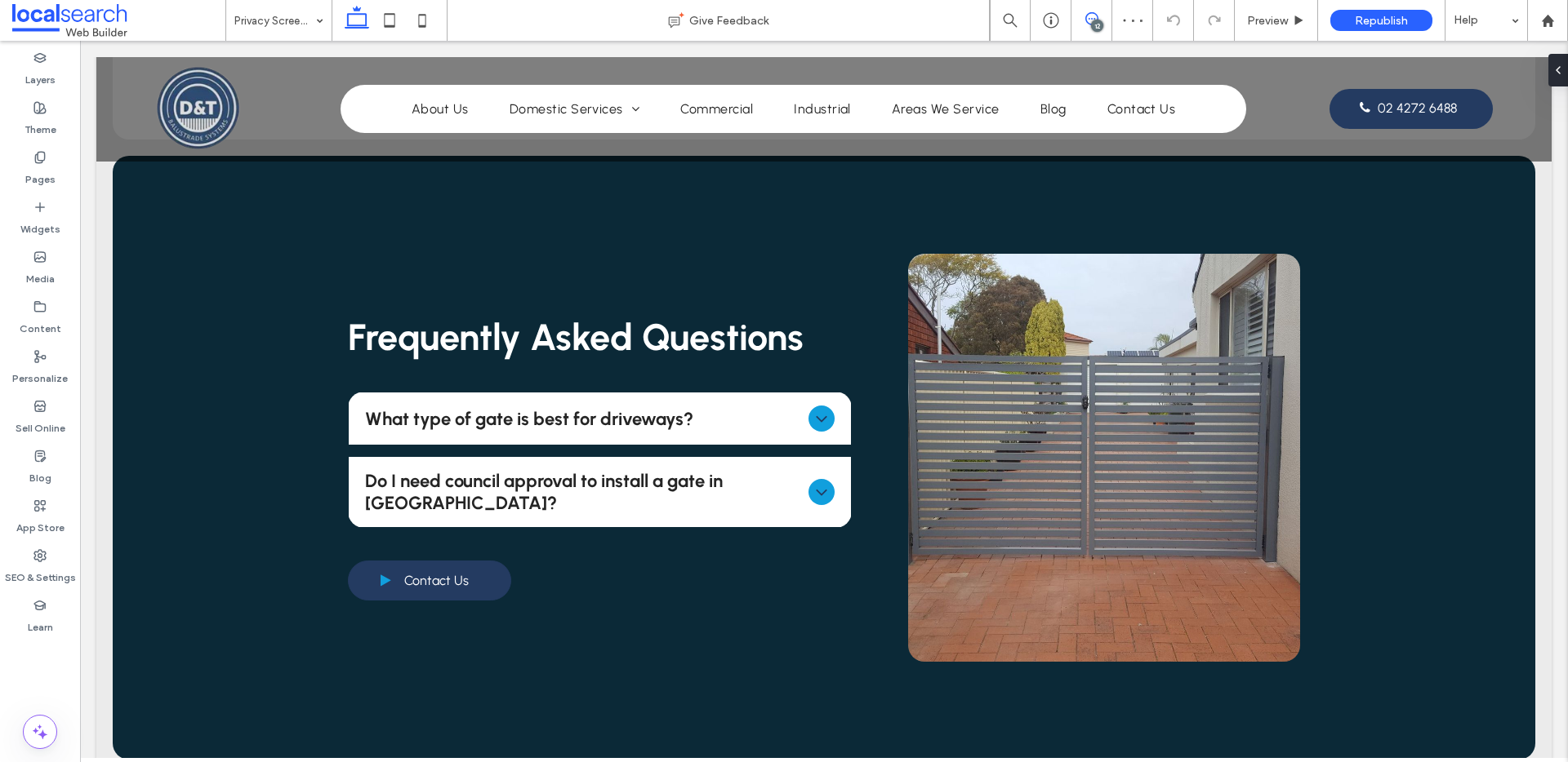
click at [1096, 18] on icon at bounding box center [1092, 19] width 13 height 13
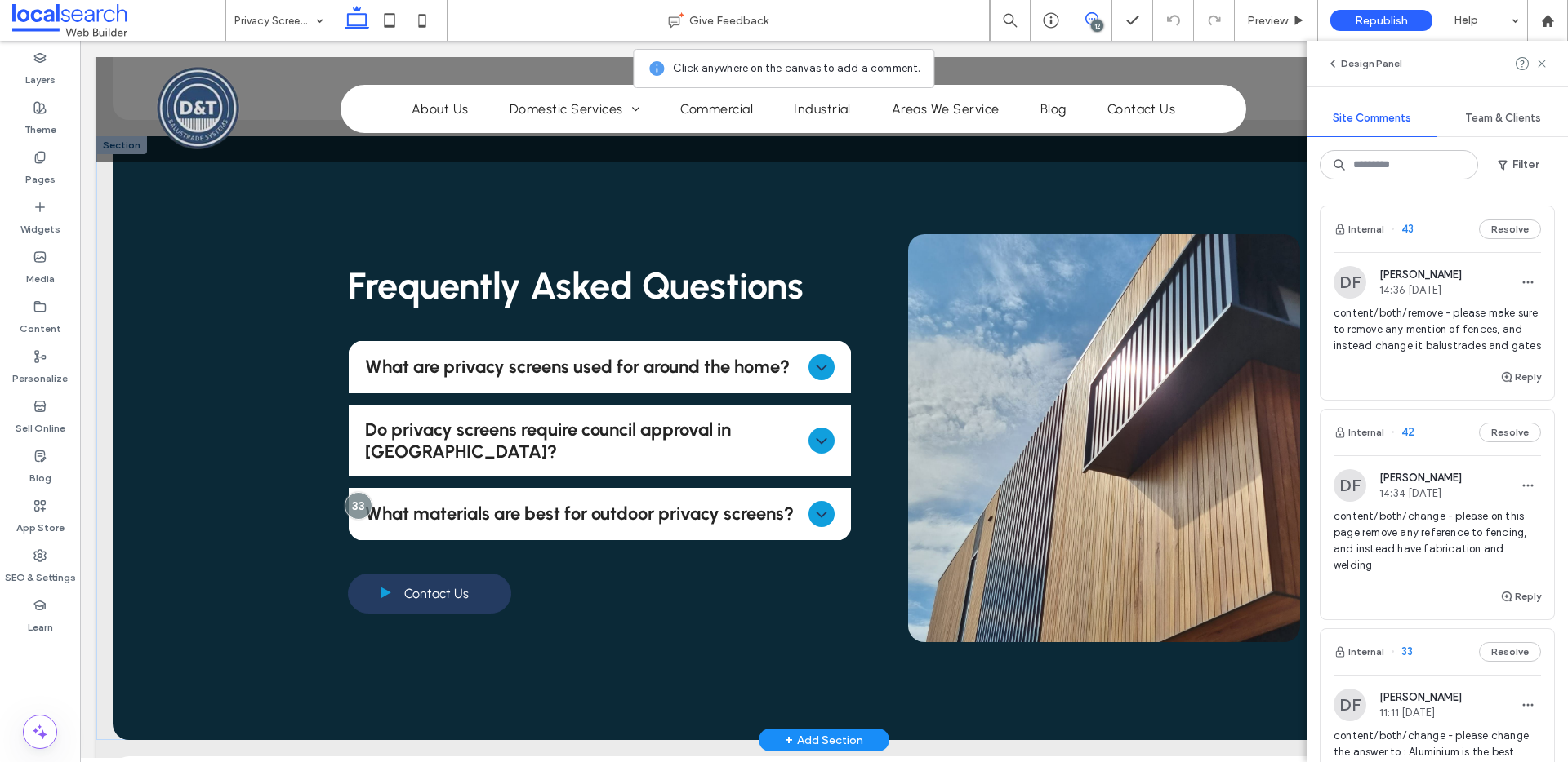
click at [814, 504] on icon at bounding box center [822, 514] width 20 height 20
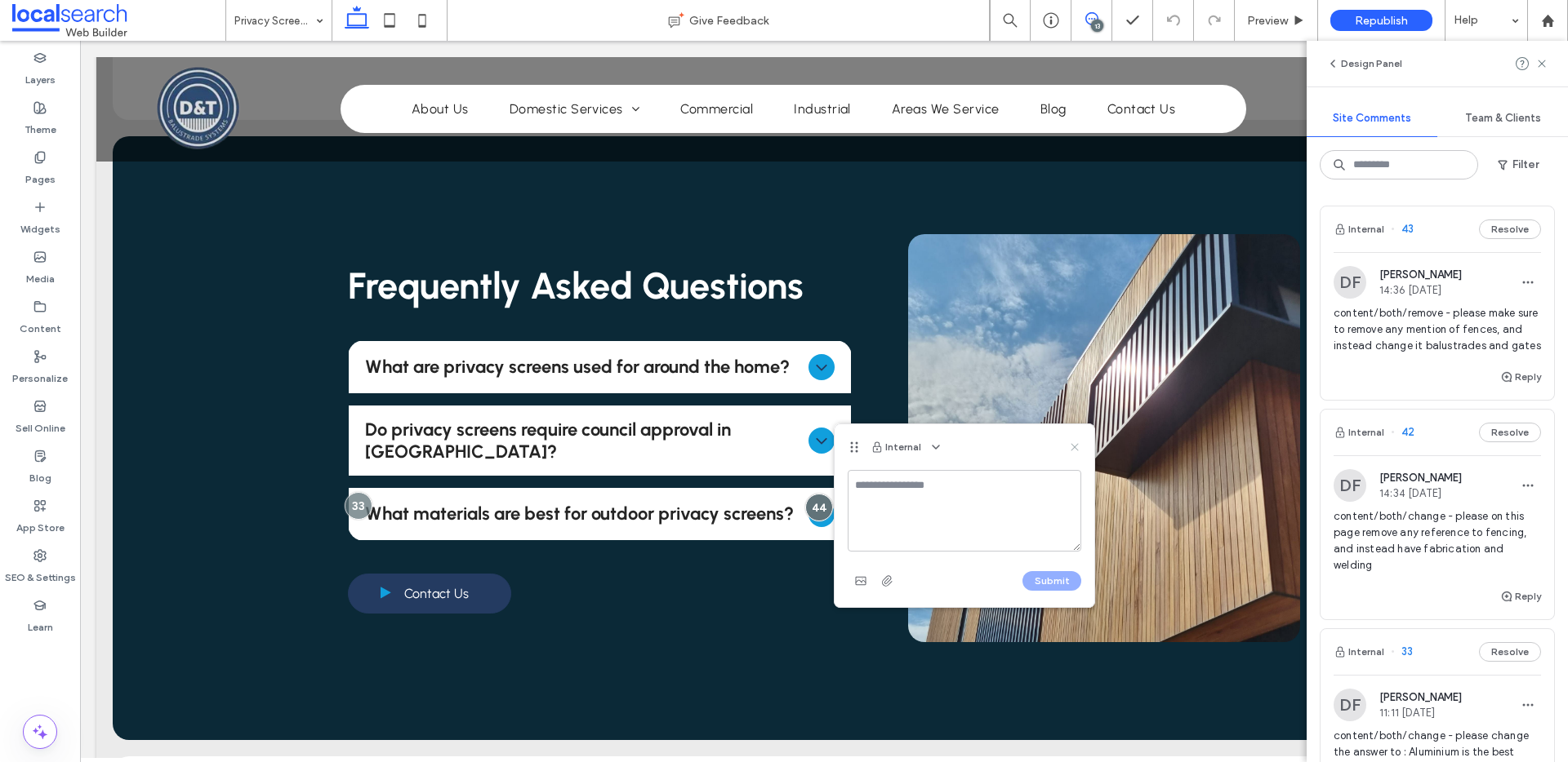
click at [1073, 447] on icon at bounding box center [1075, 447] width 13 height 13
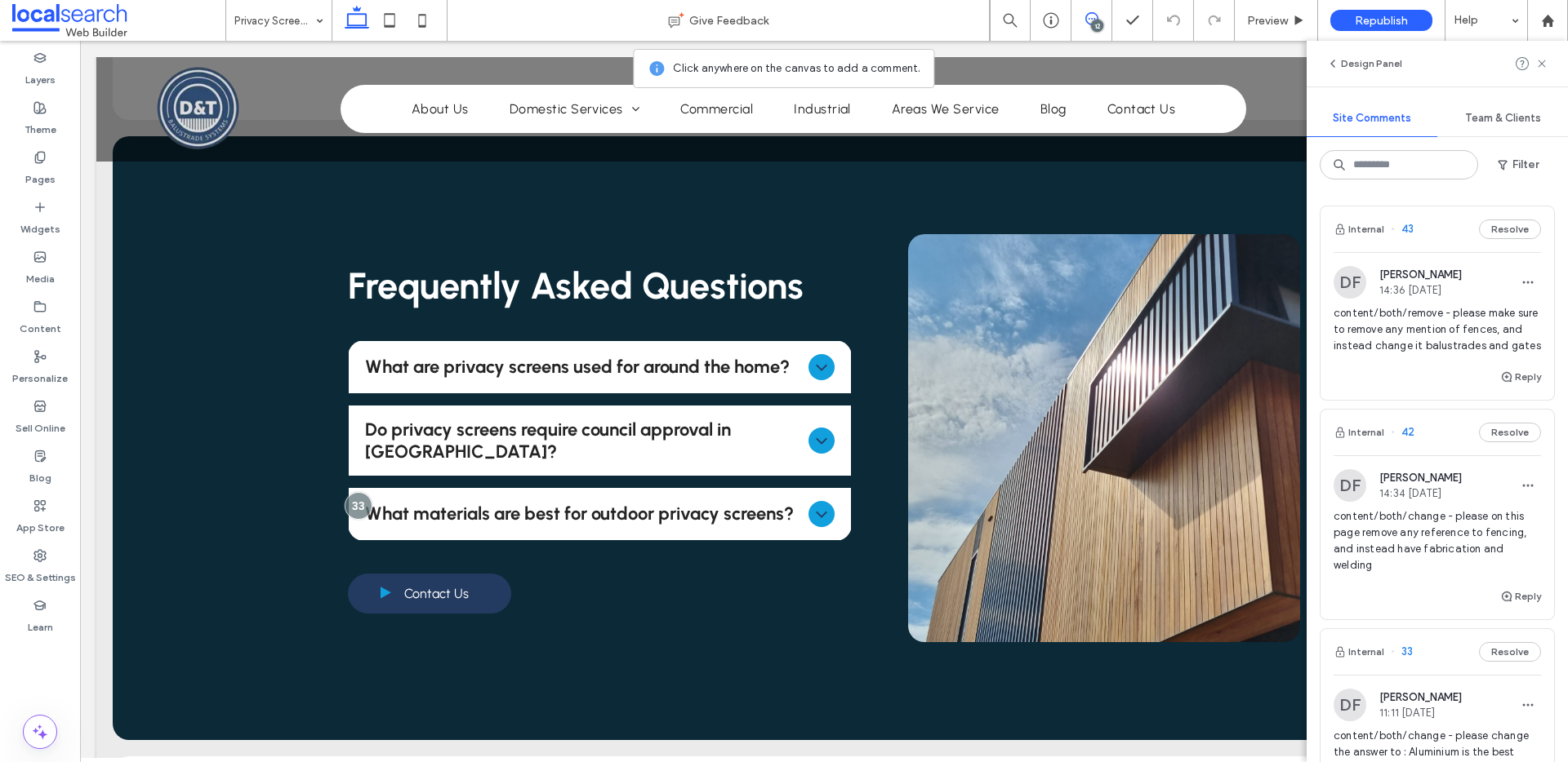
click at [1550, 64] on div "Design Panel" at bounding box center [1437, 63] width 261 height 45
click at [1546, 64] on icon at bounding box center [1542, 64] width 13 height 13
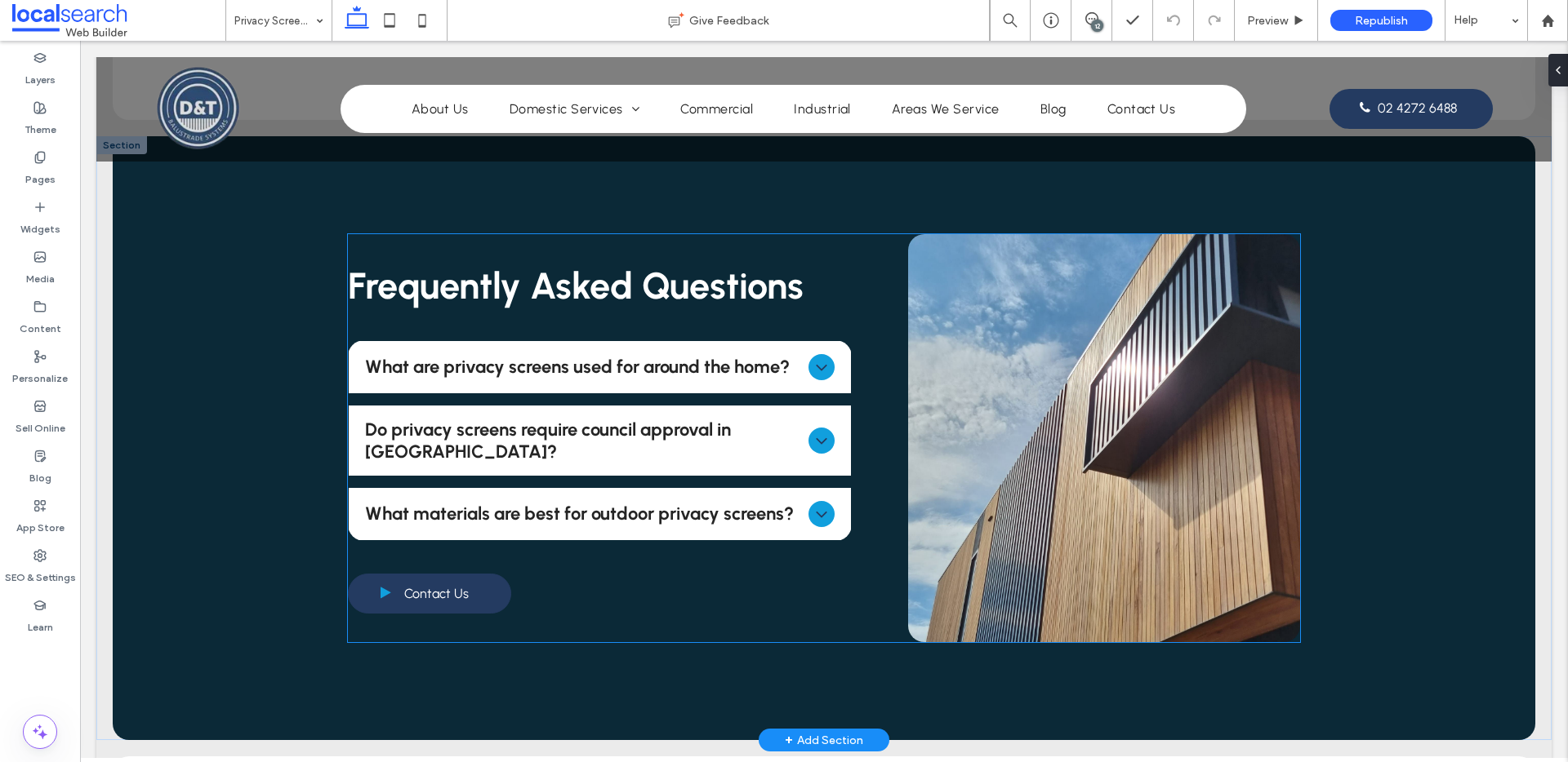
click at [825, 510] on div at bounding box center [822, 514] width 26 height 26
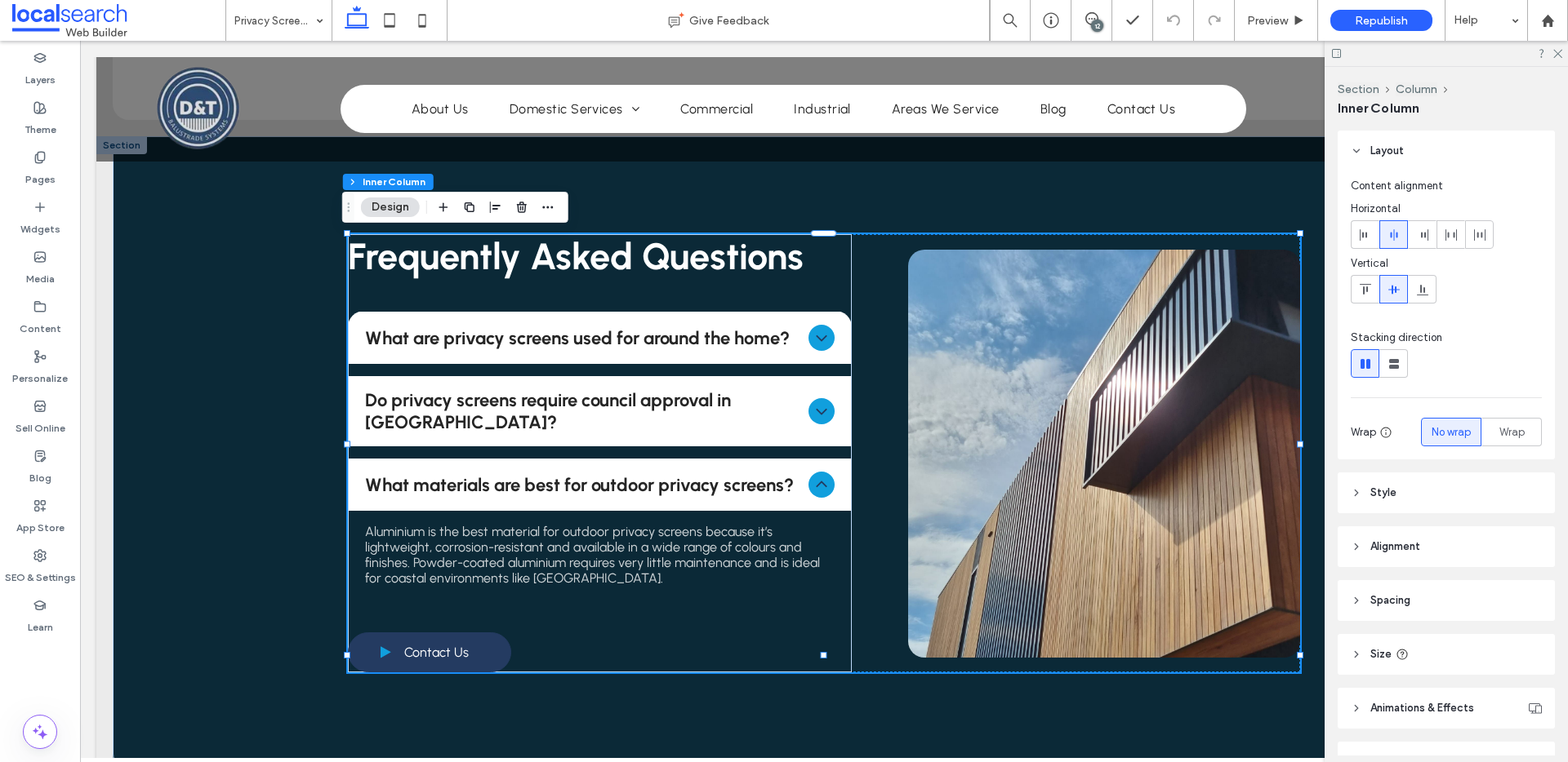
click at [1097, 23] on div "12" at bounding box center [1097, 26] width 12 height 12
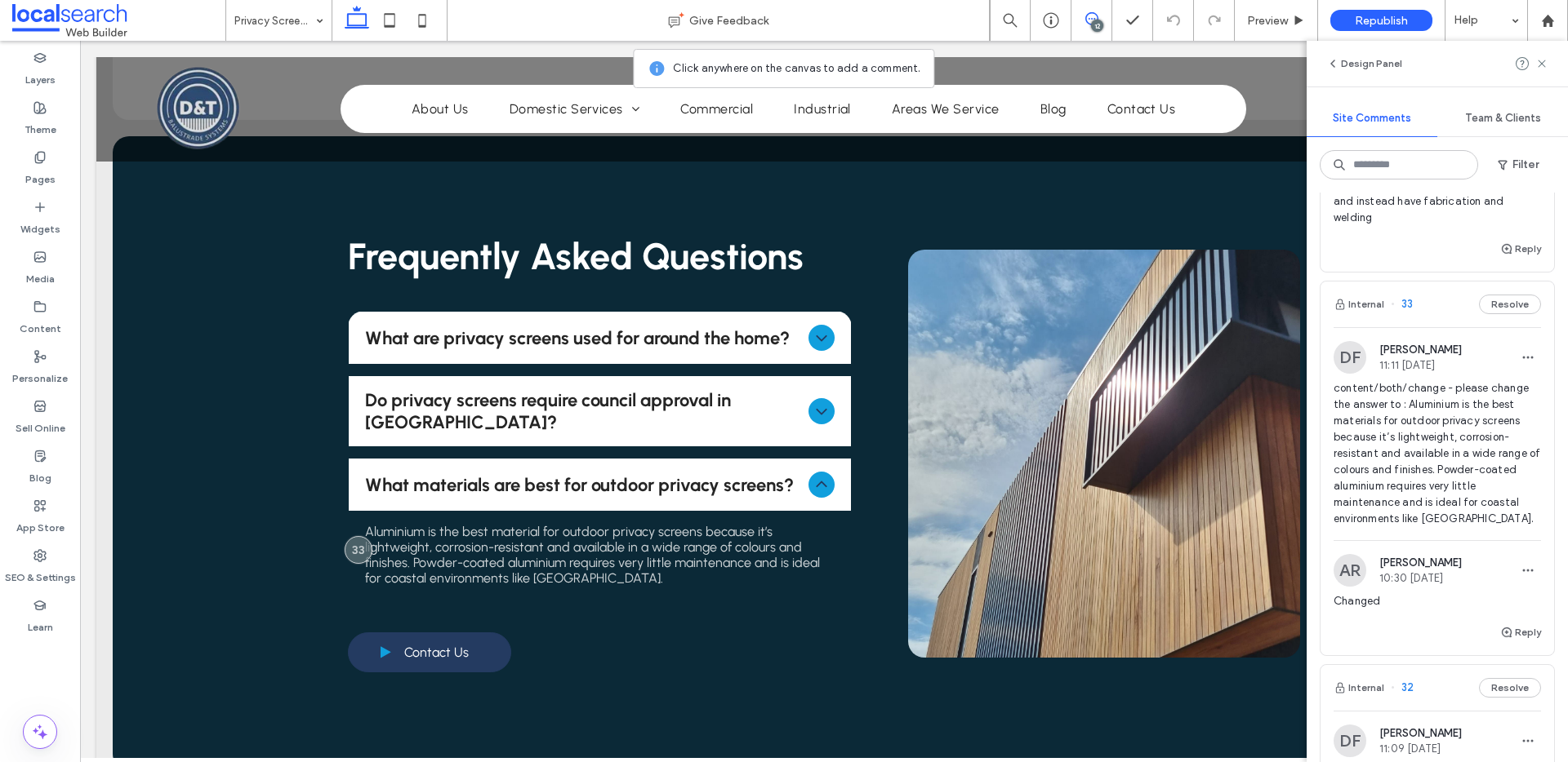
scroll to position [351, 0]
click at [1483, 311] on button "Resolve" at bounding box center [1509, 302] width 62 height 20
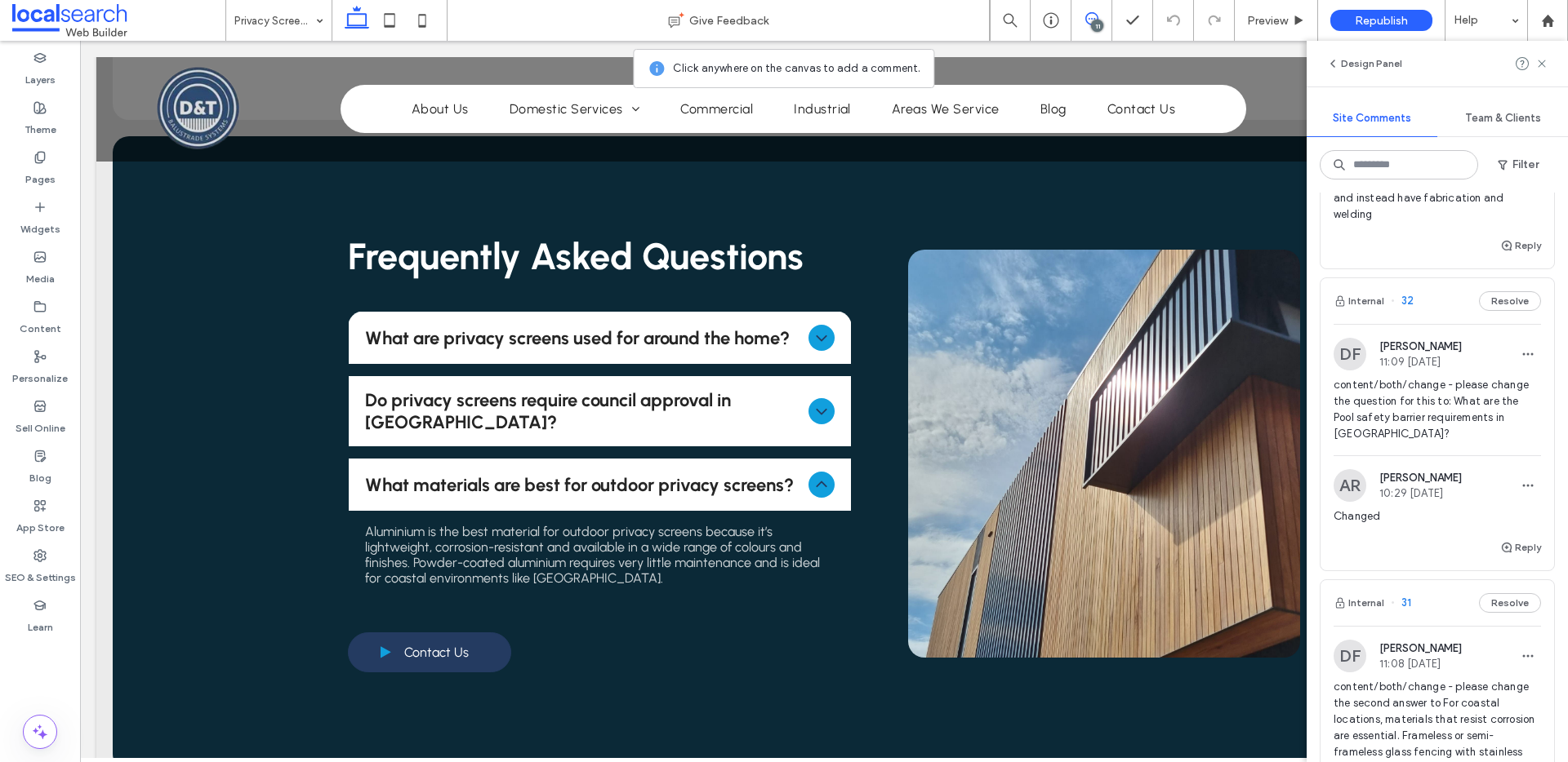
click at [1446, 318] on div "Internal 32 Resolve" at bounding box center [1437, 301] width 233 height 45
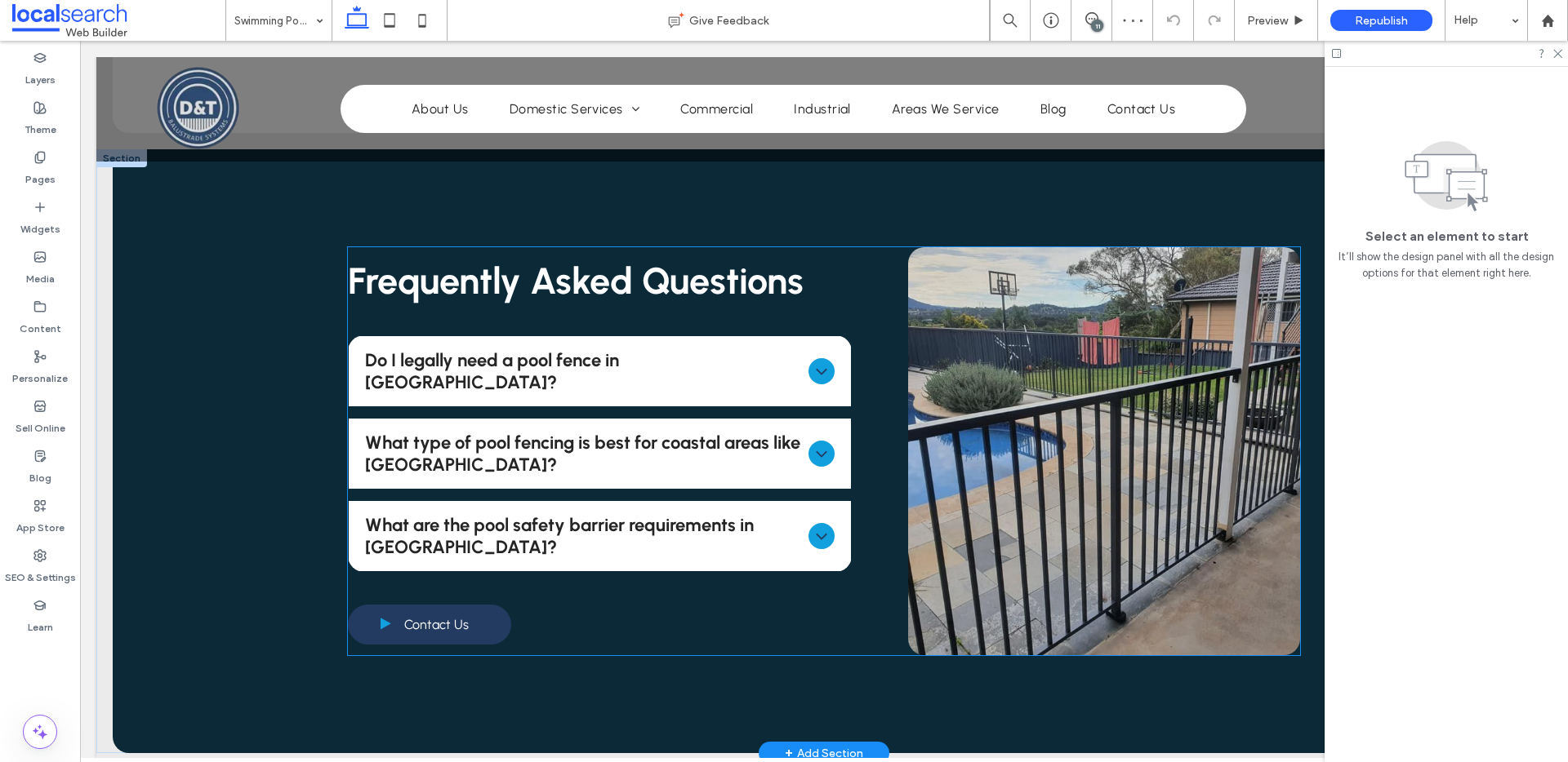
click at [812, 526] on icon at bounding box center [822, 536] width 20 height 20
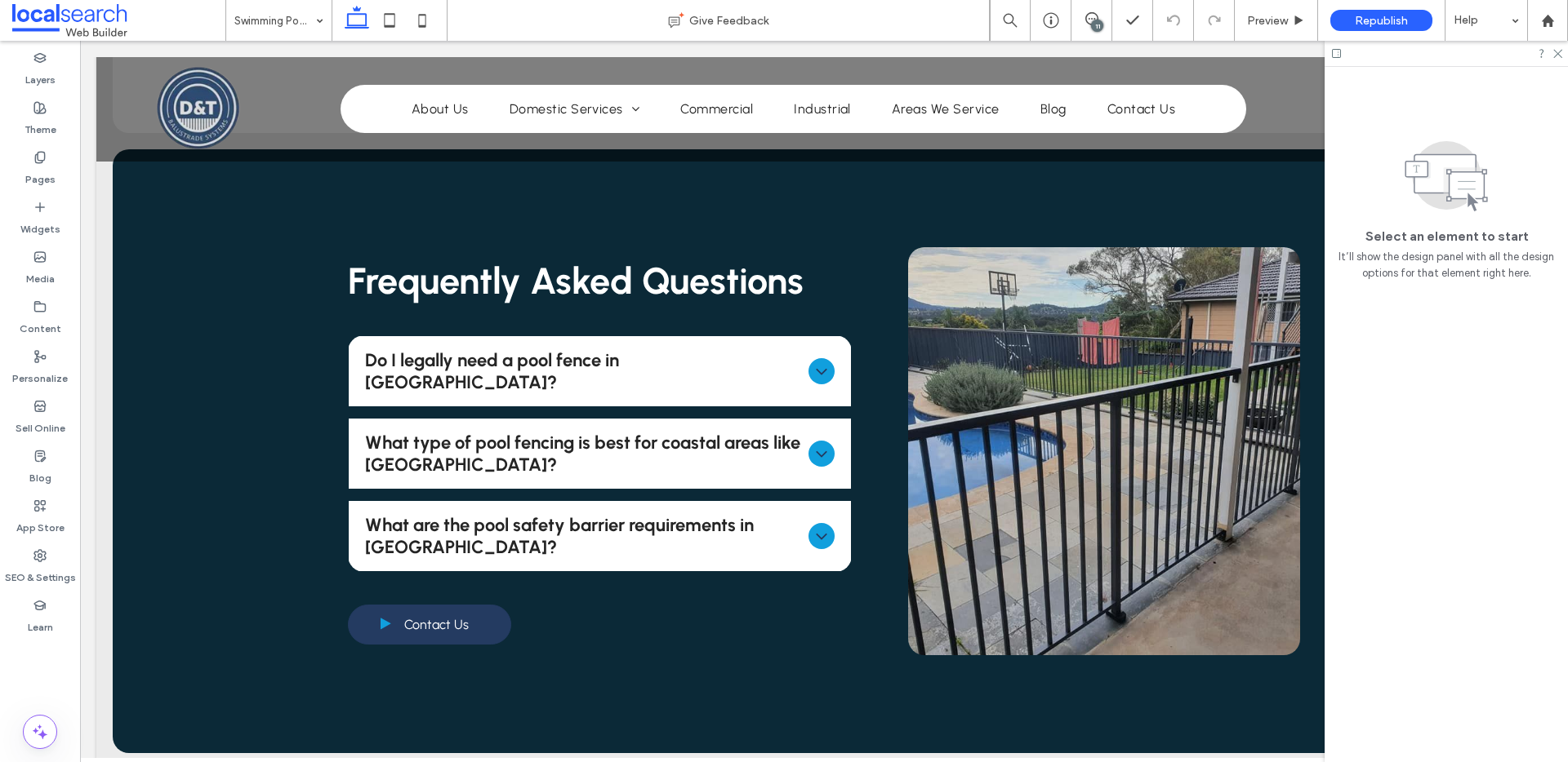
click at [1550, 50] on div at bounding box center [1446, 53] width 243 height 26
click at [1557, 50] on icon at bounding box center [1556, 52] width 11 height 11
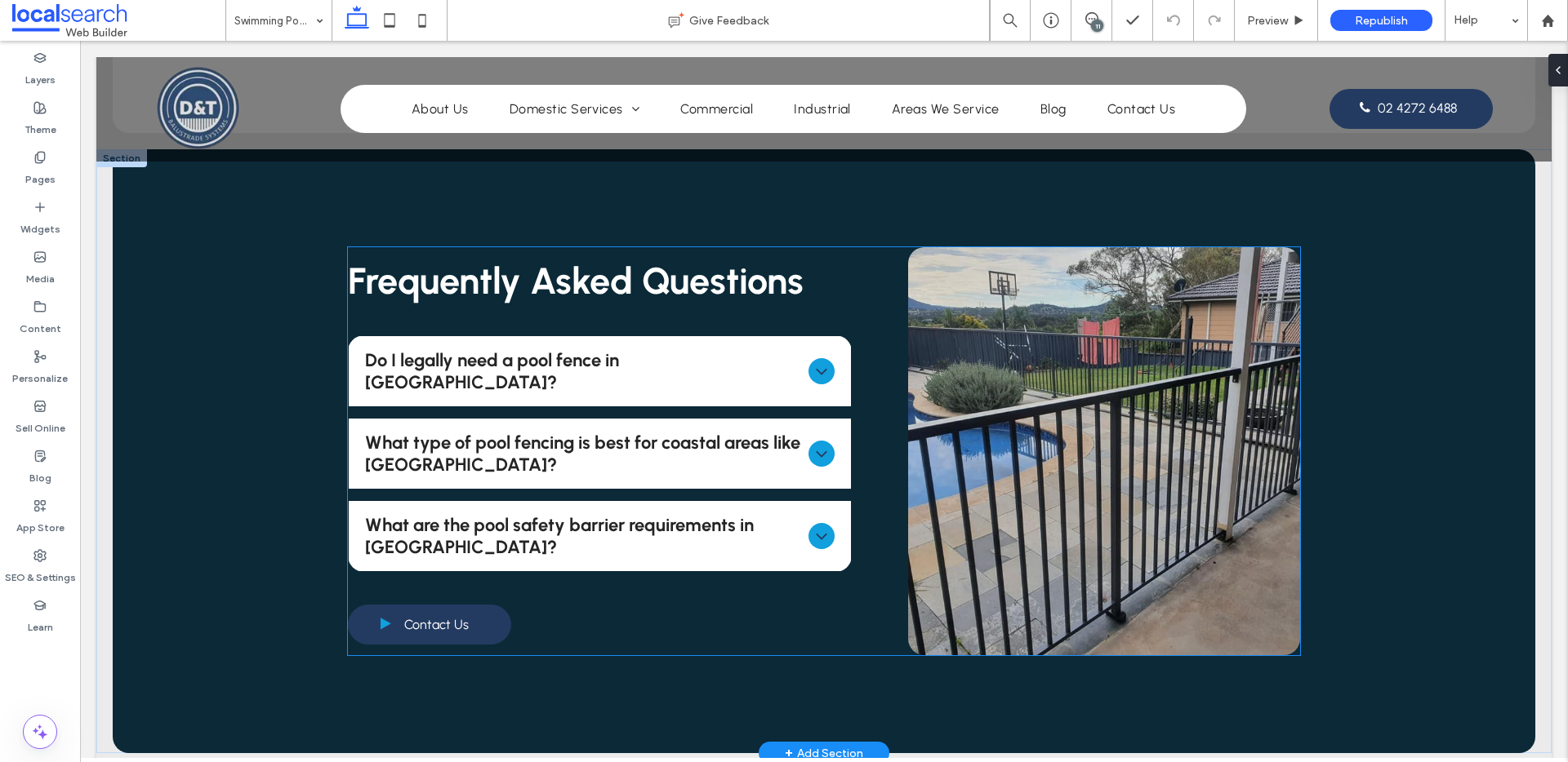
click at [816, 526] on icon at bounding box center [822, 536] width 20 height 20
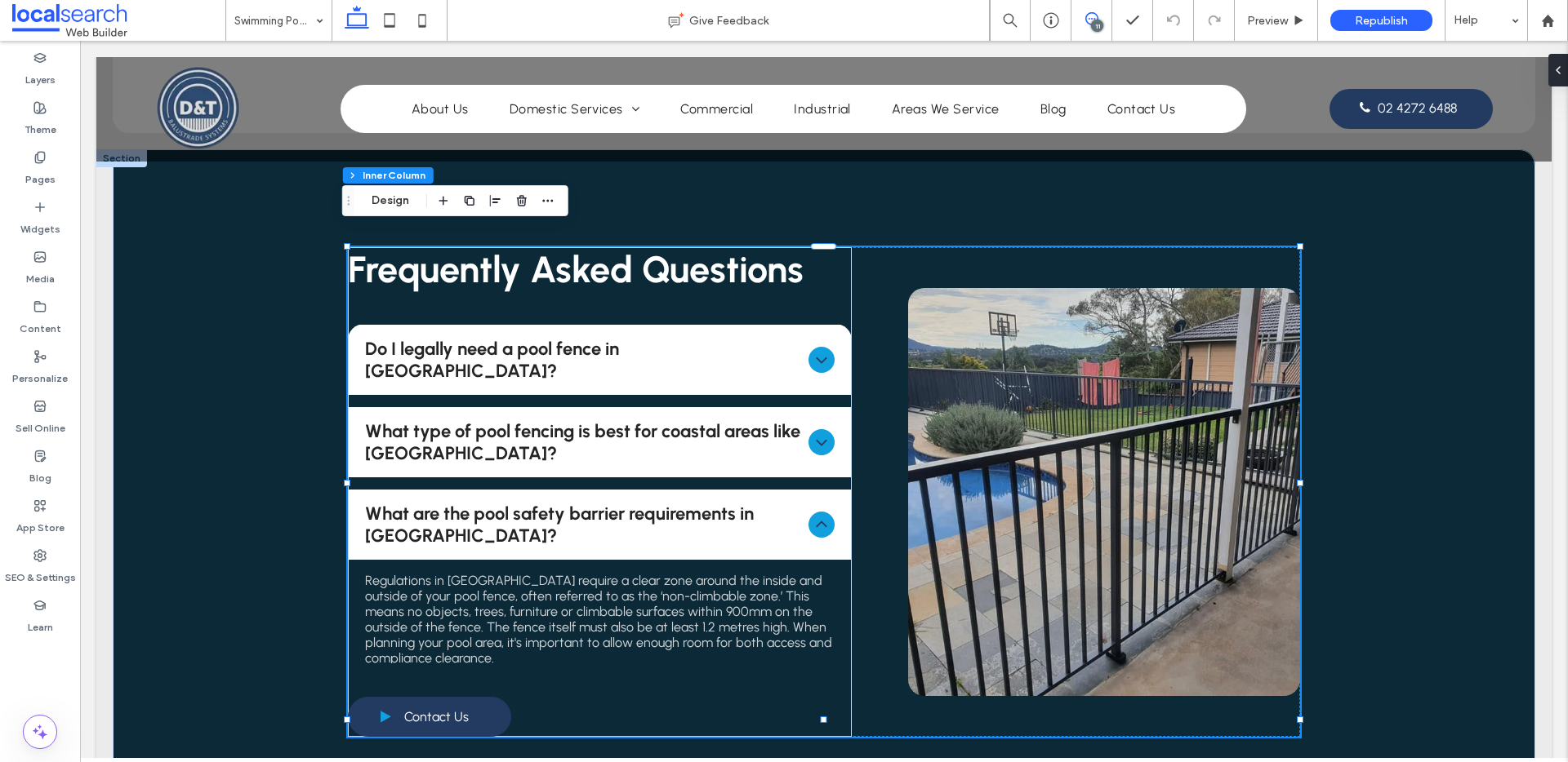
click at [1085, 20] on use at bounding box center [1092, 19] width 13 height 13
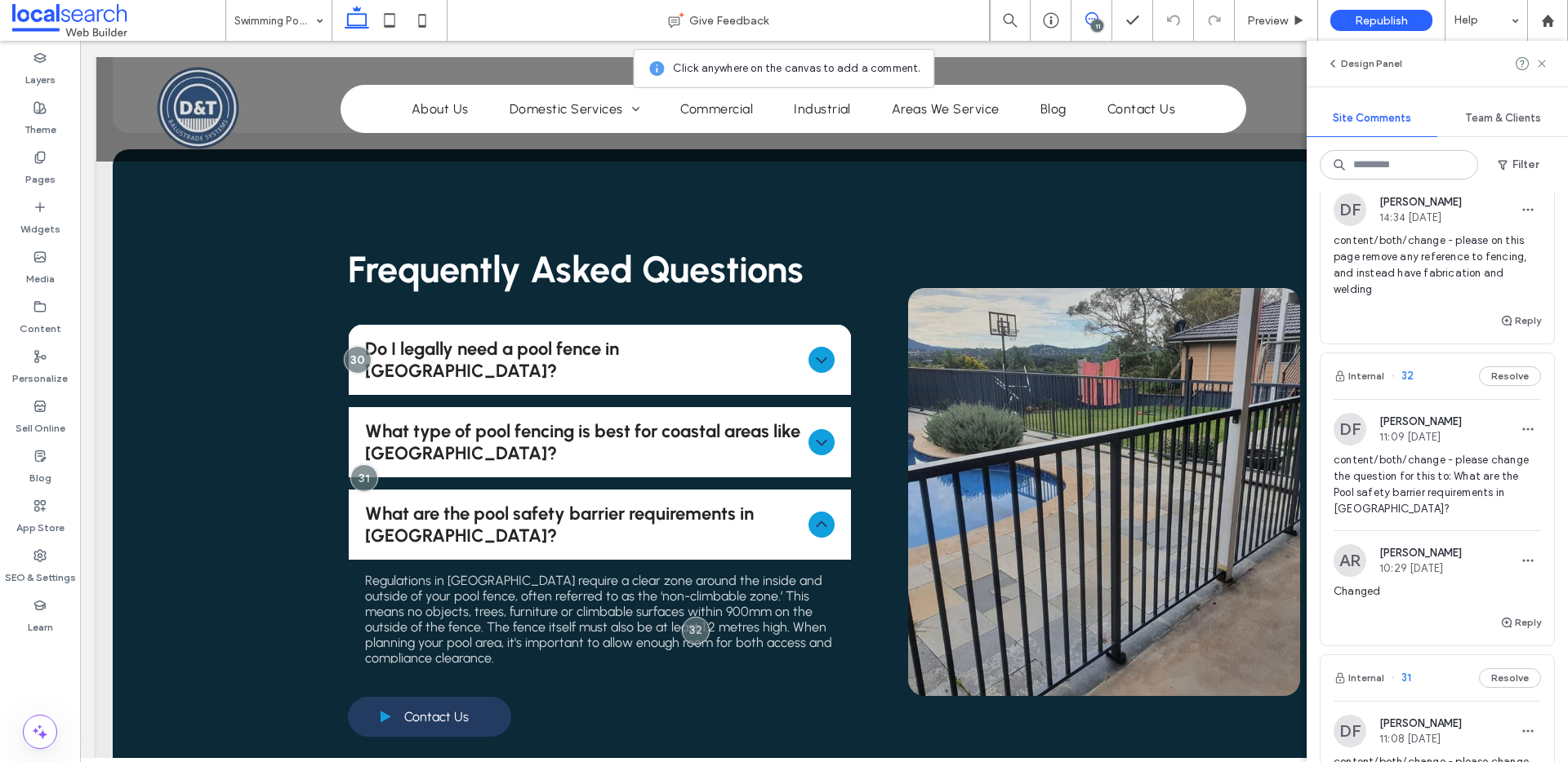
scroll to position [331, 0]
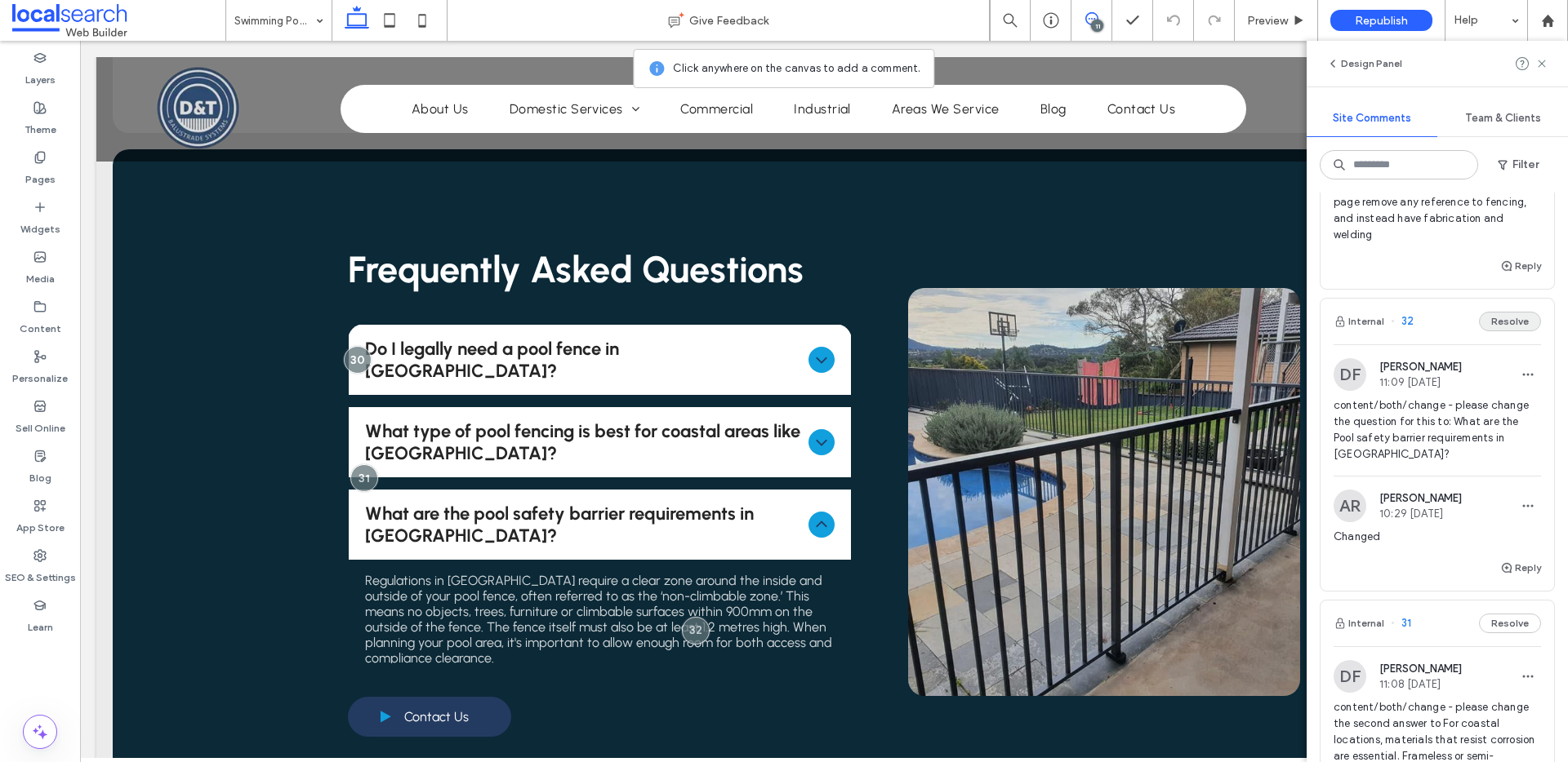
click at [1487, 331] on button "Resolve" at bounding box center [1509, 321] width 62 height 20
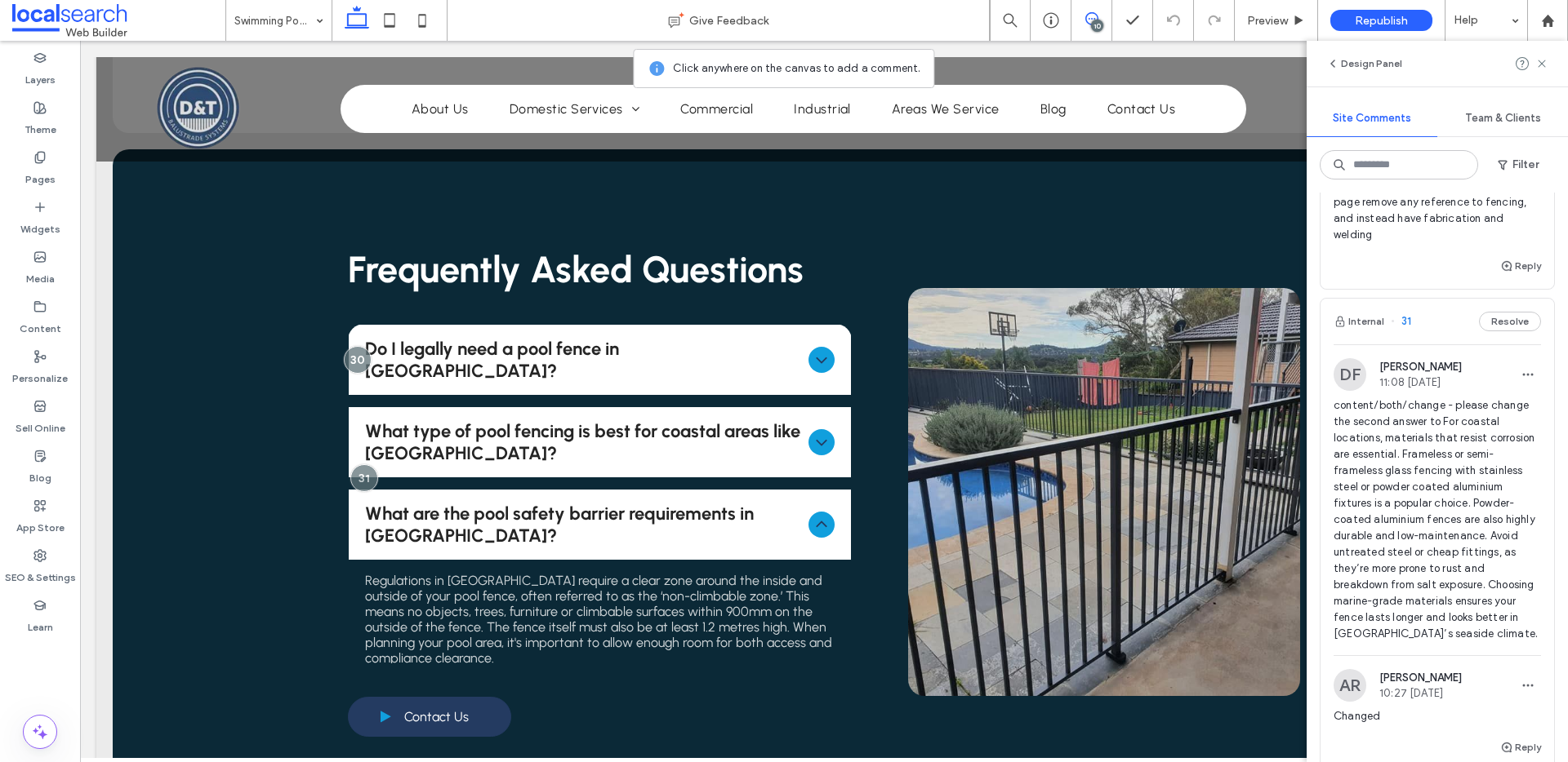
click at [1451, 341] on div "Internal 31 Resolve" at bounding box center [1437, 321] width 233 height 45
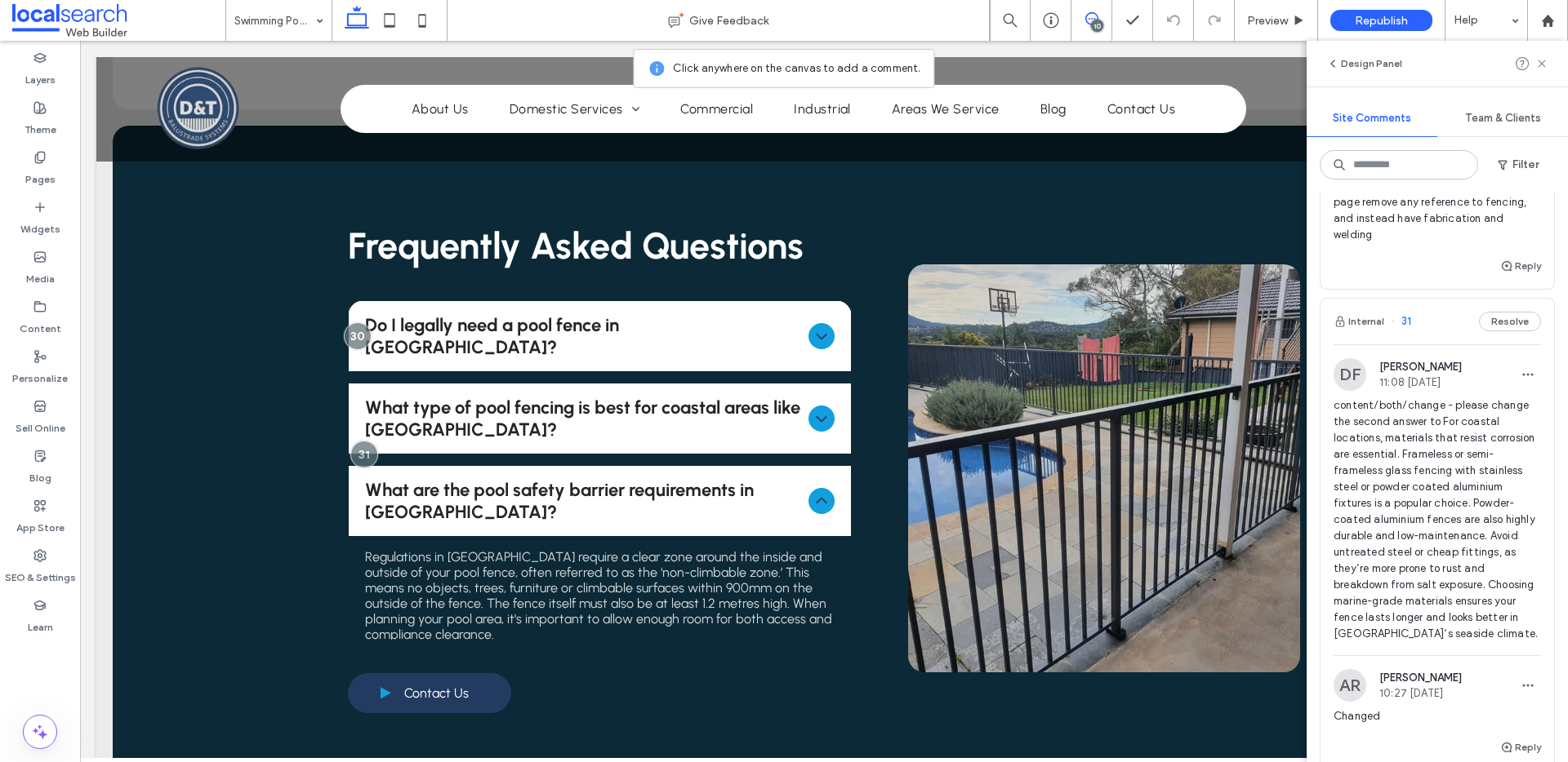
scroll to position [1231, 0]
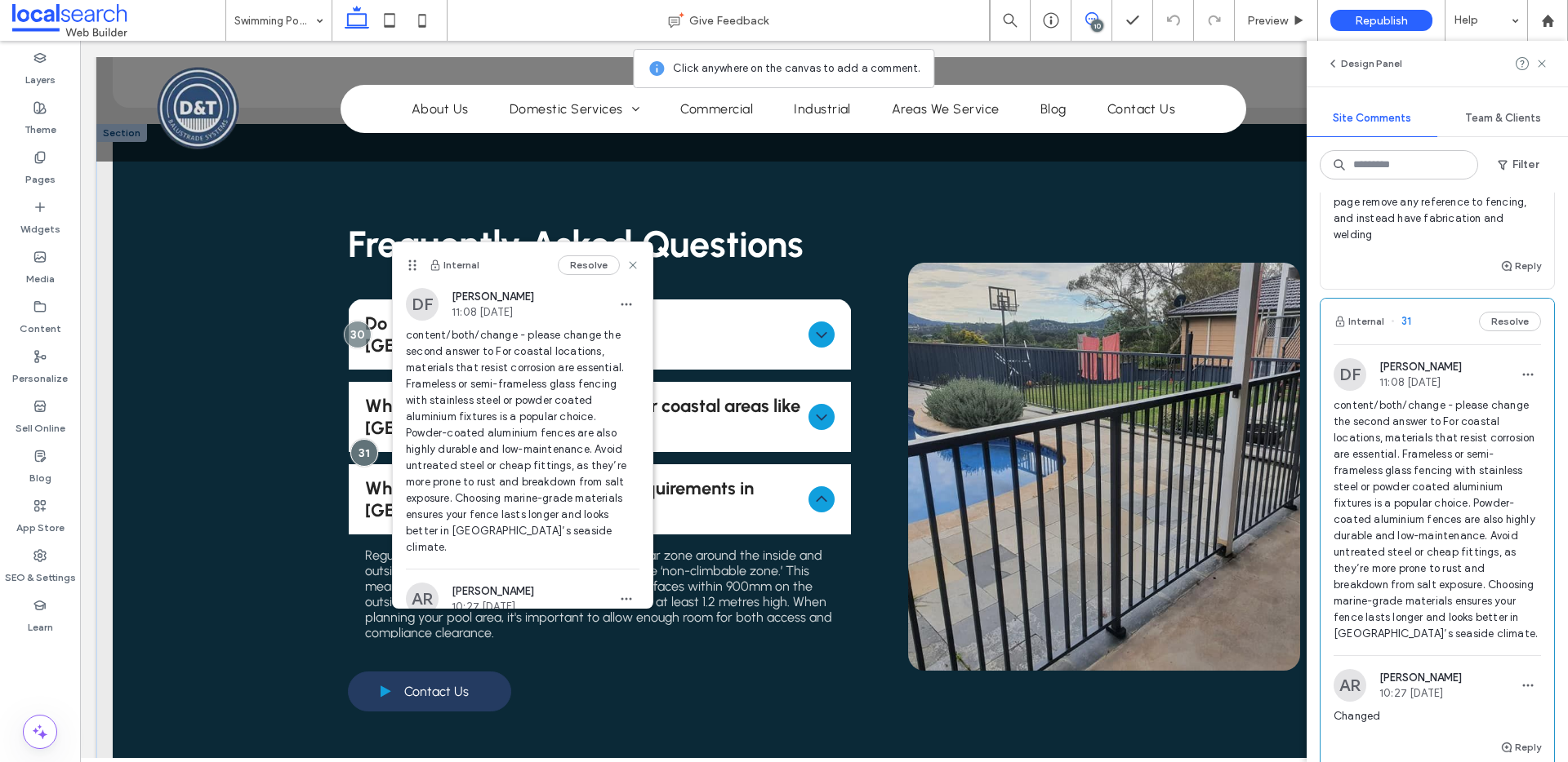
click at [812, 407] on icon at bounding box center [822, 417] width 20 height 20
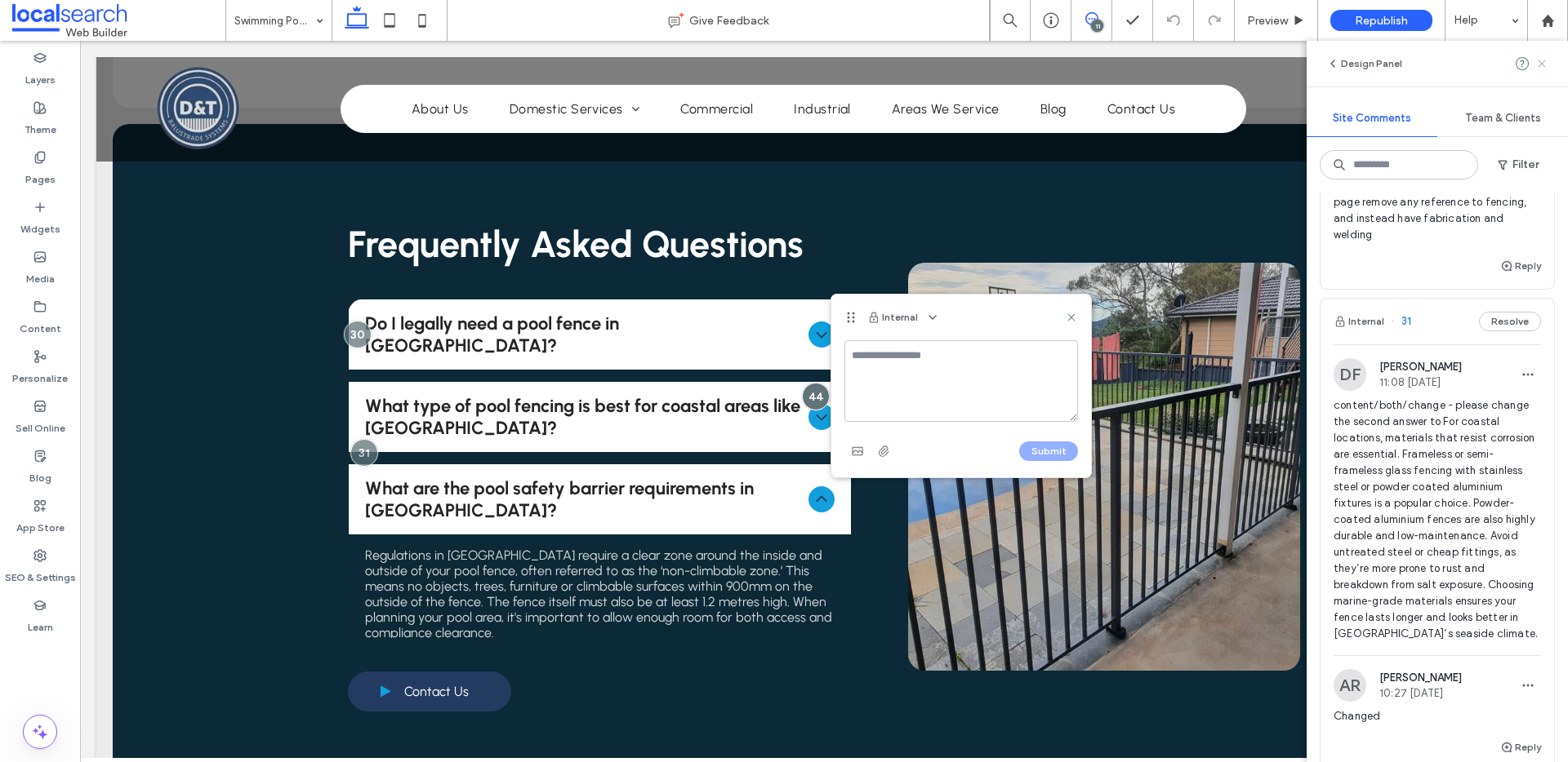
click at [1542, 60] on icon at bounding box center [1542, 64] width 13 height 13
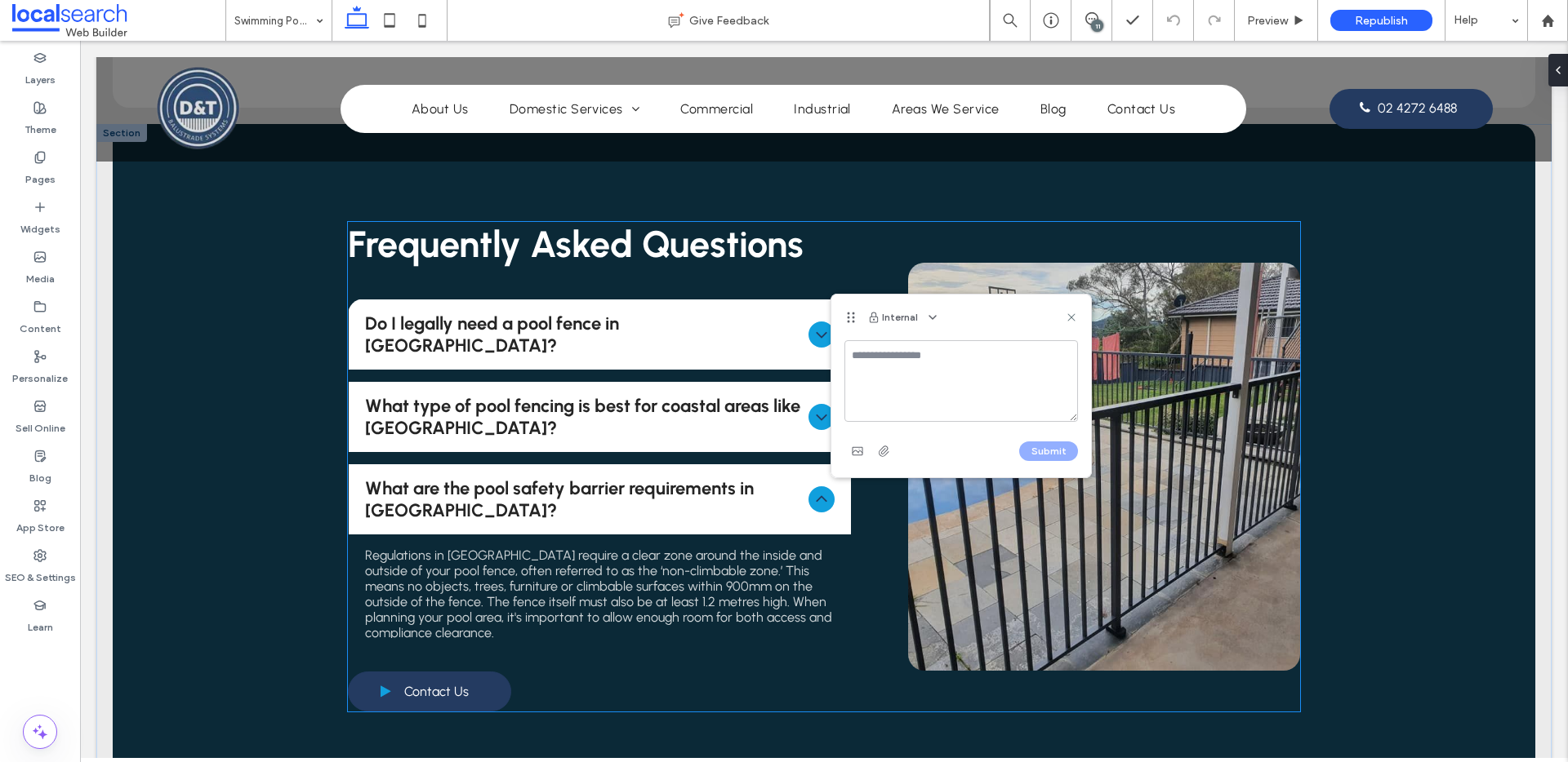
click at [781, 395] on span "What type of pool fencing is best for coastal areas like Wollongong?" at bounding box center [582, 417] width 436 height 44
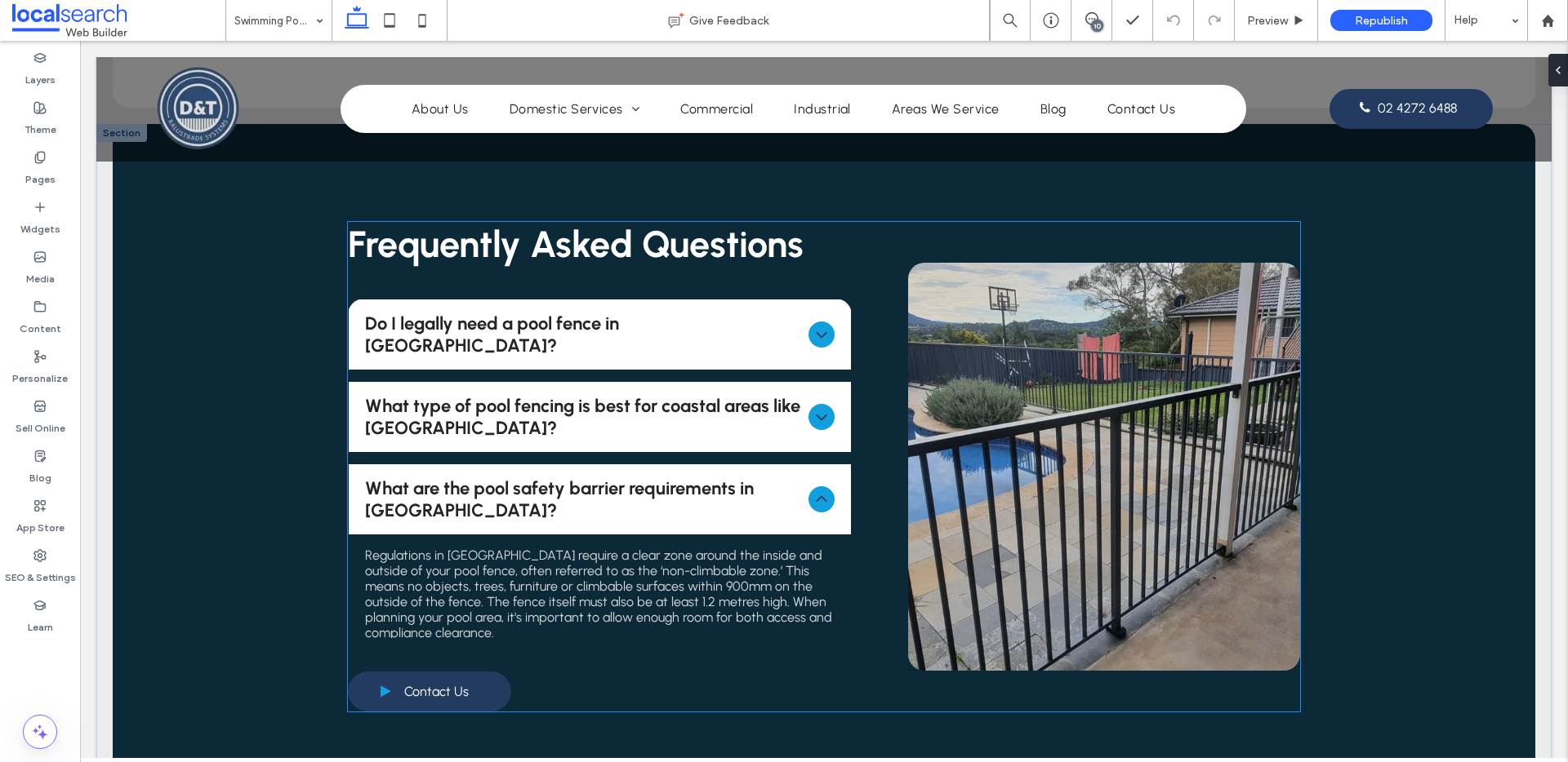
click at [816, 415] on icon at bounding box center [821, 418] width 11 height 7
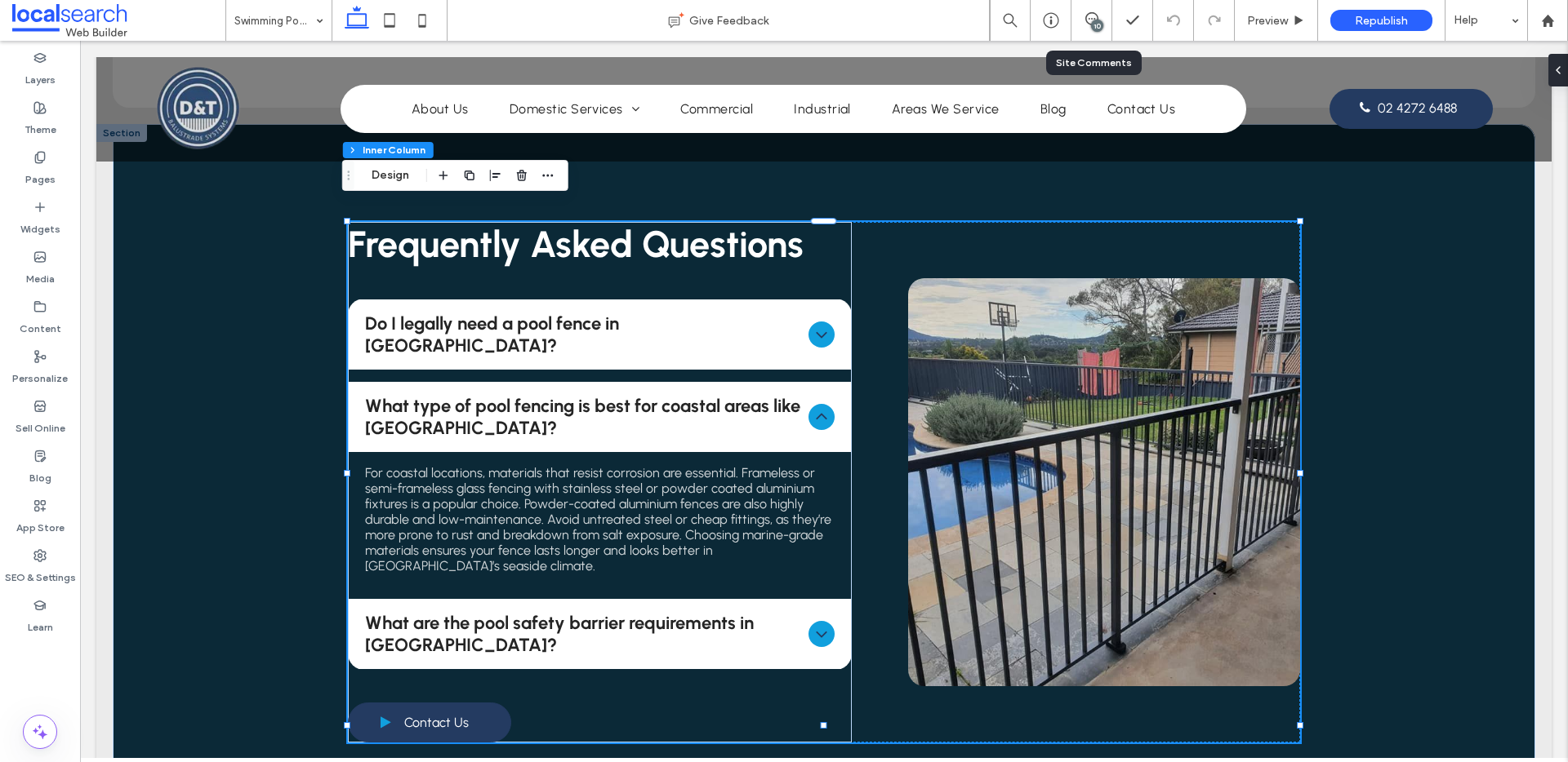
click at [1075, 8] on div "10" at bounding box center [1092, 20] width 41 height 40
click at [1083, 14] on span at bounding box center [1092, 19] width 40 height 13
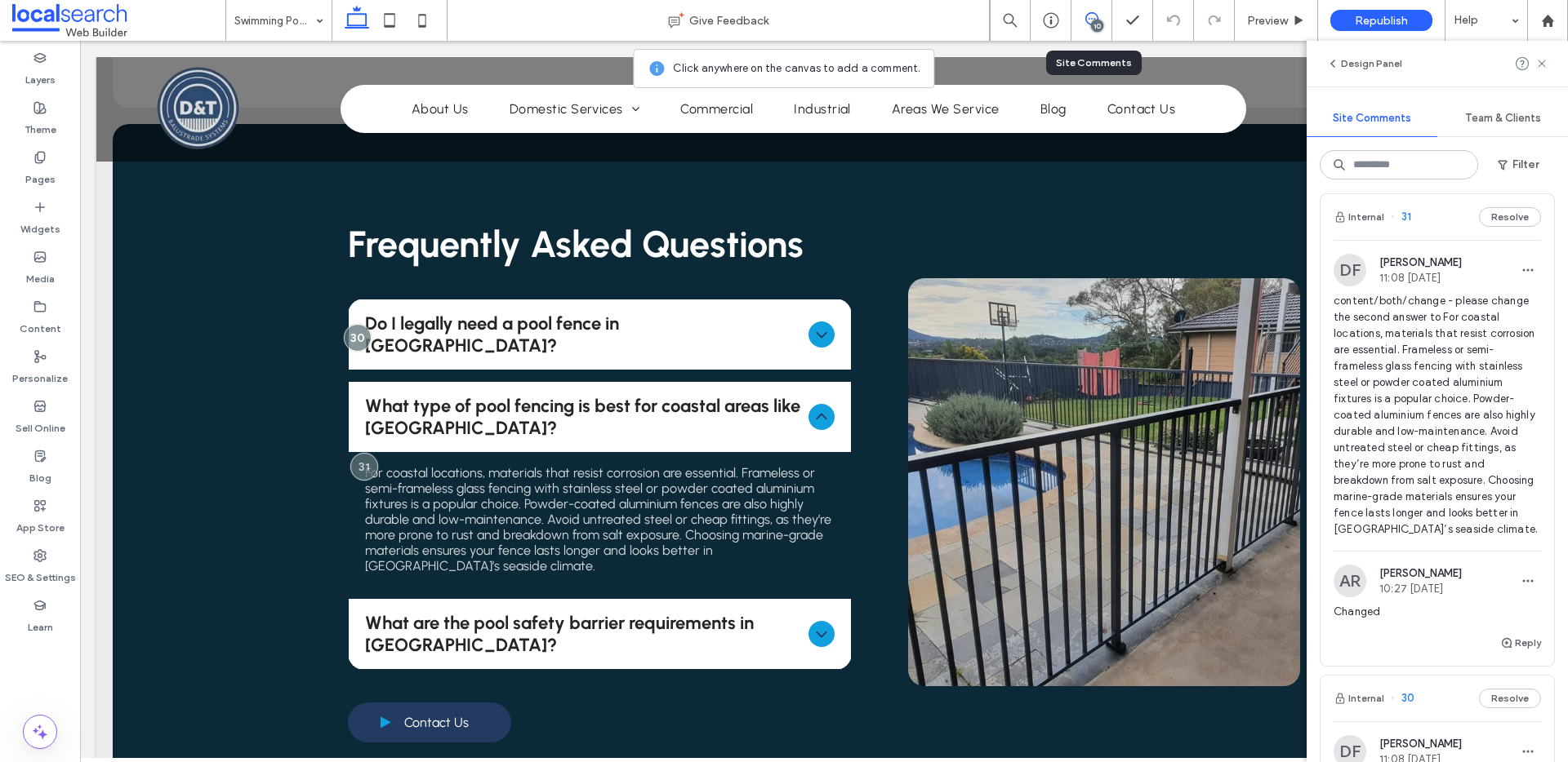
scroll to position [433, 0]
click at [1493, 228] on button "Resolve" at bounding box center [1509, 219] width 62 height 20
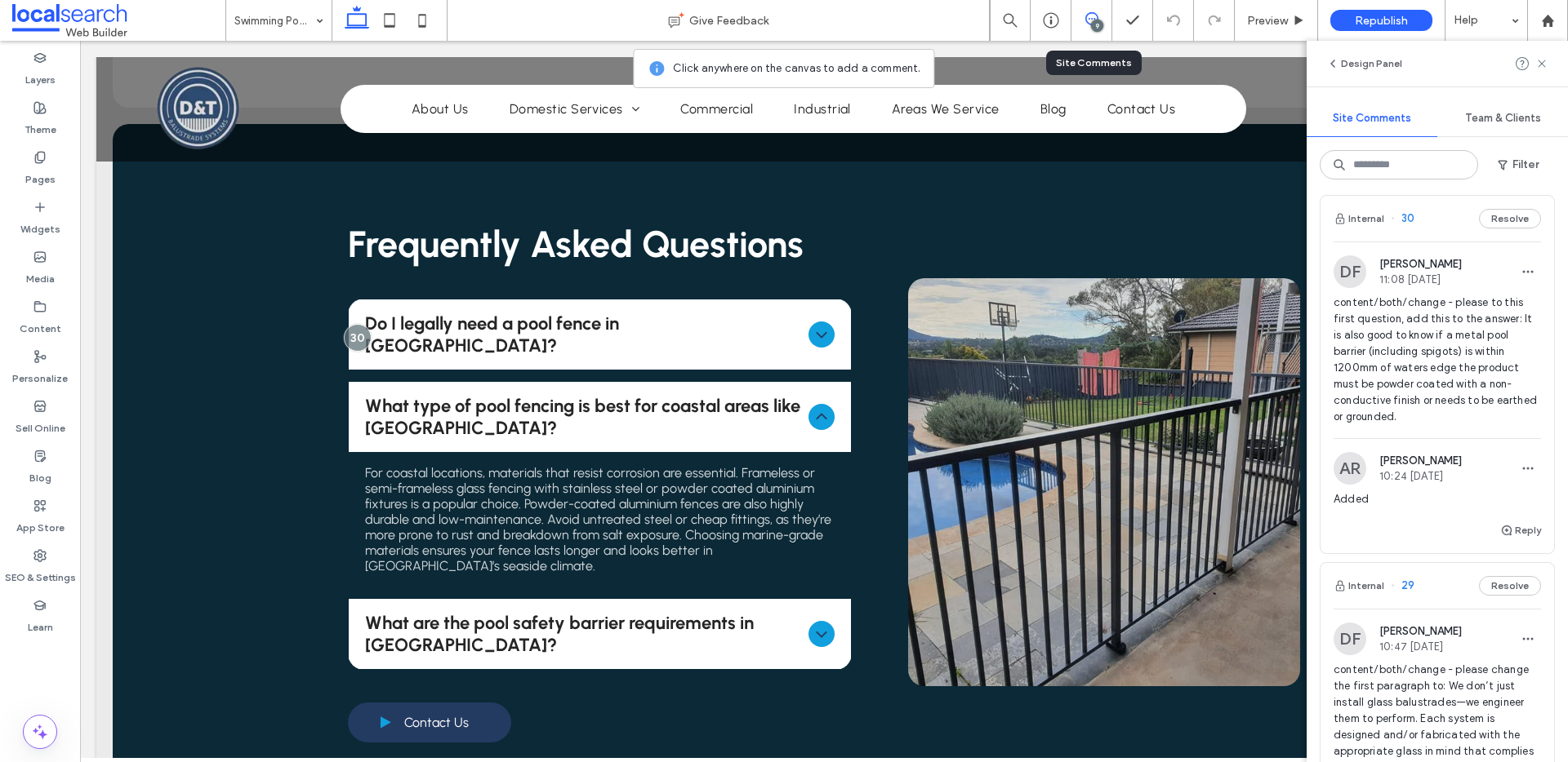
click at [1431, 239] on div "Internal 30 Resolve" at bounding box center [1437, 218] width 233 height 45
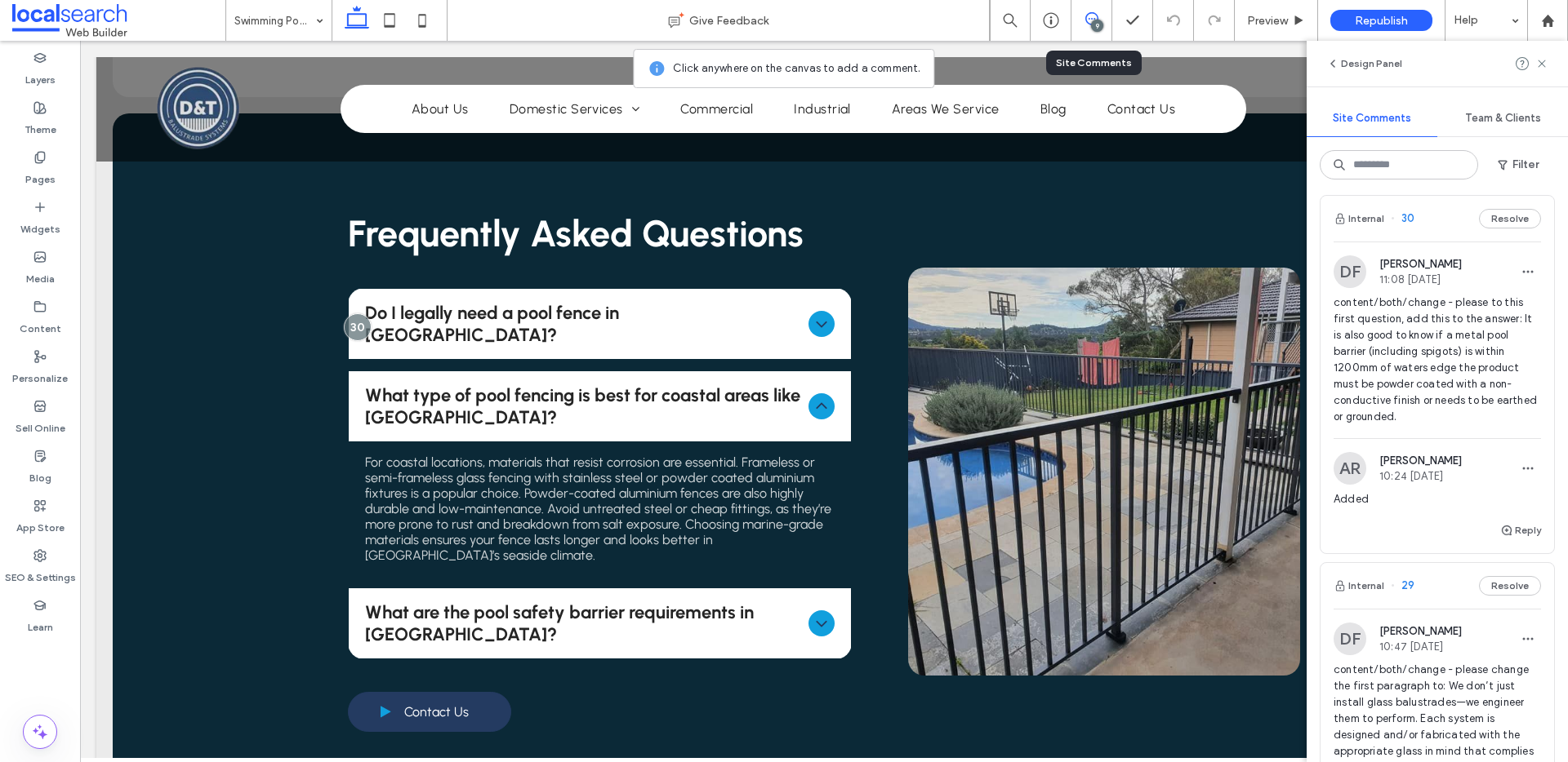
scroll to position [1247, 0]
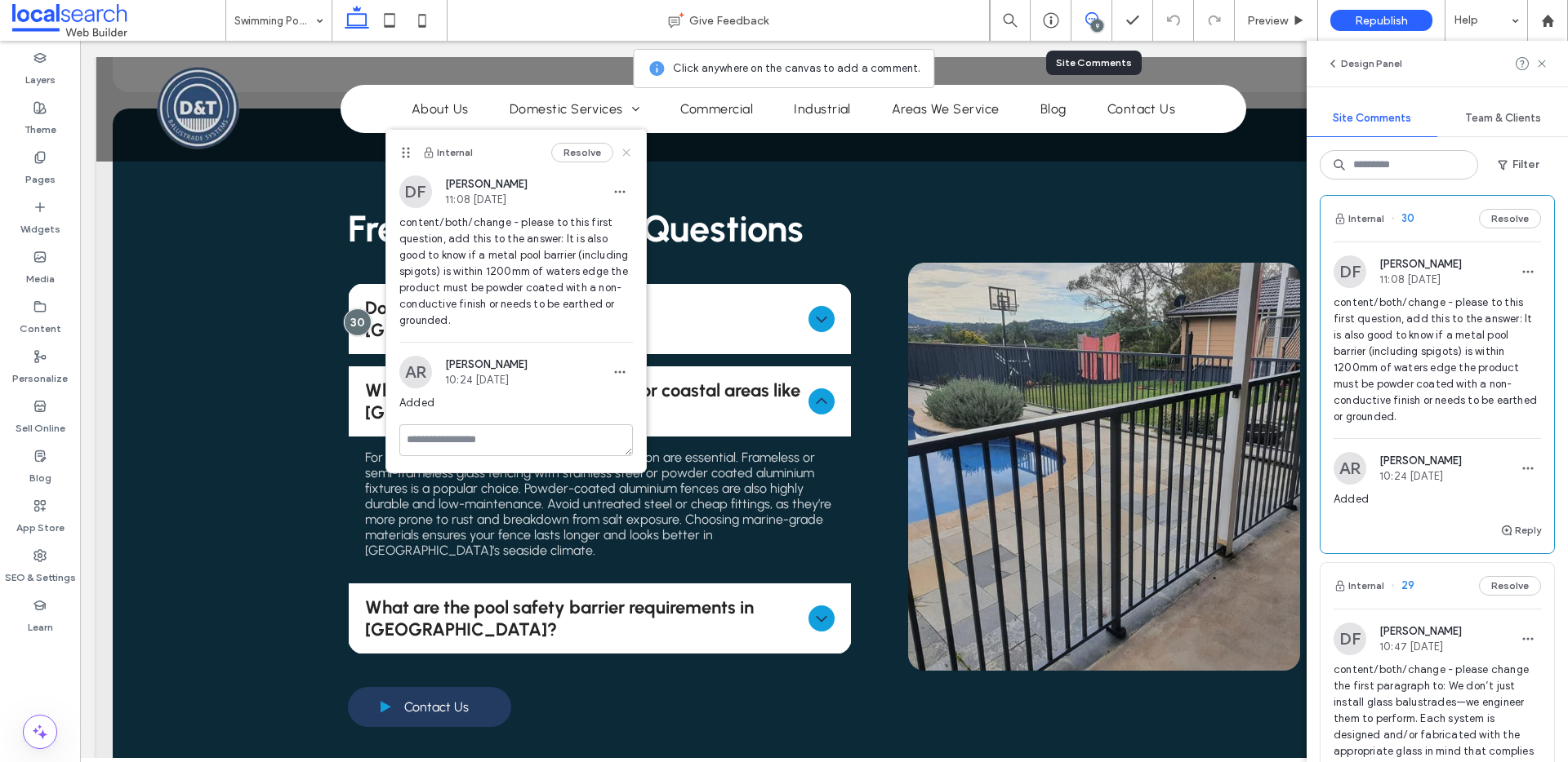
click at [624, 150] on icon at bounding box center [627, 153] width 13 height 13
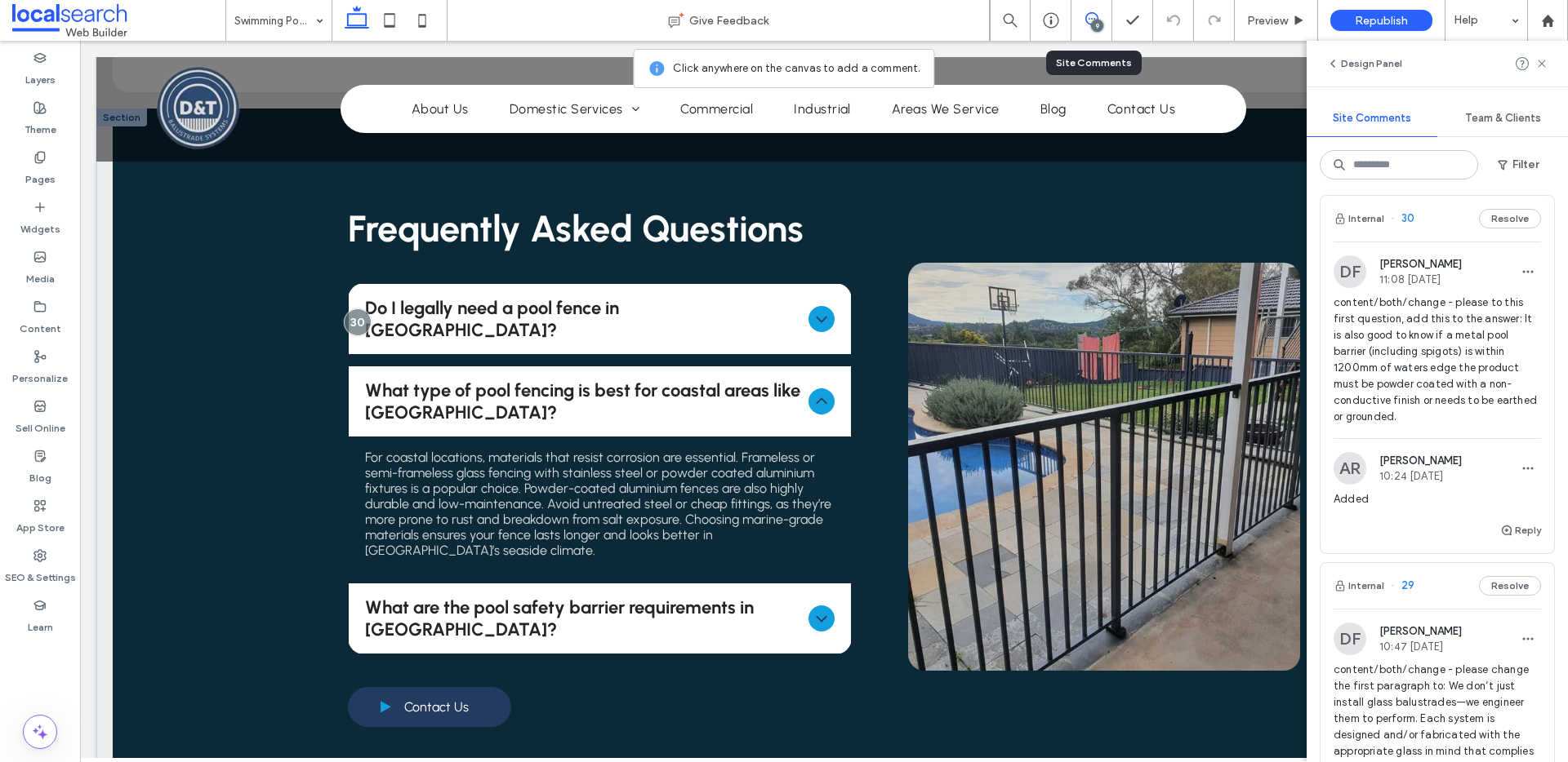
click at [779, 297] on span "Do I legally need a pool fence in NSW?" at bounding box center [582, 318] width 436 height 44
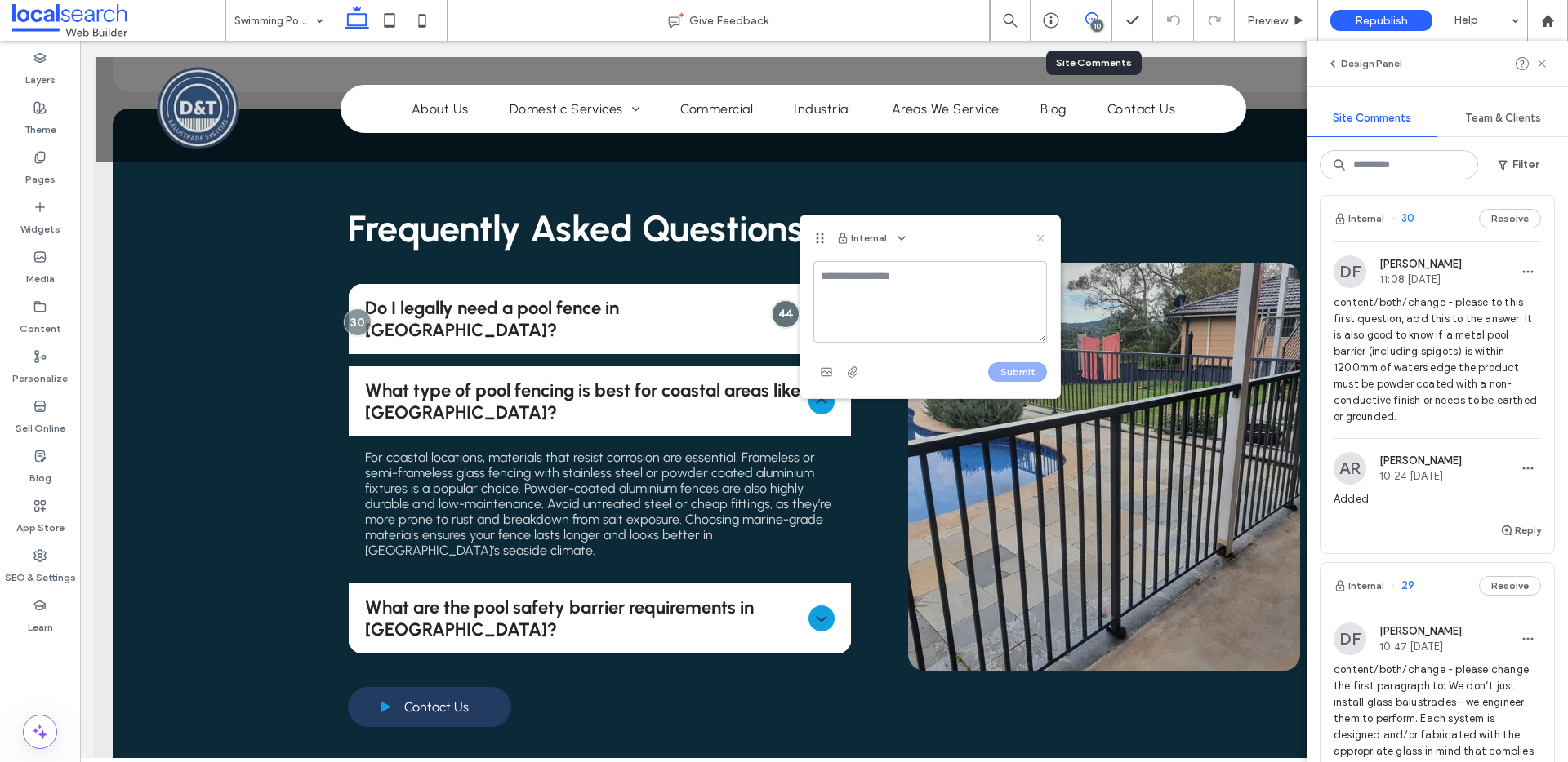
drag, startPoint x: 1041, startPoint y: 236, endPoint x: 953, endPoint y: 121, distance: 144.8
click at [1041, 236] on icon at bounding box center [1040, 238] width 13 height 13
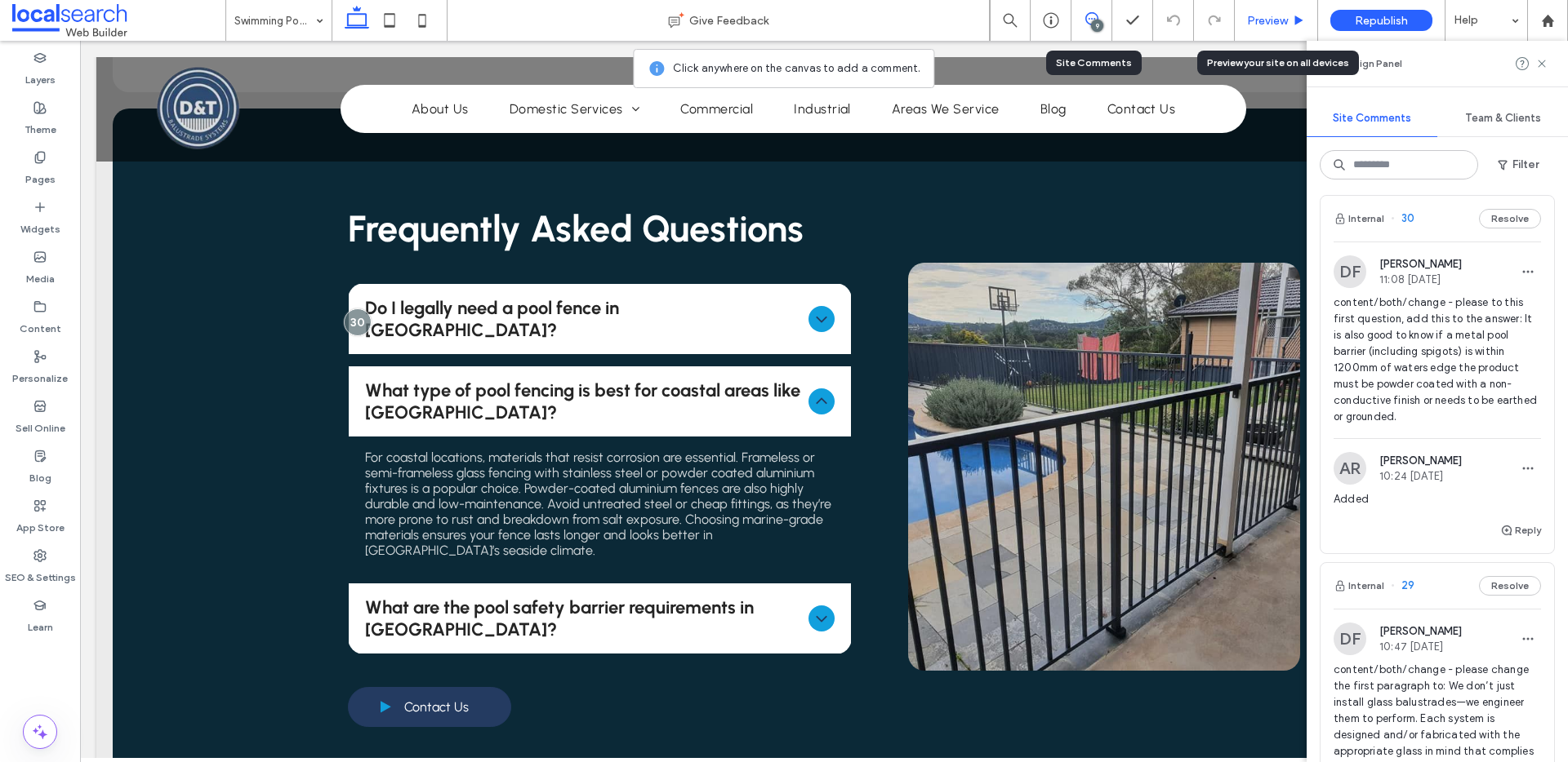
click at [1274, 14] on span "Preview" at bounding box center [1267, 21] width 41 height 14
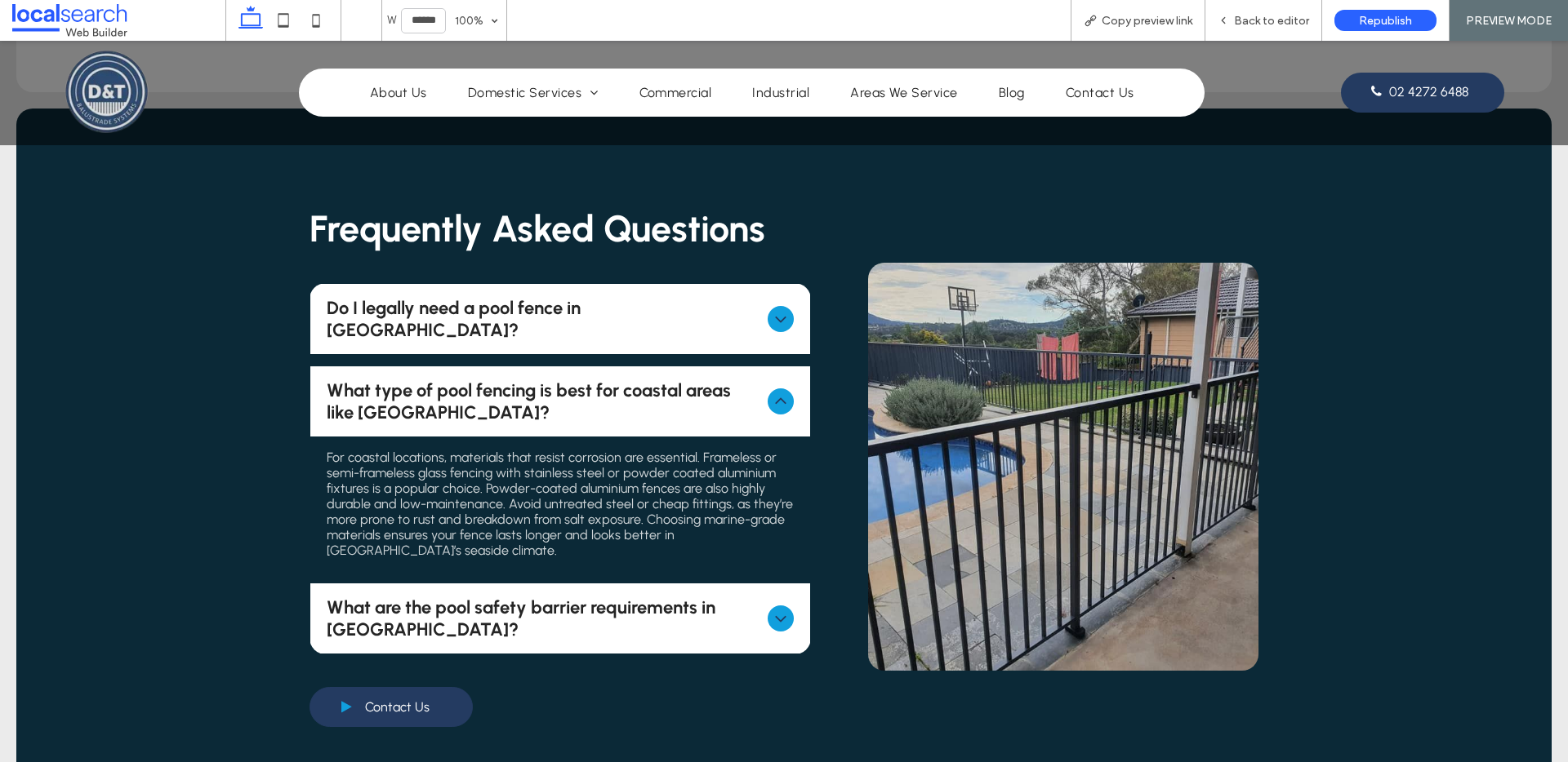
click at [720, 297] on span "Do I legally need a pool fence in NSW?" at bounding box center [544, 318] width 435 height 44
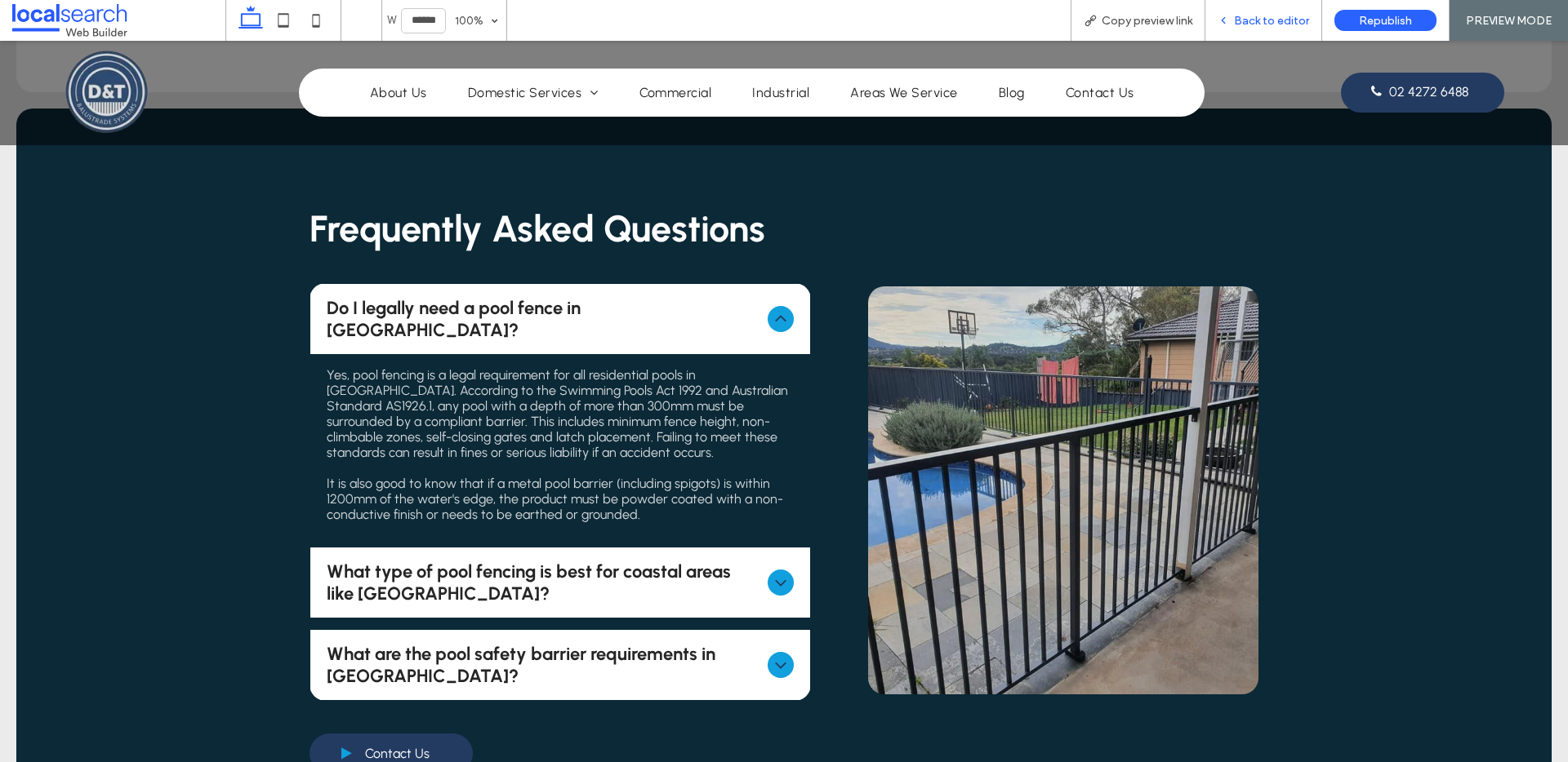
click at [1262, 26] on span "Back to editor" at bounding box center [1271, 21] width 75 height 14
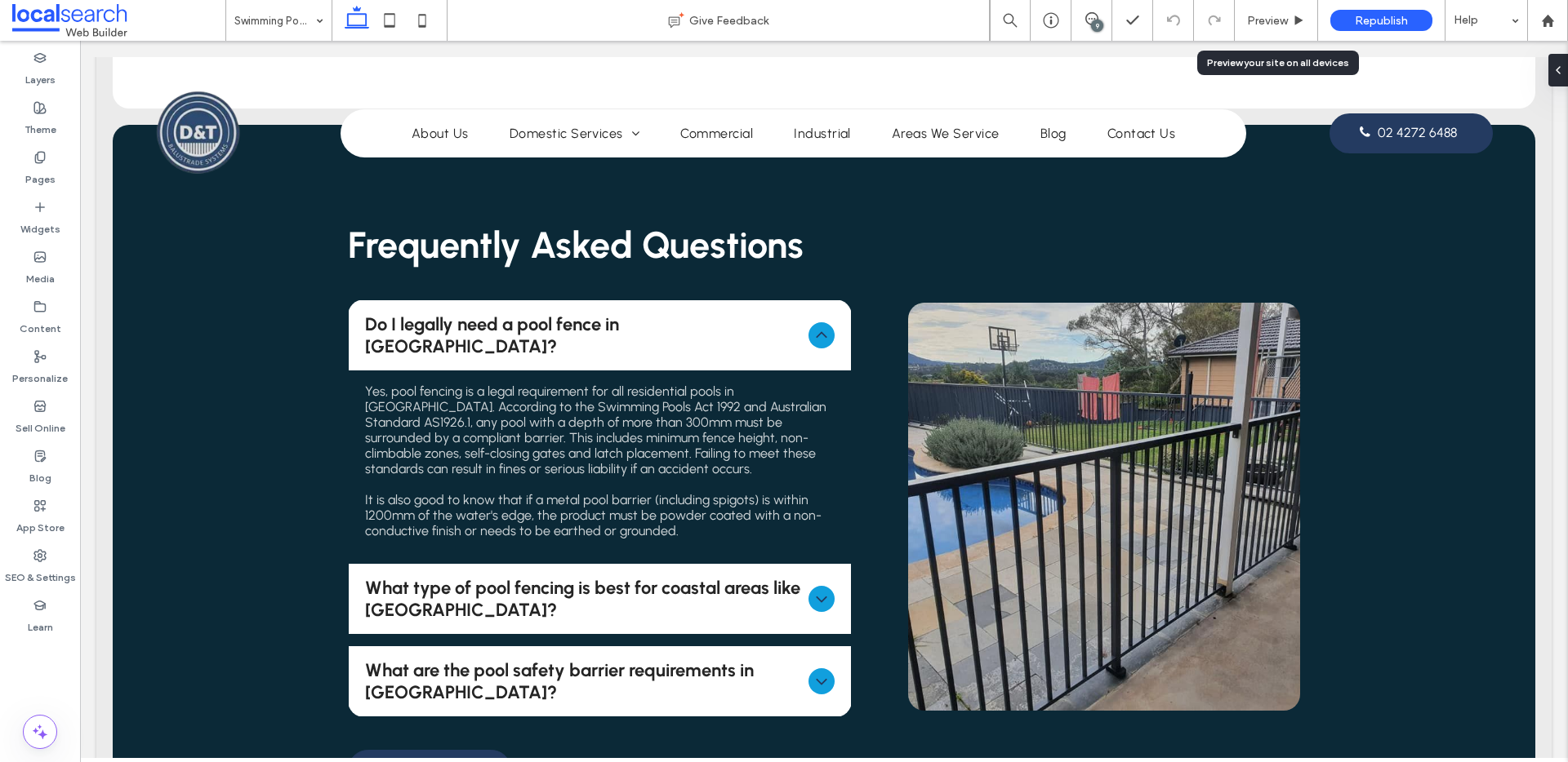
scroll to position [1247, 0]
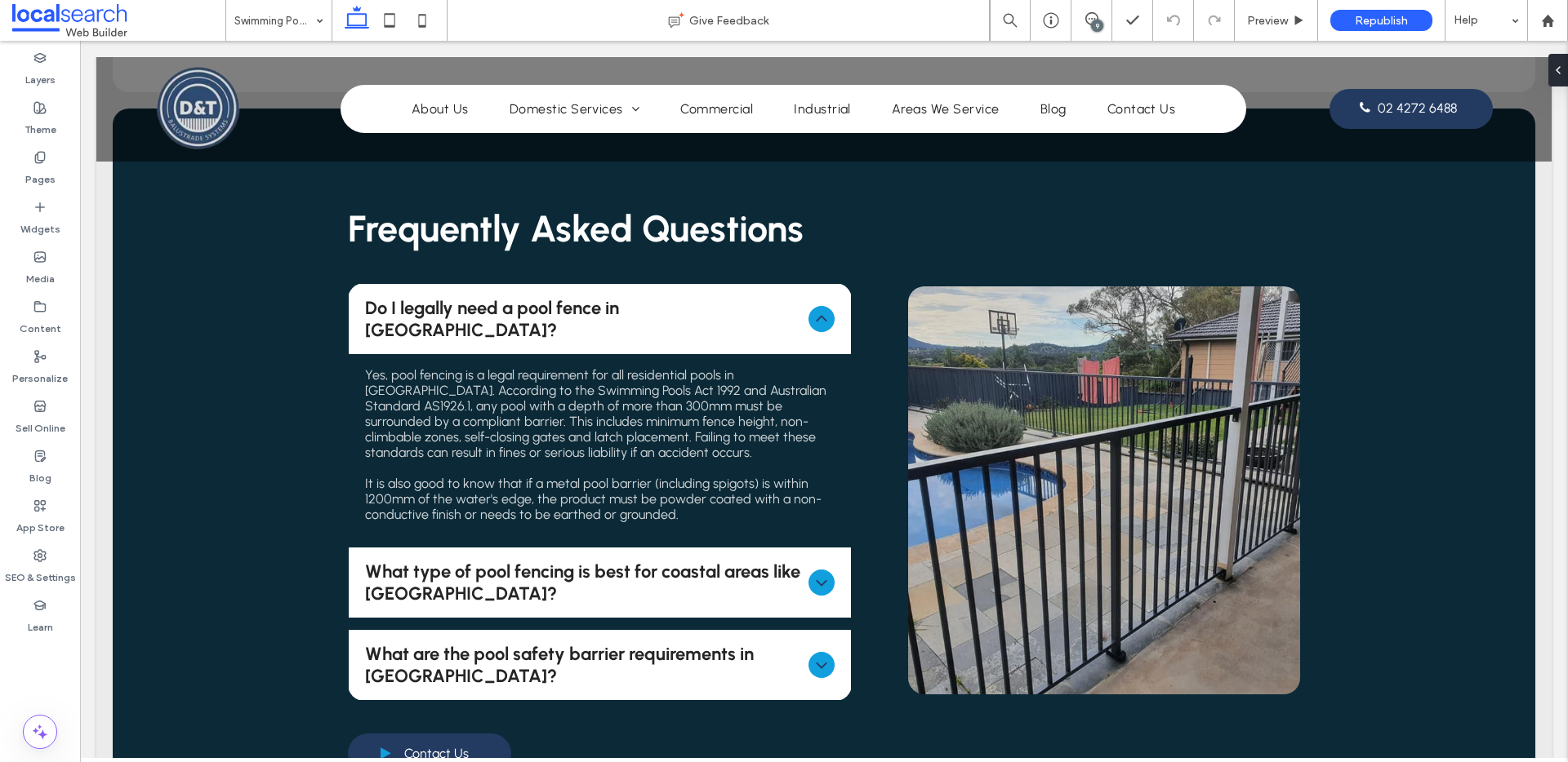
click at [1096, 21] on div "9" at bounding box center [1097, 26] width 12 height 12
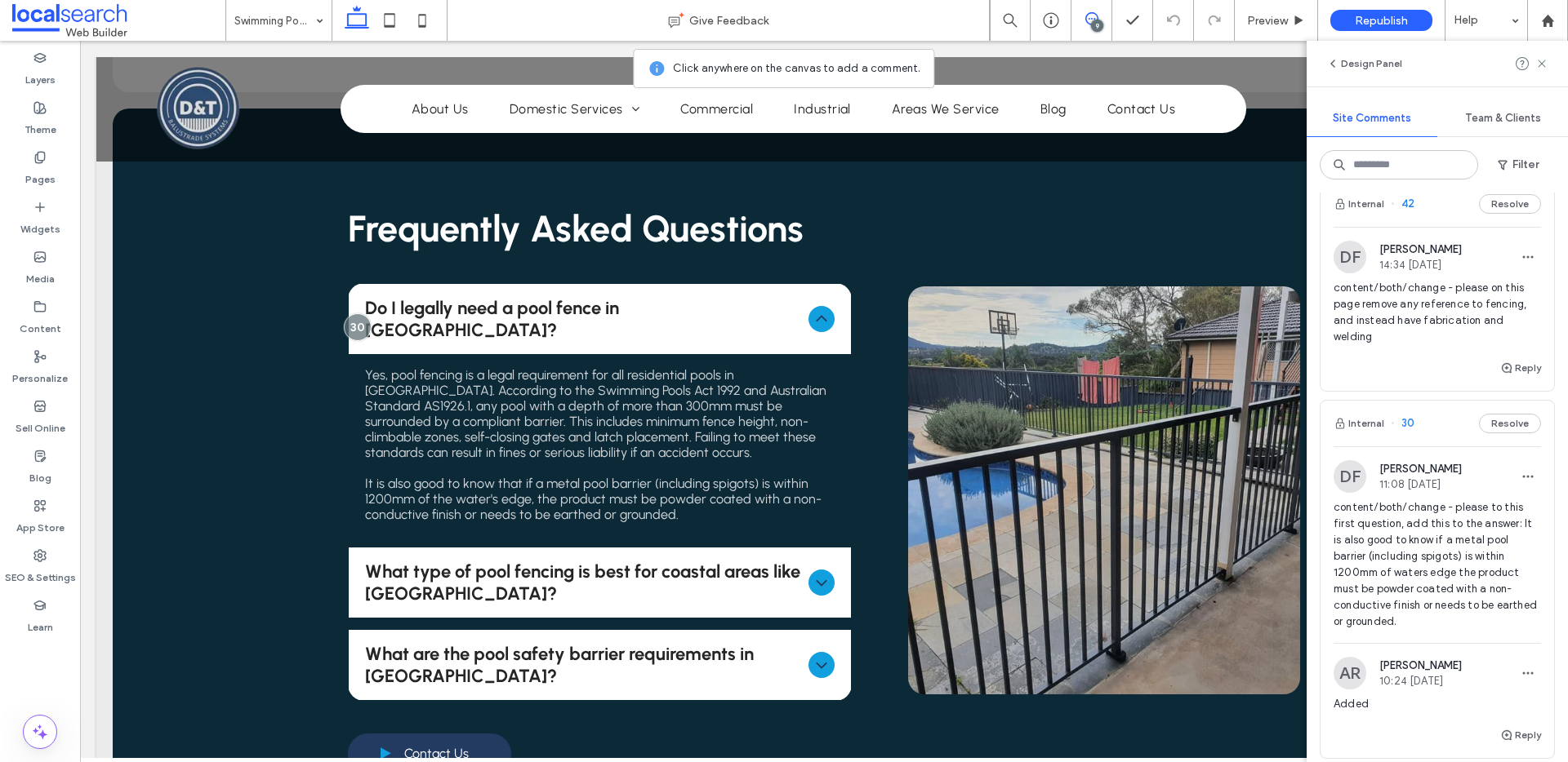
scroll to position [333, 0]
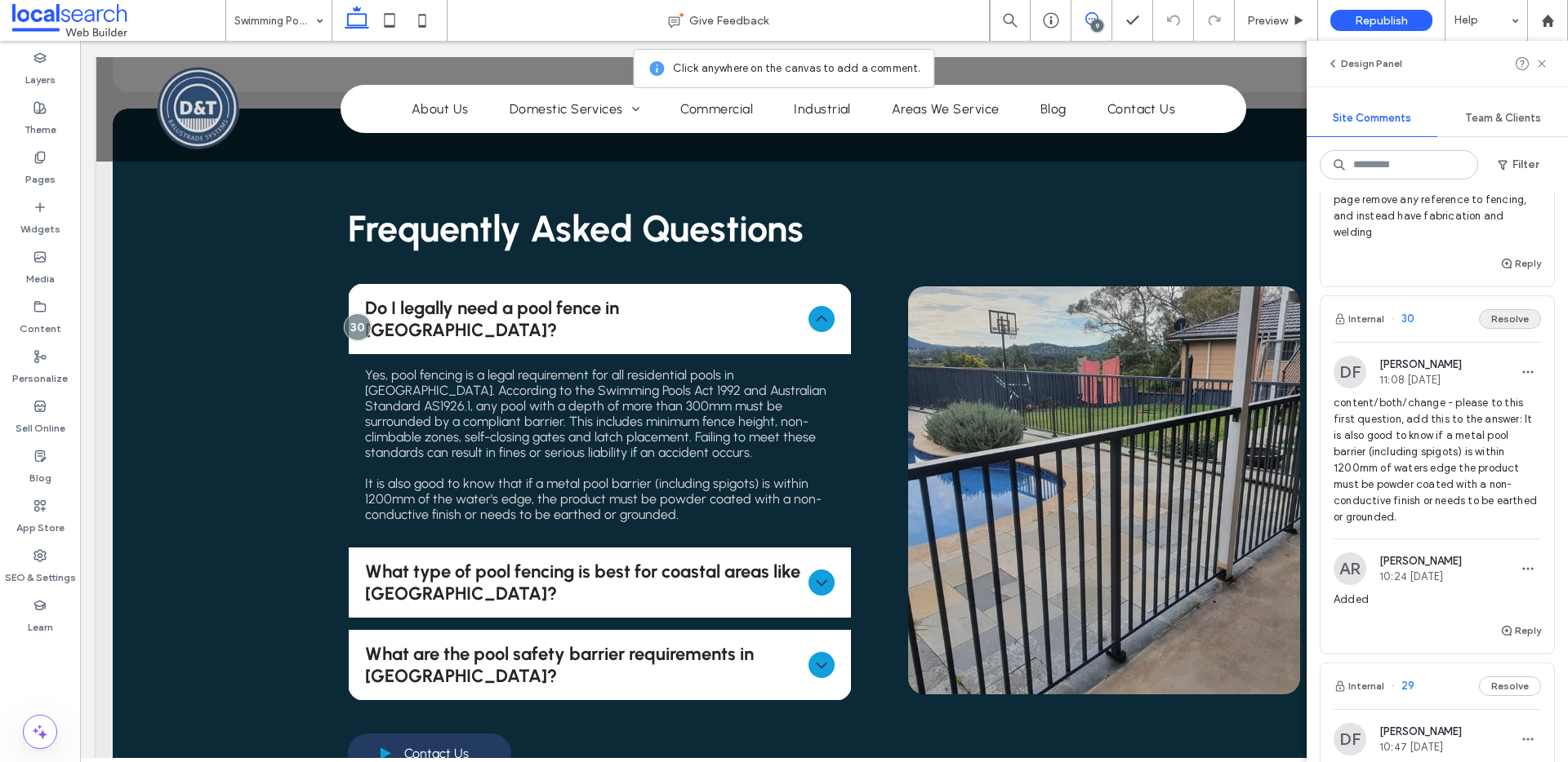
click at [1493, 329] on button "Resolve" at bounding box center [1509, 319] width 62 height 20
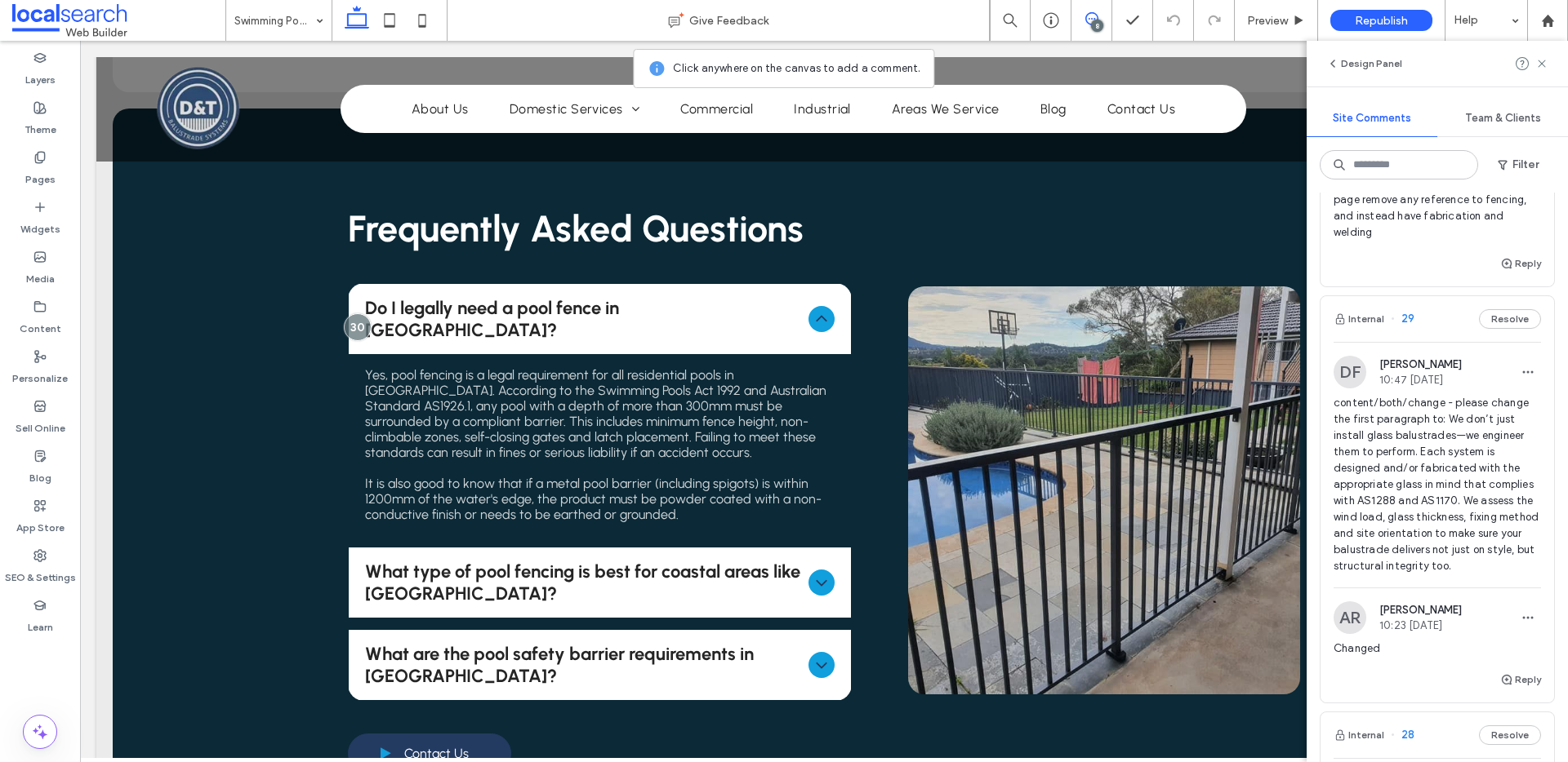
click at [1453, 332] on div "Internal 29 Resolve" at bounding box center [1437, 318] width 233 height 45
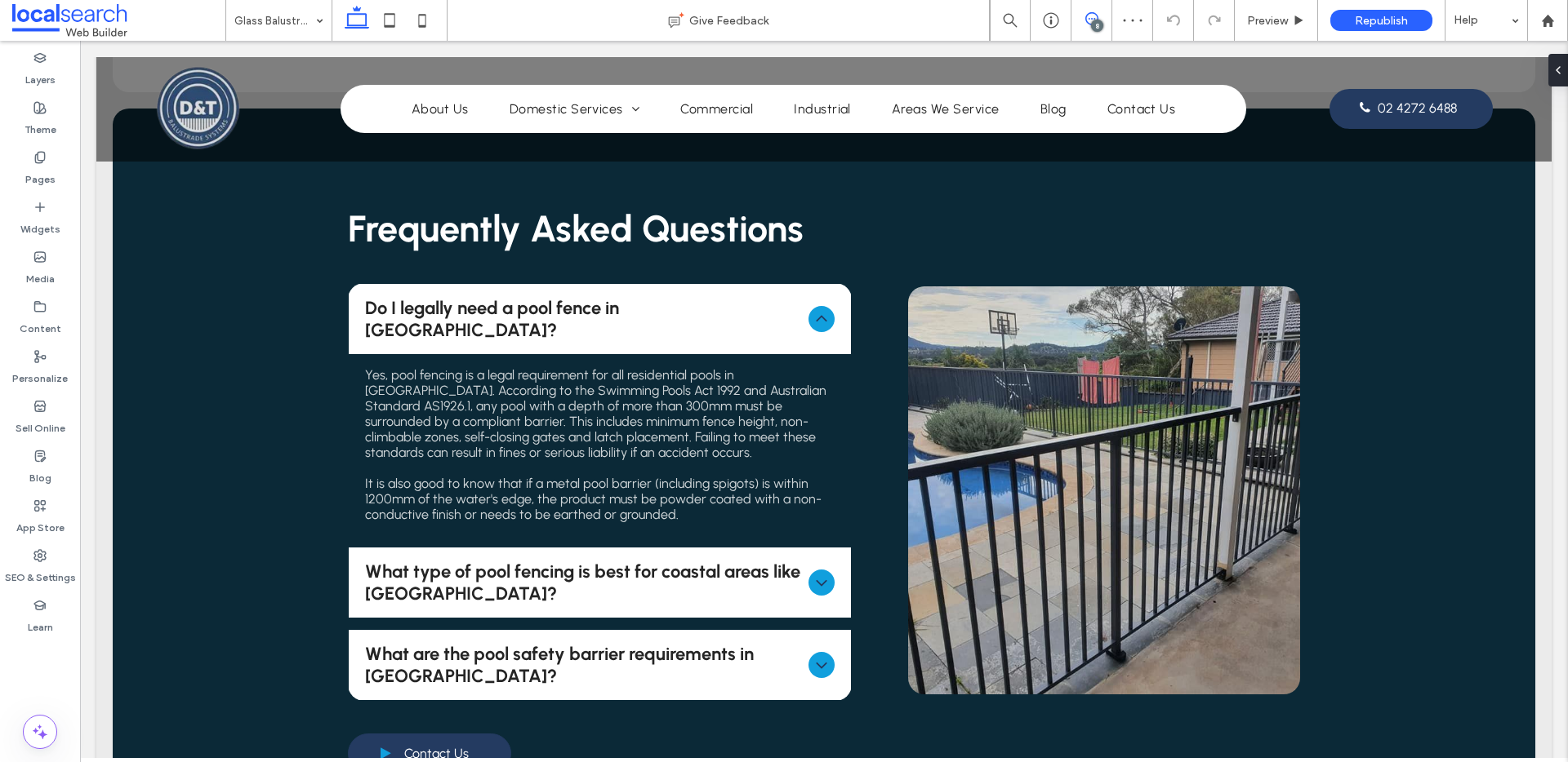
click at [1080, 21] on span at bounding box center [1092, 19] width 40 height 13
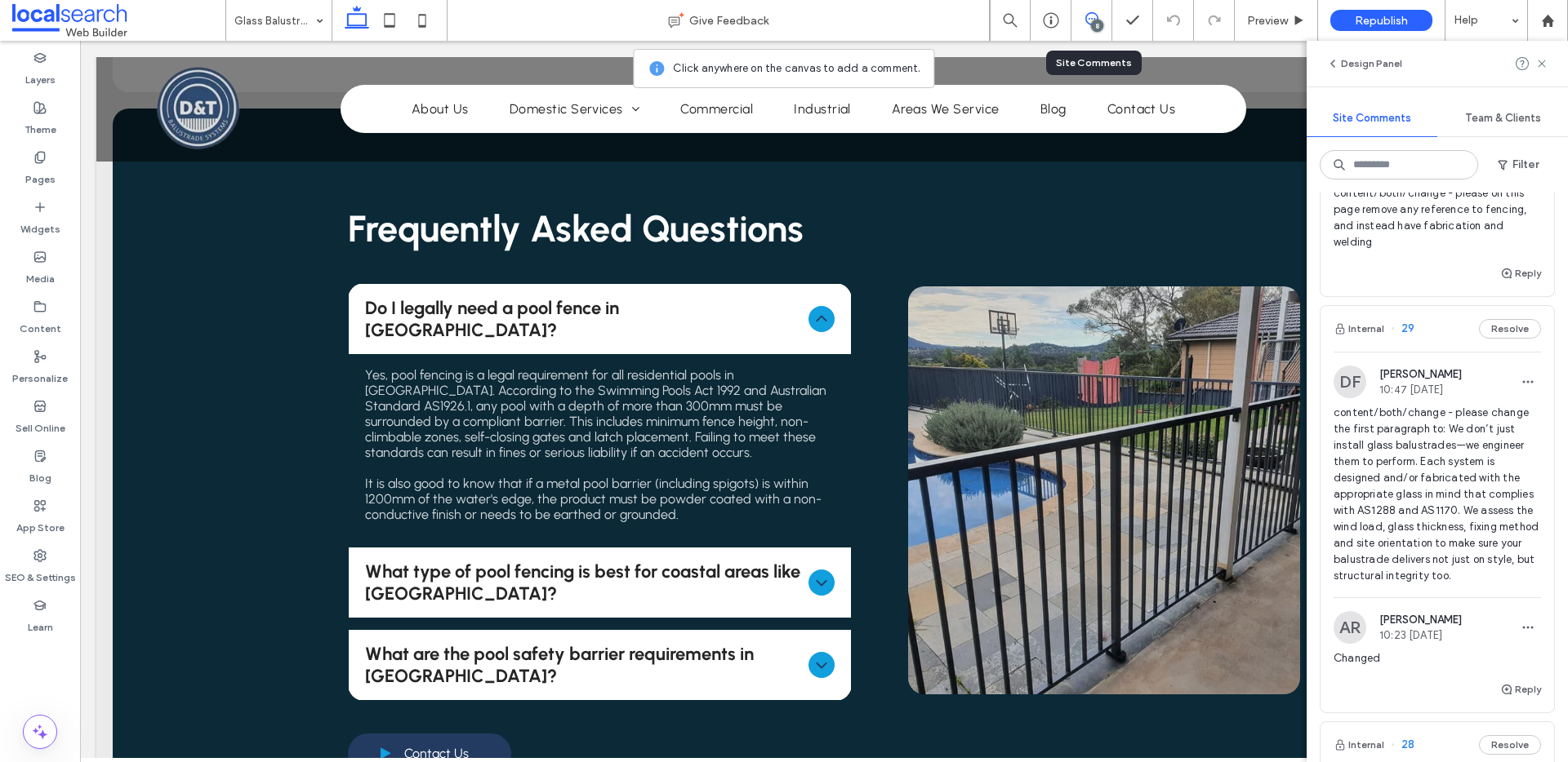
scroll to position [349, 0]
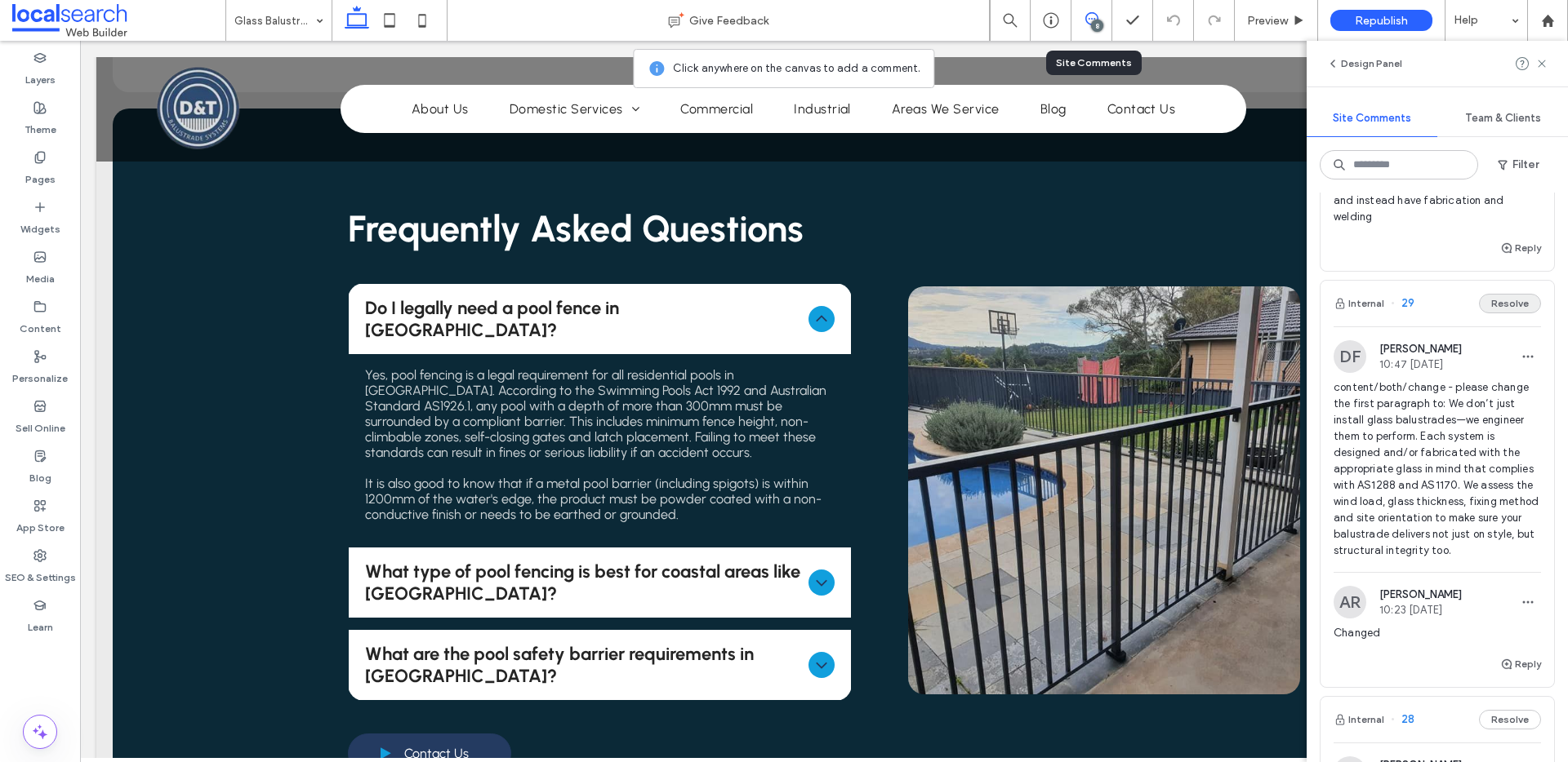
click at [1495, 313] on button "Resolve" at bounding box center [1509, 303] width 62 height 20
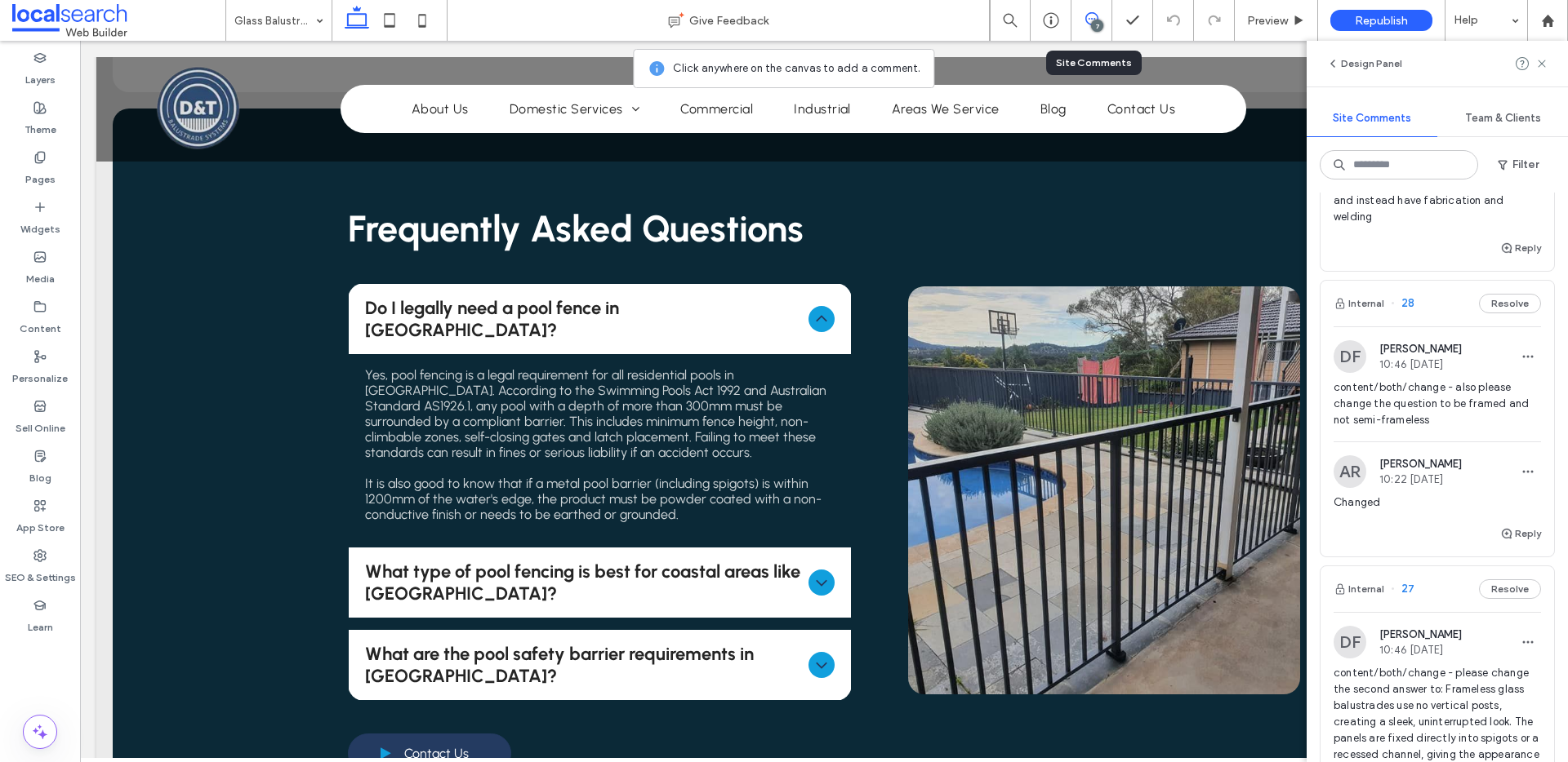
click at [1436, 321] on div "Internal 28 Resolve" at bounding box center [1437, 303] width 233 height 45
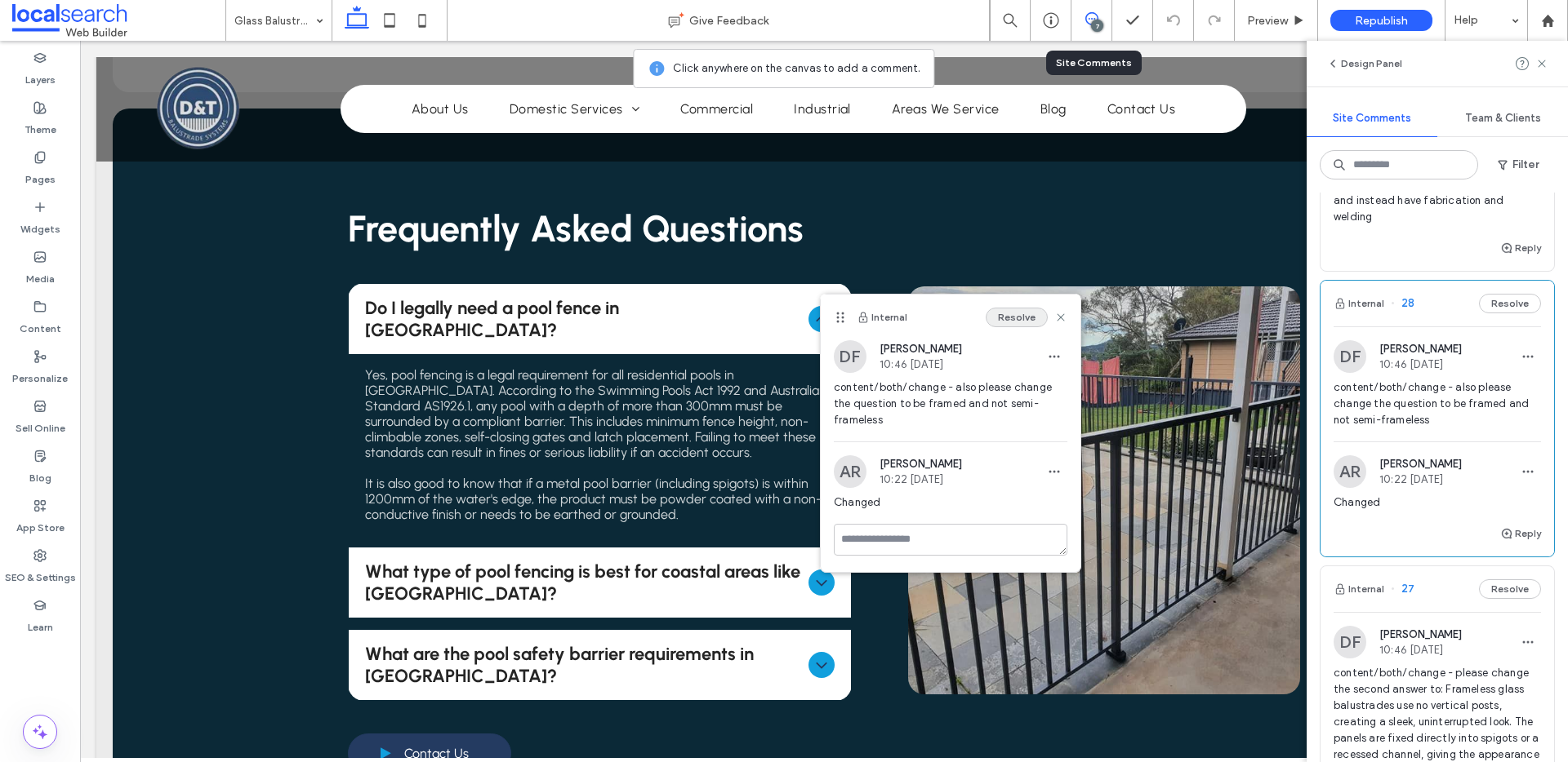
click at [1011, 318] on button "Resolve" at bounding box center [1016, 317] width 62 height 20
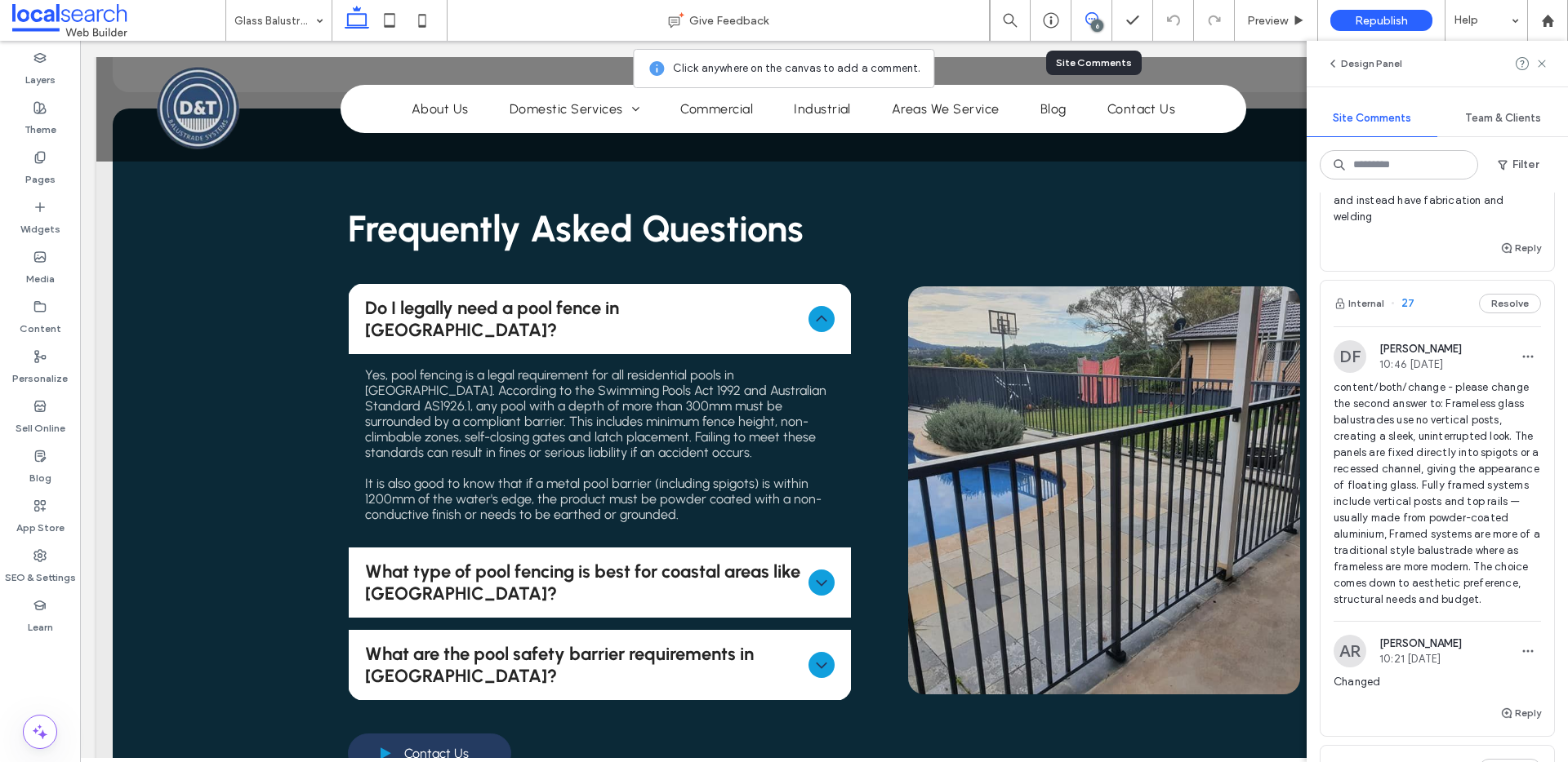
click at [1446, 325] on div "Internal 27 Resolve" at bounding box center [1437, 303] width 233 height 45
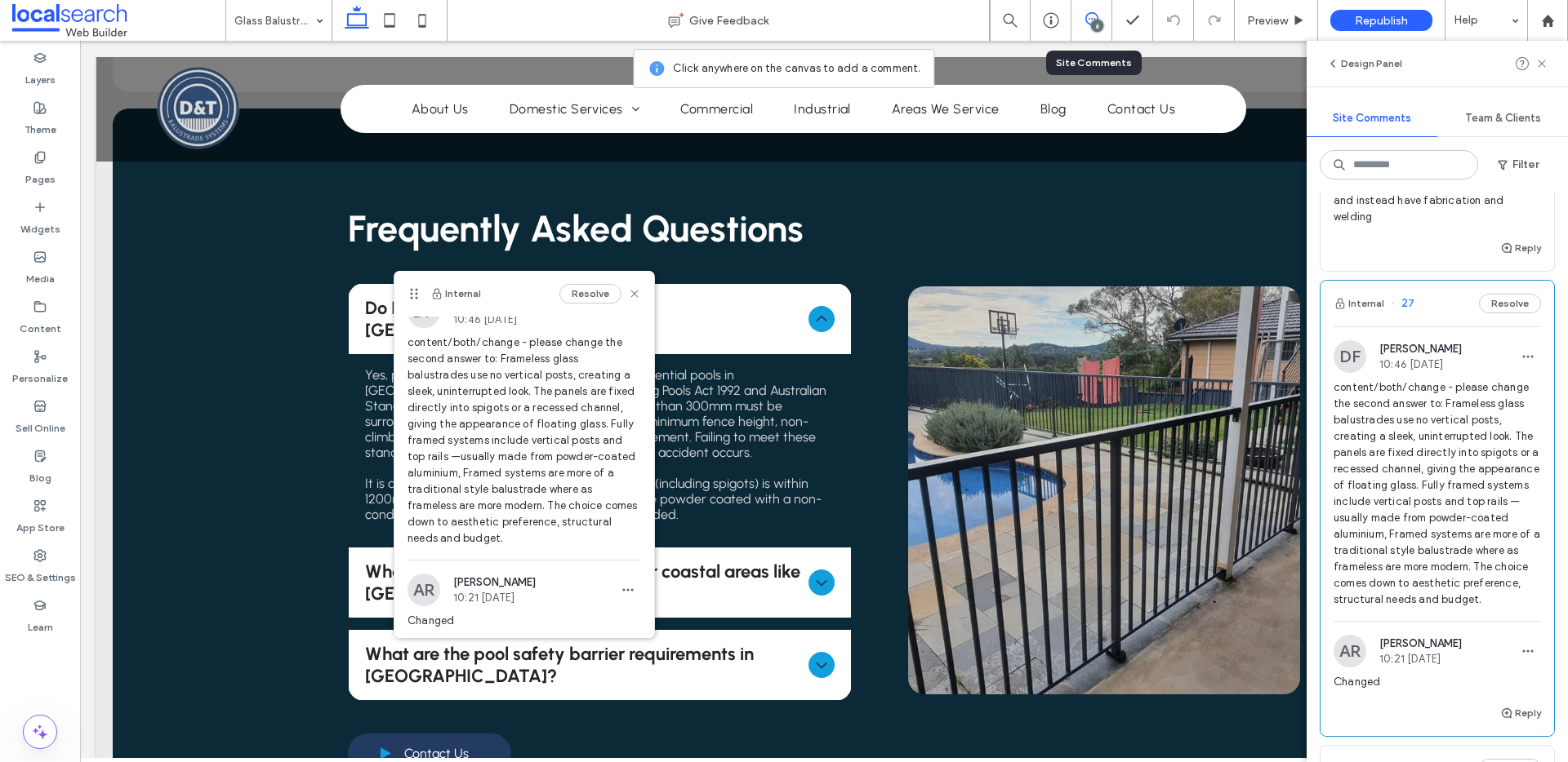
scroll to position [0, 0]
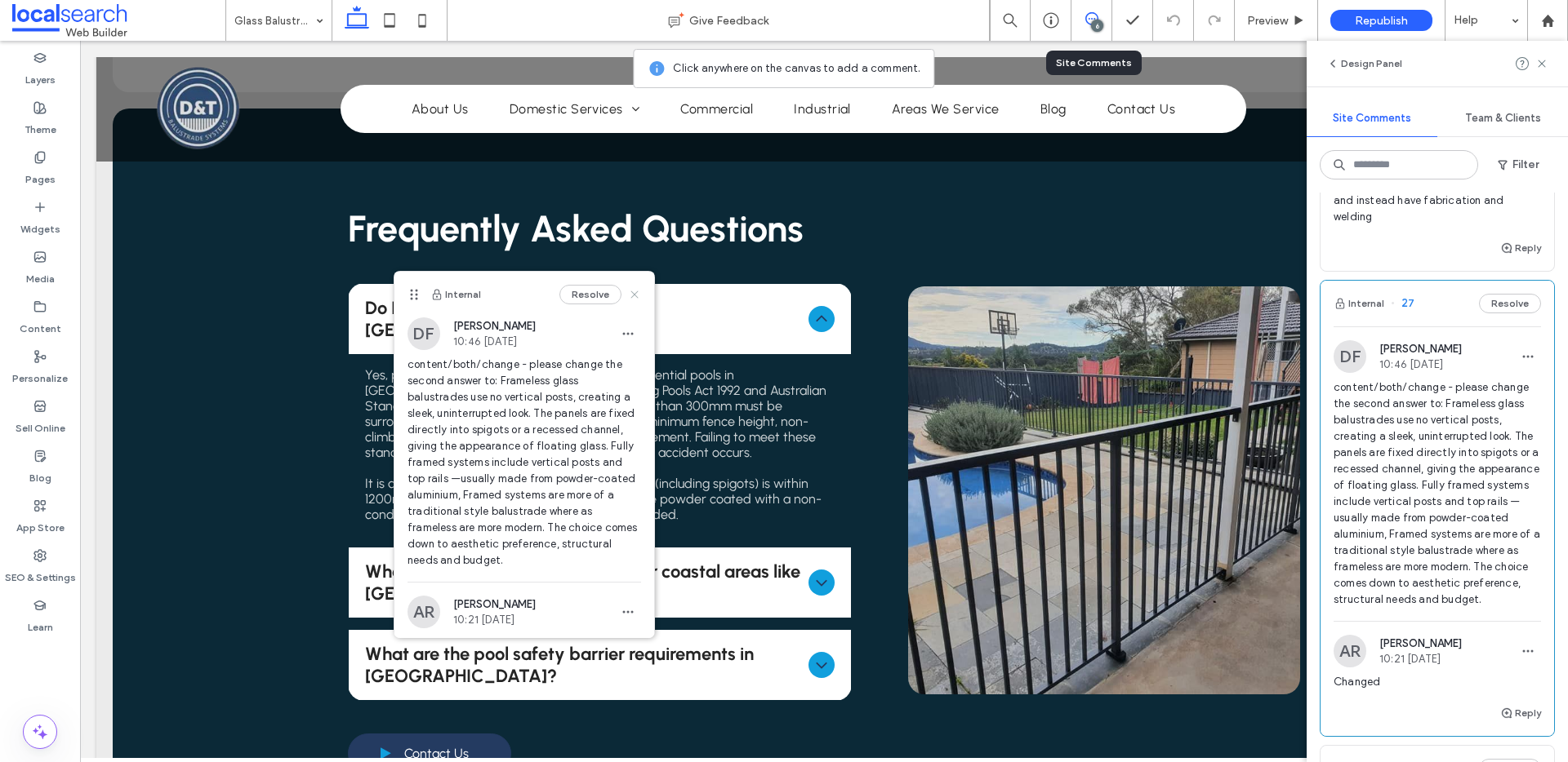
click at [628, 292] on icon at bounding box center [634, 295] width 13 height 13
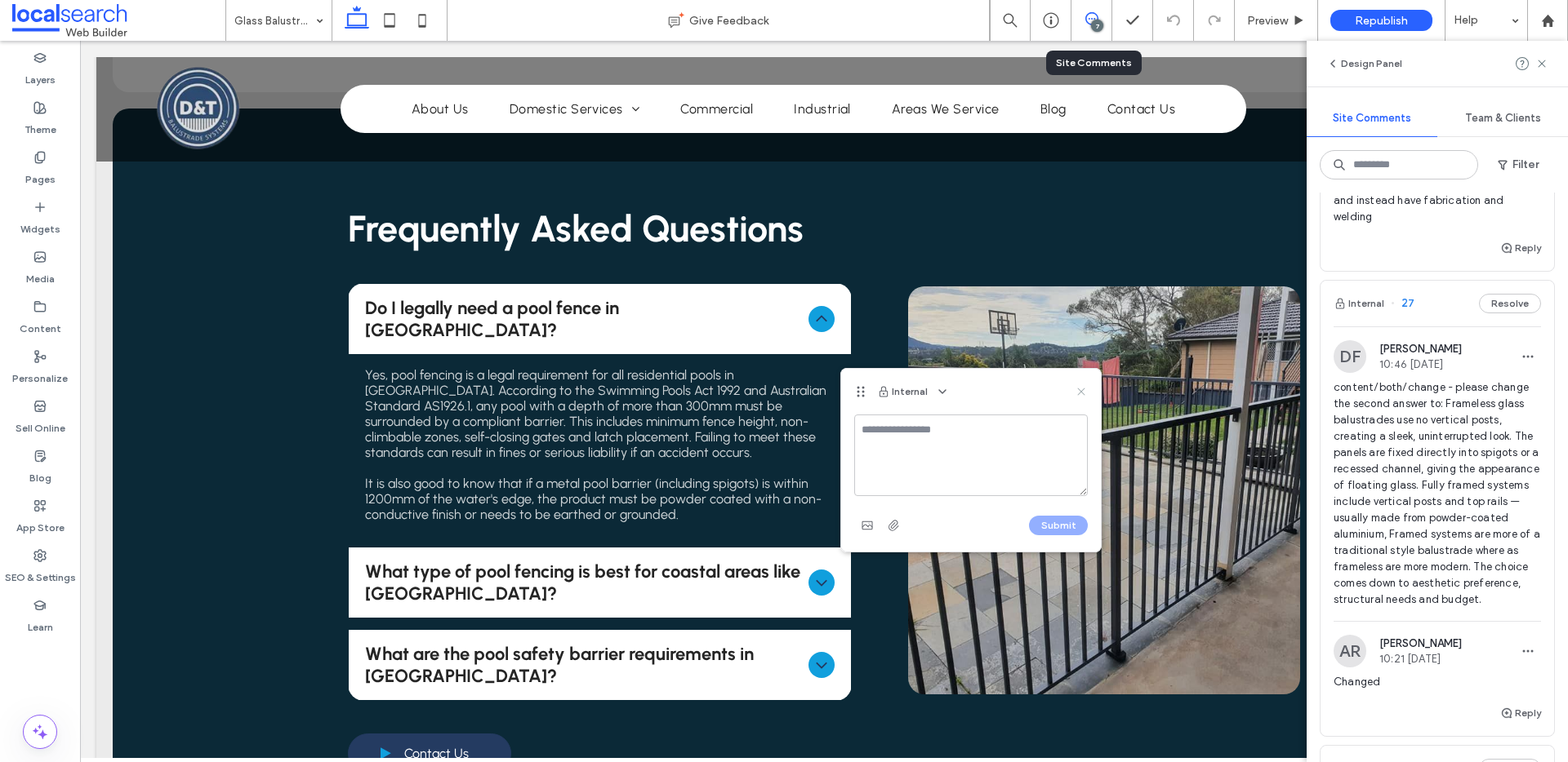
click at [1078, 389] on icon at bounding box center [1082, 392] width 13 height 13
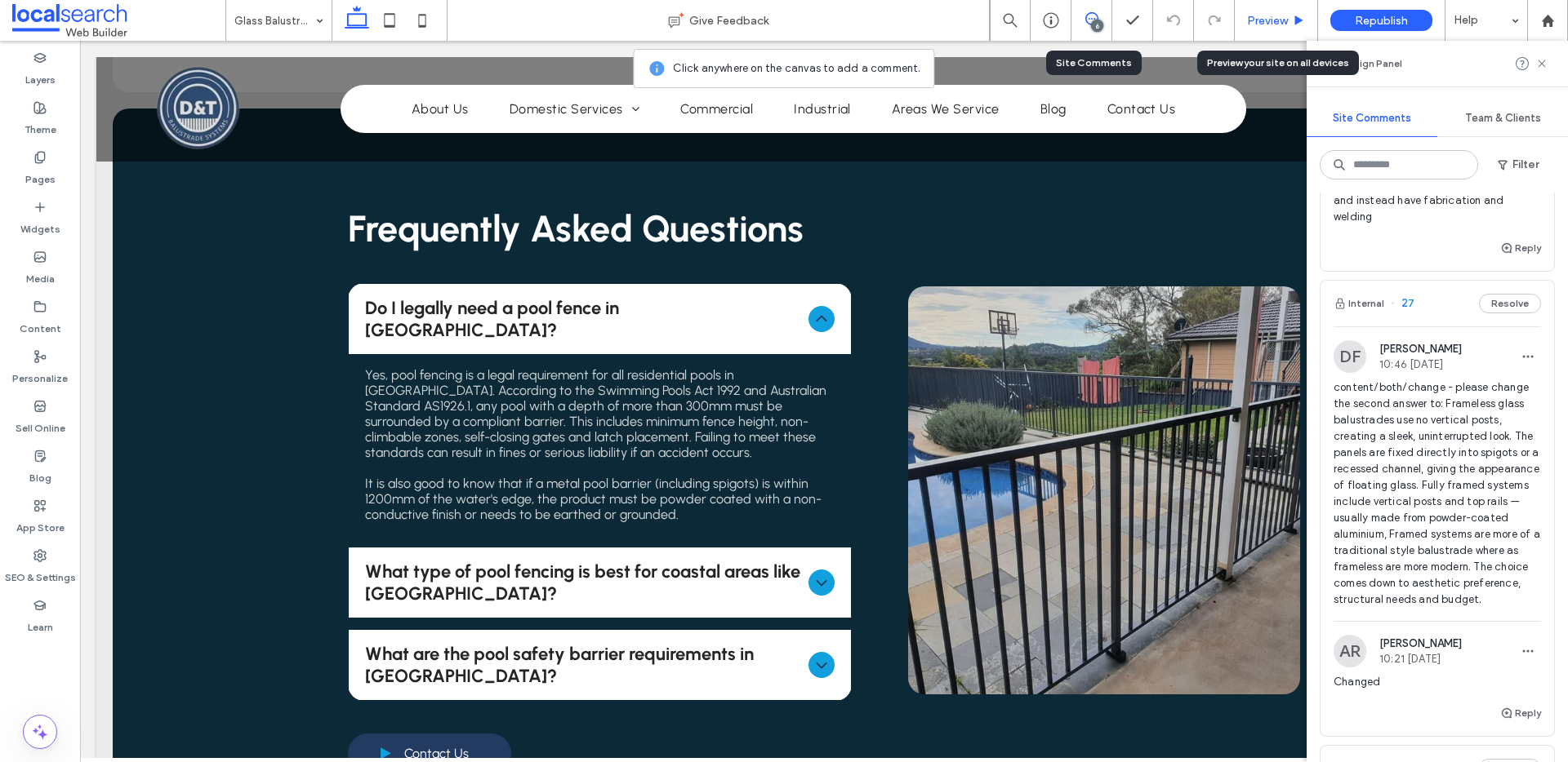
click at [1305, 10] on div "Preview" at bounding box center [1276, 20] width 84 height 40
click at [1258, 12] on div "Preview" at bounding box center [1276, 20] width 84 height 40
click at [1257, 20] on span "Preview" at bounding box center [1267, 21] width 41 height 14
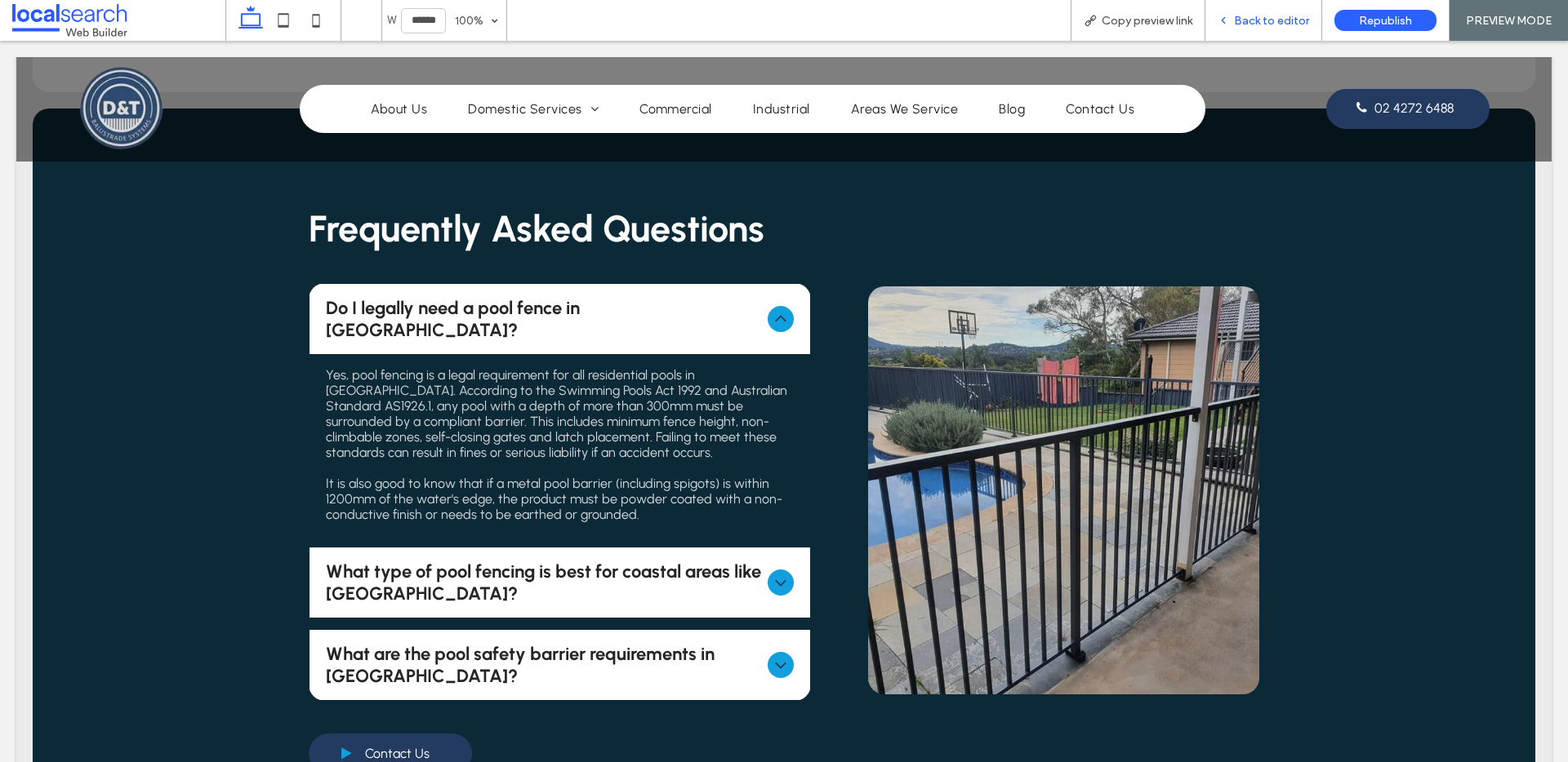
click at [1285, 12] on div "Back to editor" at bounding box center [1264, 20] width 117 height 40
click at [1261, 26] on span "Back to editor" at bounding box center [1271, 21] width 75 height 14
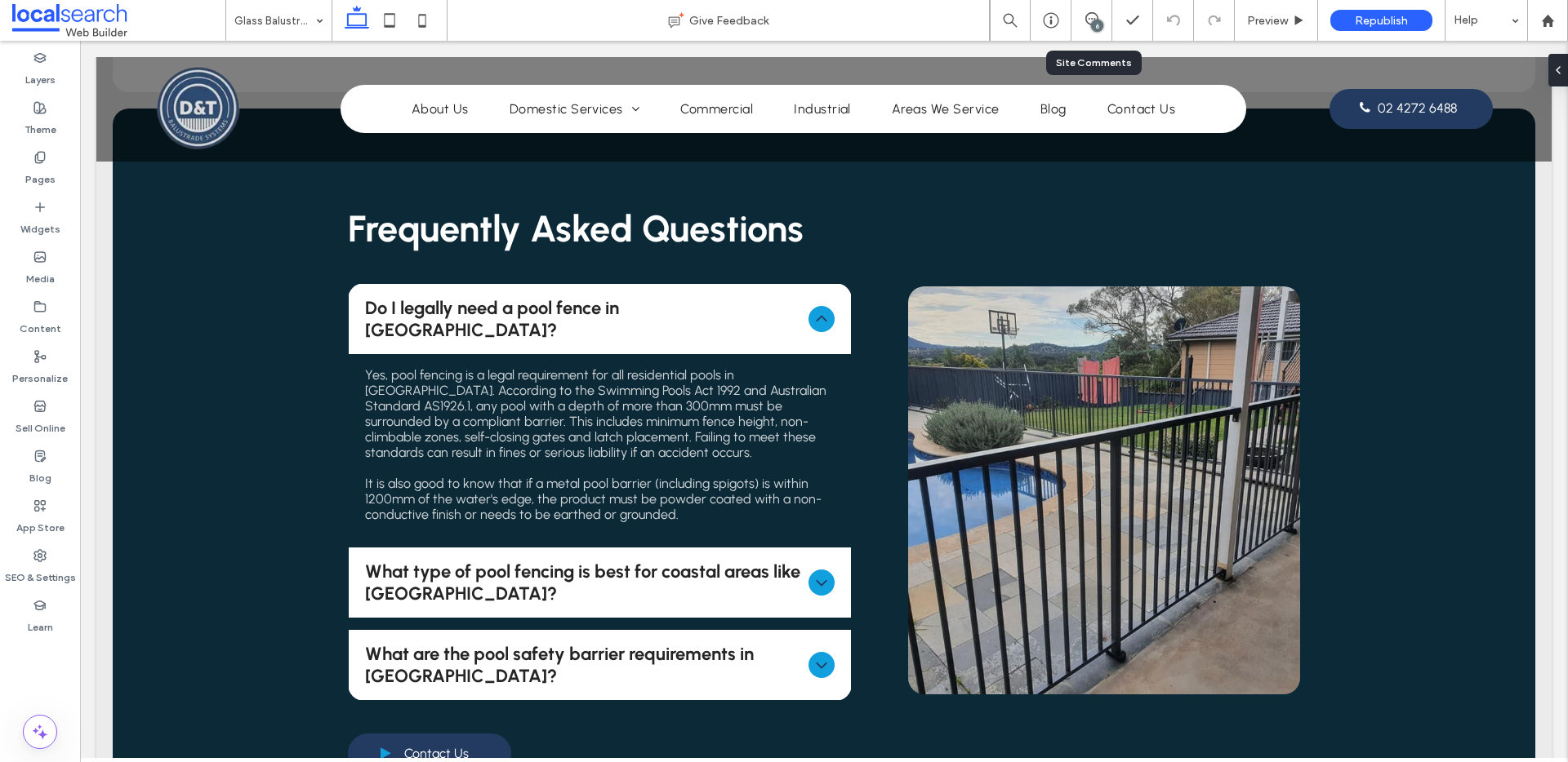
click at [1092, 31] on div "6" at bounding box center [1092, 20] width 41 height 40
click at [1093, 19] on use at bounding box center [1092, 19] width 13 height 13
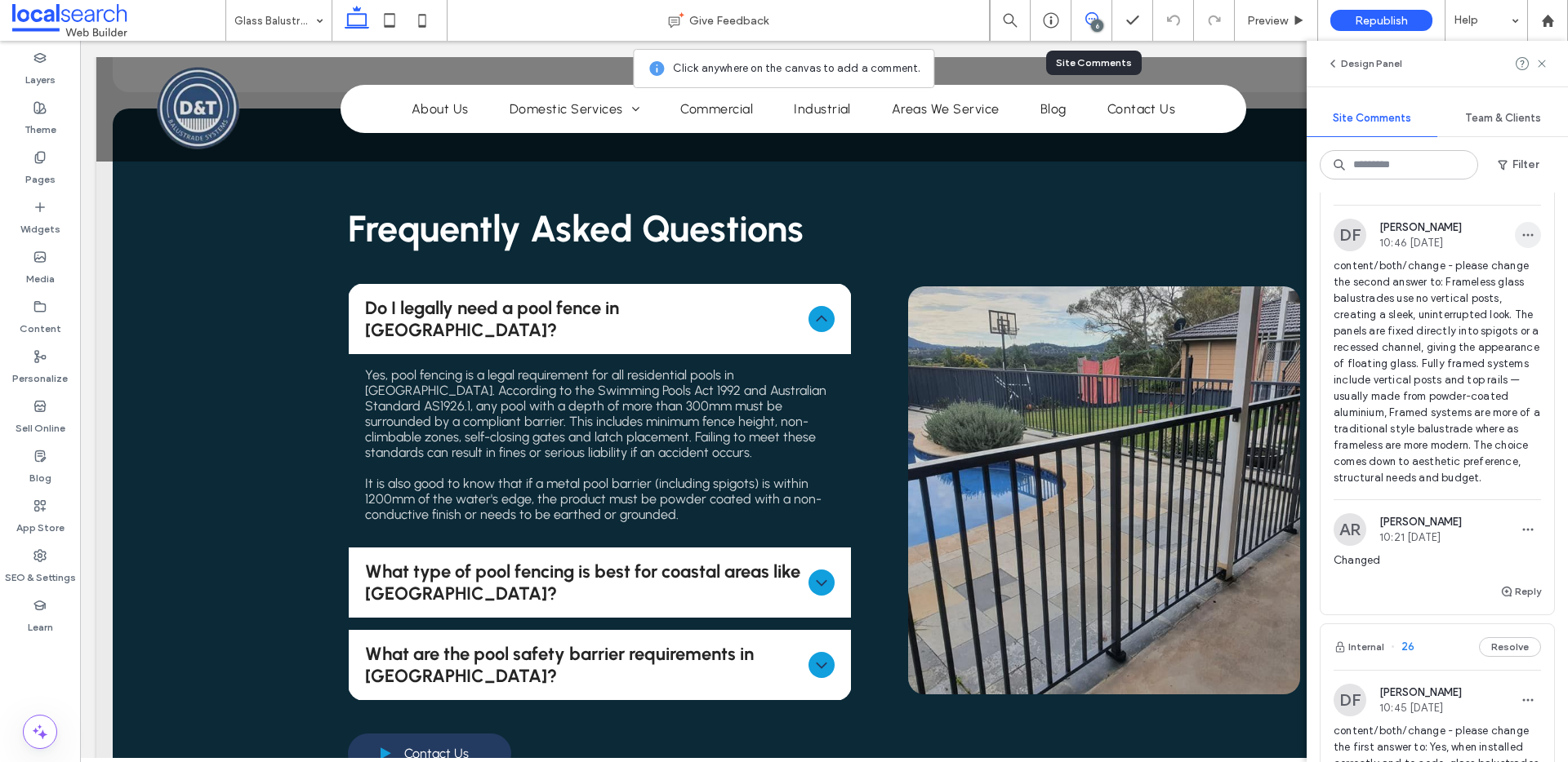
scroll to position [467, 0]
click at [1502, 195] on button "Resolve" at bounding box center [1509, 185] width 62 height 20
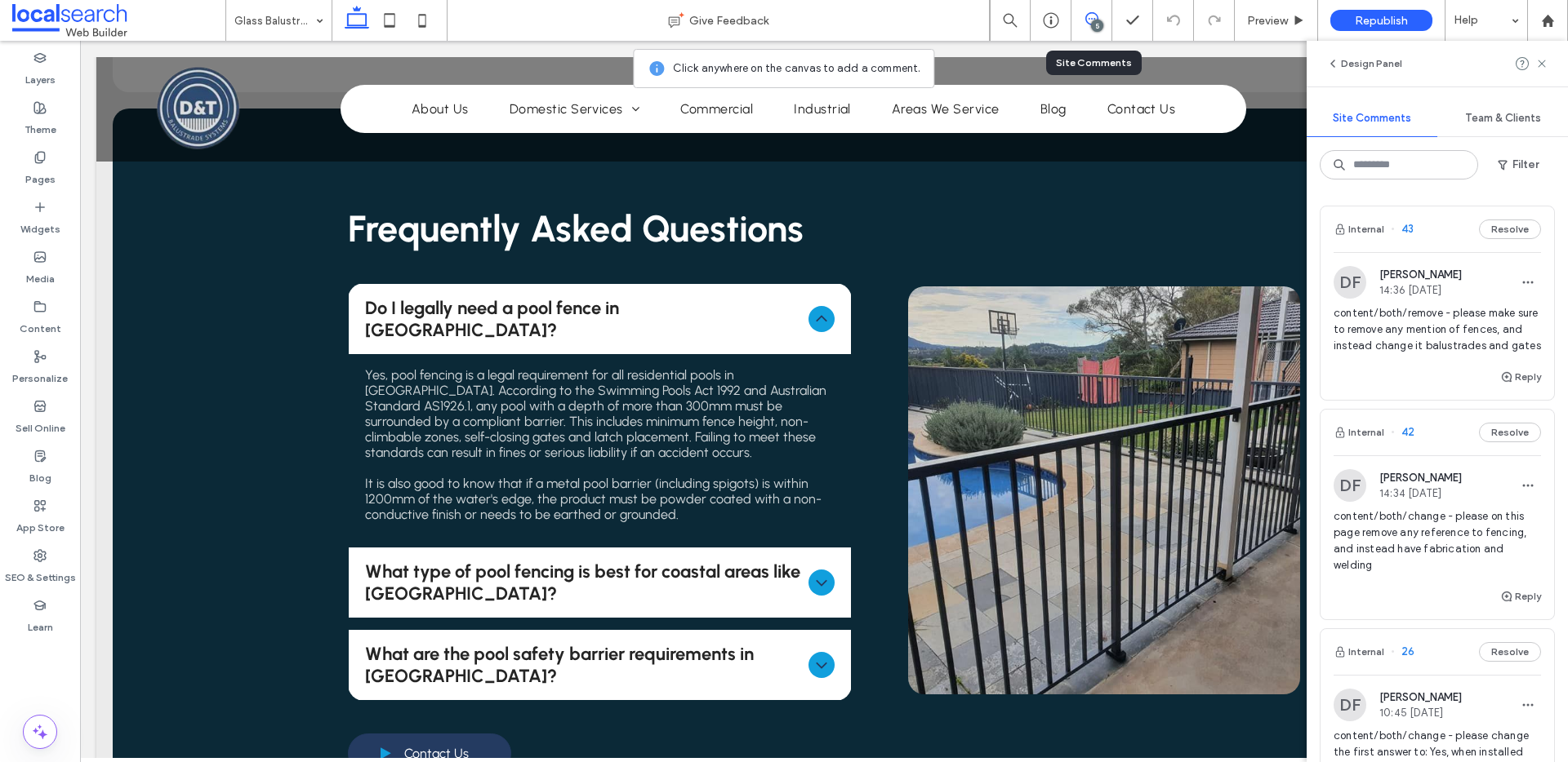
scroll to position [389, 0]
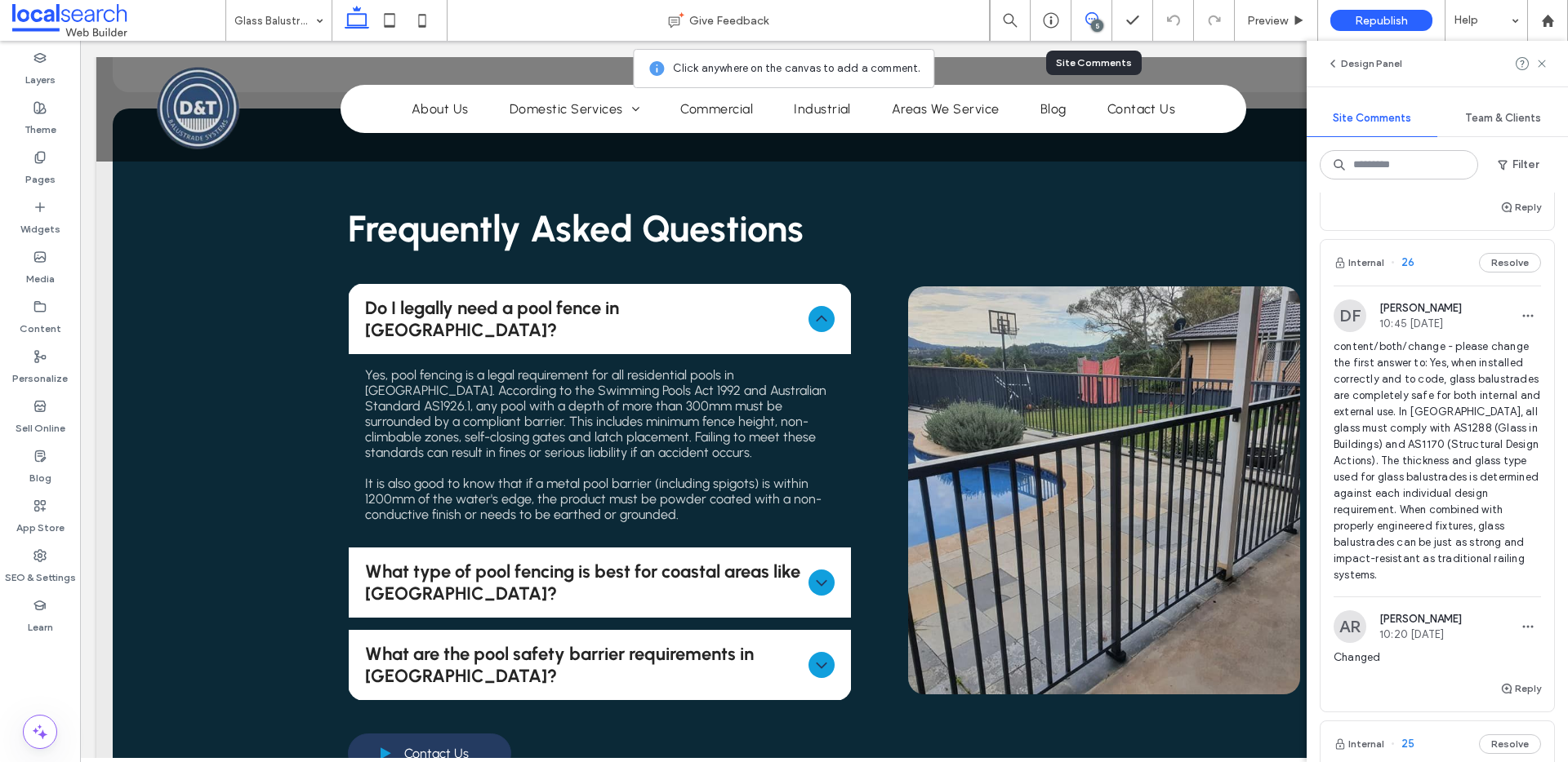
click at [1427, 286] on div "Internal 26 Resolve" at bounding box center [1437, 262] width 233 height 45
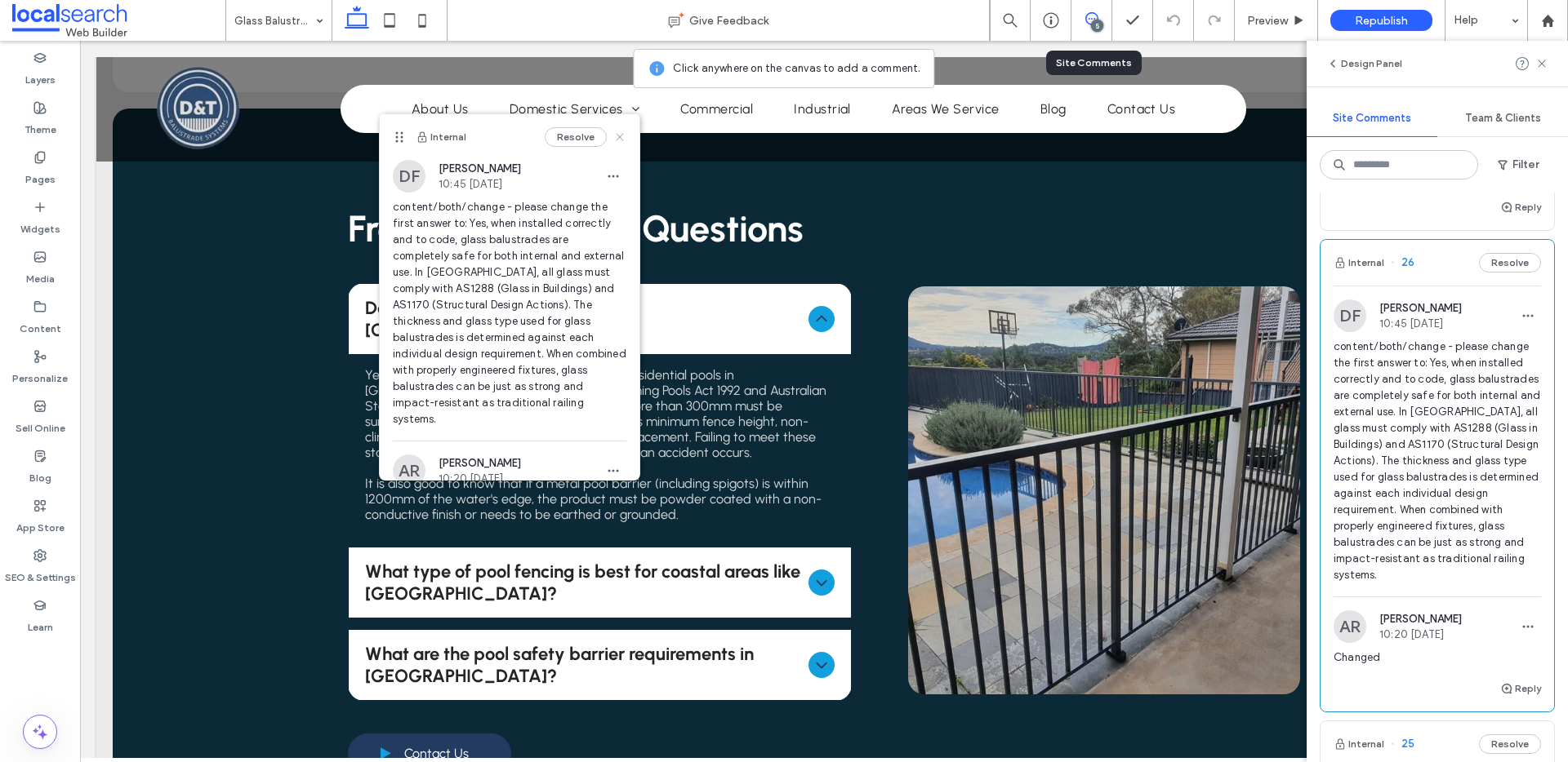
click at [616, 135] on use at bounding box center [619, 136] width 7 height 7
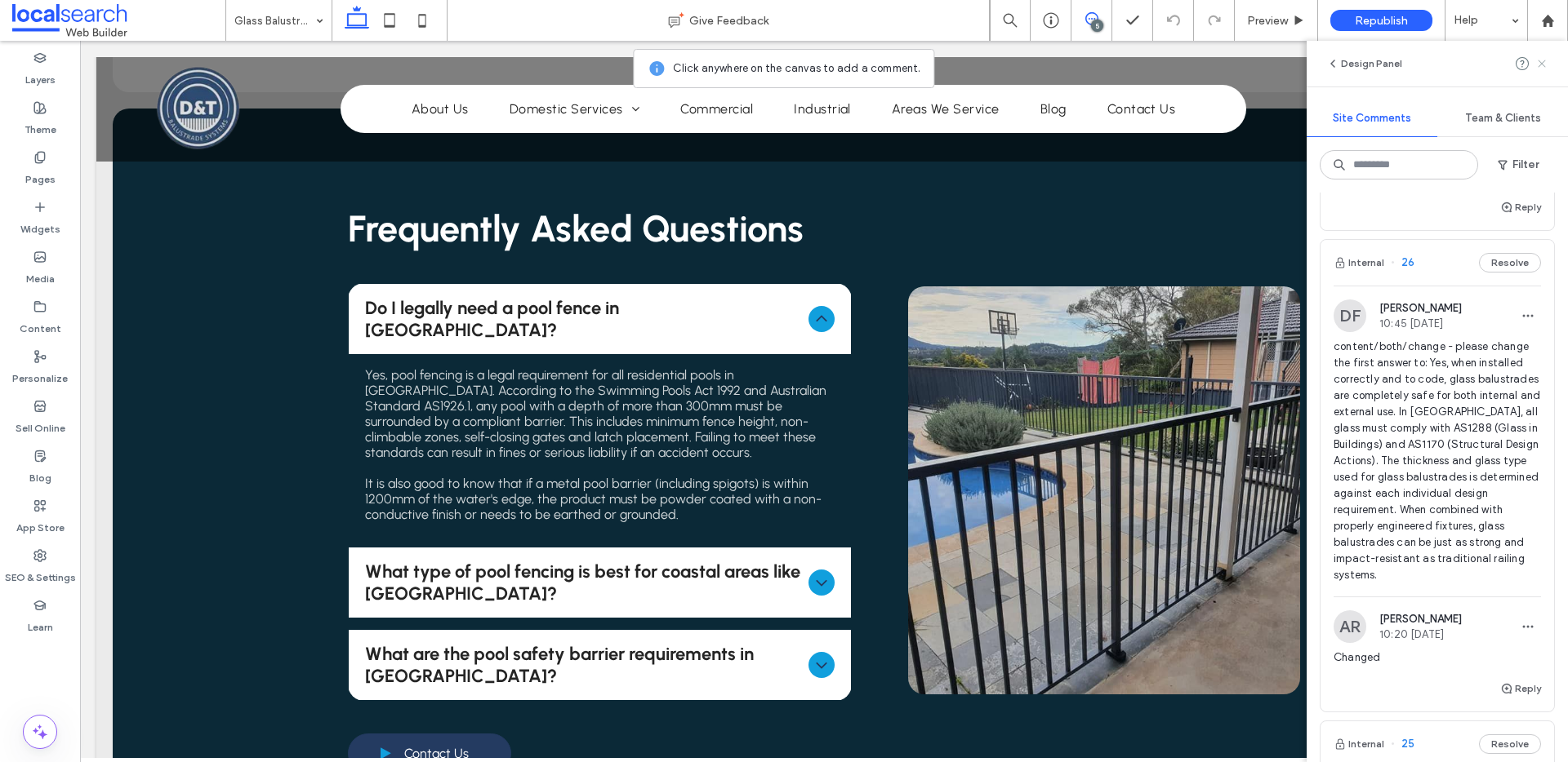
click at [1537, 60] on use at bounding box center [1541, 63] width 7 height 7
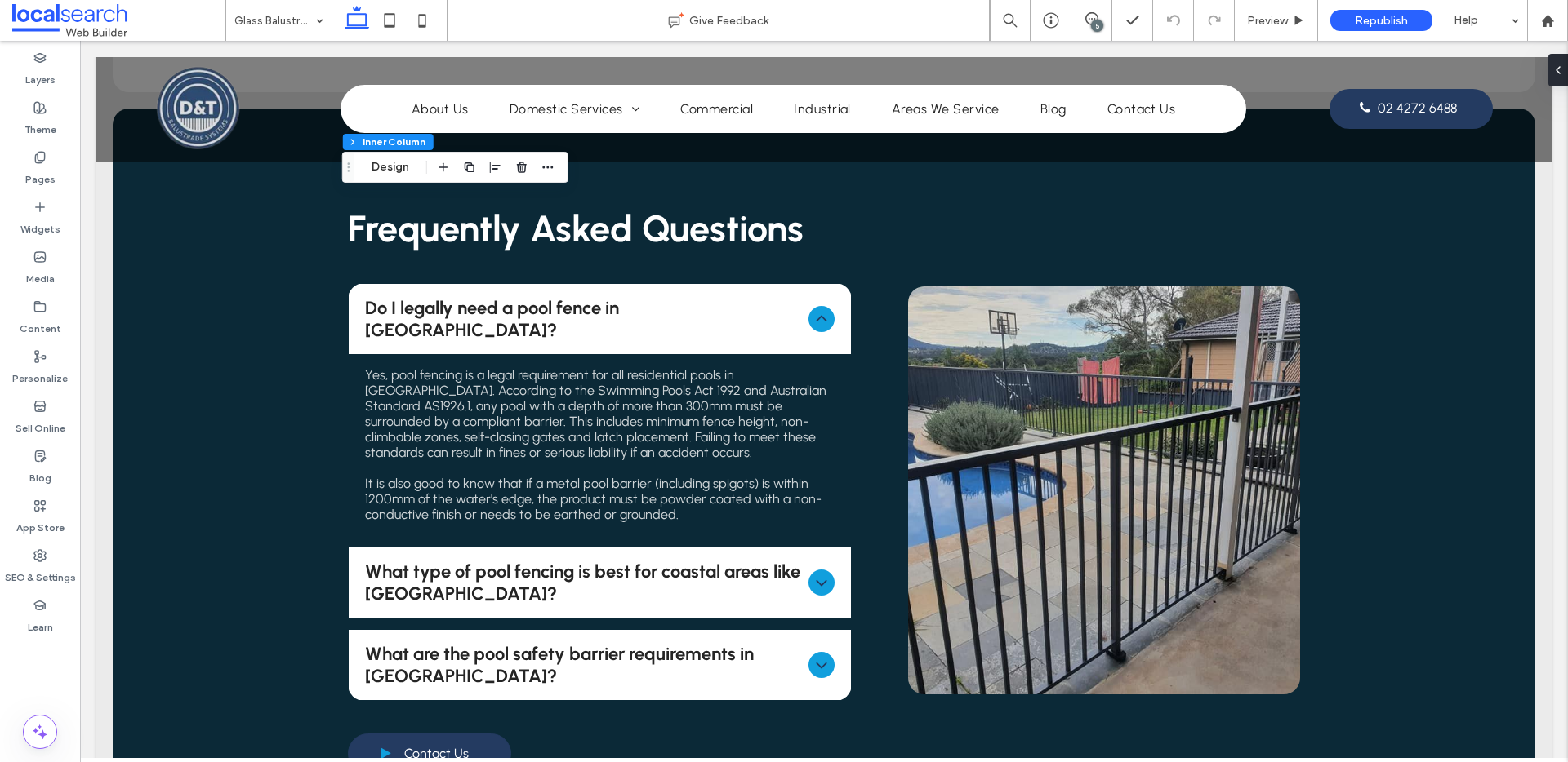
click at [1096, 21] on div "5" at bounding box center [1097, 26] width 12 height 12
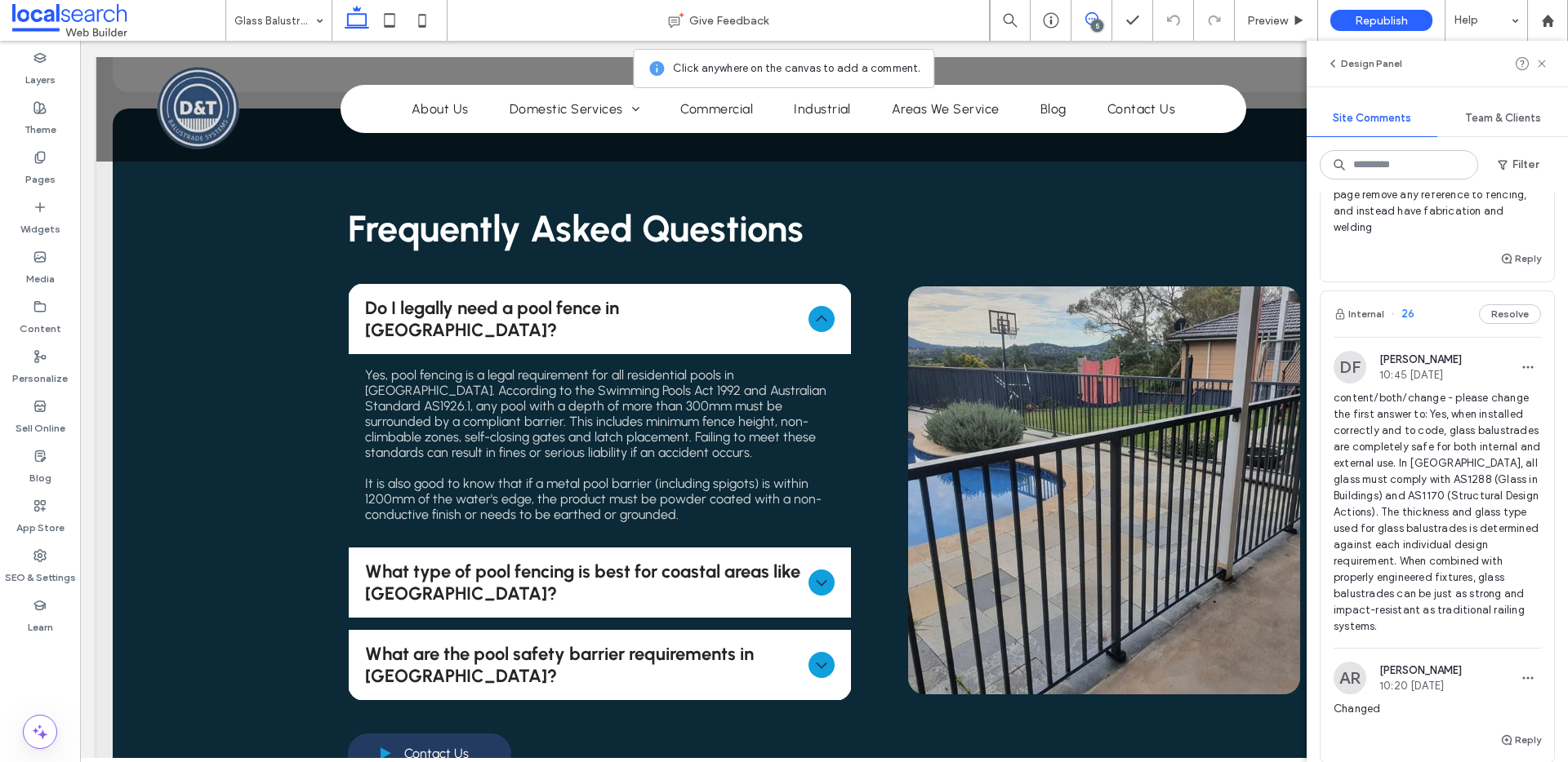
scroll to position [339, 0]
click at [1520, 323] on button "Resolve" at bounding box center [1509, 313] width 62 height 20
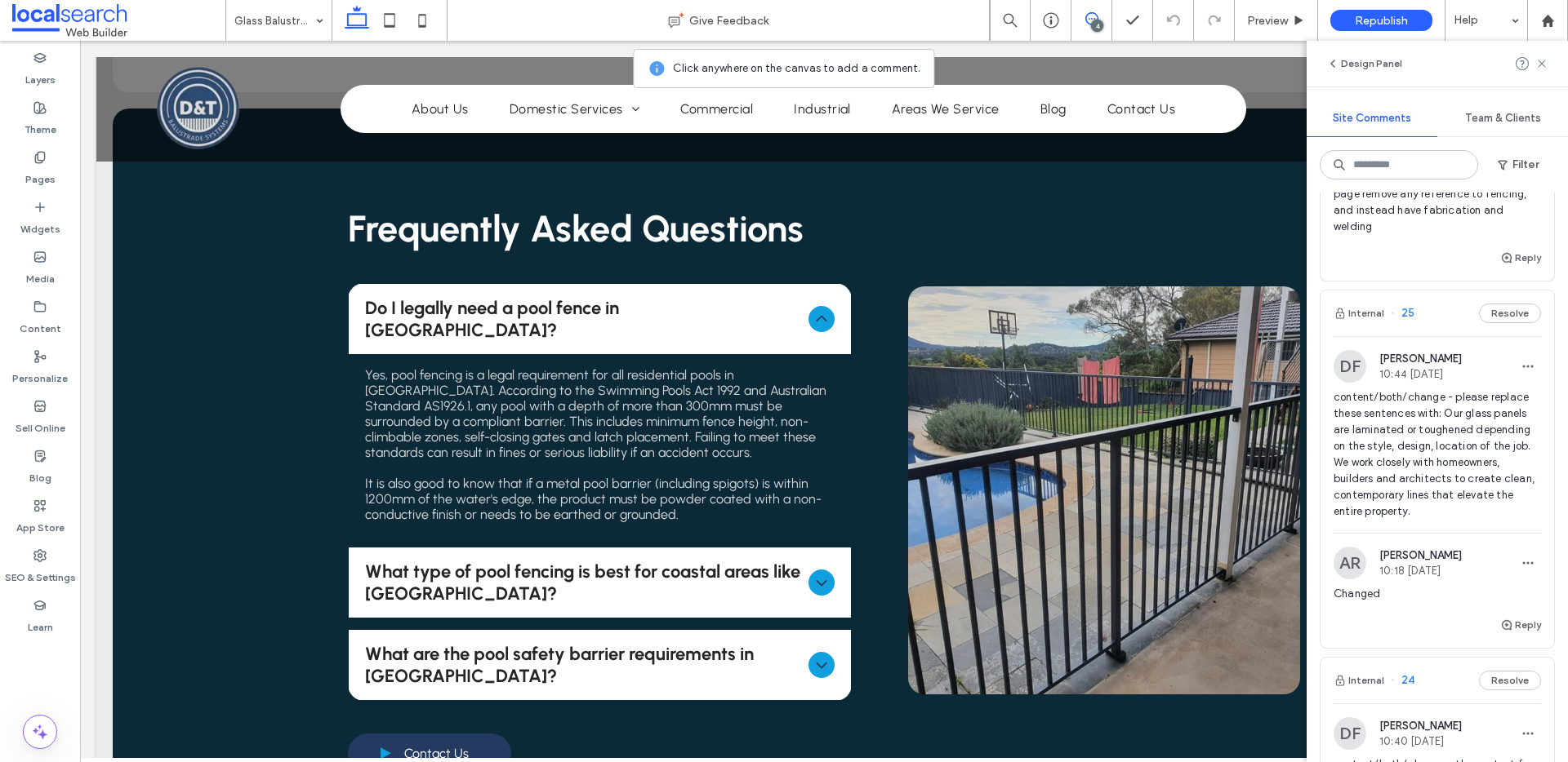
click at [1423, 336] on div "Internal 25 Resolve" at bounding box center [1437, 313] width 233 height 45
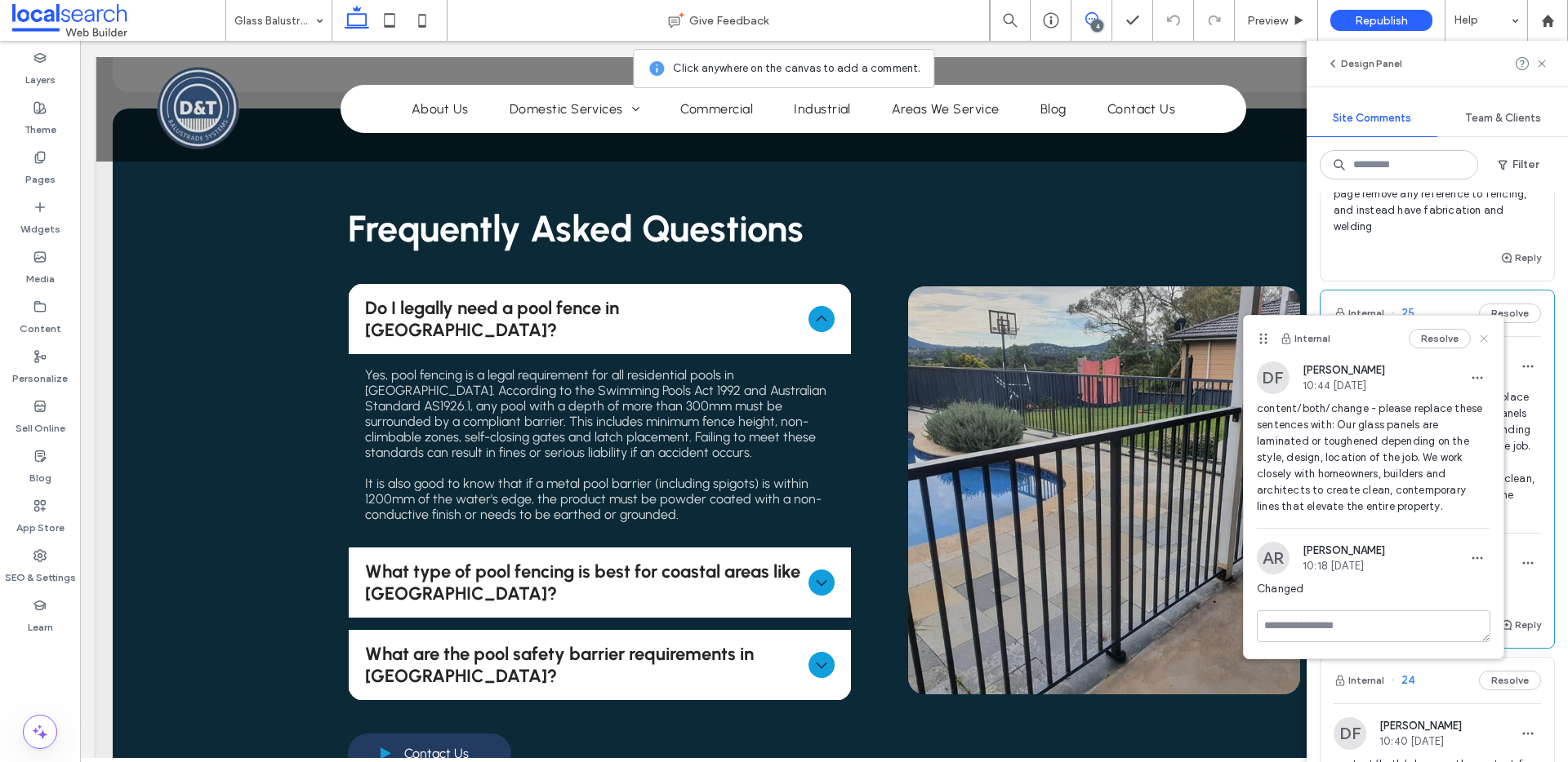
click at [1480, 340] on use at bounding box center [1483, 338] width 7 height 7
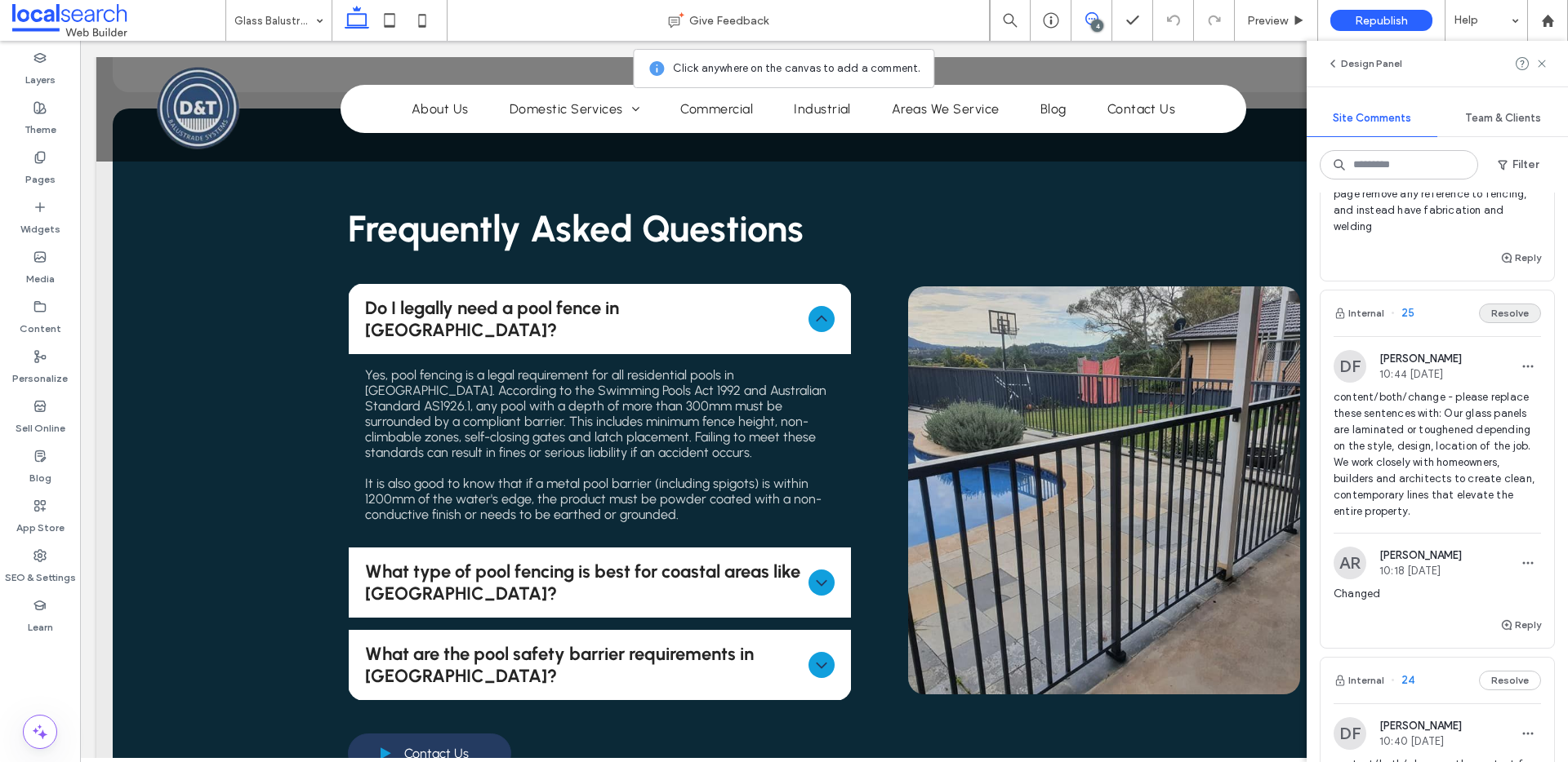
click at [1495, 323] on button "Resolve" at bounding box center [1509, 313] width 62 height 20
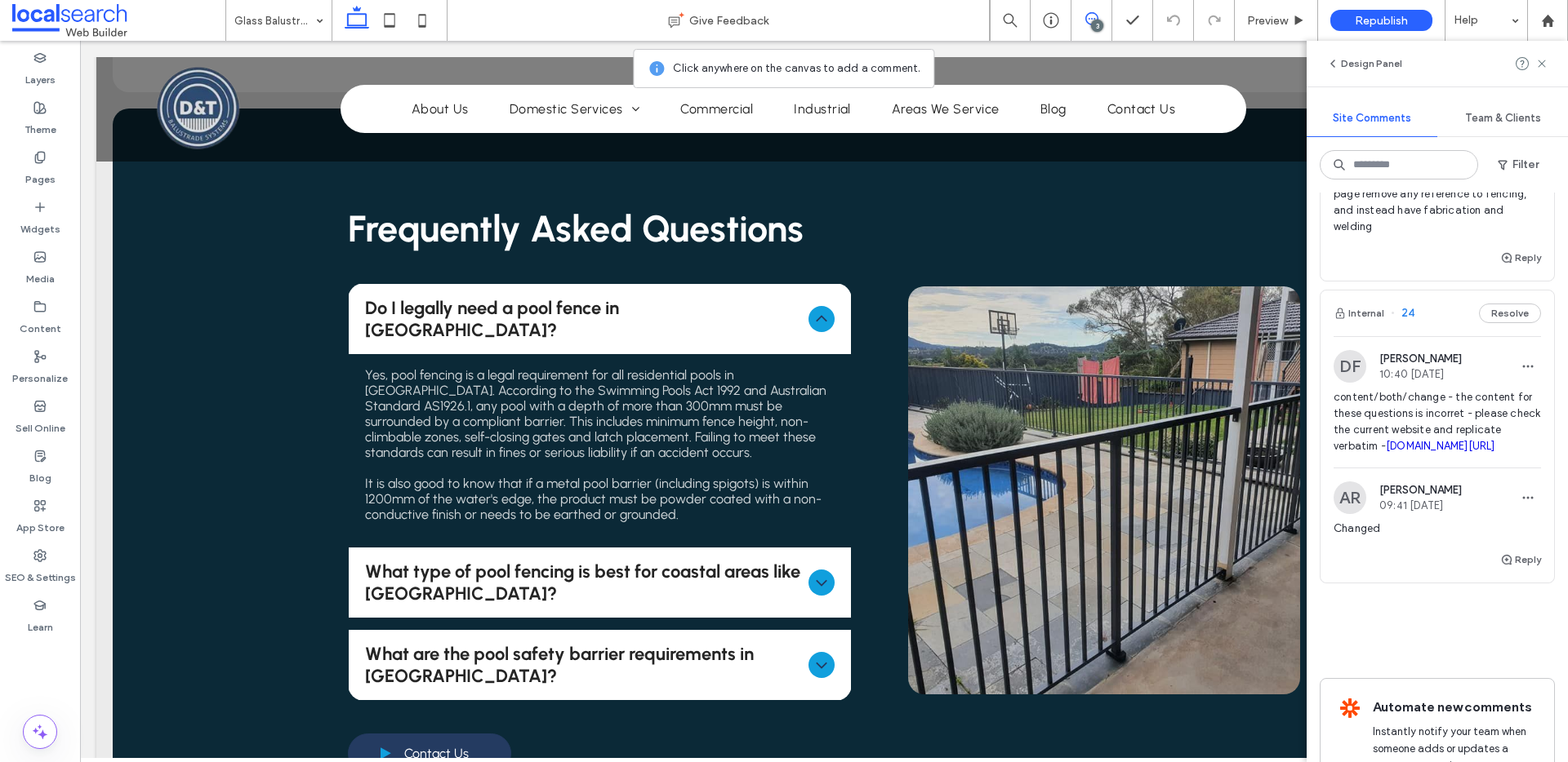
click at [1427, 336] on div "Internal 24 Resolve" at bounding box center [1437, 313] width 233 height 45
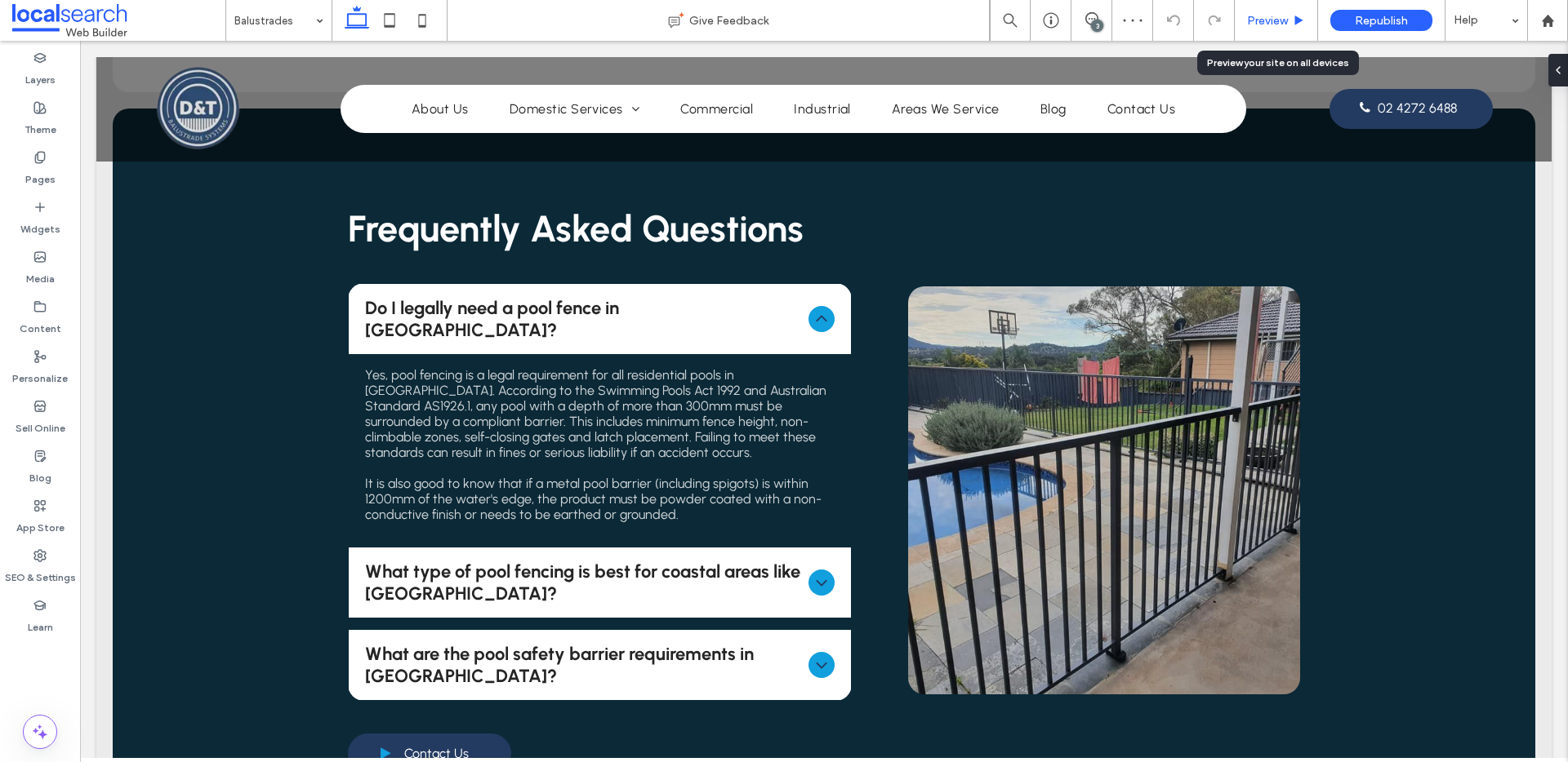
click at [1253, 14] on span "Preview" at bounding box center [1267, 21] width 41 height 14
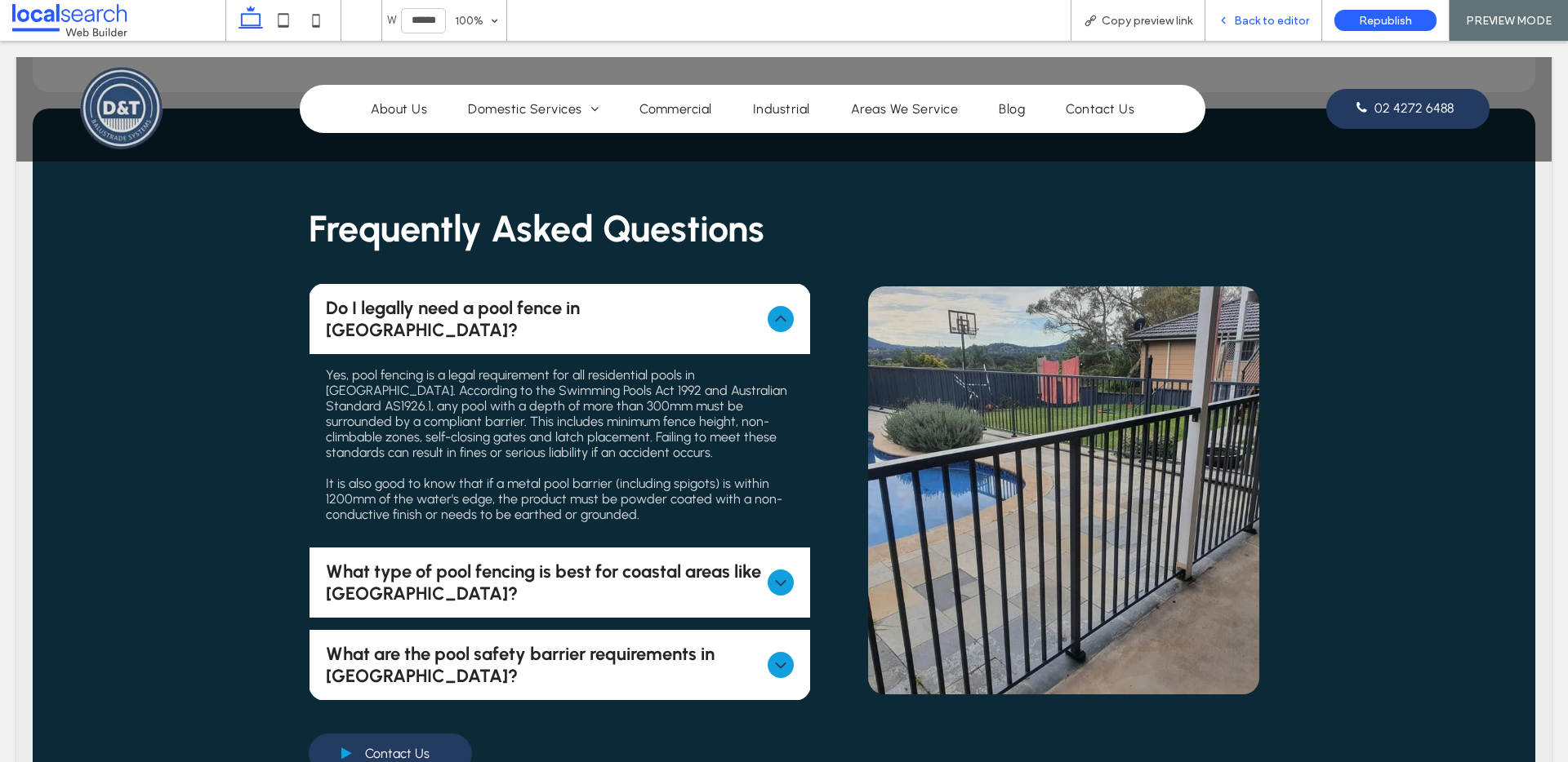
click at [1283, 10] on div "Back to editor" at bounding box center [1264, 20] width 117 height 40
click at [1261, 24] on span "Back to editor" at bounding box center [1271, 21] width 75 height 14
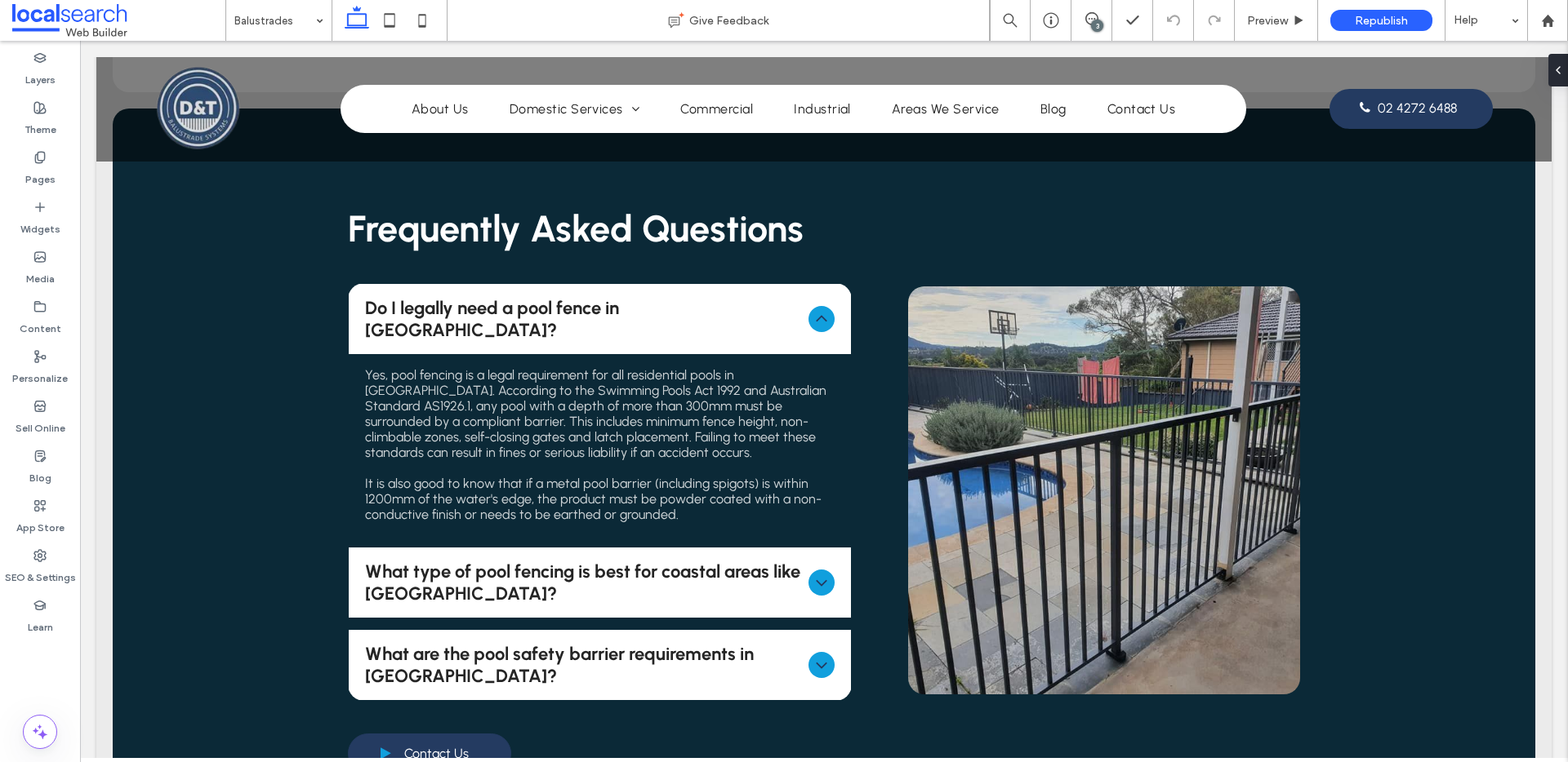
click at [1092, 24] on div "3" at bounding box center [1097, 26] width 12 height 12
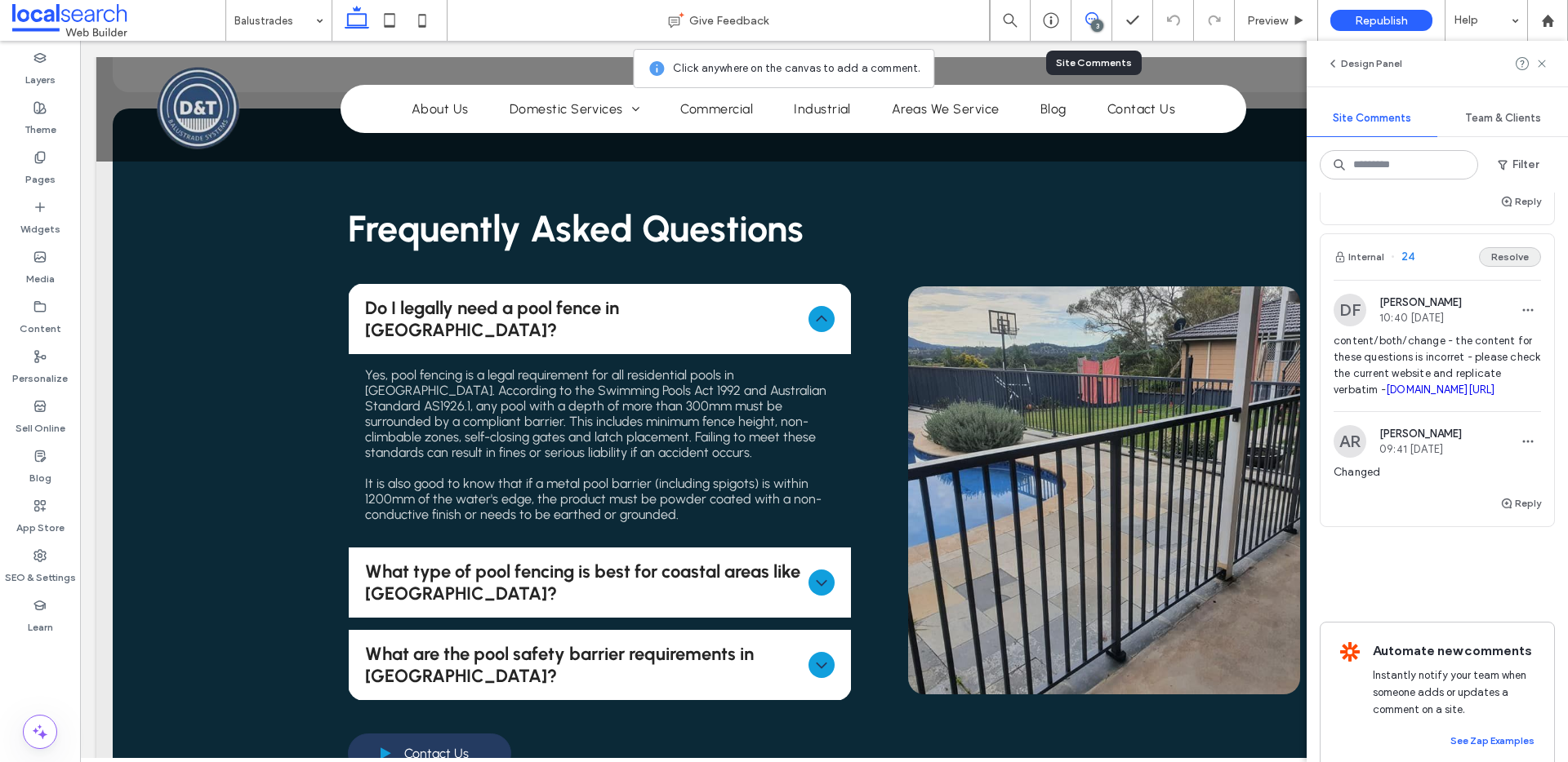
scroll to position [384, 0]
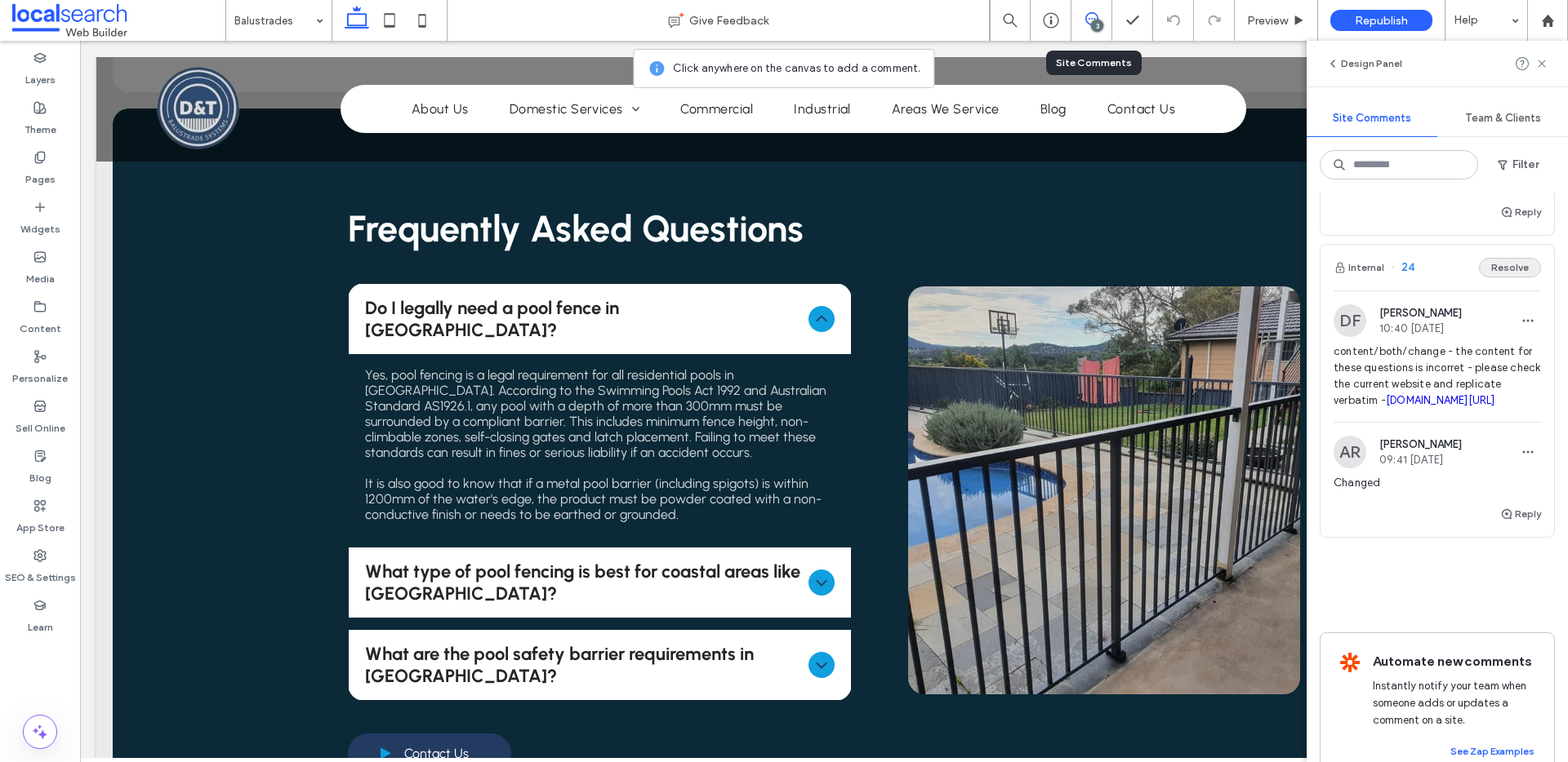
click at [1505, 278] on button "Resolve" at bounding box center [1509, 268] width 62 height 20
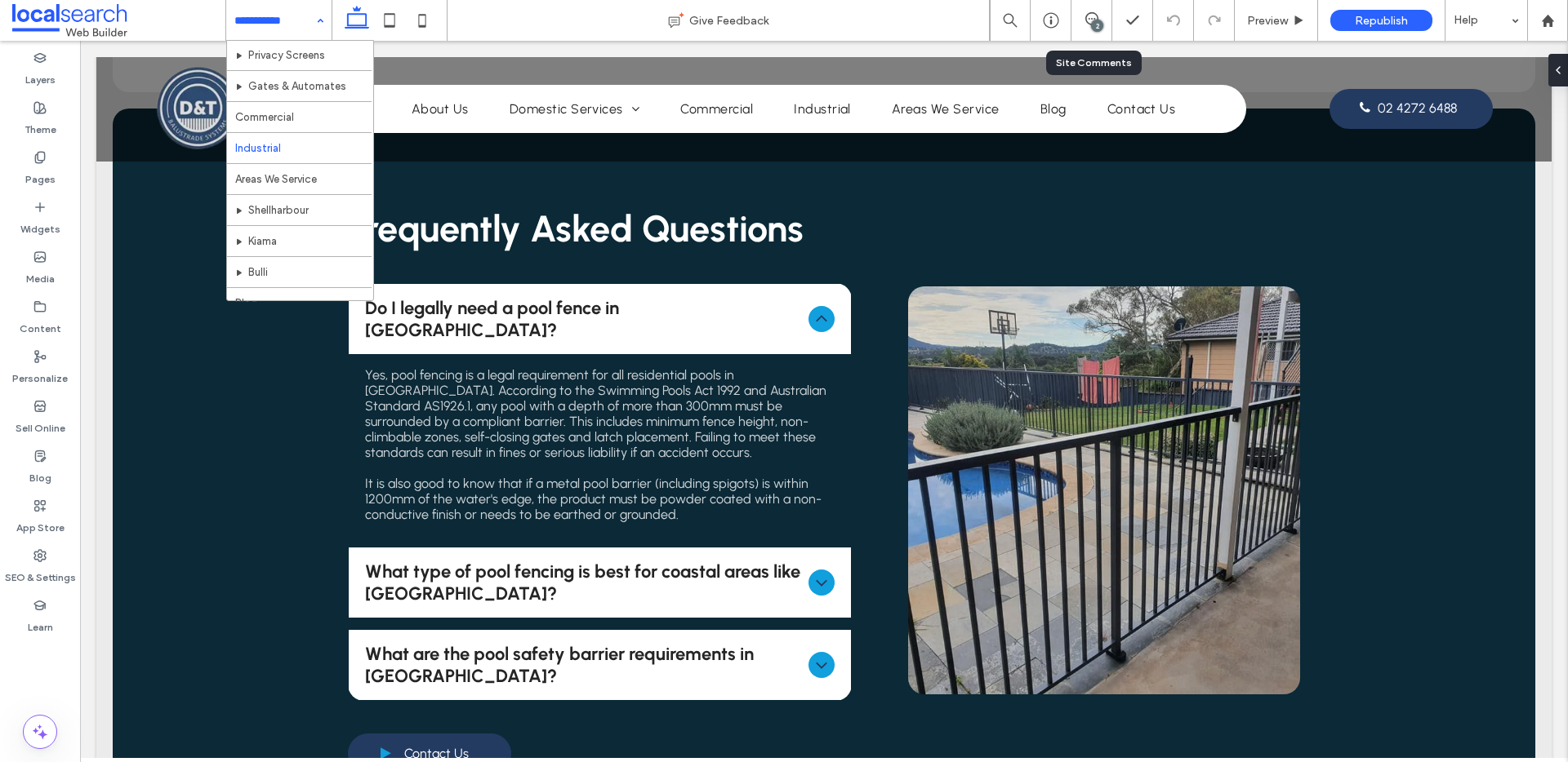
scroll to position [212, 0]
click at [260, 22] on input at bounding box center [275, 20] width 81 height 40
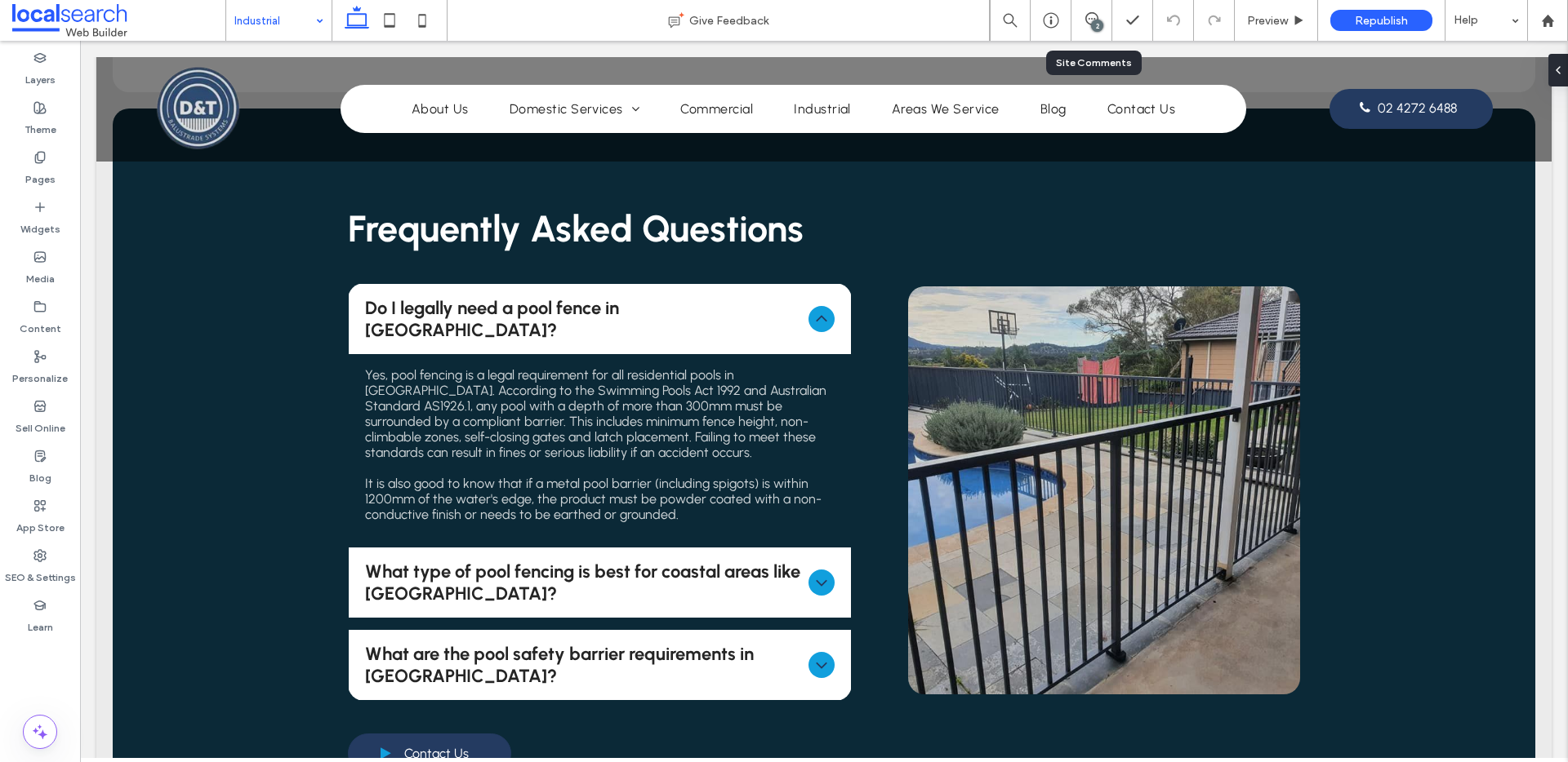
click at [246, 2] on input at bounding box center [275, 20] width 81 height 40
click at [1260, 26] on span "Preview" at bounding box center [1267, 21] width 41 height 14
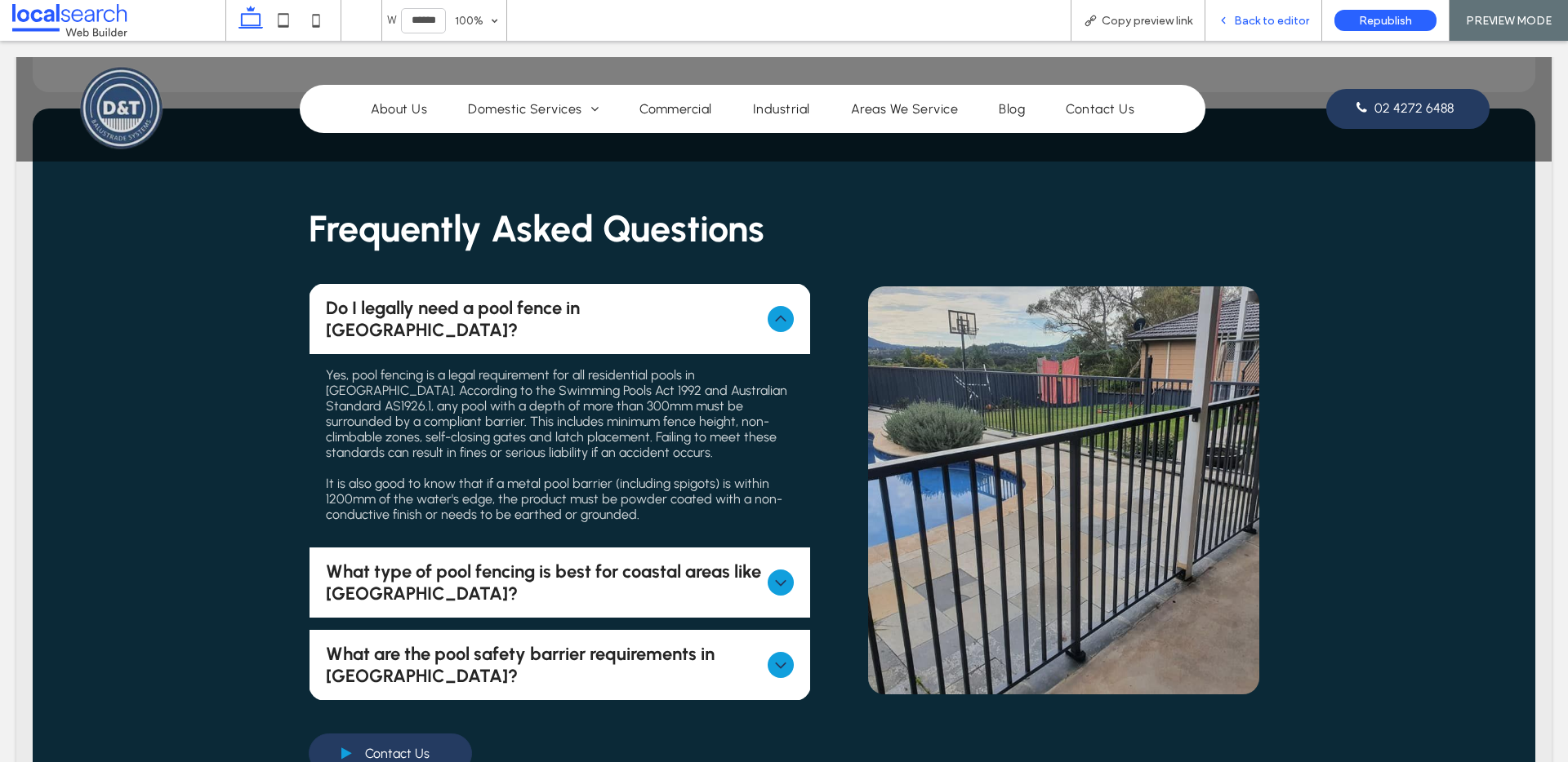
click at [1289, 32] on div "Back to editor" at bounding box center [1264, 20] width 117 height 40
click at [1261, 18] on span "Back to editor" at bounding box center [1271, 21] width 75 height 14
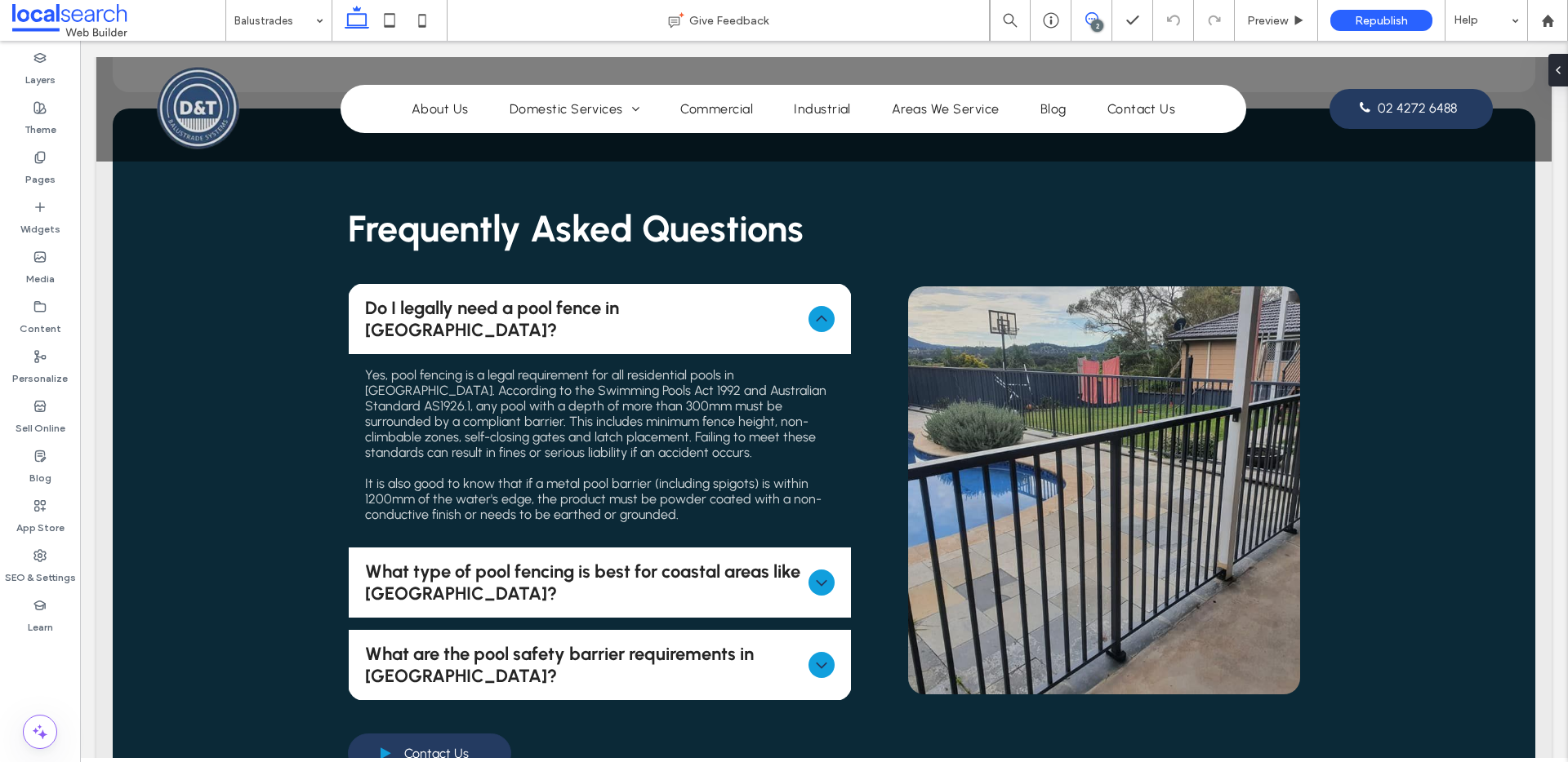
click at [1091, 20] on icon at bounding box center [1092, 19] width 13 height 13
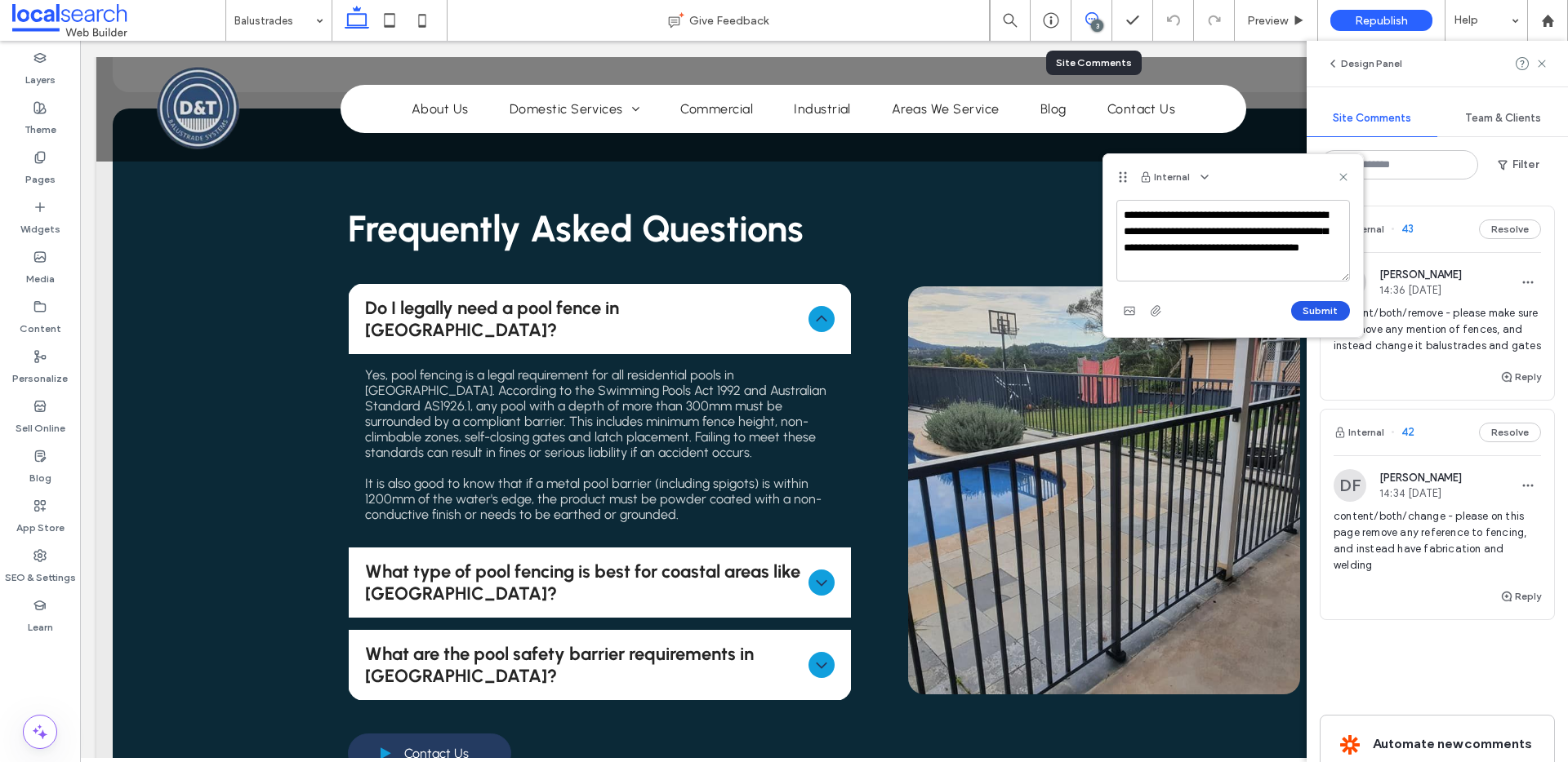
type textarea "**********"
click at [1312, 301] on button "Submit" at bounding box center [1320, 311] width 59 height 20
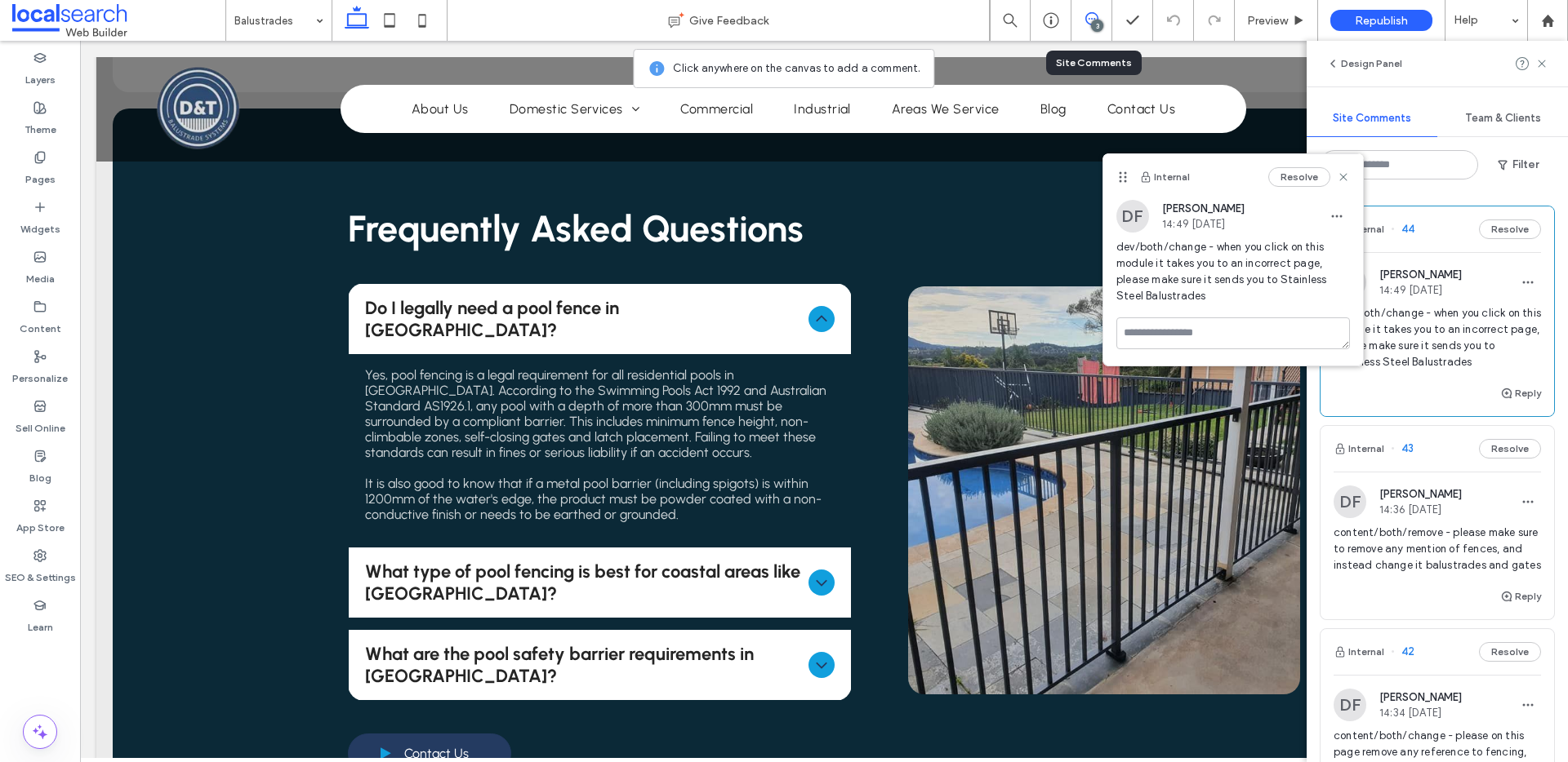
click at [1350, 175] on div "Internal Resolve" at bounding box center [1233, 177] width 260 height 45
click at [1347, 177] on icon at bounding box center [1344, 177] width 13 height 13
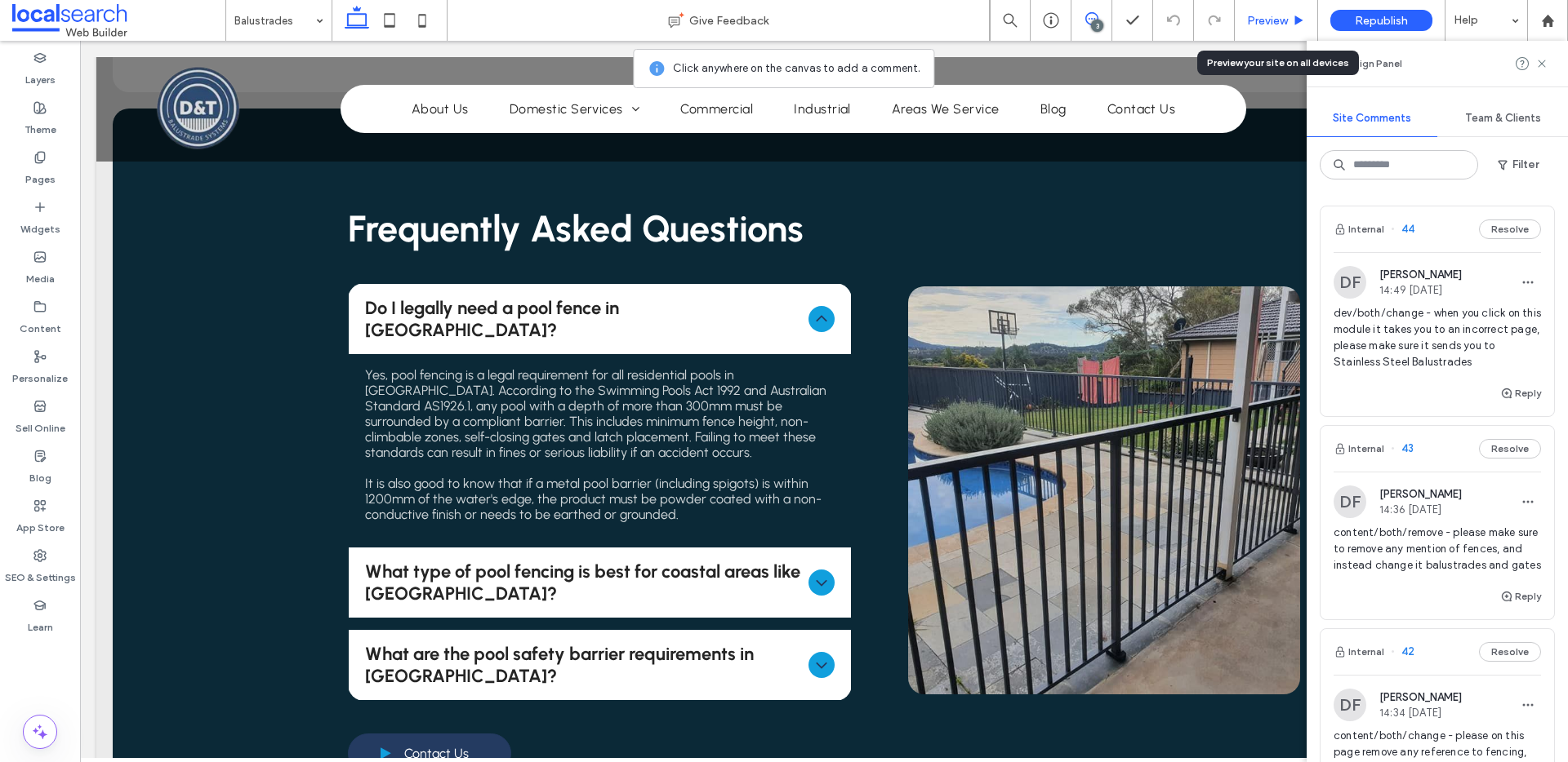
click at [1265, 24] on span "Preview" at bounding box center [1267, 21] width 41 height 14
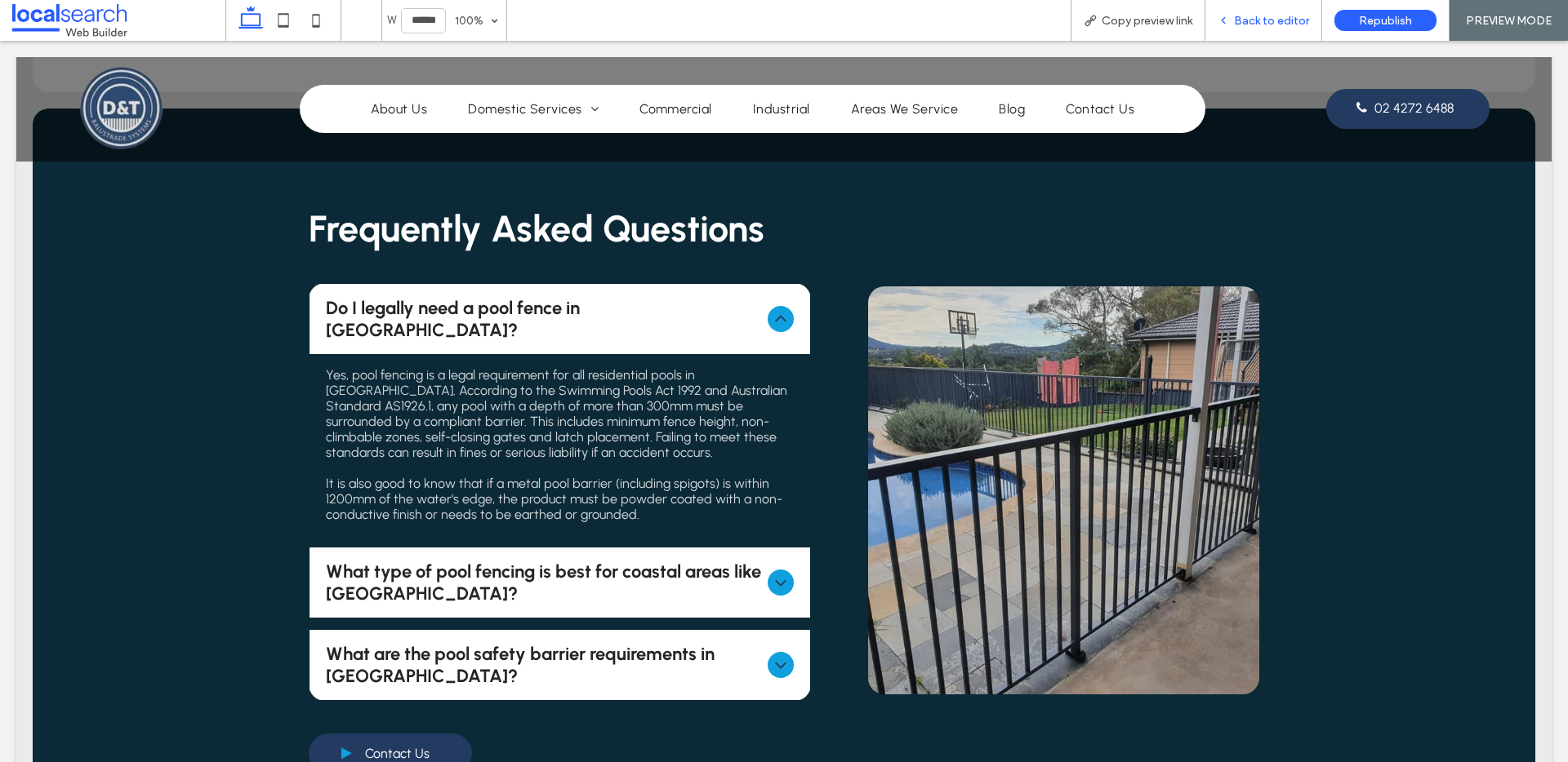
click at [1277, 26] on span "Back to editor" at bounding box center [1271, 21] width 75 height 14
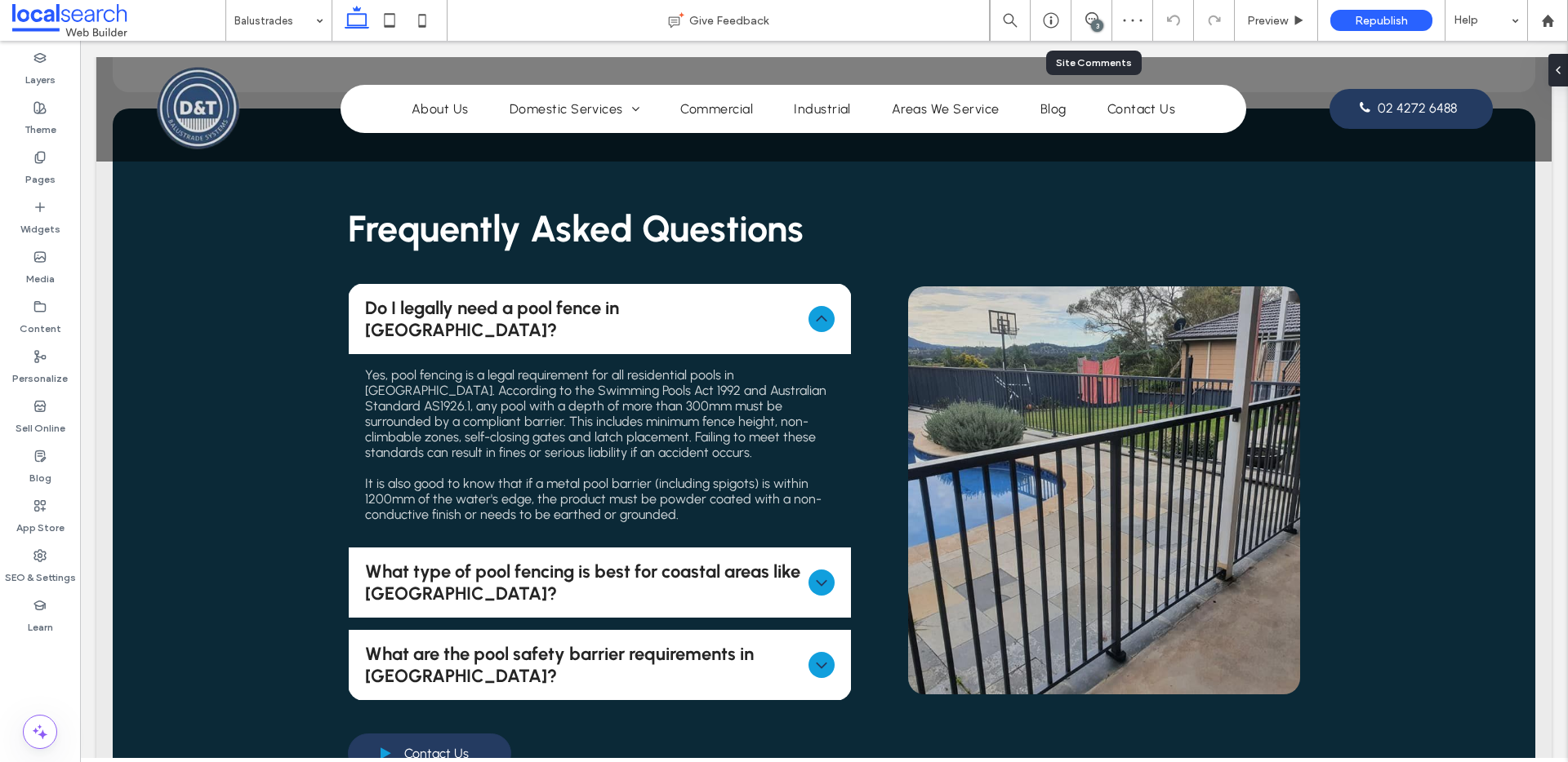
click at [1088, 32] on div "3" at bounding box center [1092, 20] width 41 height 40
click at [1078, 22] on span at bounding box center [1092, 19] width 40 height 13
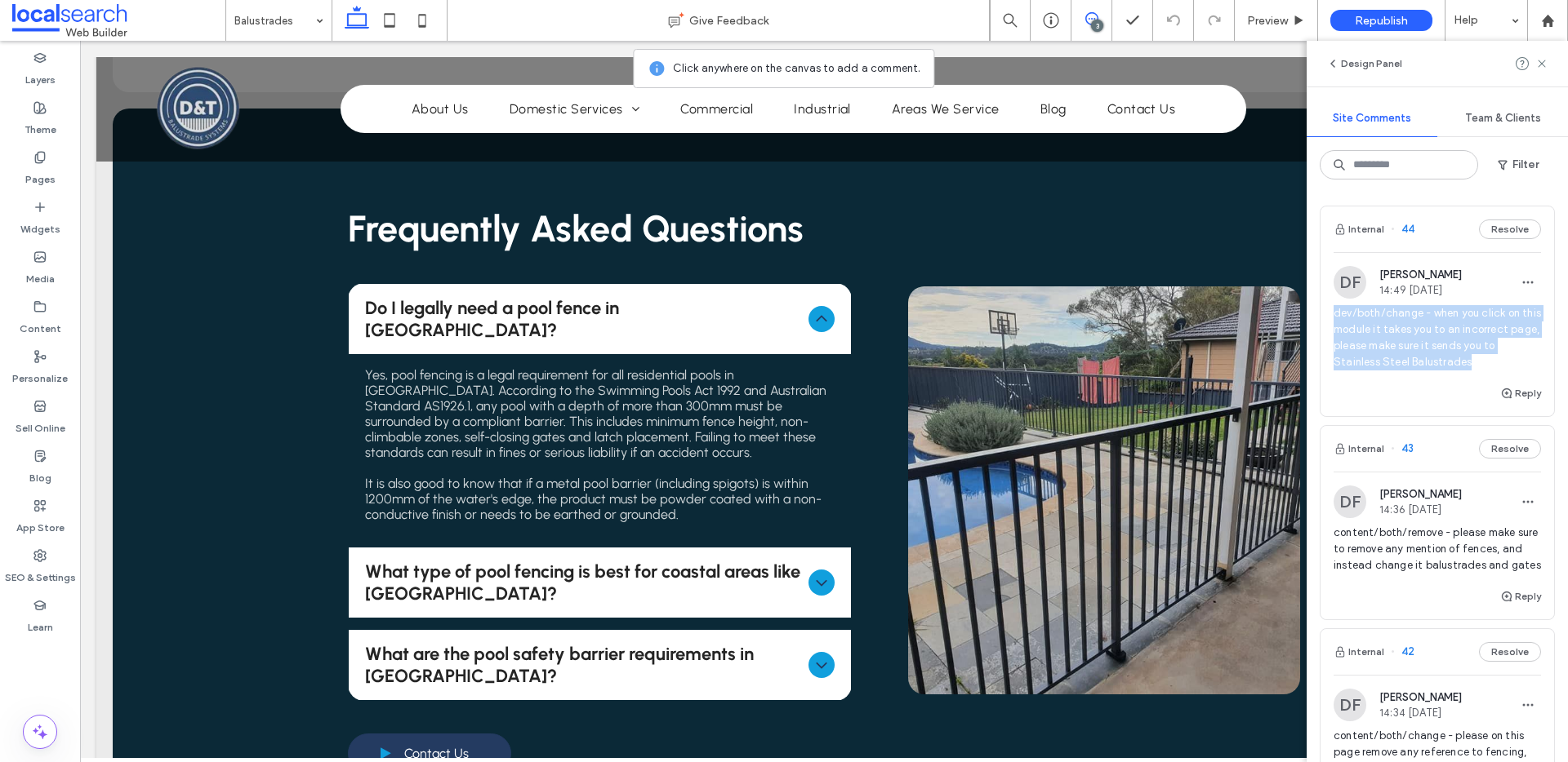
drag, startPoint x: 1493, startPoint y: 364, endPoint x: 1335, endPoint y: 315, distance: 165.4
click at [1335, 315] on span "dev/both/change - when you click on this module it takes you to an incorrect pa…" at bounding box center [1437, 337] width 208 height 65
copy span "dev/both/change - when you click on this module it takes you to an incorrect pa…"
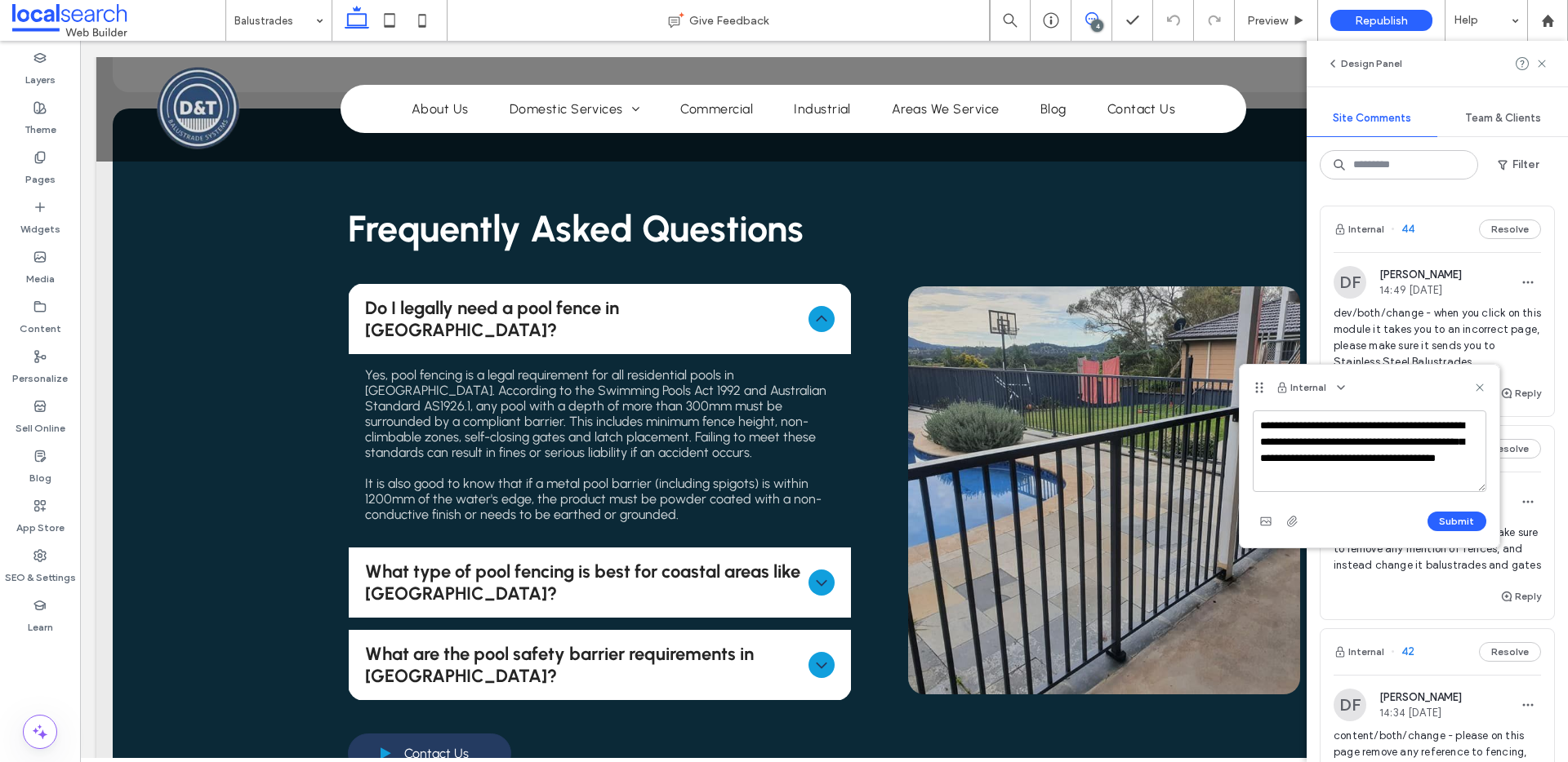
drag, startPoint x: 1385, startPoint y: 476, endPoint x: 1424, endPoint y: 463, distance: 41.1
click at [1422, 463] on textarea "**********" at bounding box center [1370, 451] width 233 height 82
type textarea "**********"
click at [1456, 526] on button "Submit" at bounding box center [1456, 521] width 59 height 20
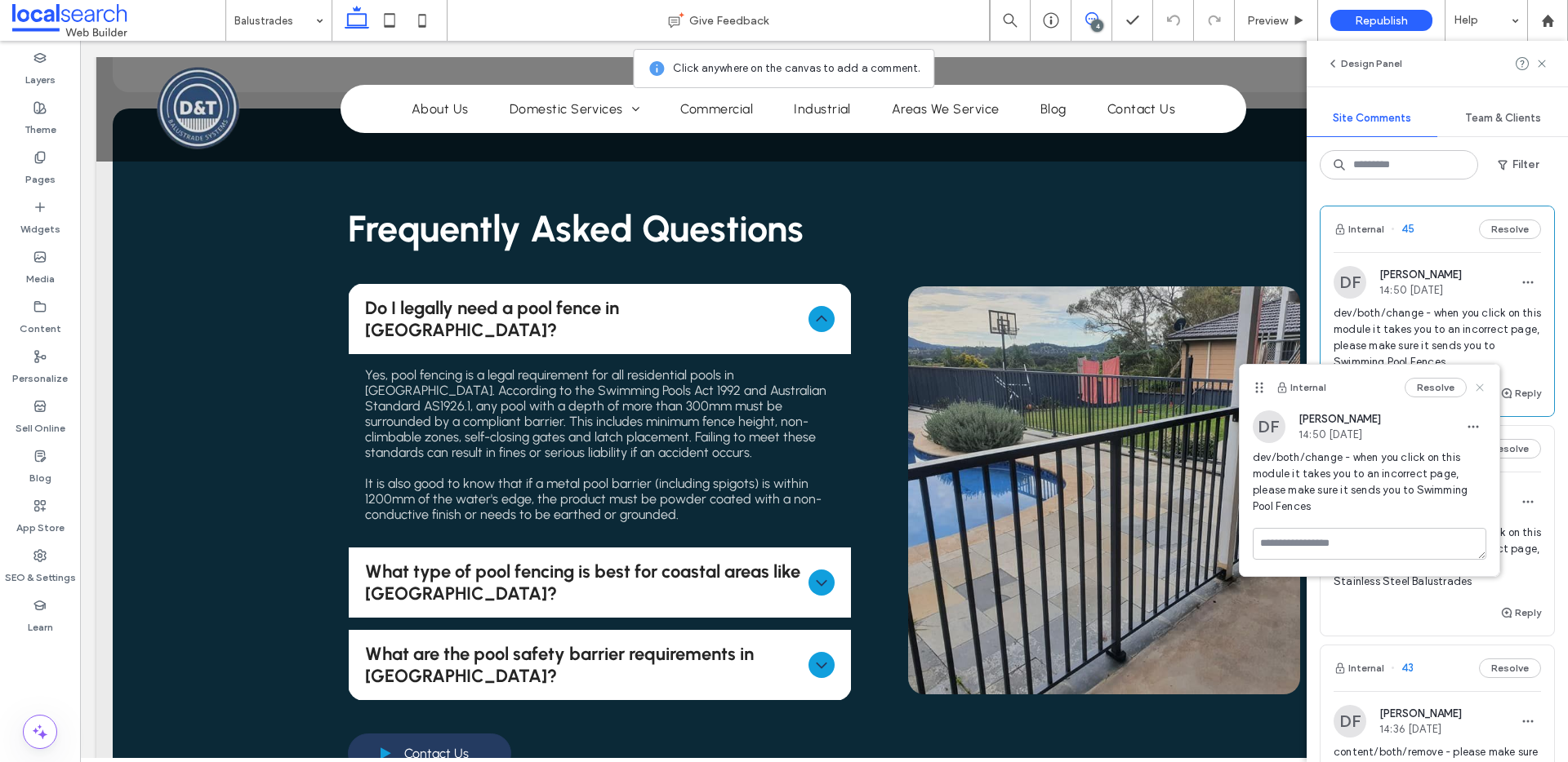
click at [1476, 388] on icon at bounding box center [1480, 388] width 13 height 13
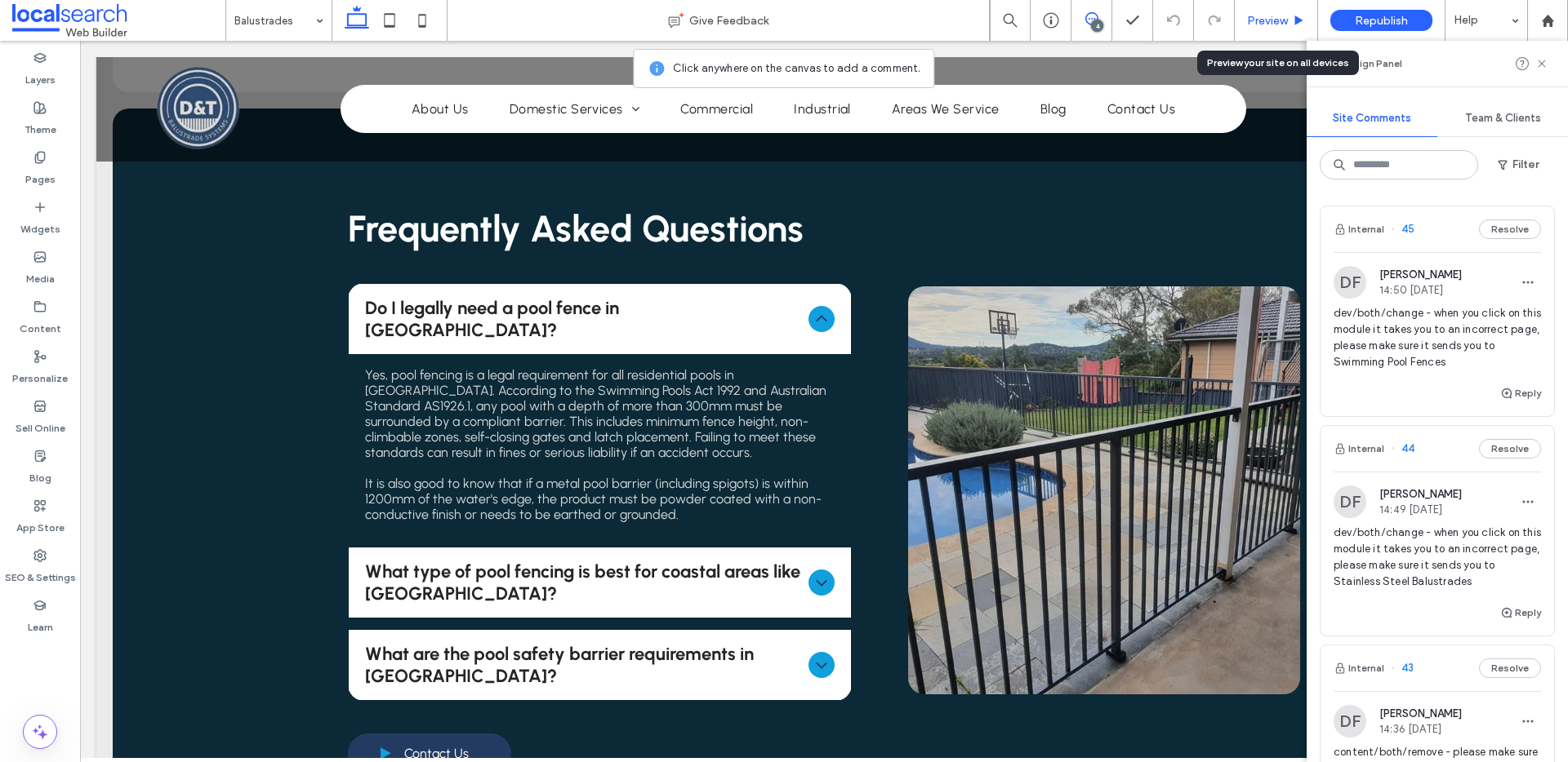
click at [1264, 24] on span "Preview" at bounding box center [1267, 21] width 41 height 14
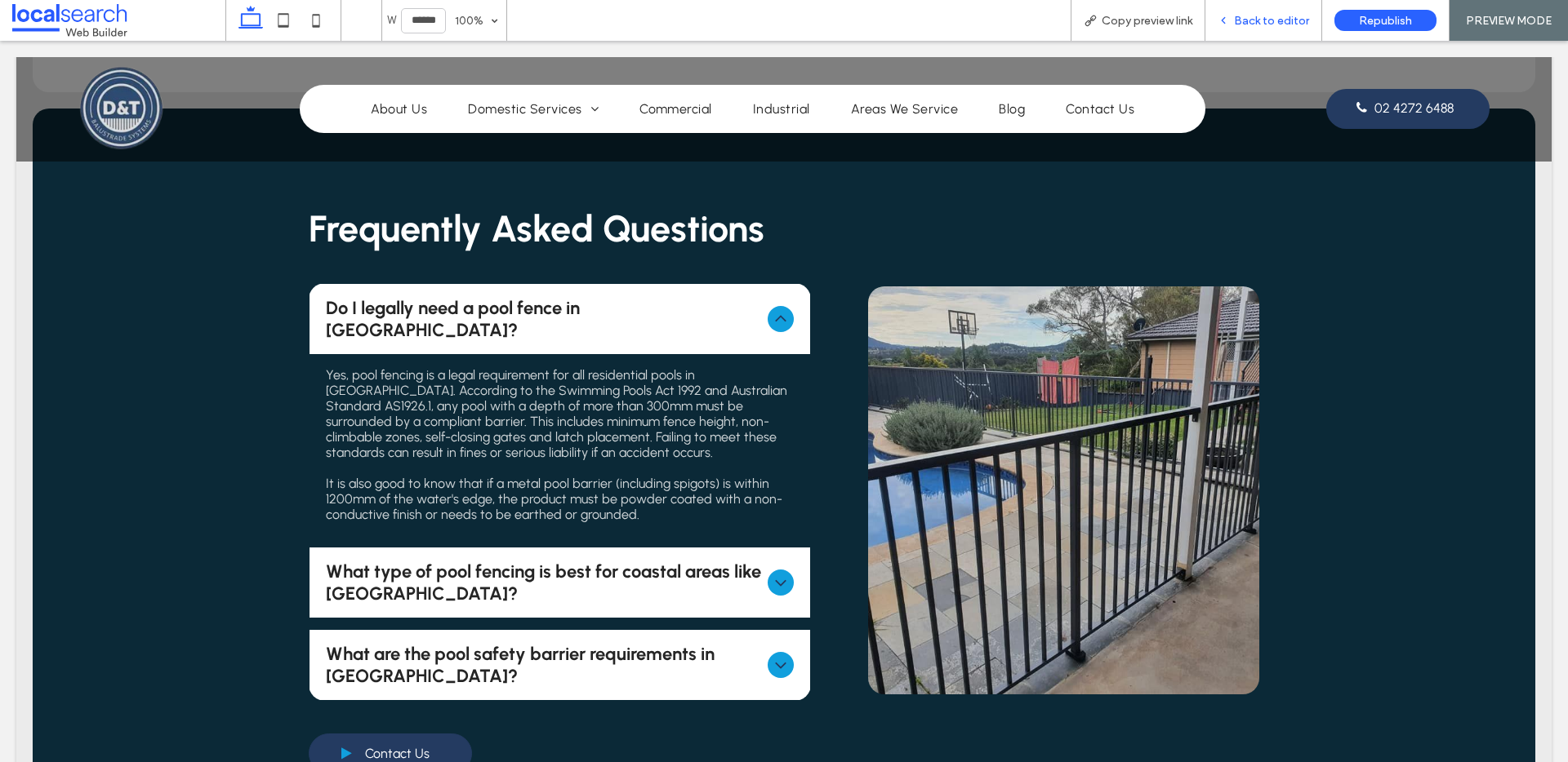
click at [1275, 21] on span "Back to editor" at bounding box center [1271, 21] width 75 height 14
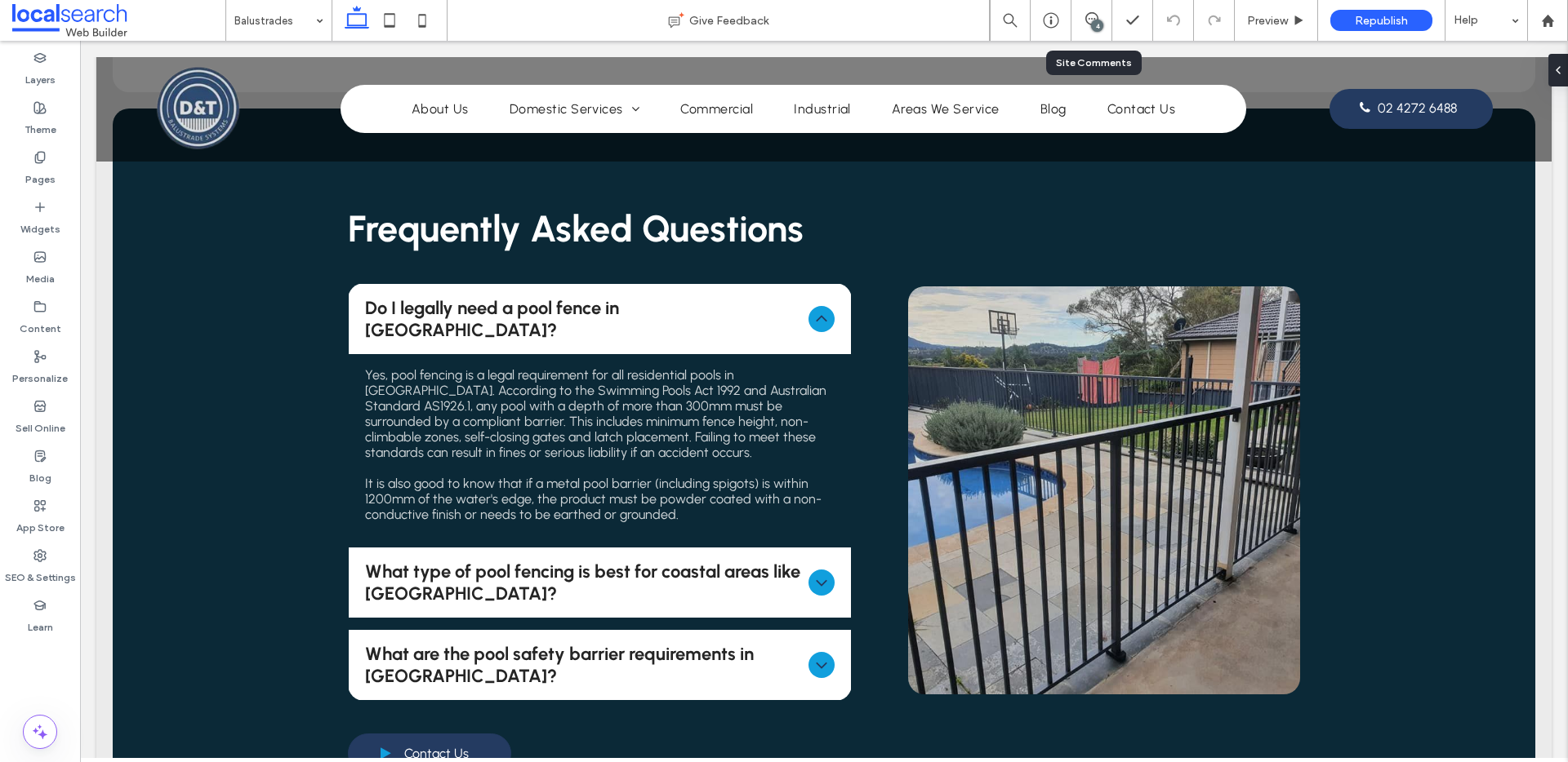
click at [1088, 26] on div "4" at bounding box center [1092, 21] width 40 height 17
click at [1091, 26] on div "4" at bounding box center [1097, 26] width 12 height 12
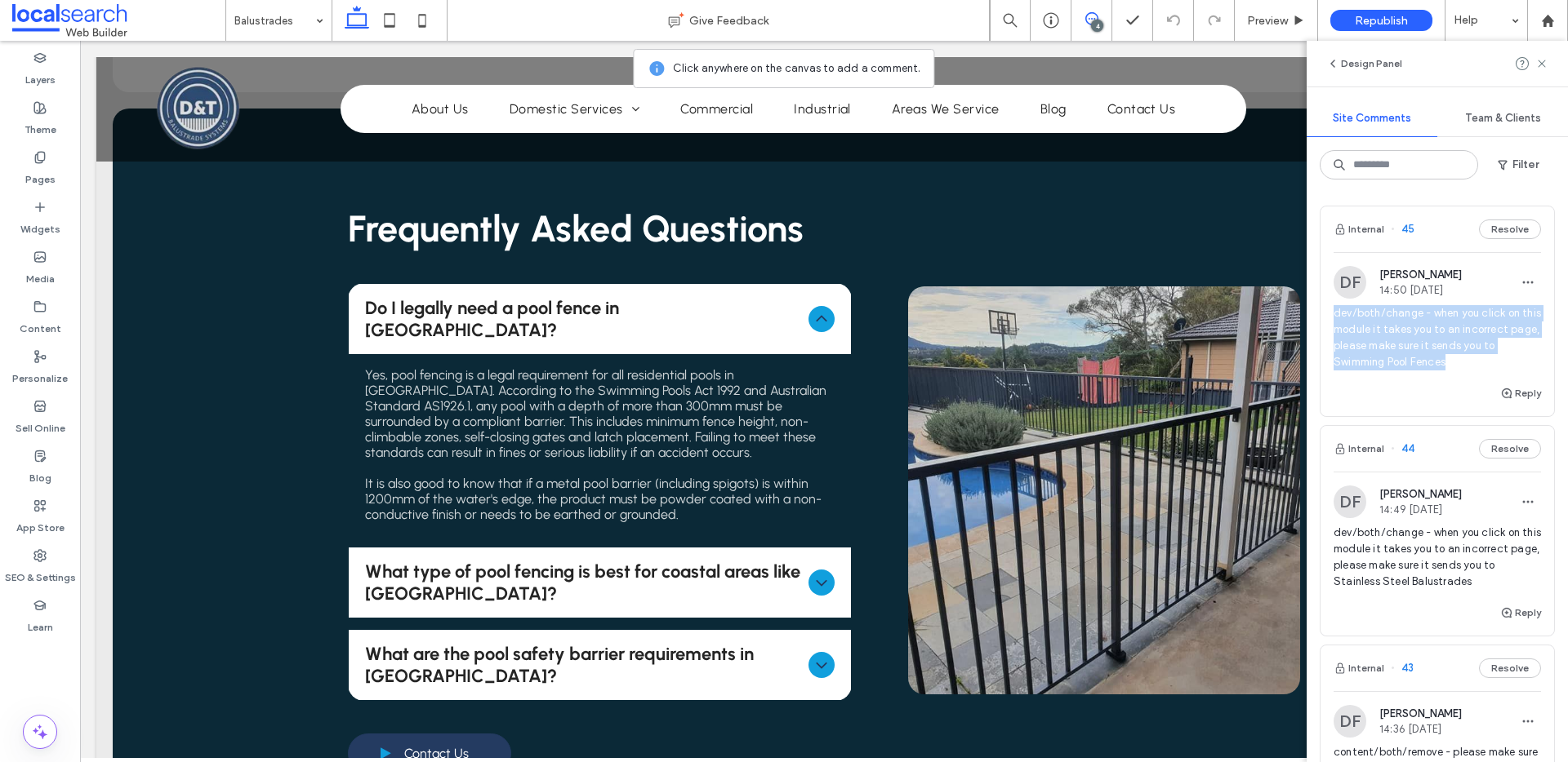
drag, startPoint x: 1473, startPoint y: 364, endPoint x: 1329, endPoint y: 304, distance: 156.0
click at [1329, 304] on div "DF Dorotea Finn 14:50 Sep 18 2025 dev/both/change - when you click on this modu…" at bounding box center [1437, 325] width 233 height 117
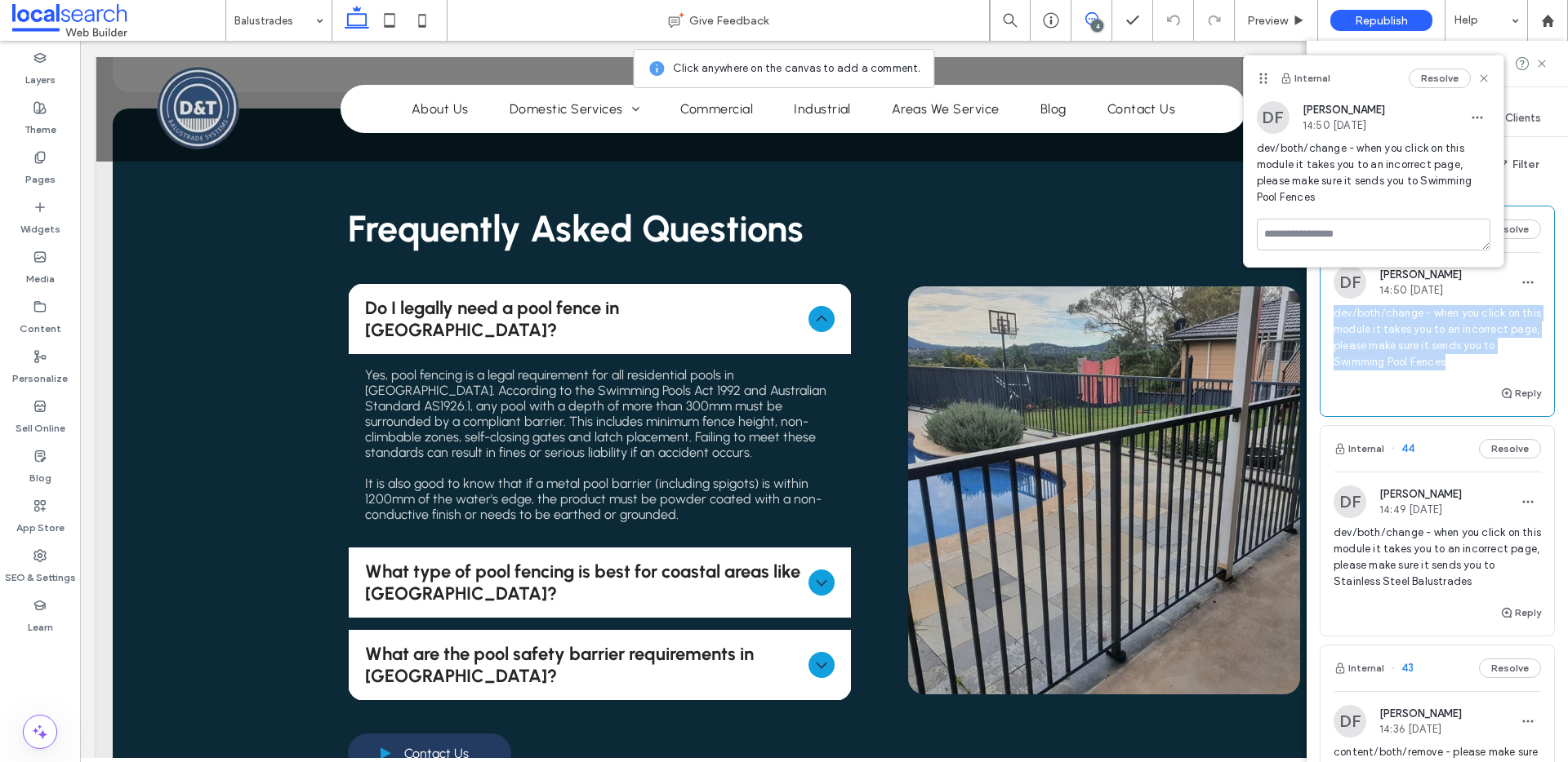
copy span "dev/both/change - when you click on this module it takes you to an incorrect pa…"
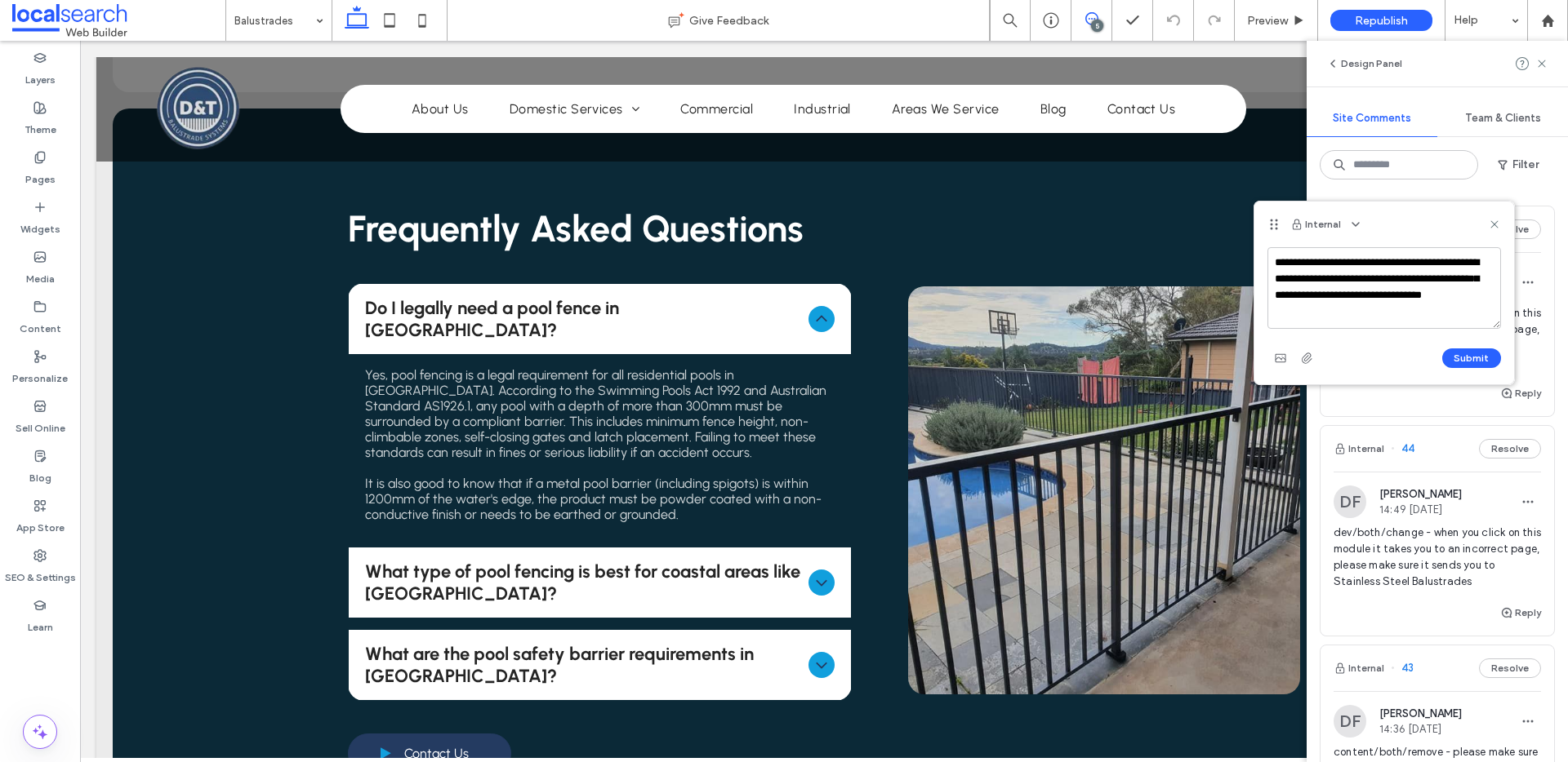
drag, startPoint x: 1365, startPoint y: 316, endPoint x: 1439, endPoint y: 294, distance: 77.2
click at [1439, 294] on textarea "**********" at bounding box center [1384, 288] width 233 height 82
type textarea "**********"
click at [1483, 350] on button "Submit" at bounding box center [1471, 359] width 59 height 20
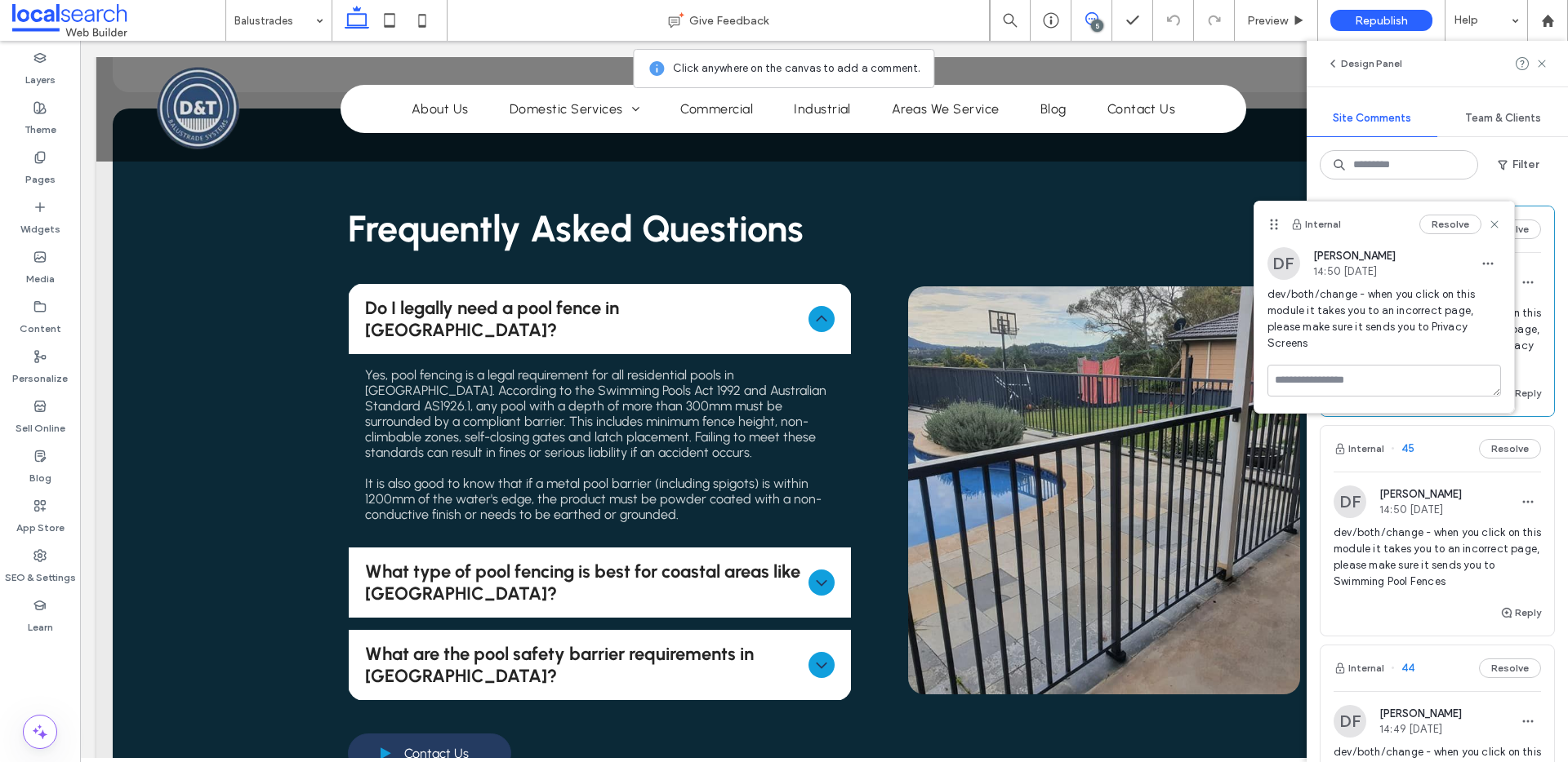
click at [1492, 222] on use at bounding box center [1494, 224] width 7 height 7
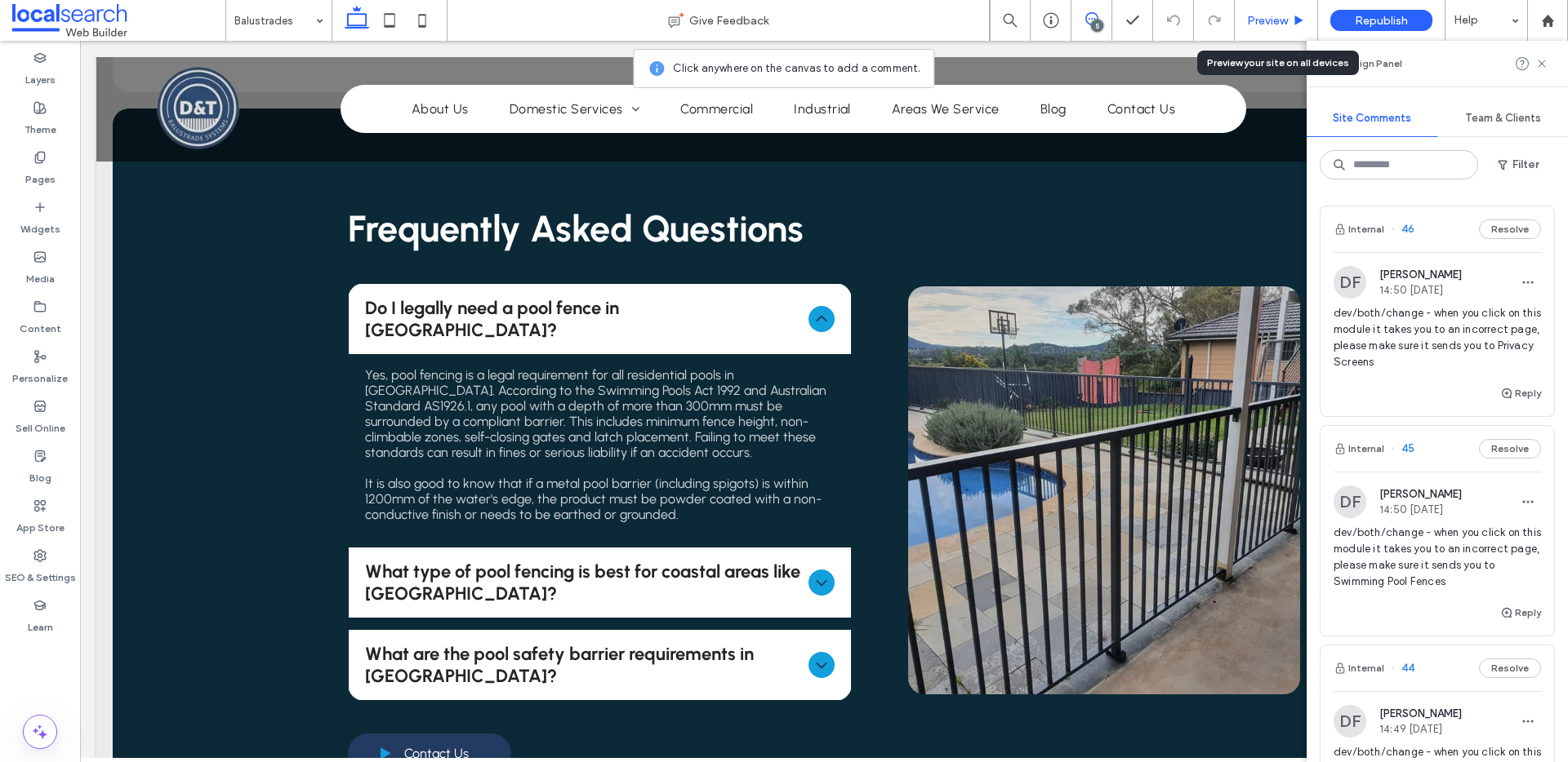
click at [1267, 17] on span "Preview" at bounding box center [1267, 21] width 41 height 14
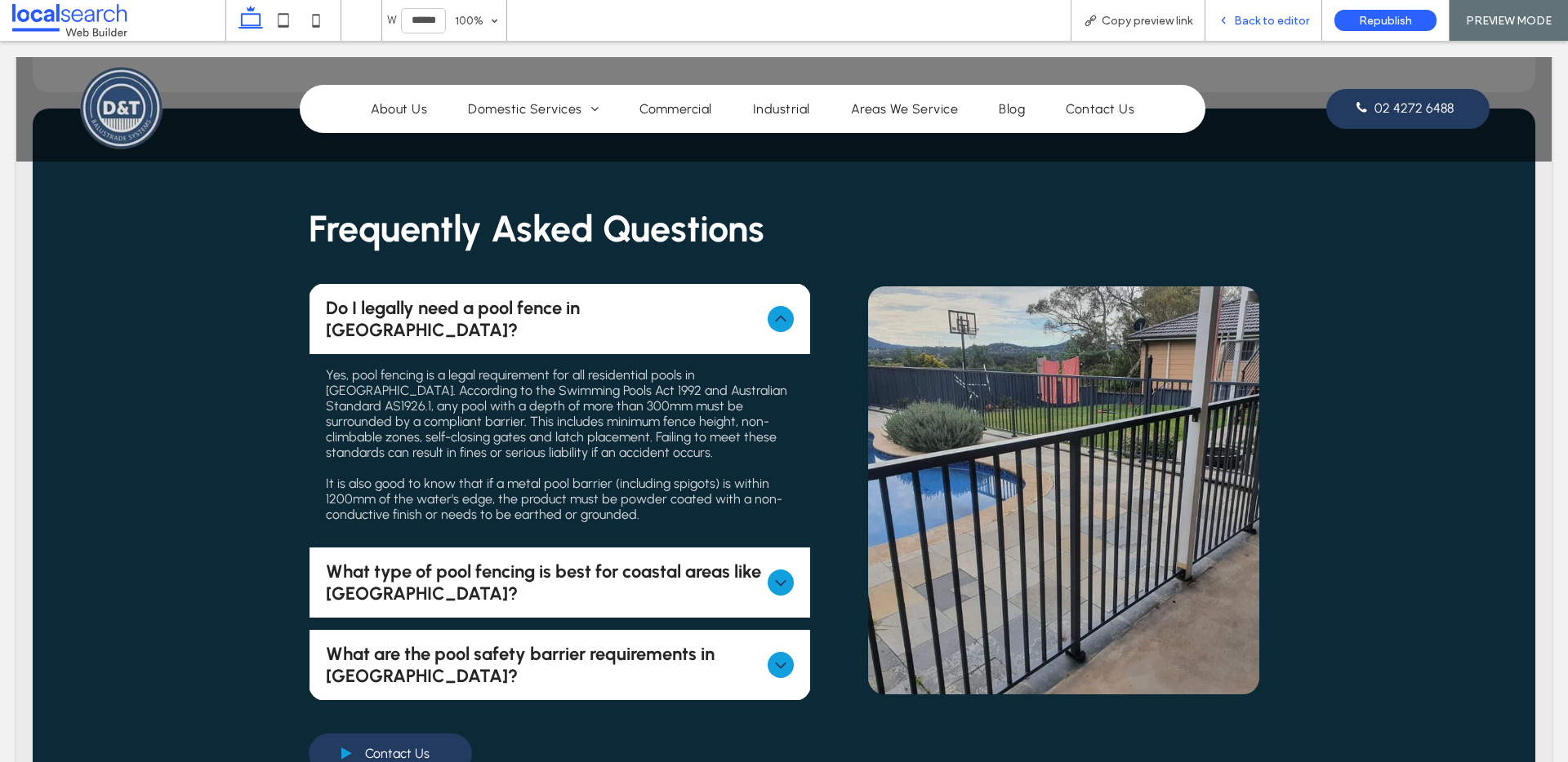
click at [1277, 15] on span "Back to editor" at bounding box center [1271, 21] width 75 height 14
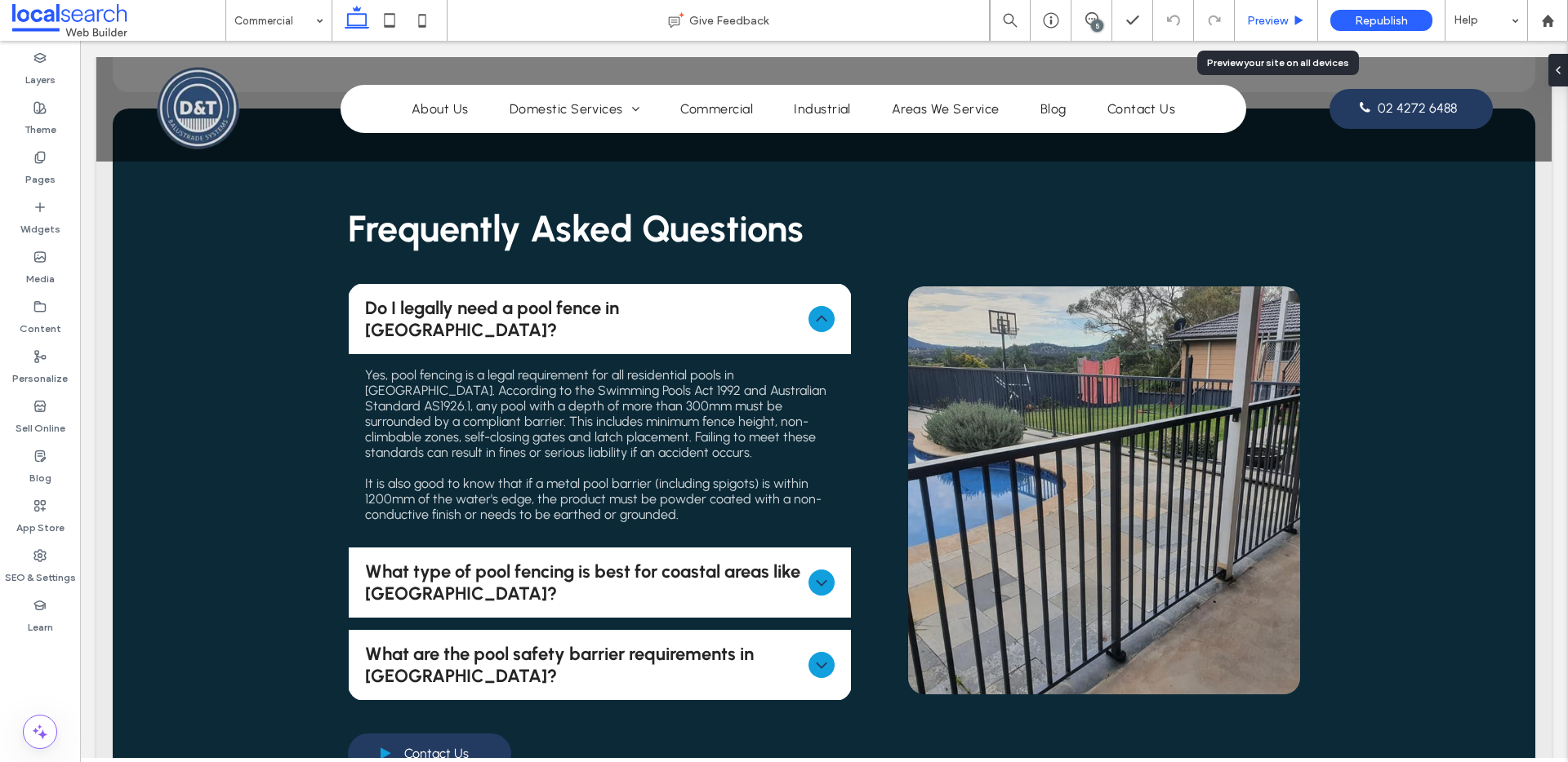
click at [1245, 23] on div "Preview" at bounding box center [1276, 21] width 83 height 14
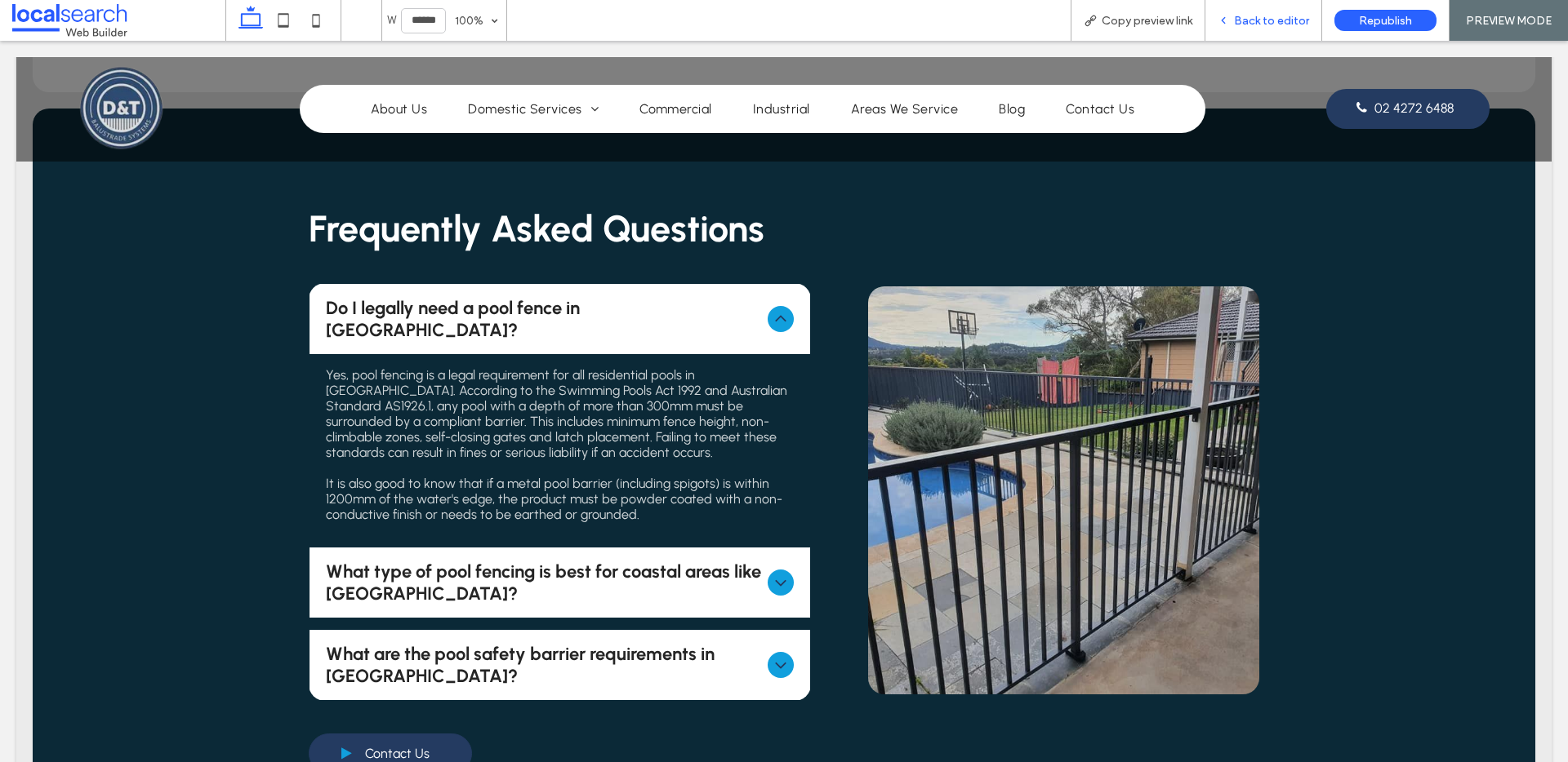
click at [1228, 21] on icon at bounding box center [1223, 21] width 12 height 12
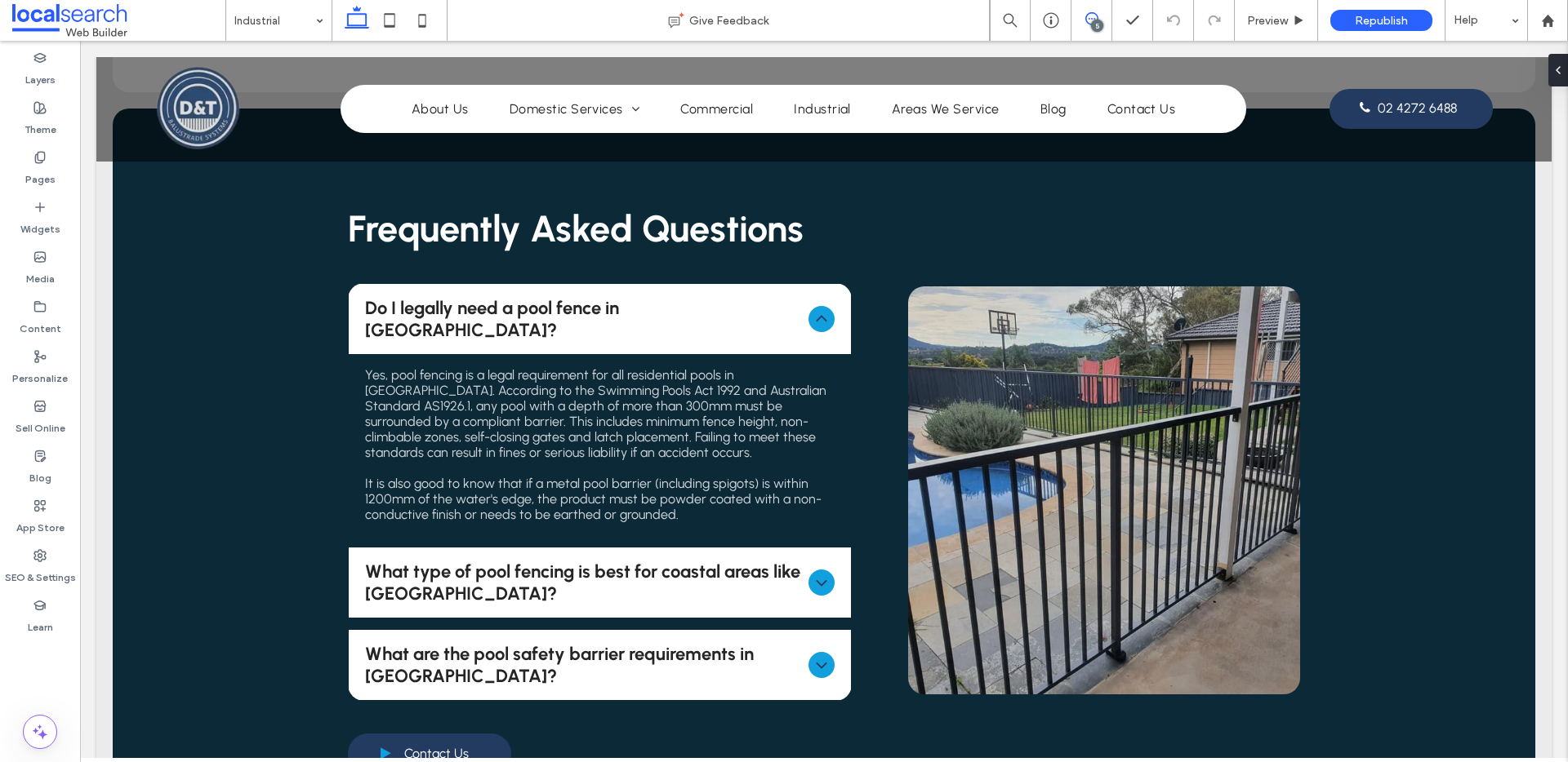
click at [1097, 13] on icon at bounding box center [1092, 19] width 13 height 13
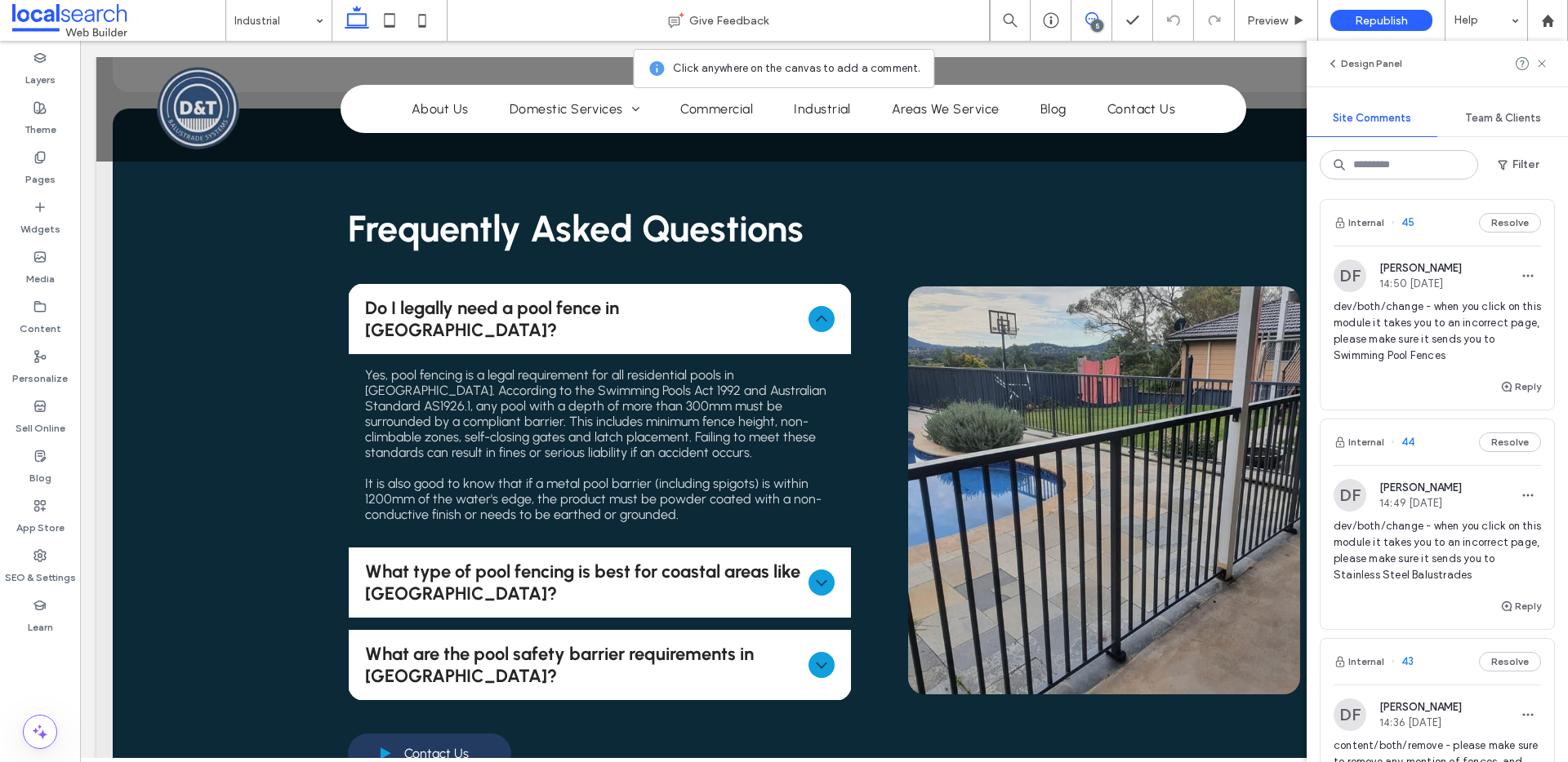
scroll to position [550, 0]
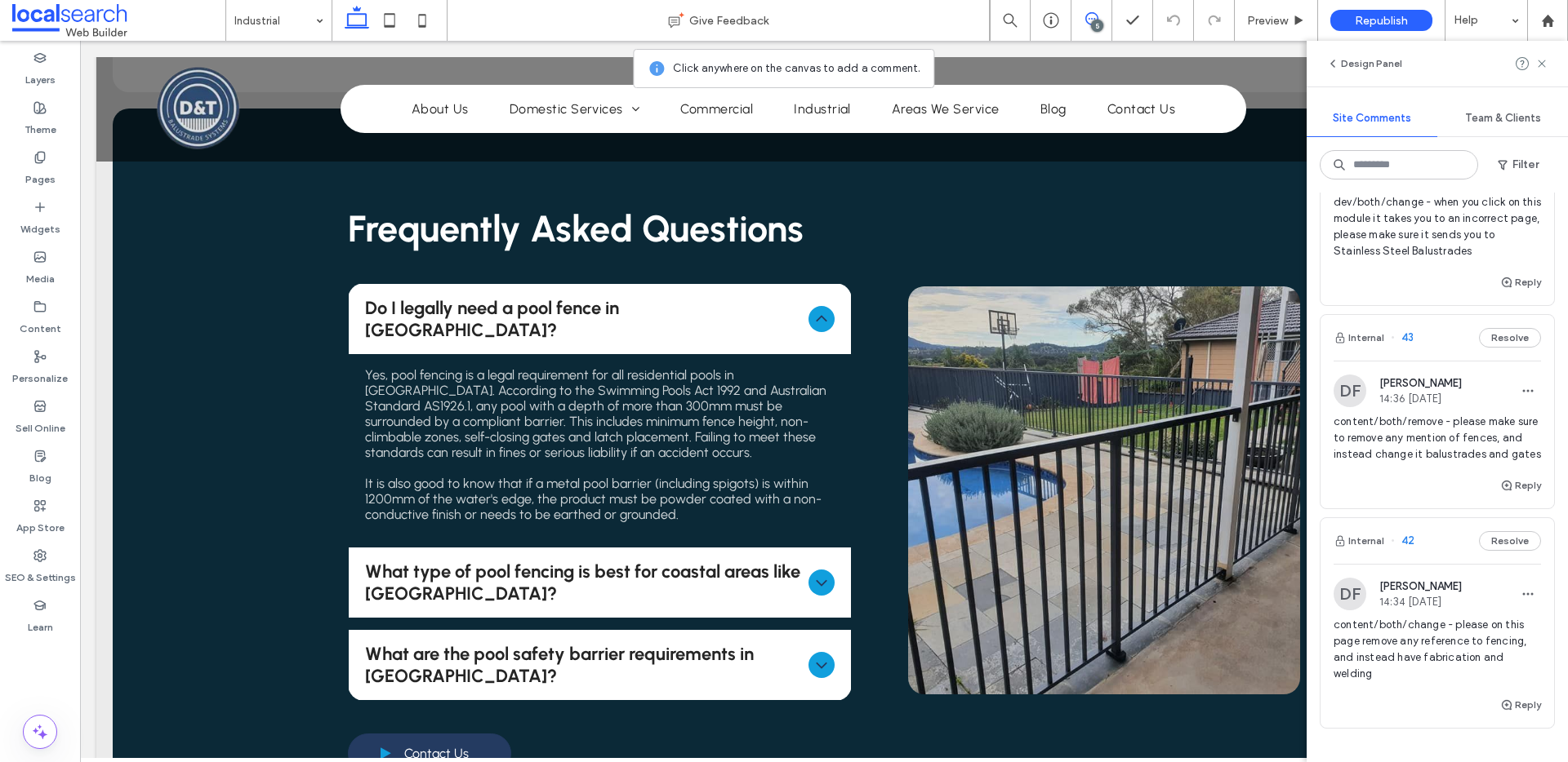
click at [1548, 60] on div "Design Panel" at bounding box center [1437, 63] width 261 height 45
click at [1537, 61] on icon at bounding box center [1542, 64] width 13 height 13
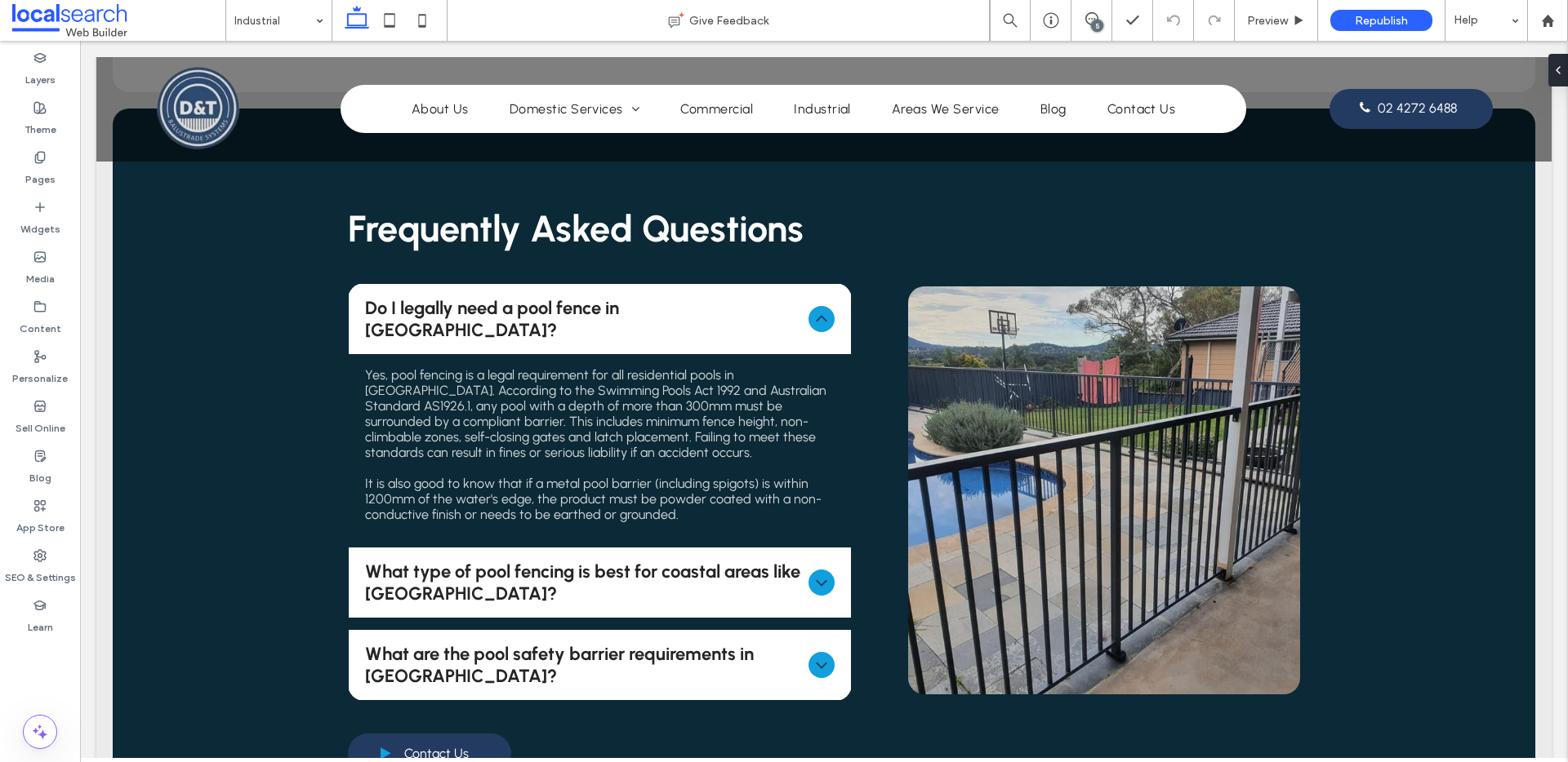
scroll to position [0, 0]
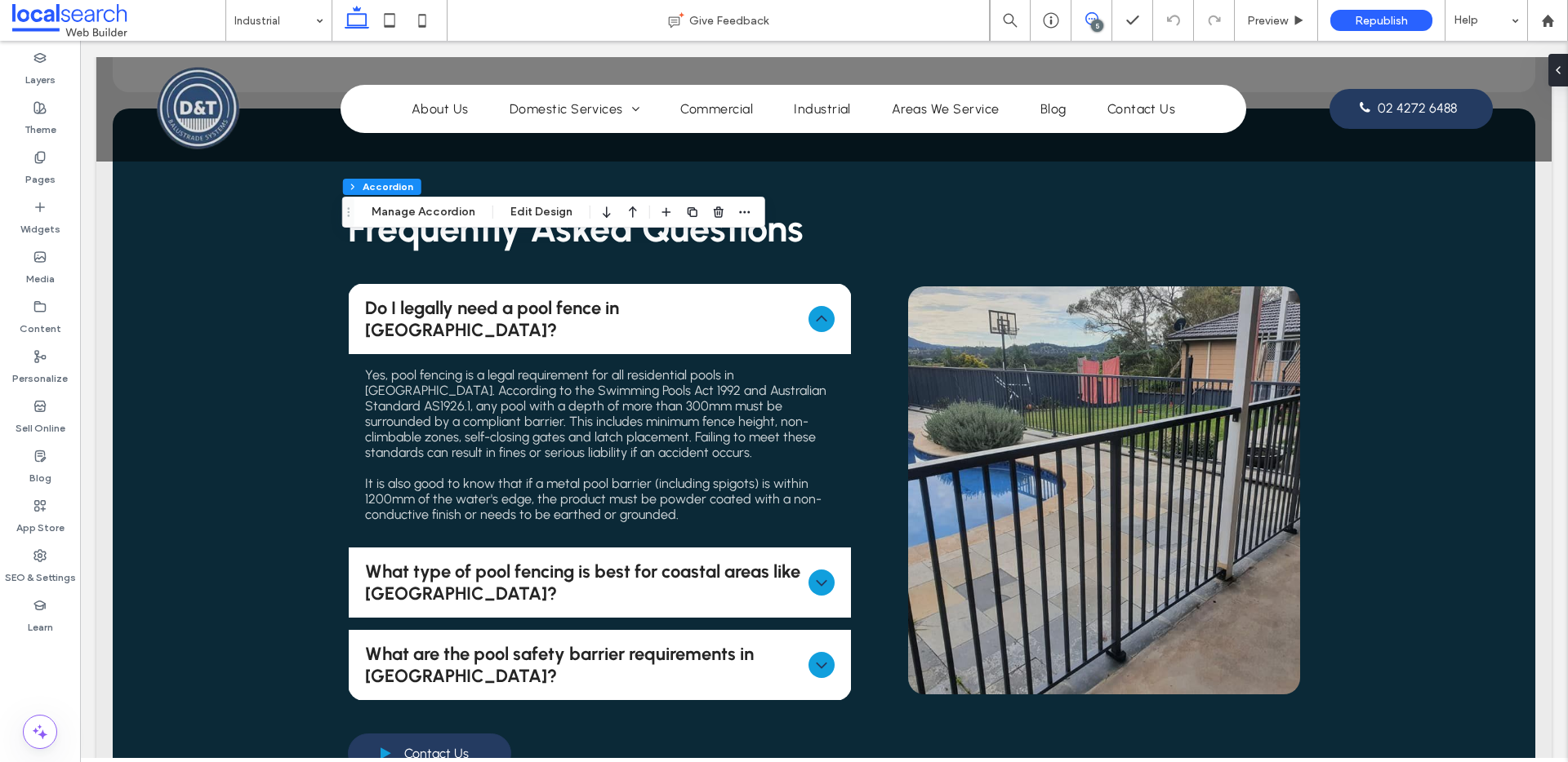
click at [1083, 17] on span at bounding box center [1092, 19] width 40 height 13
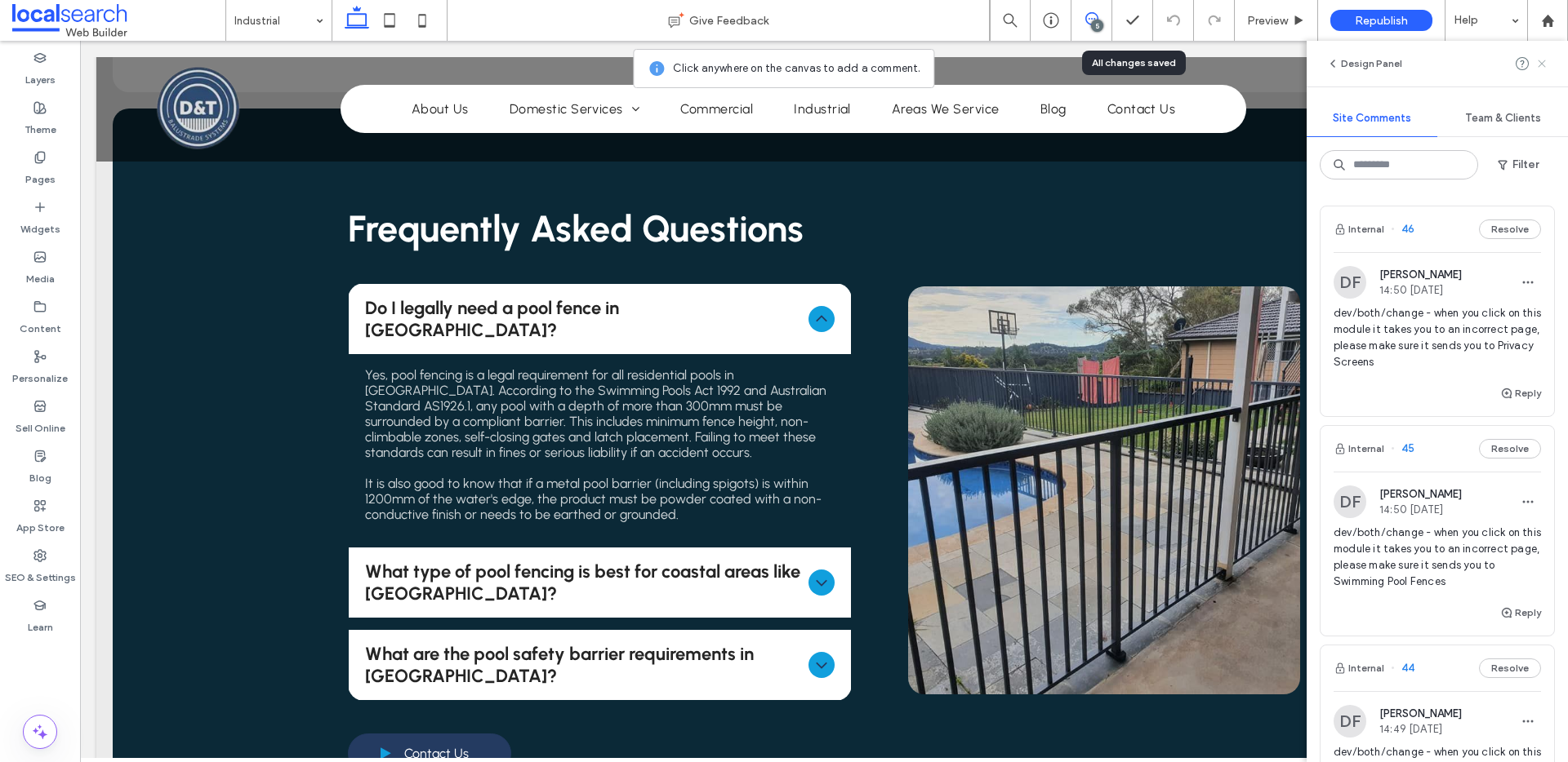
click at [1547, 64] on icon at bounding box center [1542, 64] width 13 height 13
